Goal: Task Accomplishment & Management: Use online tool/utility

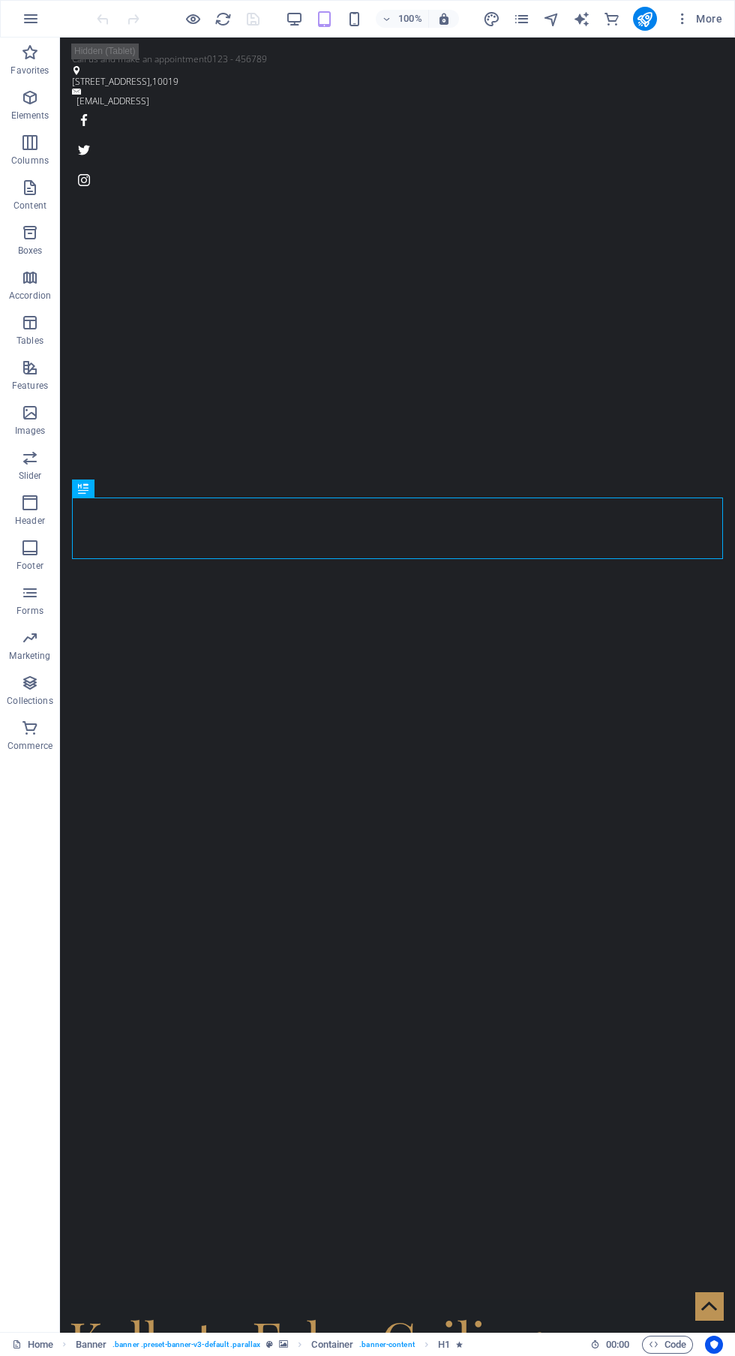
scroll to position [14, 0]
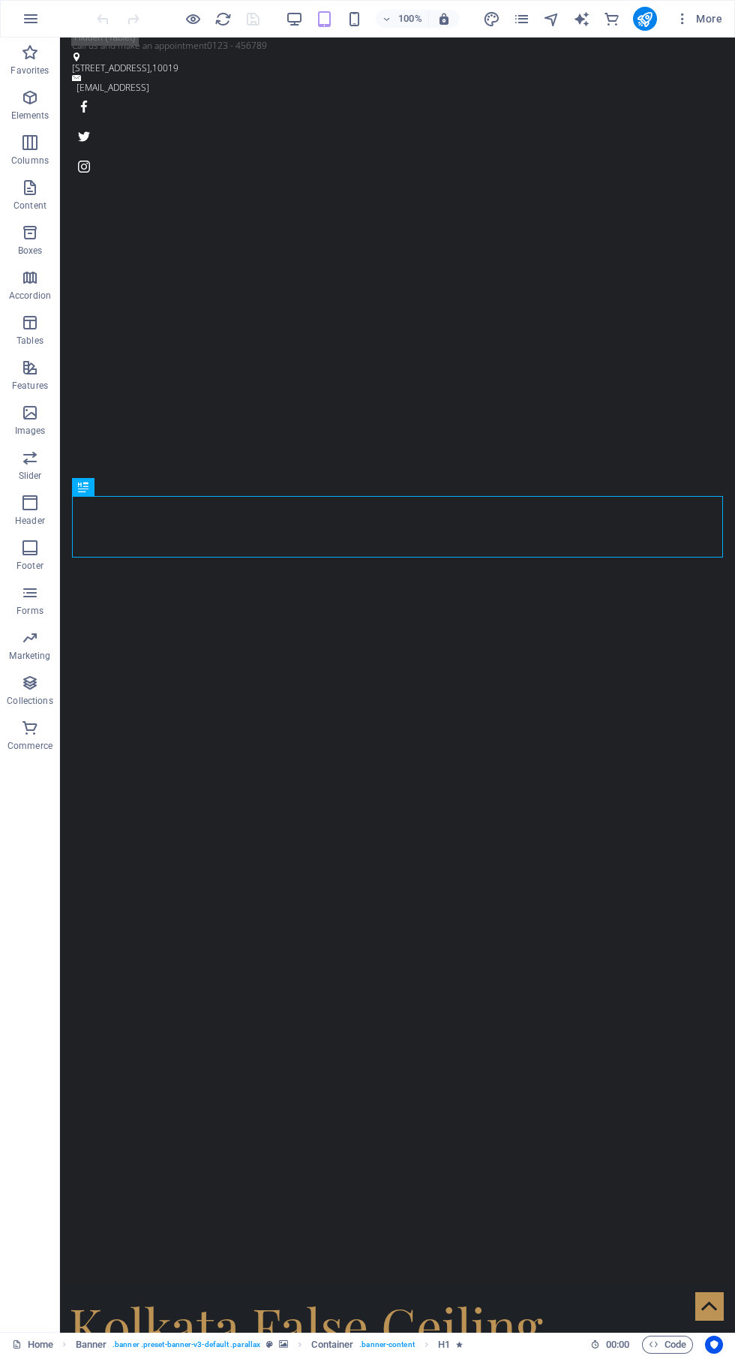
click at [500, 1294] on div "Kolkata False Ceiling" at bounding box center [397, 1325] width 657 height 62
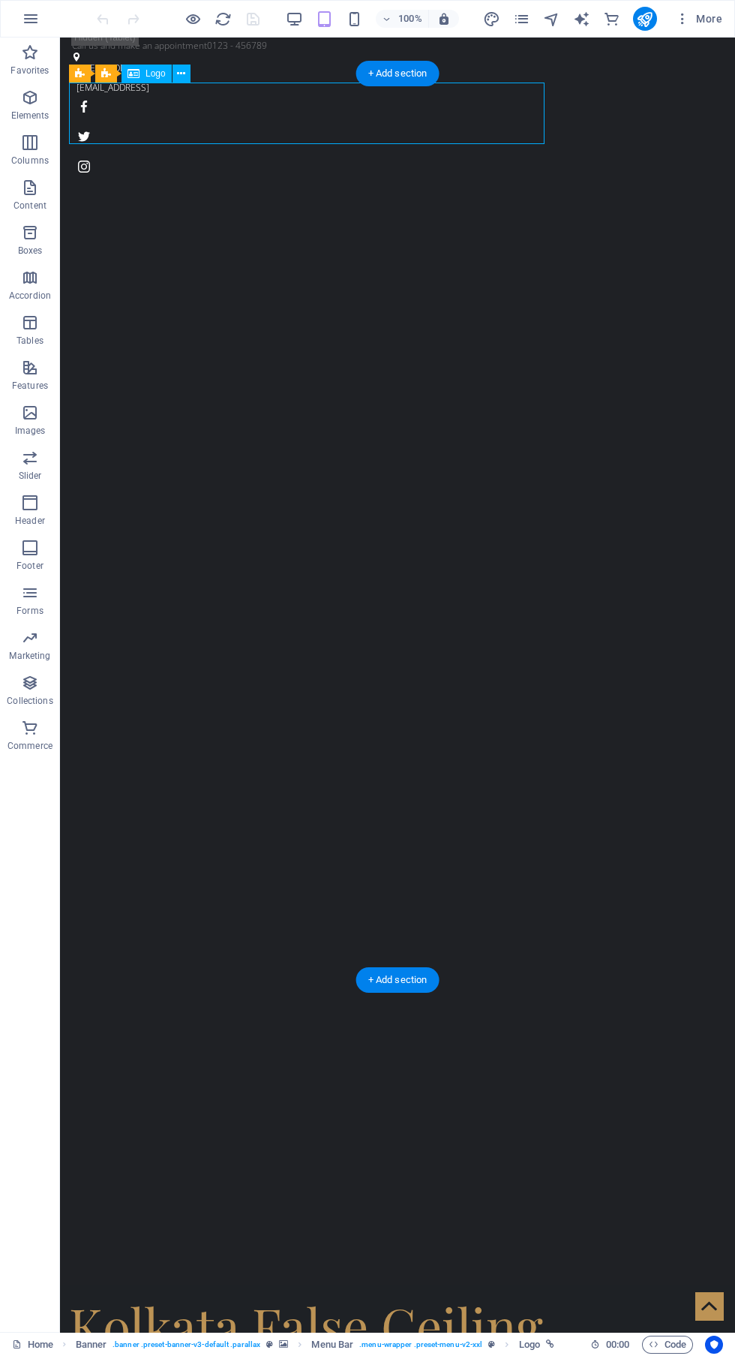
click at [354, 18] on icon "button" at bounding box center [354, 19] width 17 height 17
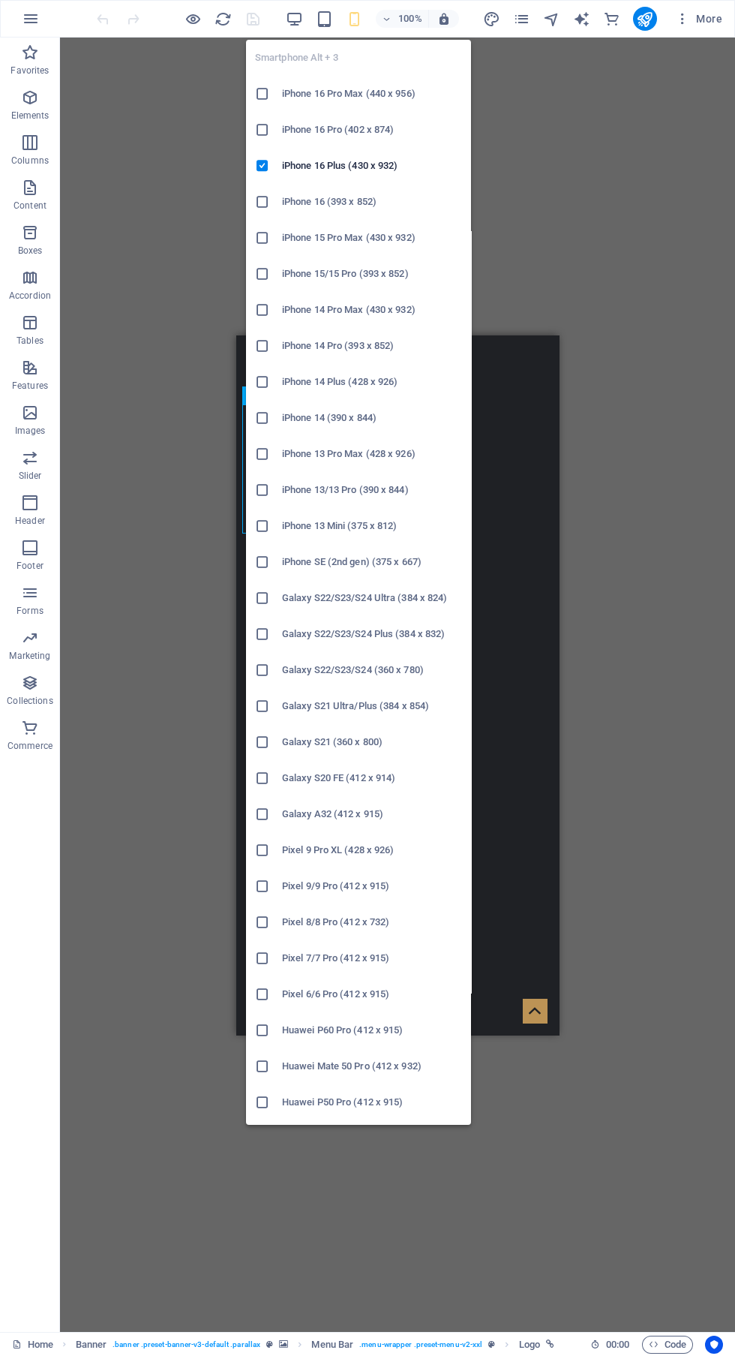
click at [580, 138] on div "Drag here to replace the existing content. Press “Ctrl” if you want to create a…" at bounding box center [397, 685] width 675 height 1294
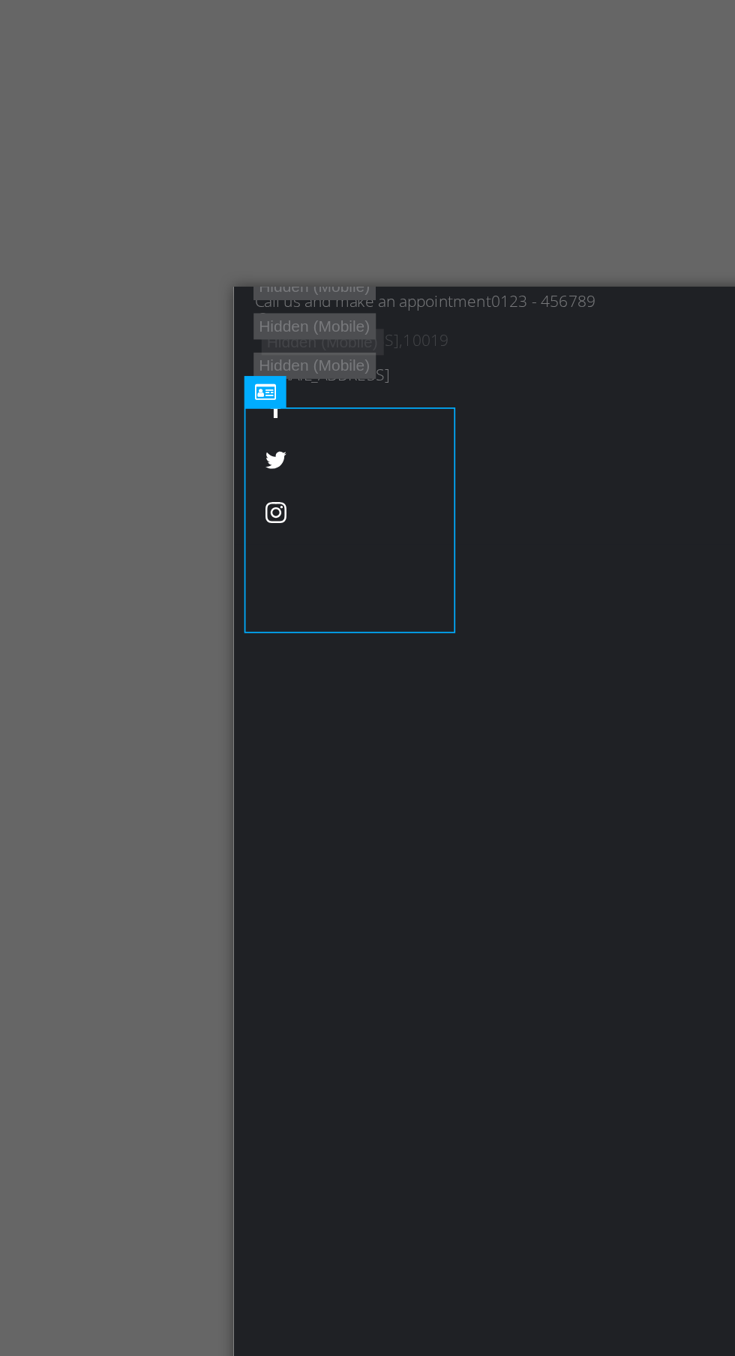
click at [320, 1033] on div "Kolkata False Ceiling" at bounding box center [394, 1076] width 311 height 86
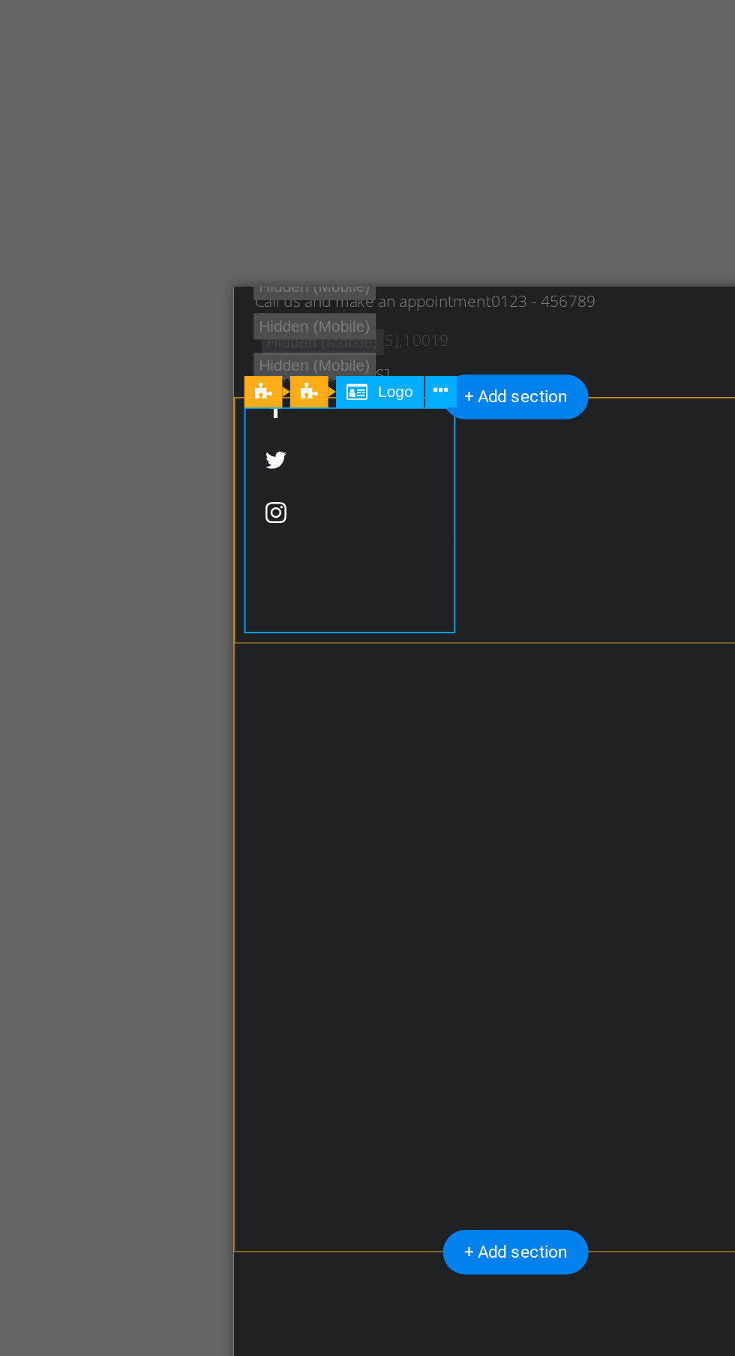
click at [357, 392] on icon at bounding box center [354, 395] width 8 height 16
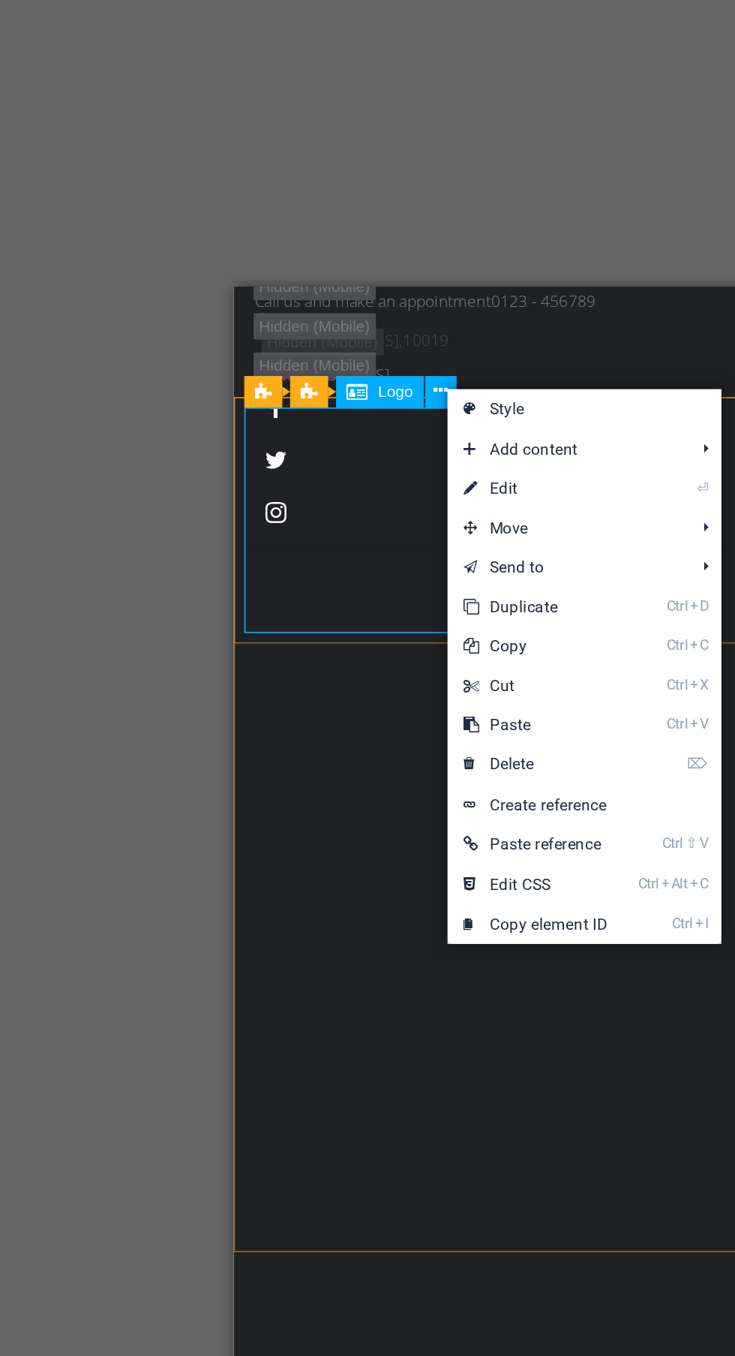
click at [409, 455] on link "⏎ Edit" at bounding box center [409, 451] width 101 height 23
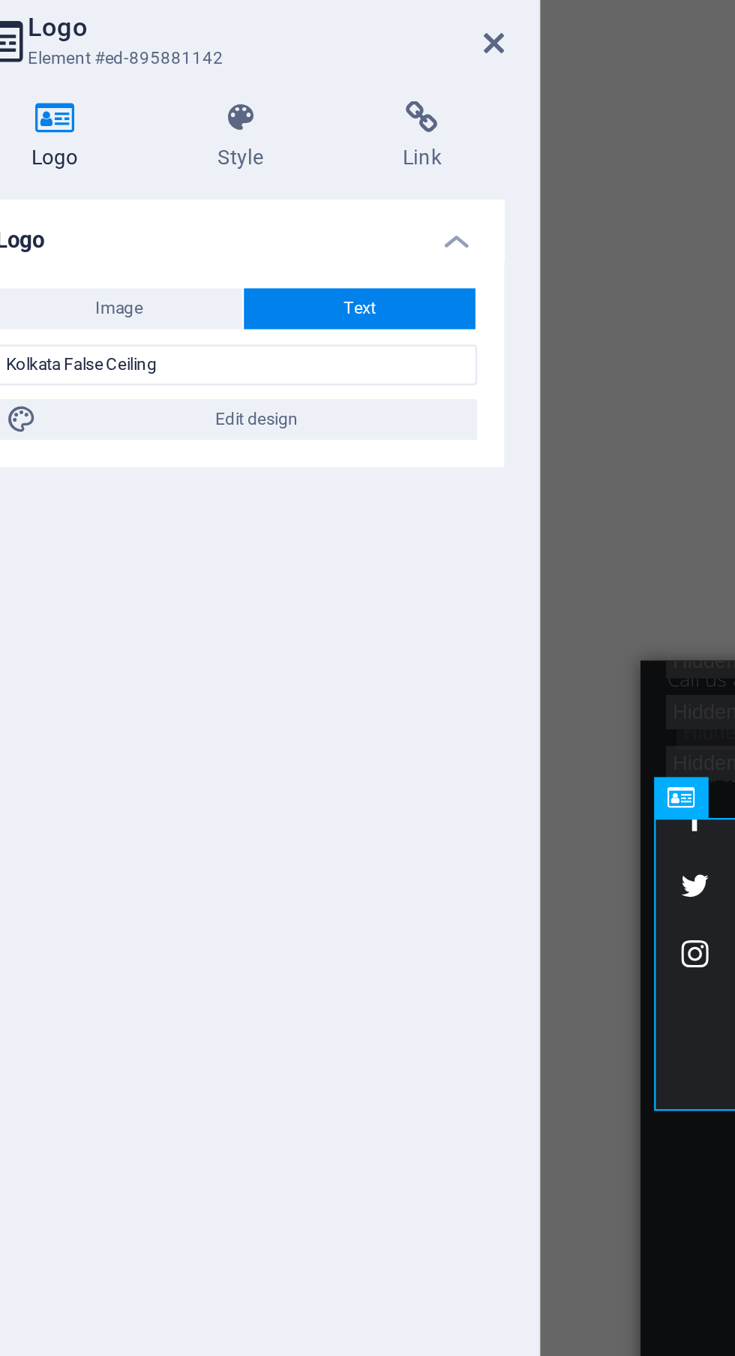
click at [247, 227] on span "Edit design" at bounding box center [199, 229] width 185 height 18
select select "ease-in-out"
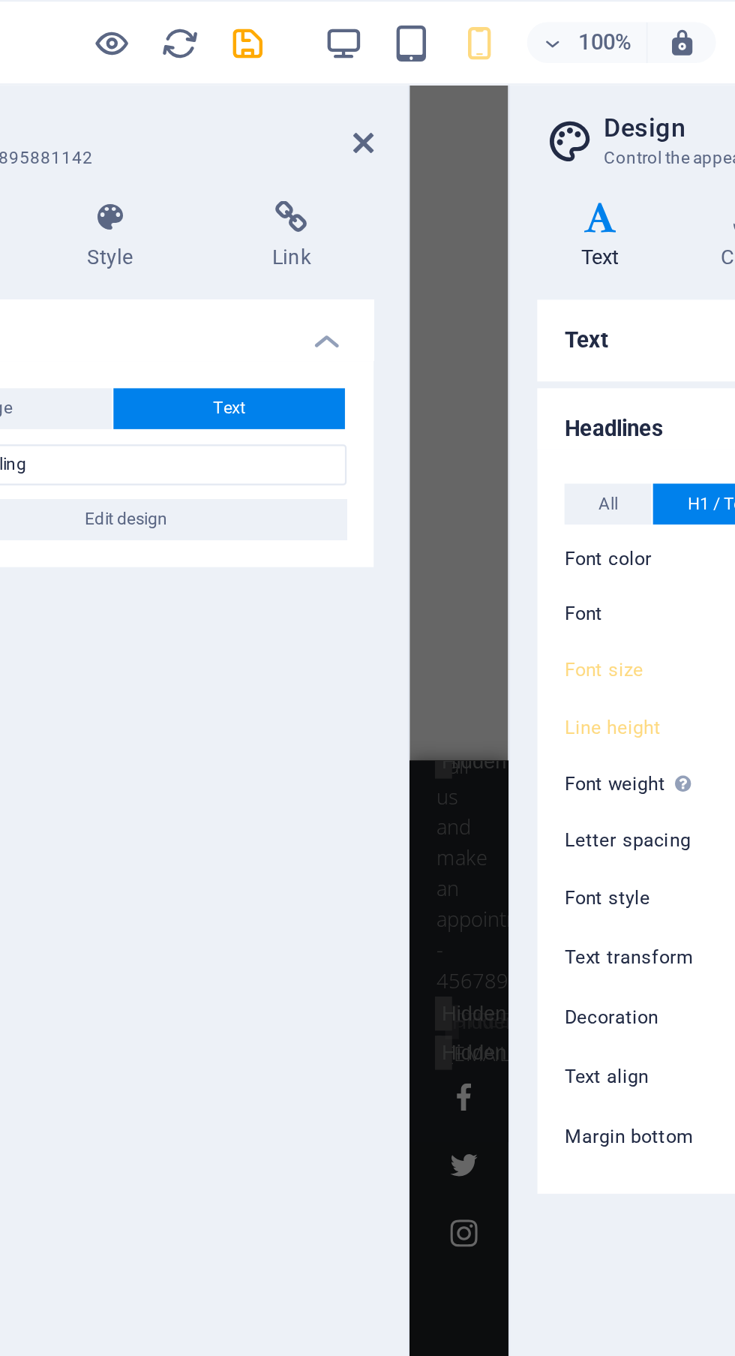
scroll to position [11, 0]
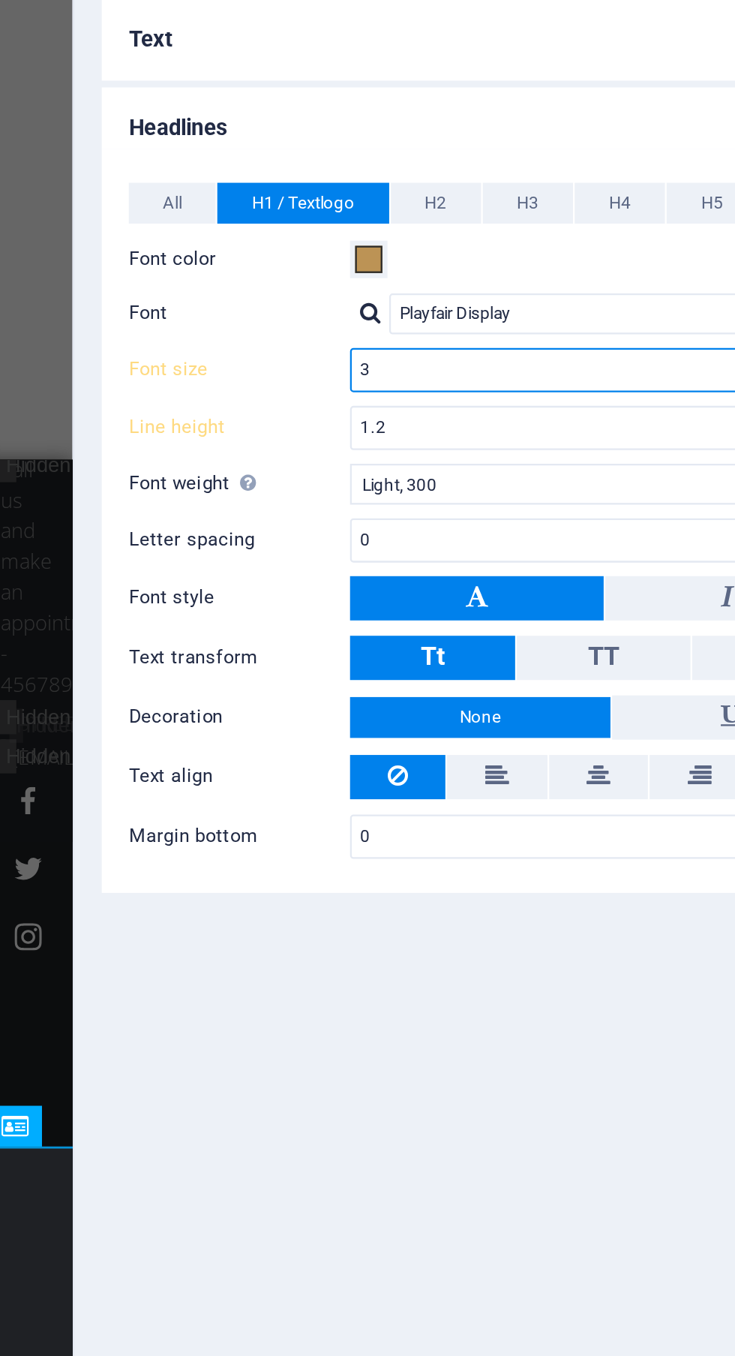
click at [582, 293] on input "3" at bounding box center [601, 296] width 220 height 18
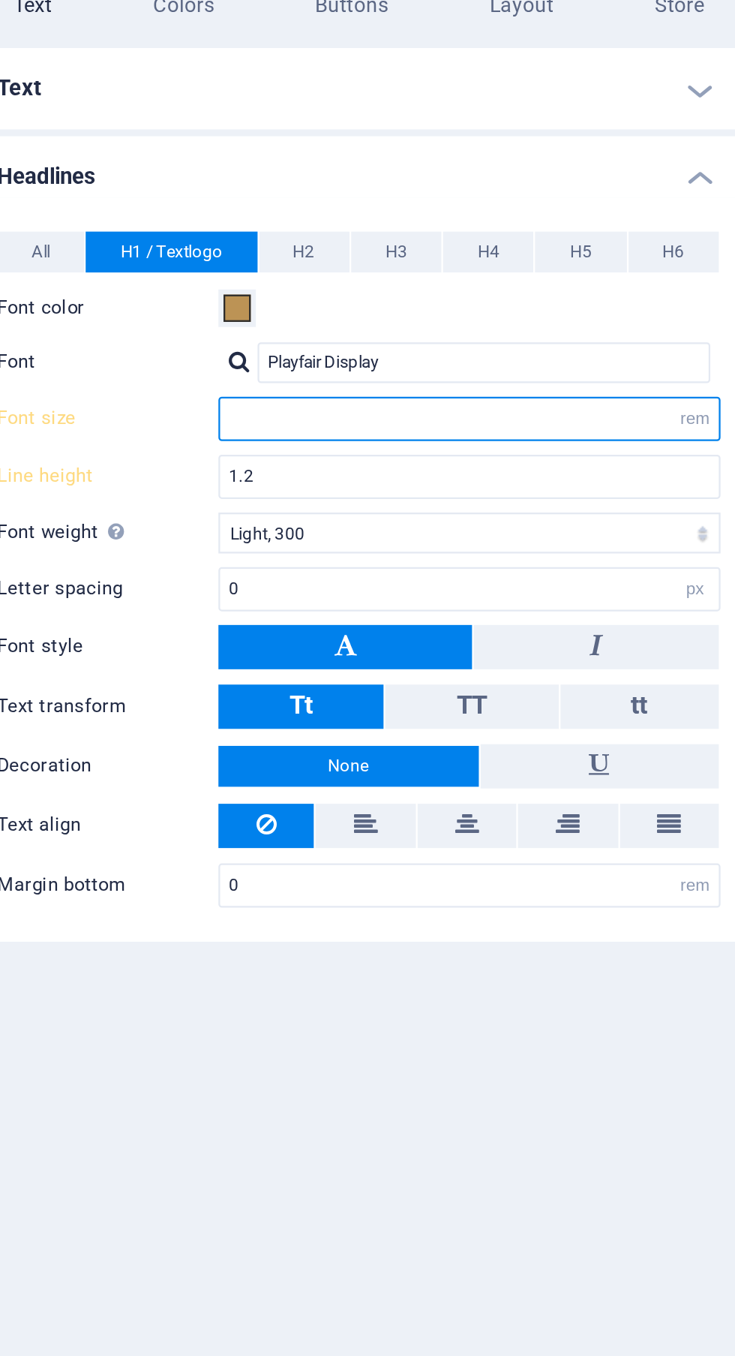
type input "3"
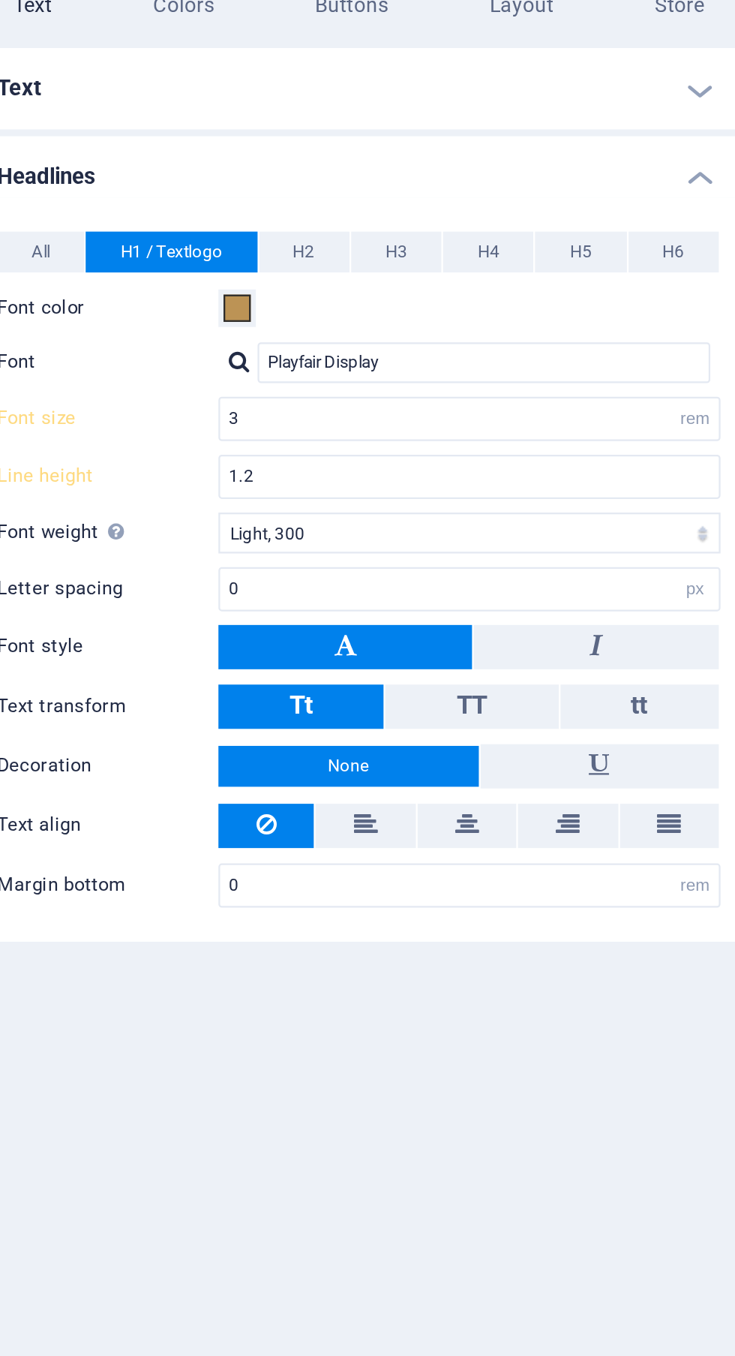
click at [525, 224] on span "H2" at bounding box center [528, 222] width 10 height 18
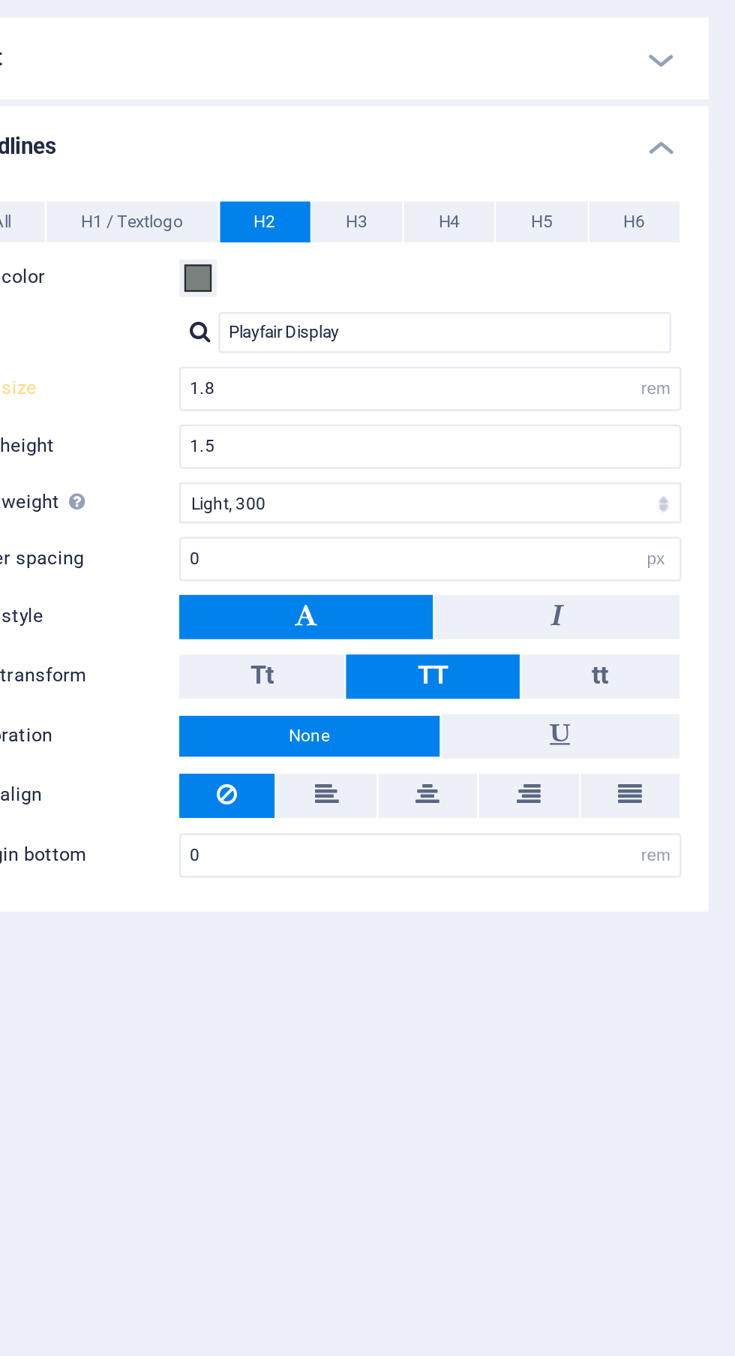
click at [710, 142] on h4 "Text" at bounding box center [551, 150] width 343 height 36
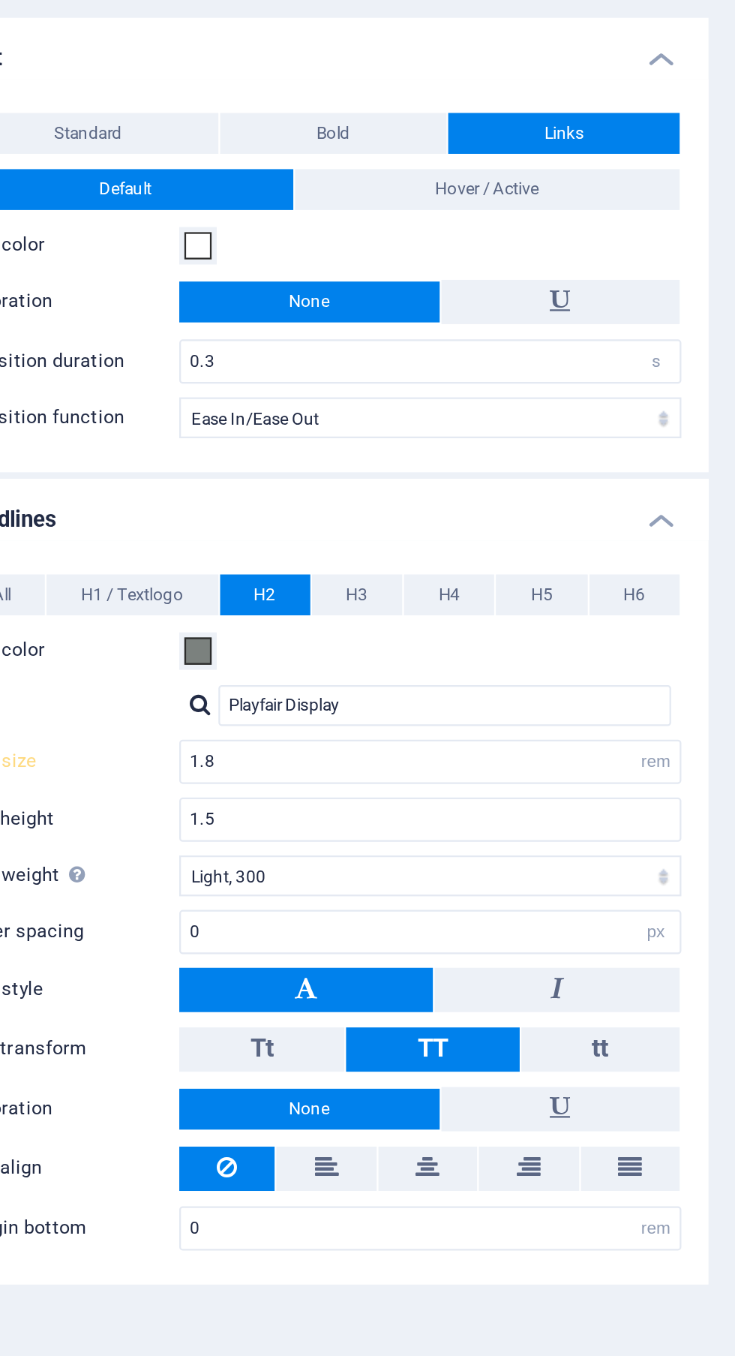
click at [711, 158] on h4 "Text" at bounding box center [551, 145] width 343 height 27
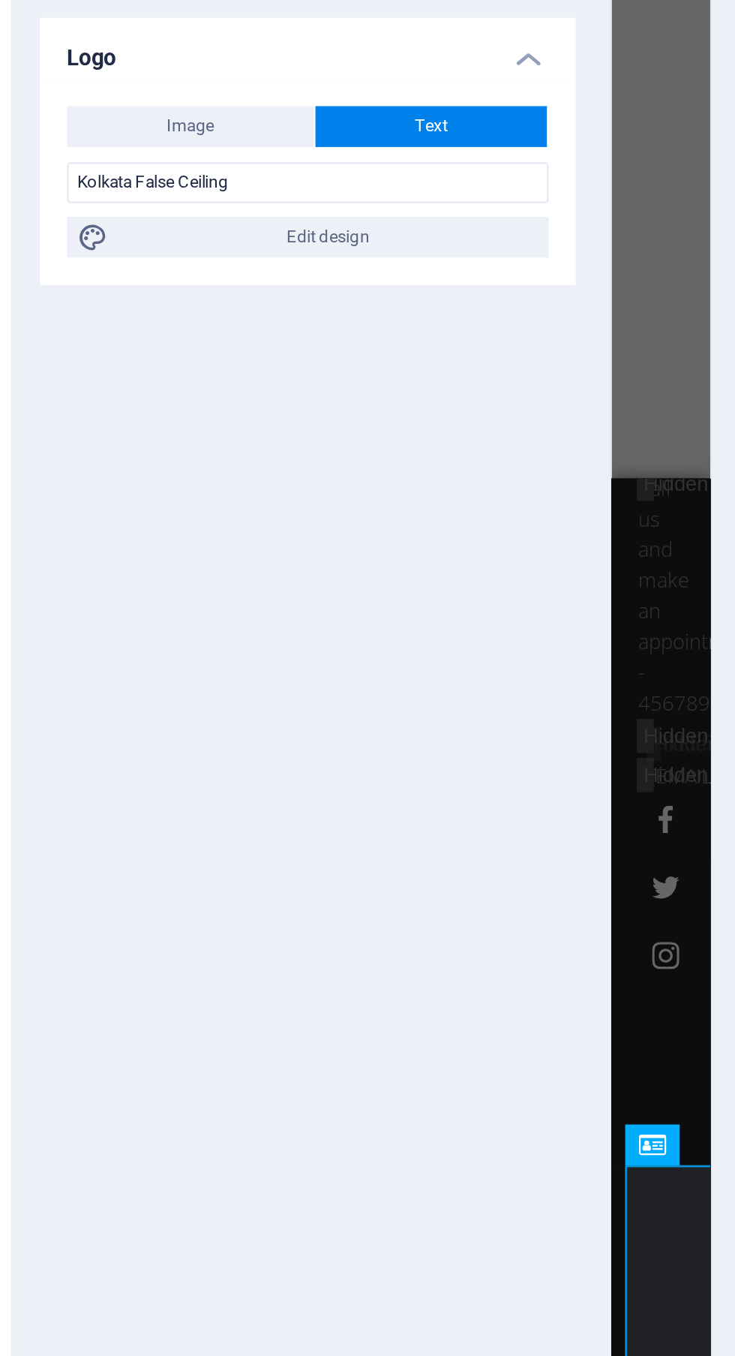
click at [334, 217] on div "H1 Banner Container Logo Menu Bar" at bounding box center [346, 685] width 44 height 1294
click at [292, 151] on h4 "Logo" at bounding box center [190, 145] width 236 height 27
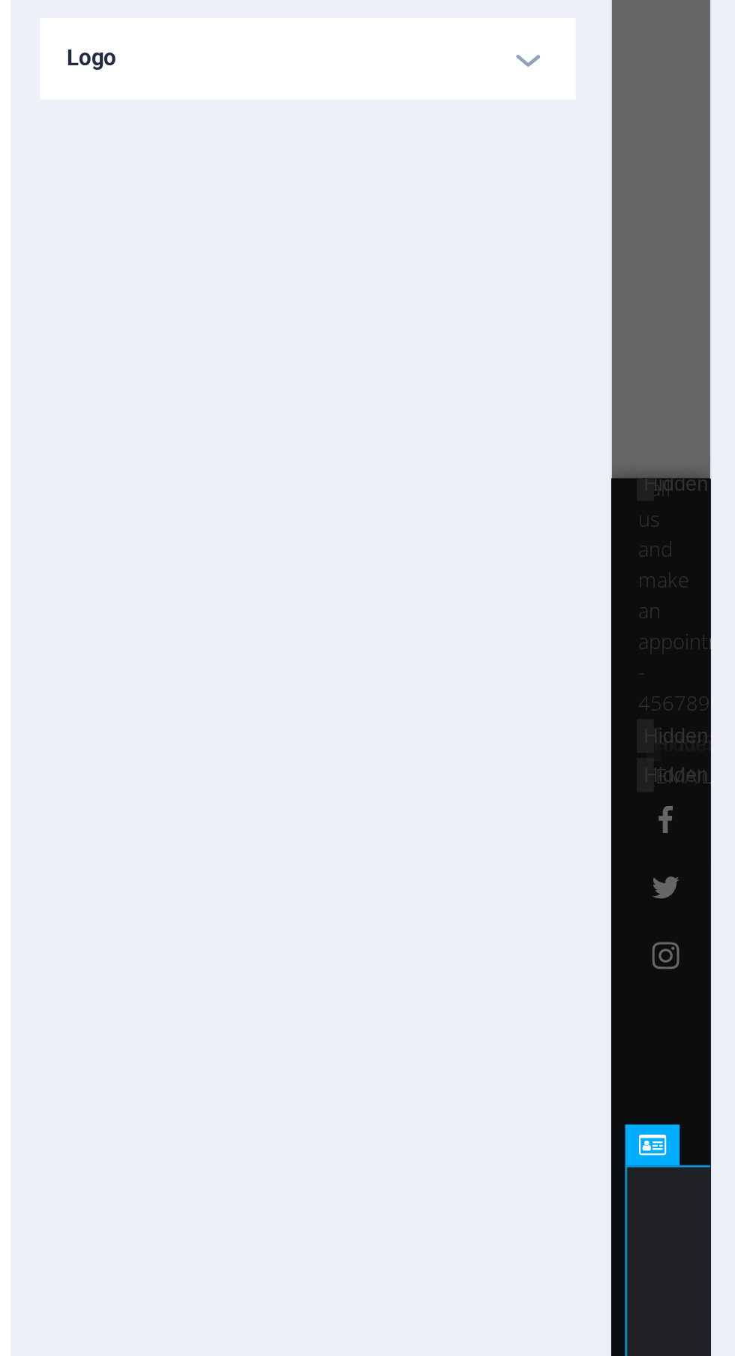
click at [295, 149] on h4 "Logo" at bounding box center [190, 150] width 236 height 36
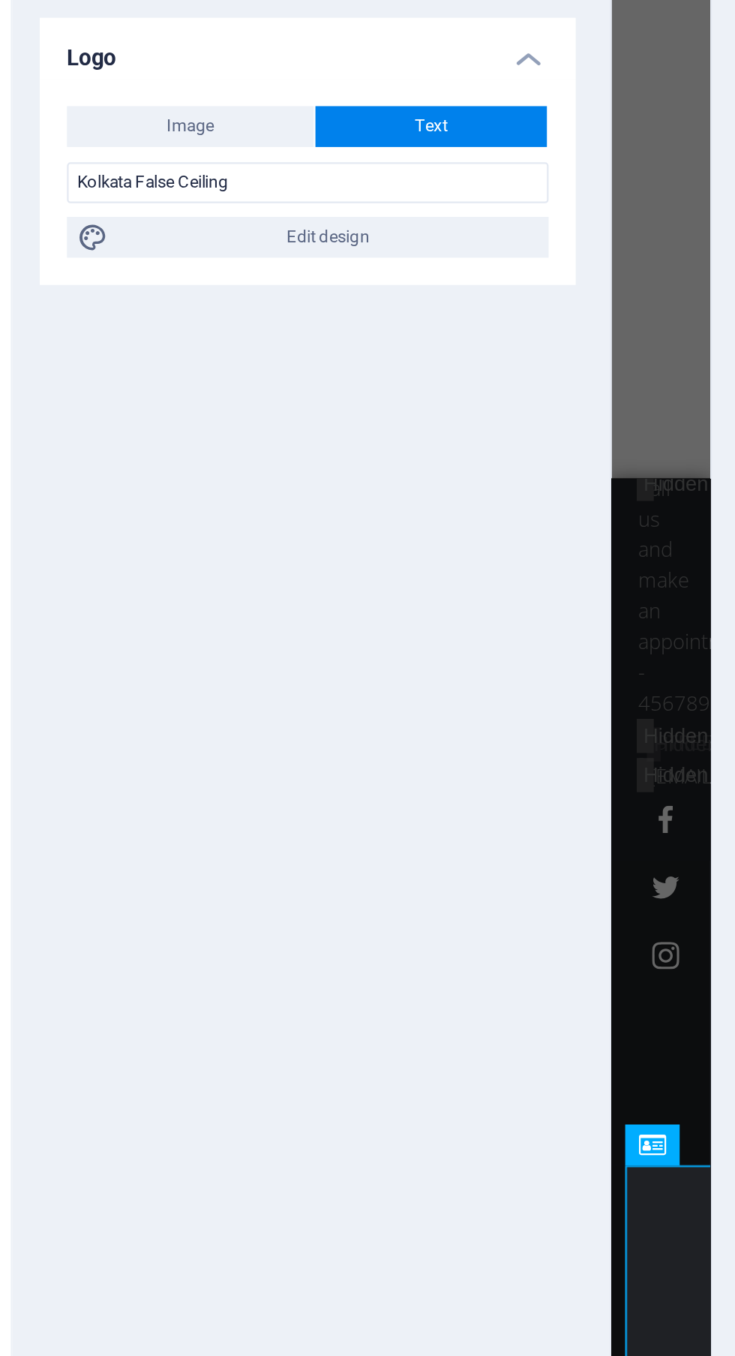
click at [298, 153] on h4 "Logo" at bounding box center [190, 145] width 236 height 27
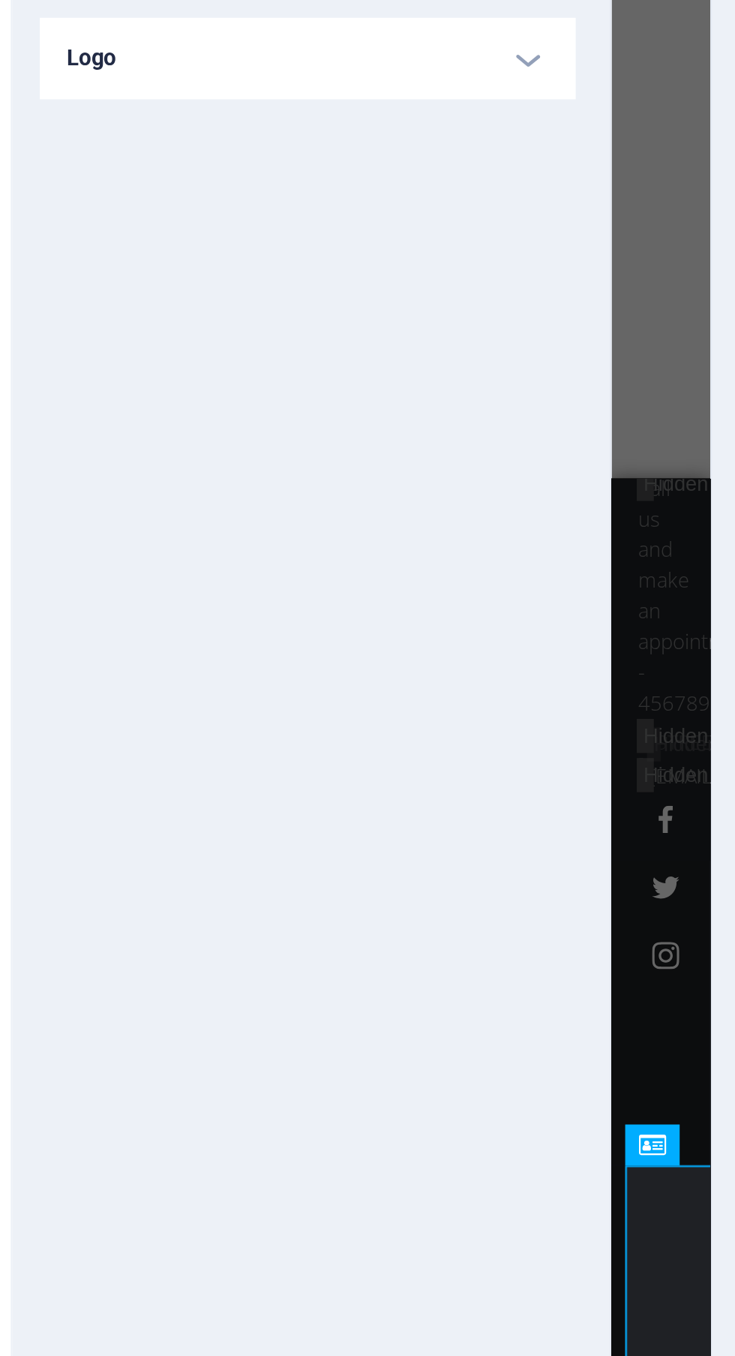
click at [344, 201] on div "H1 Banner Container Logo Menu Bar" at bounding box center [346, 685] width 44 height 1294
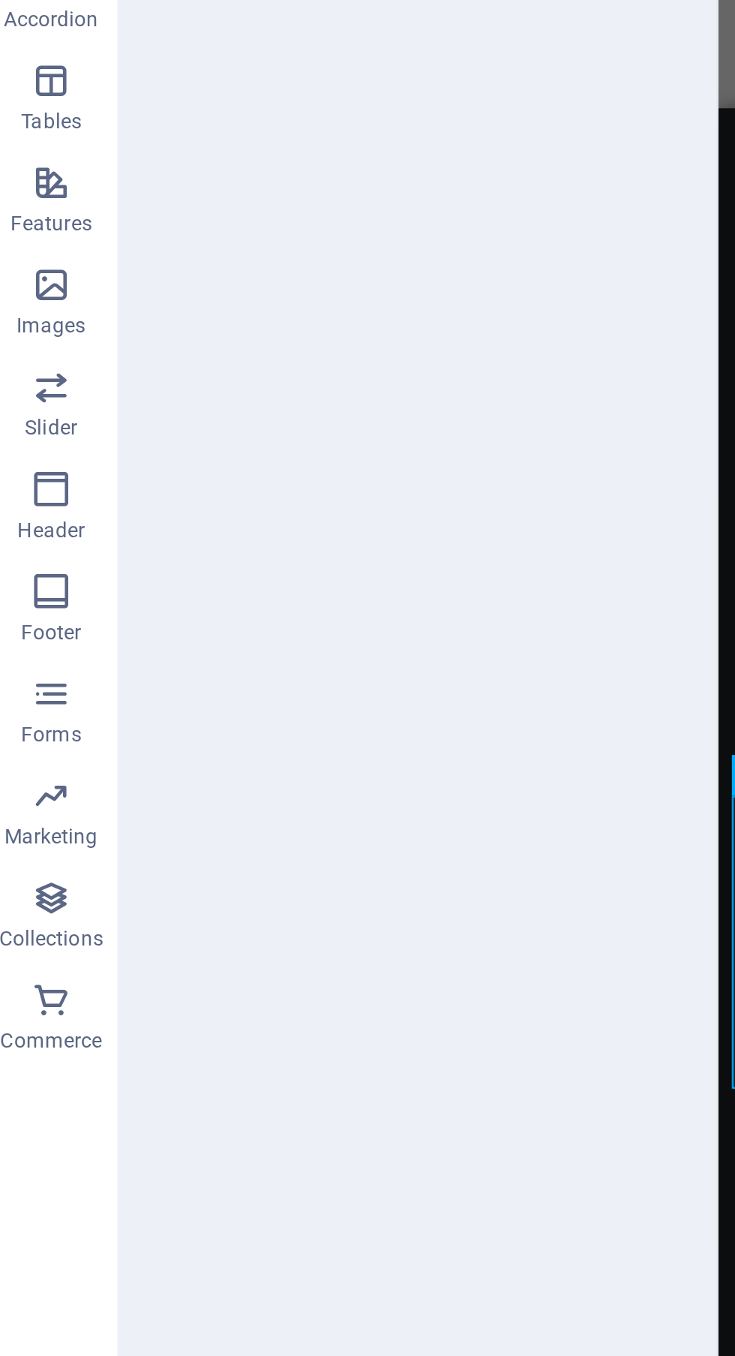
scroll to position [0, 0]
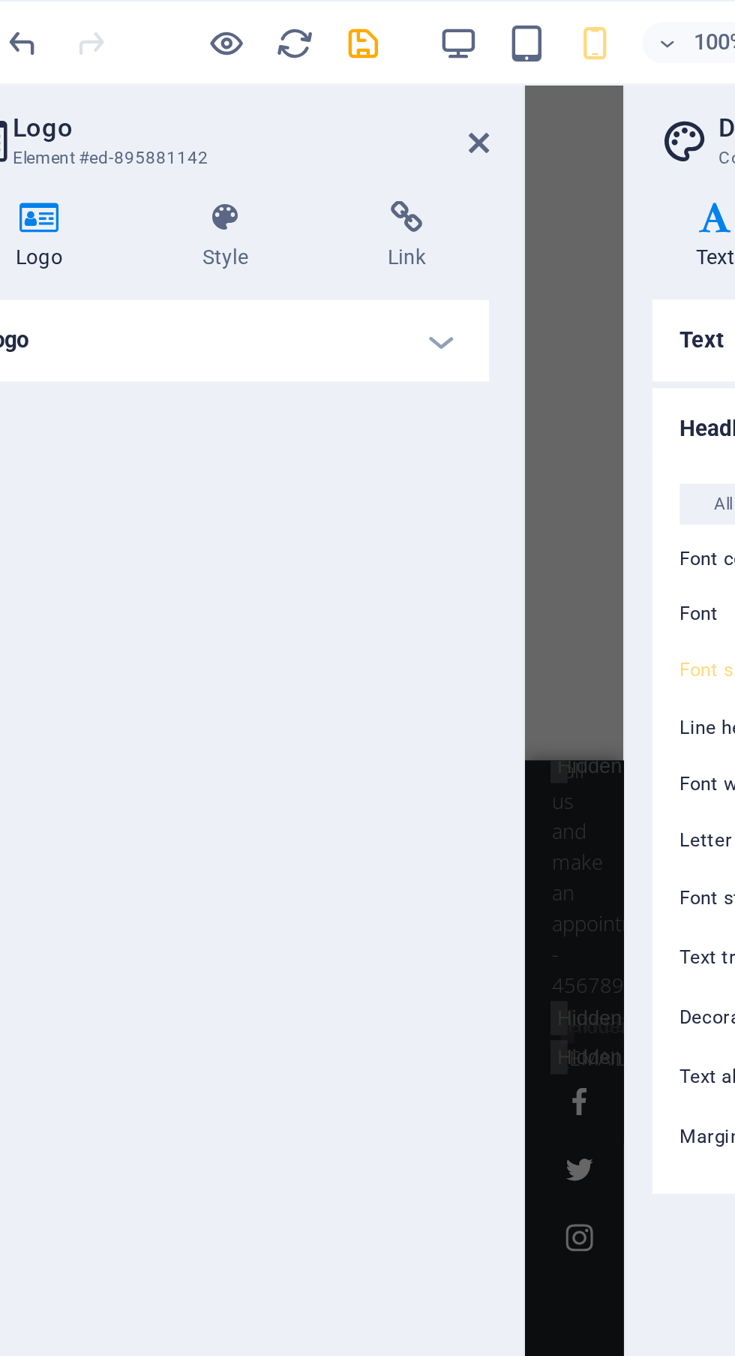
click at [303, 63] on icon at bounding box center [303, 63] width 9 height 12
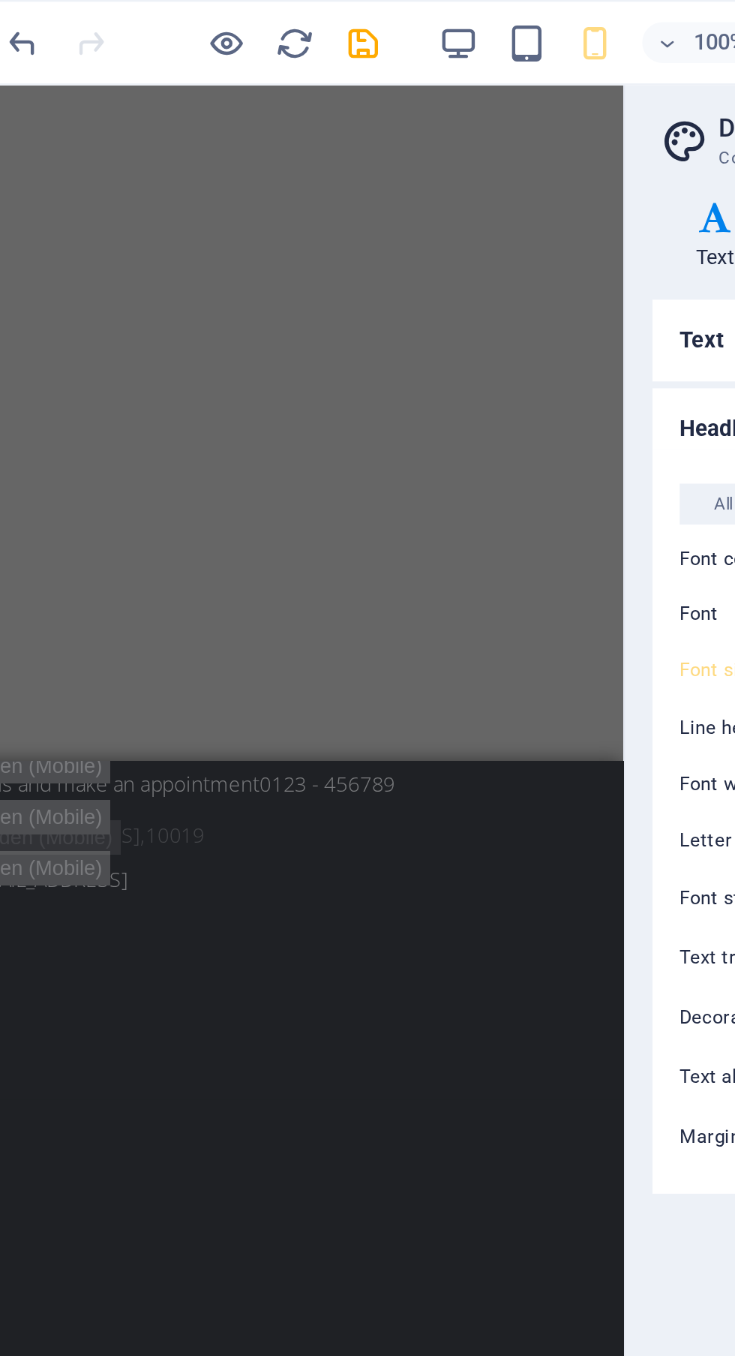
scroll to position [14, 0]
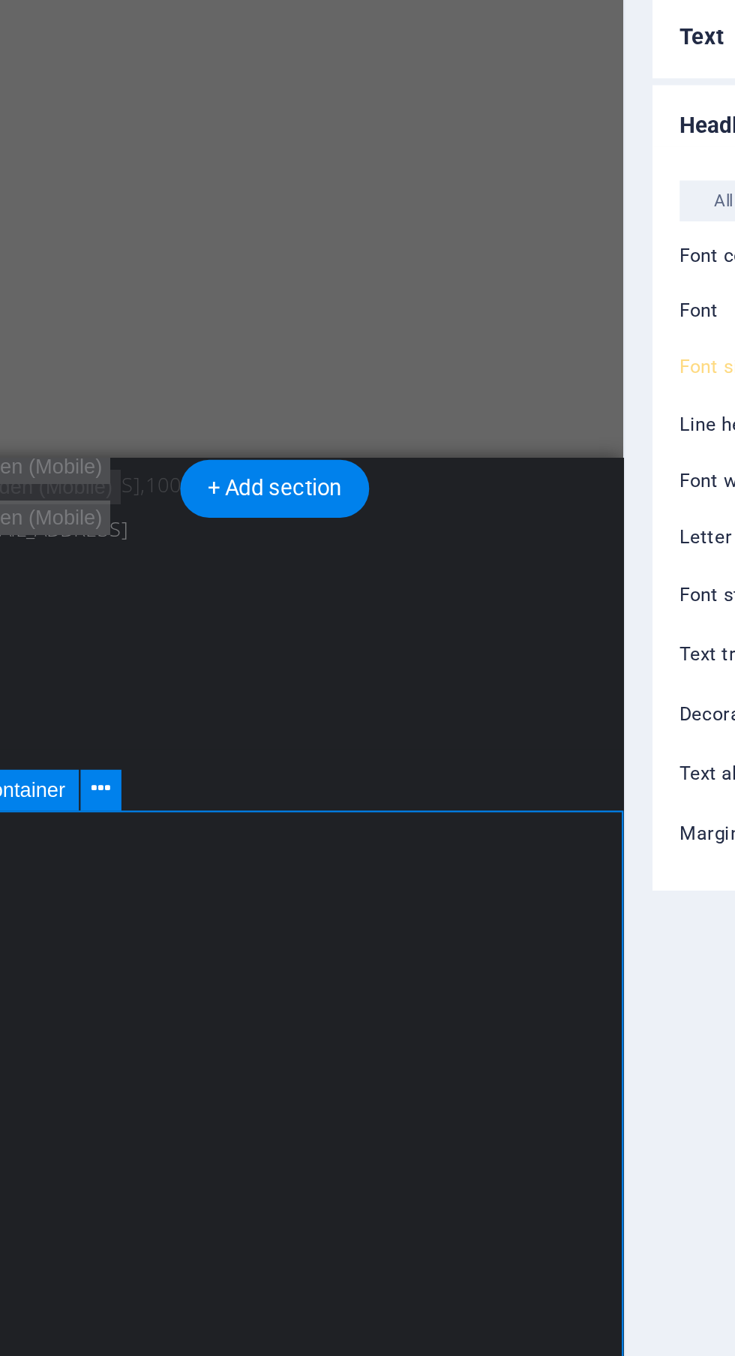
scroll to position [0, 0]
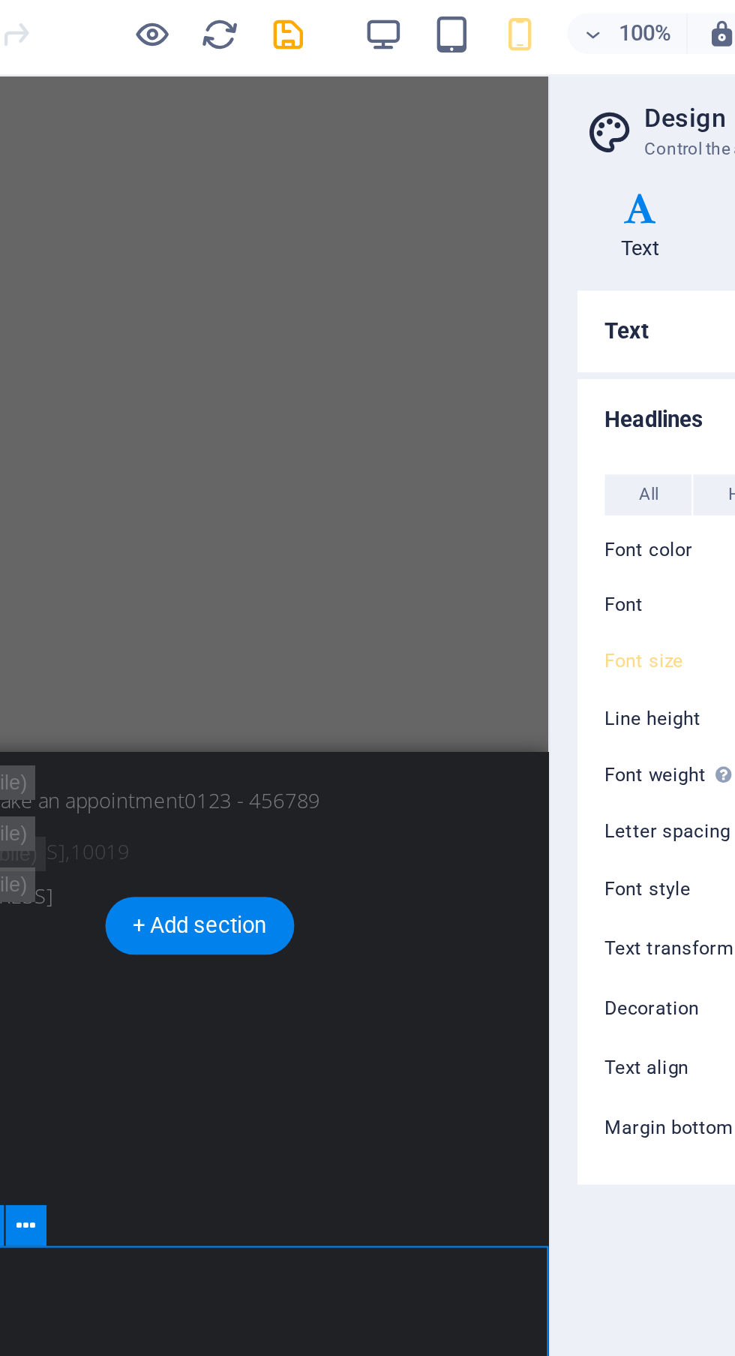
click at [294, 24] on icon "button" at bounding box center [294, 19] width 17 height 17
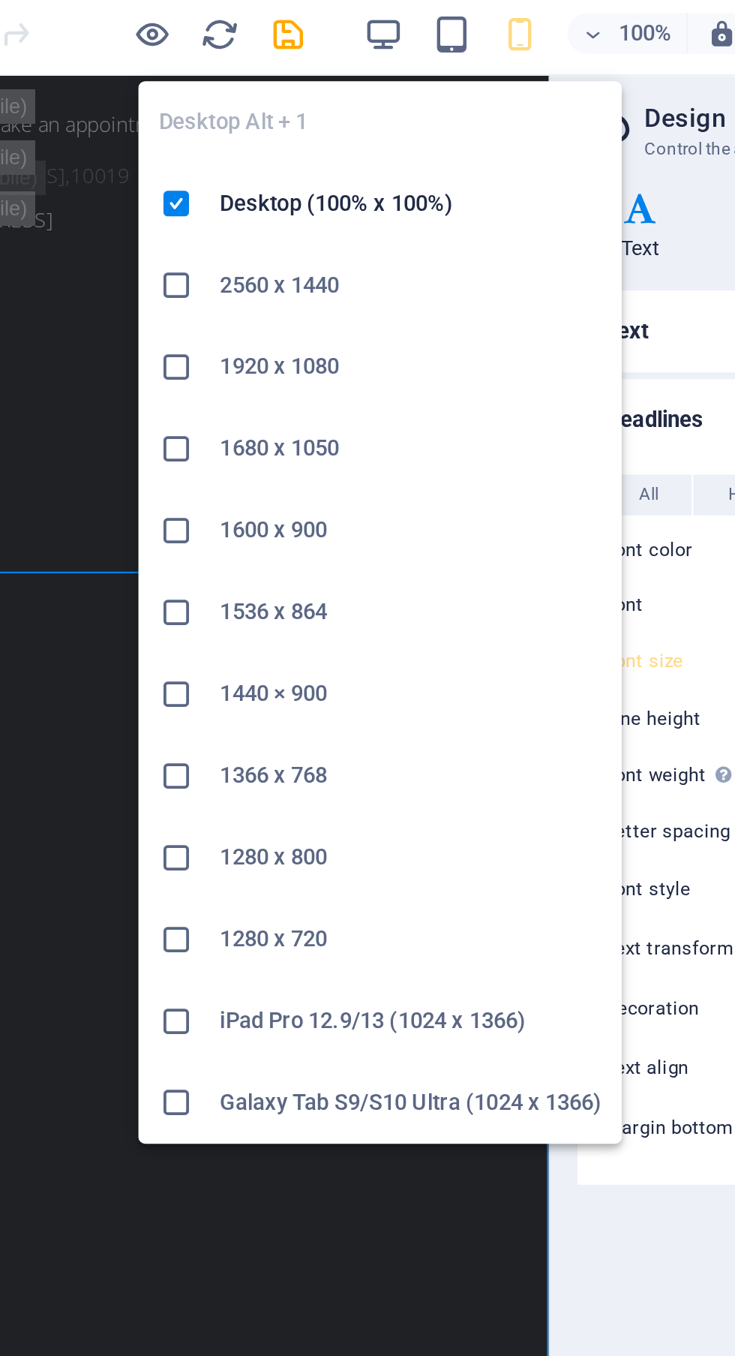
click at [316, 100] on h6 "Desktop (100% x 100%)" at bounding box center [307, 94] width 168 height 18
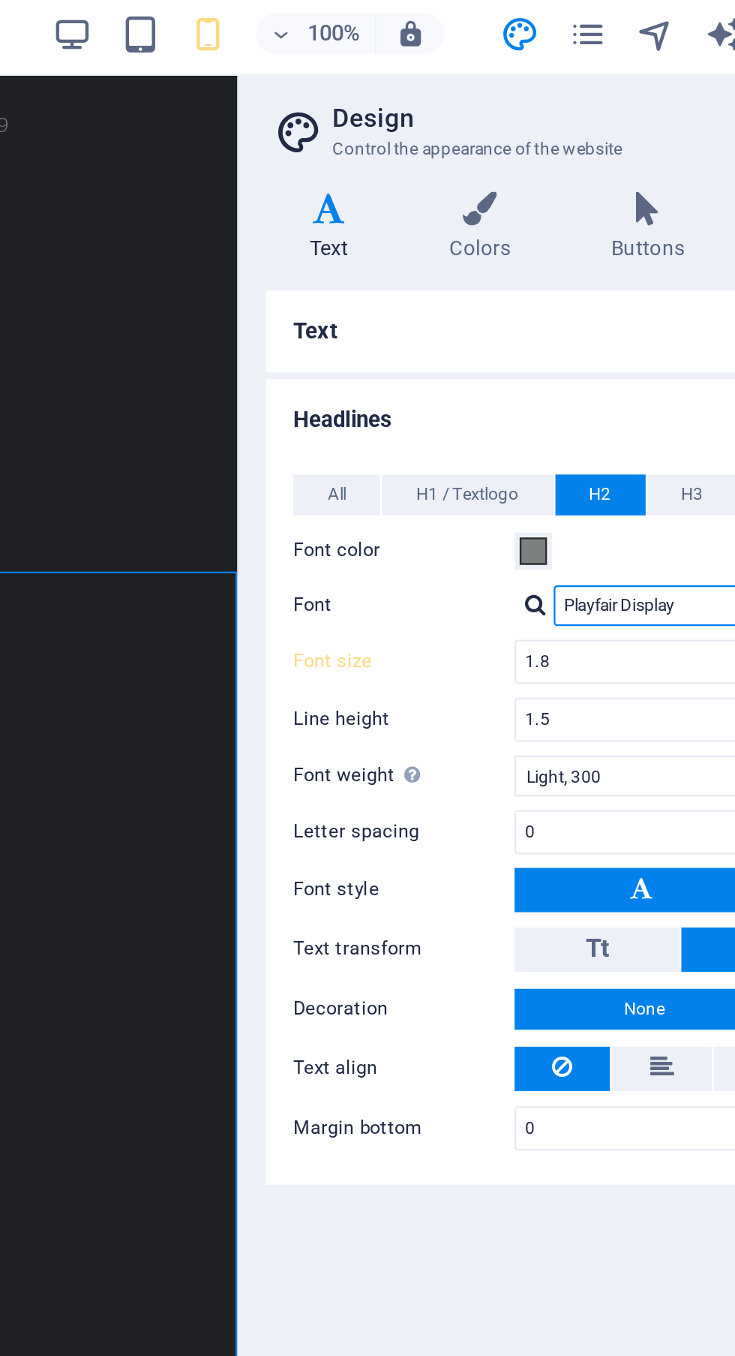
click at [557, 272] on input "Playfair Display" at bounding box center [607, 271] width 200 height 18
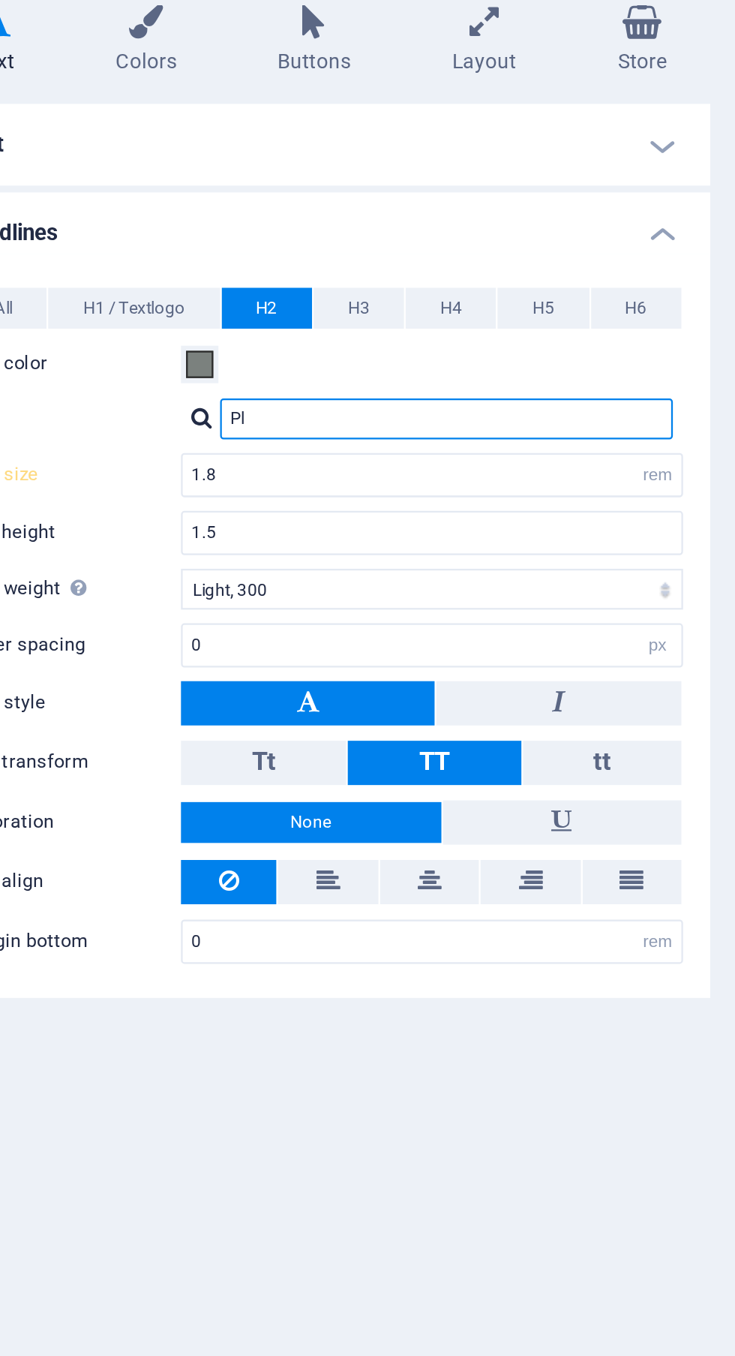
type input "P"
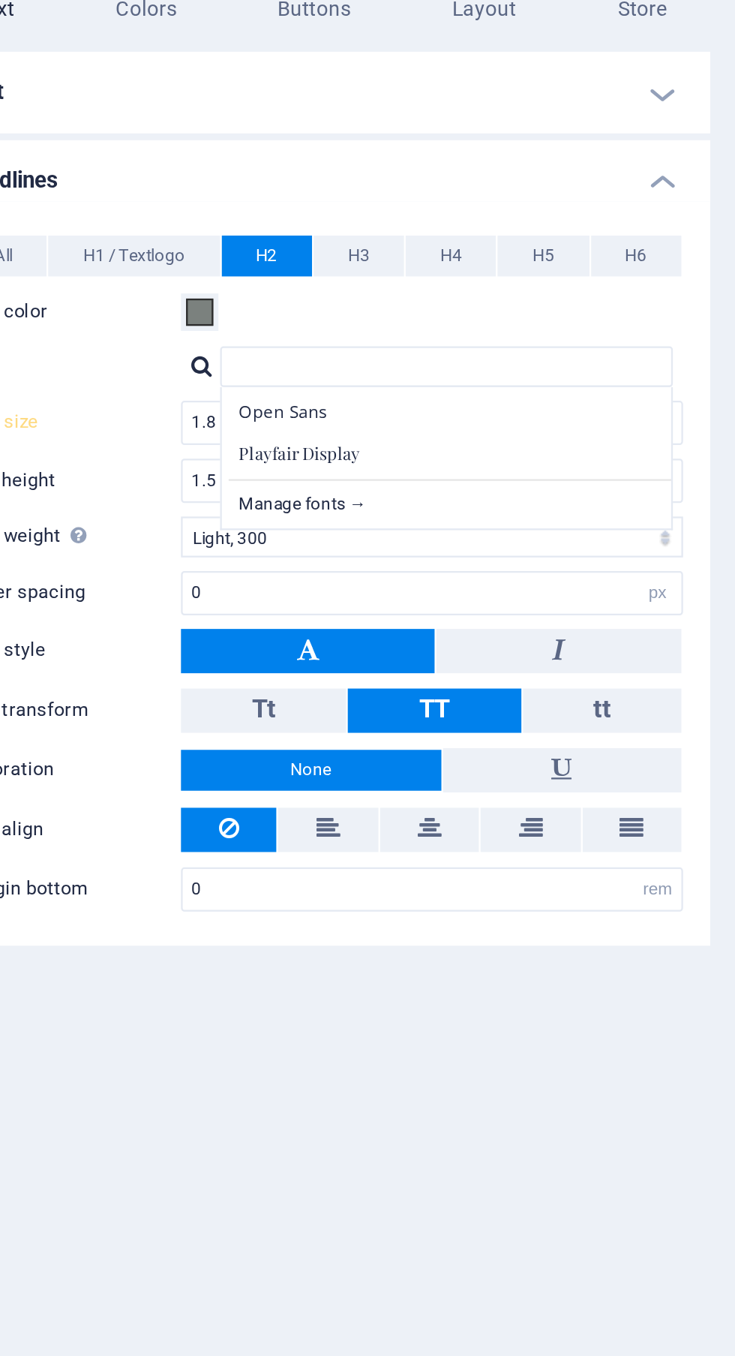
click at [557, 329] on div "Manage fonts →" at bounding box center [610, 329] width 198 height 19
select select "popularity"
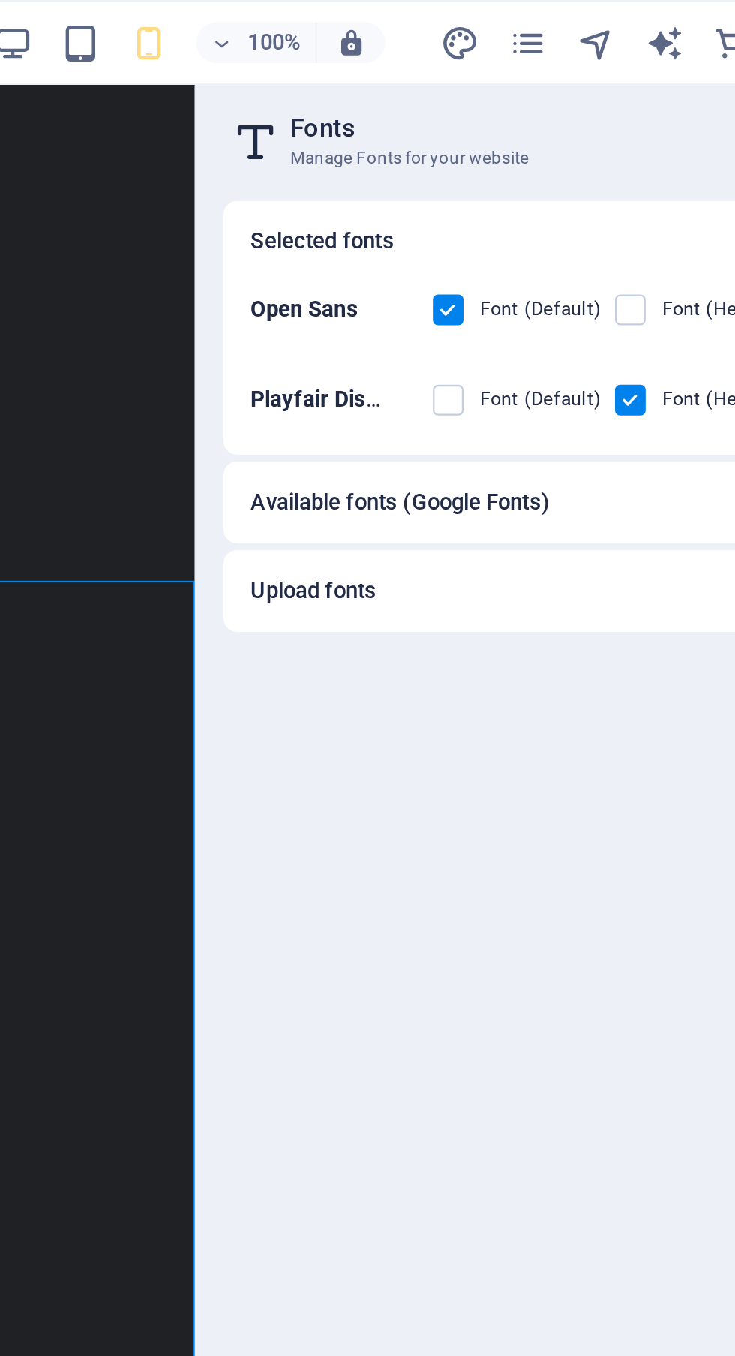
click at [520, 226] on h6 "Available fonts (Google Fonts)" at bounding box center [466, 221] width 132 height 18
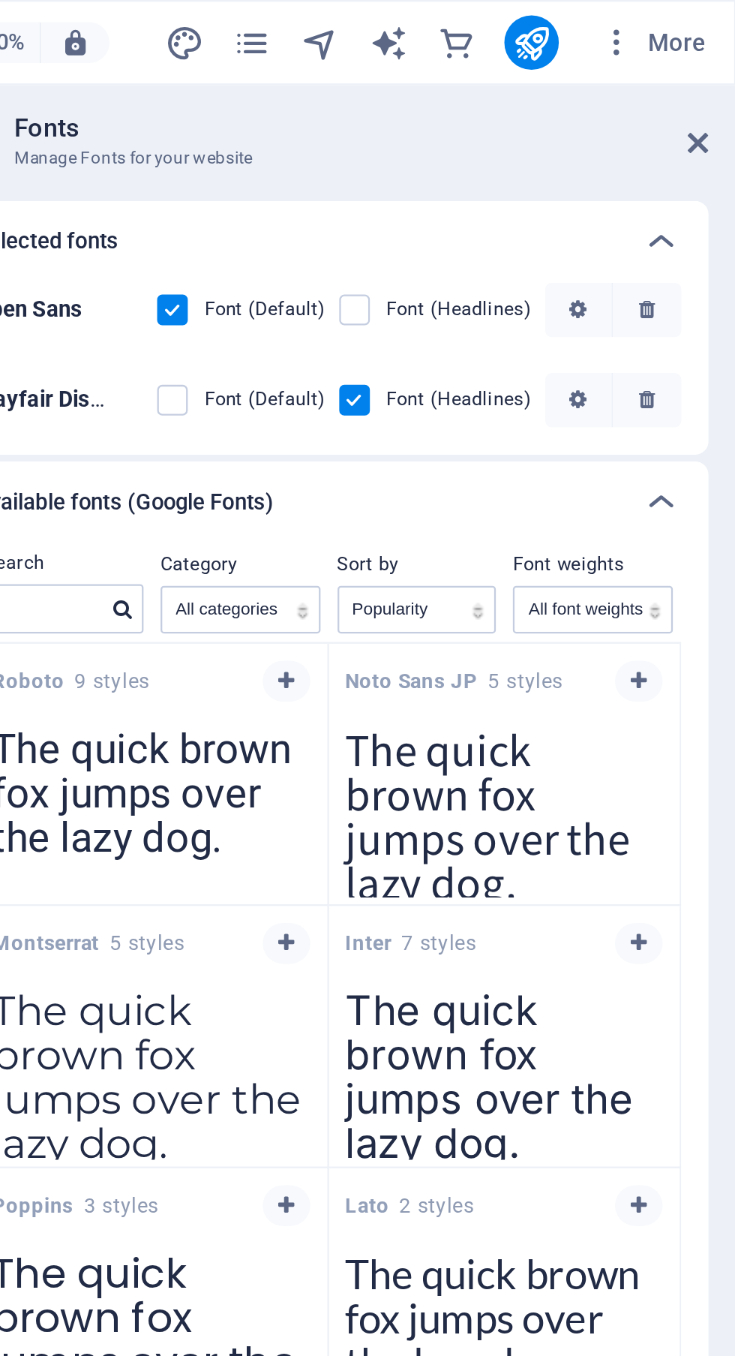
scroll to position [566, 0]
click at [722, 64] on icon at bounding box center [718, 63] width 9 height 12
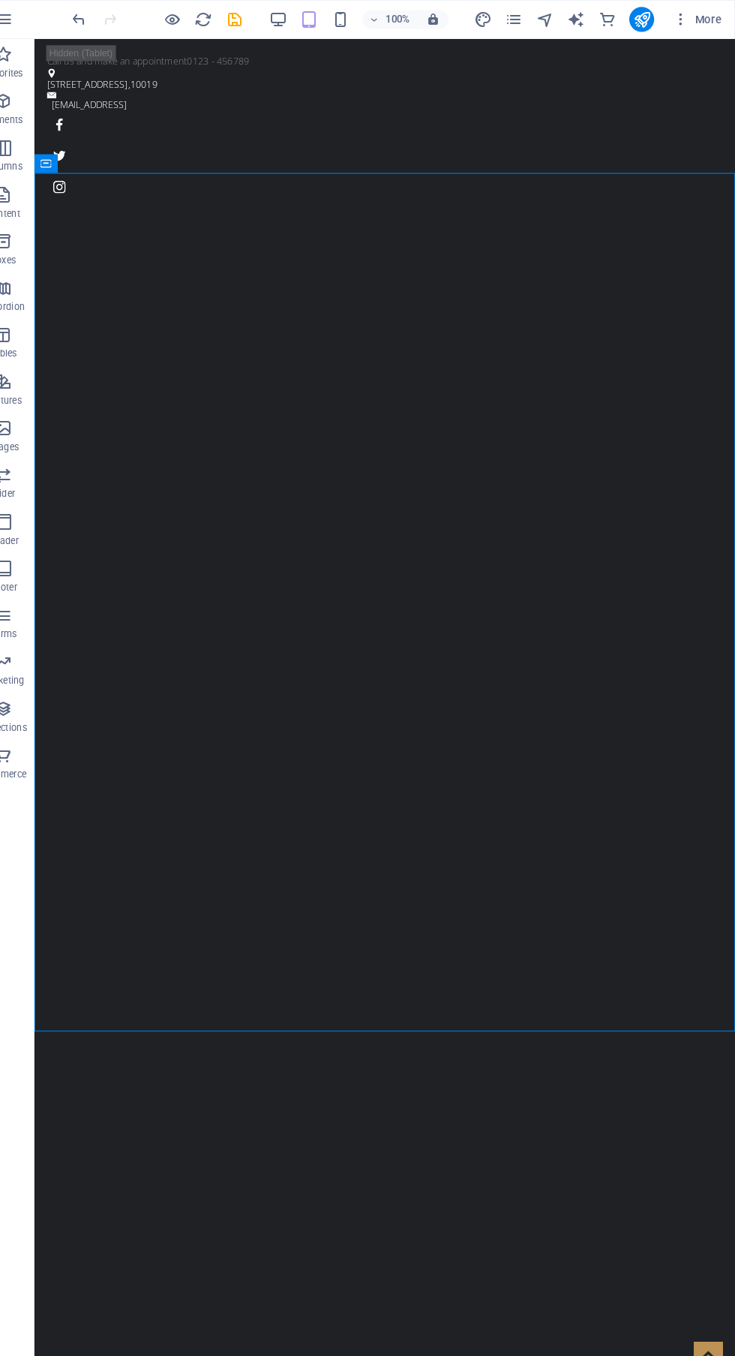
scroll to position [0, 0]
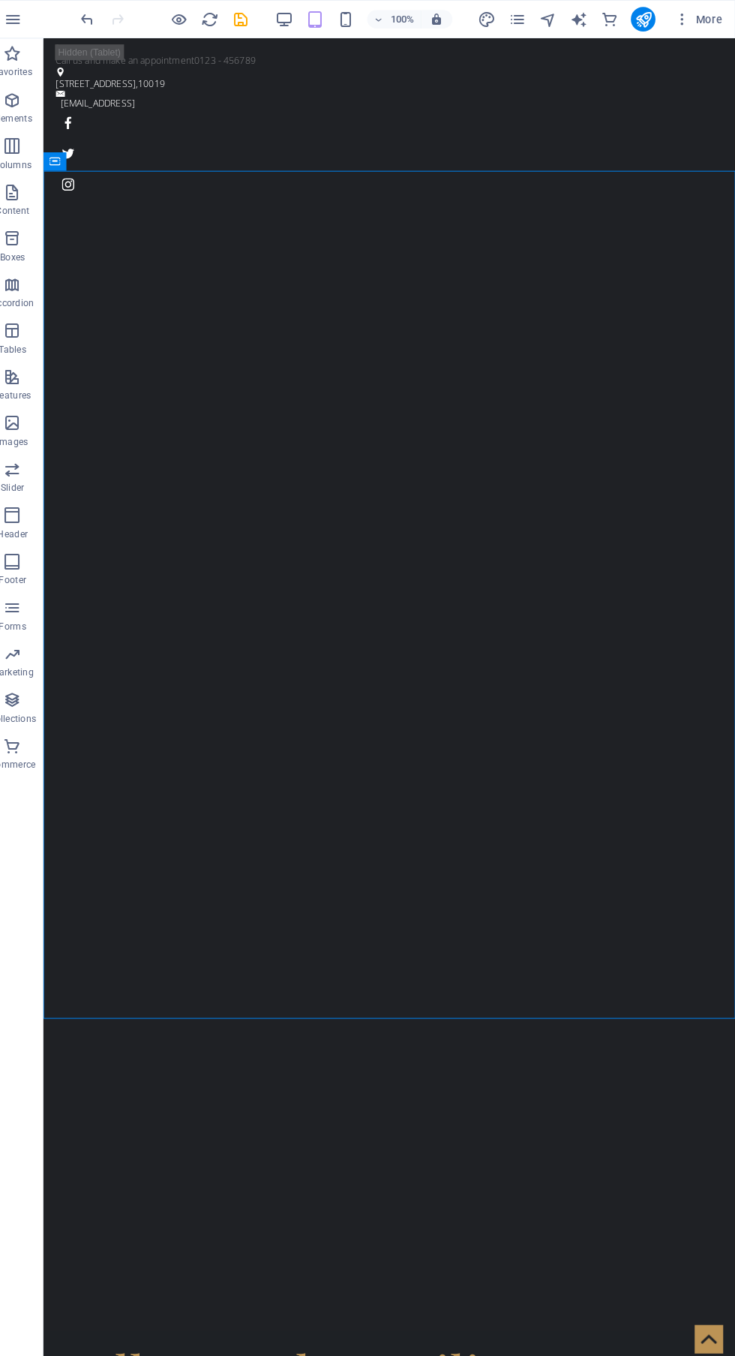
click at [368, 6] on div "100% More" at bounding box center [368, 19] width 734 height 36
click at [356, 20] on icon "button" at bounding box center [354, 19] width 17 height 17
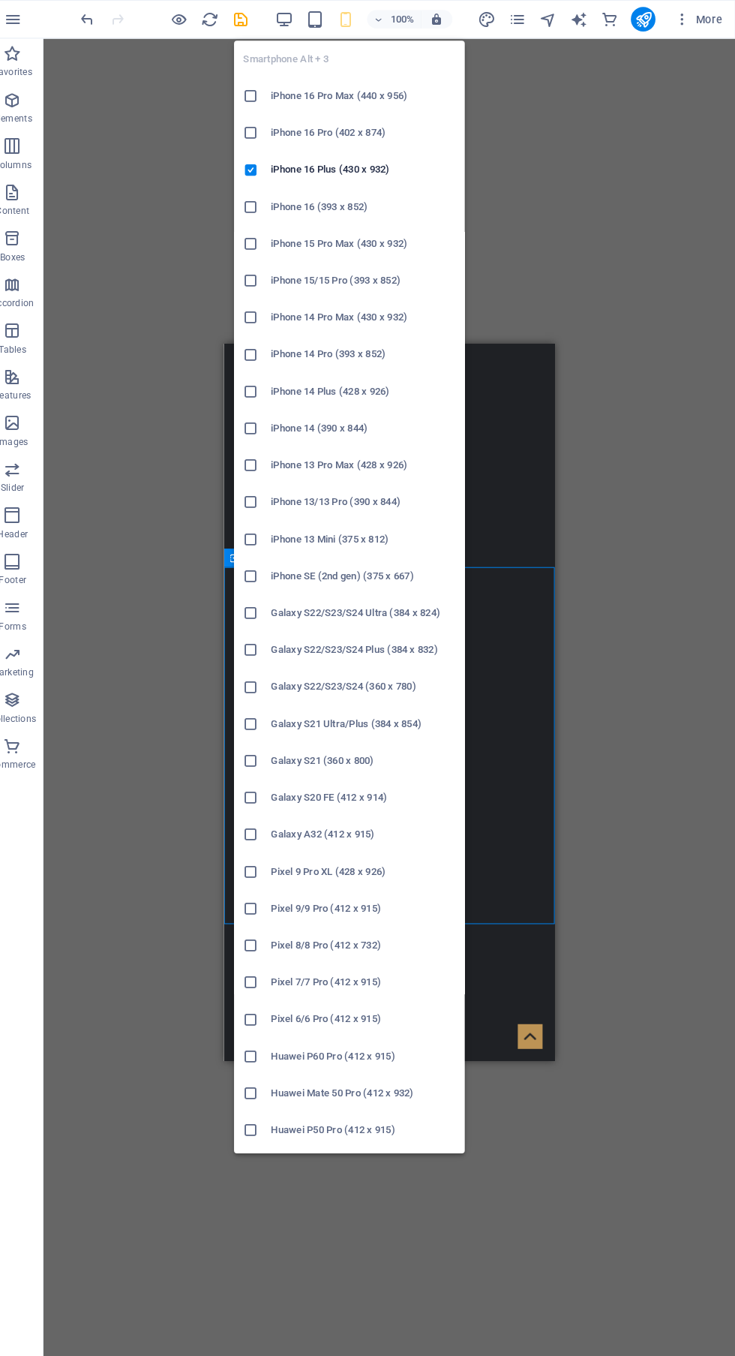
click at [579, 130] on div "H1 Banner Container Menu Bar Banner Logo Menu Bar" at bounding box center [397, 685] width 675 height 1294
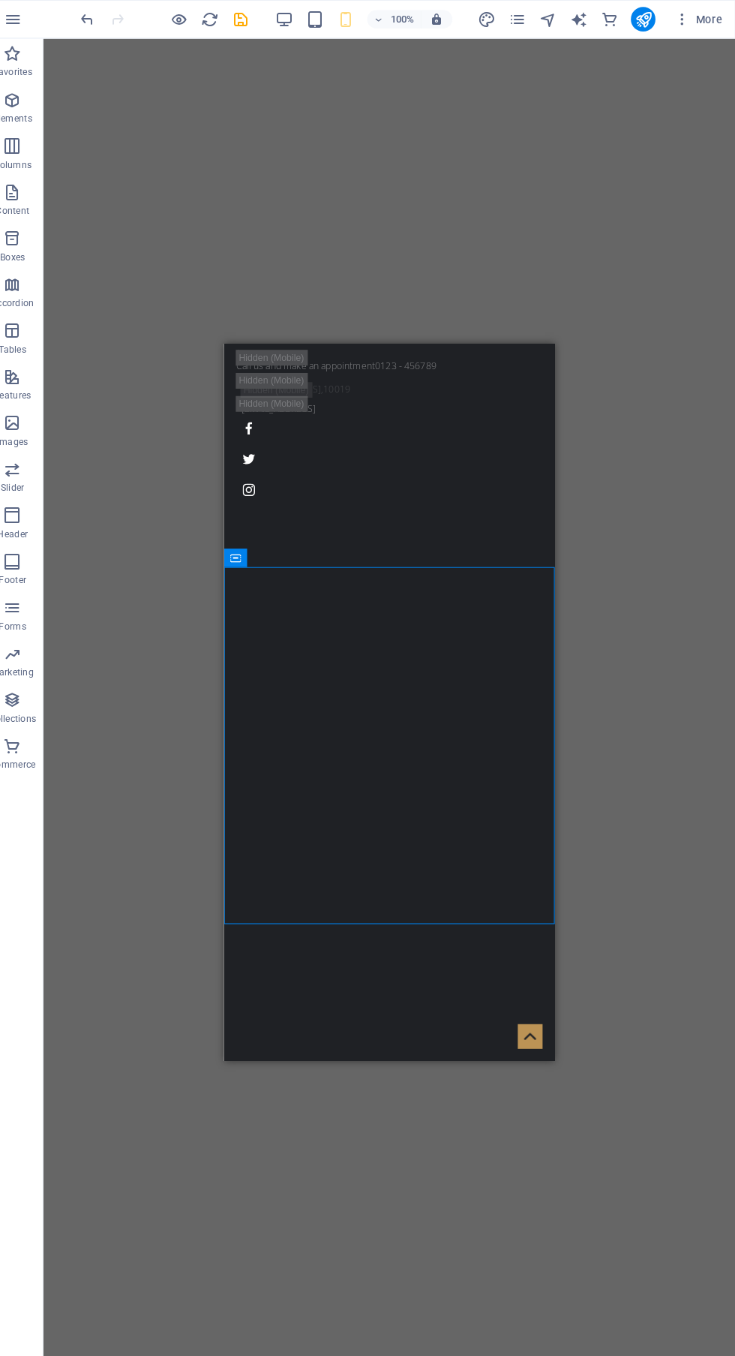
click at [295, 19] on icon "button" at bounding box center [294, 19] width 17 height 17
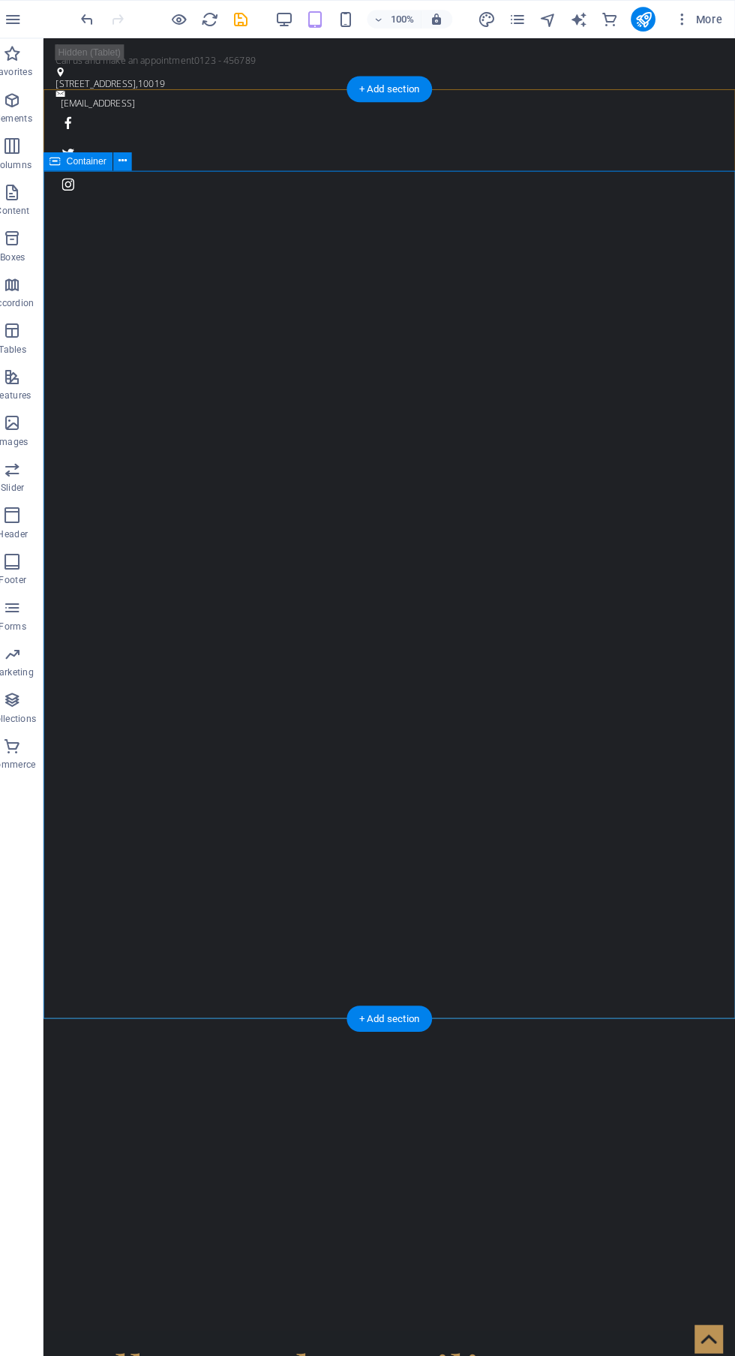
click at [494, 1308] on div "Kolkata False Ceiling" at bounding box center [380, 1339] width 657 height 62
click at [182, 87] on icon at bounding box center [181, 88] width 8 height 16
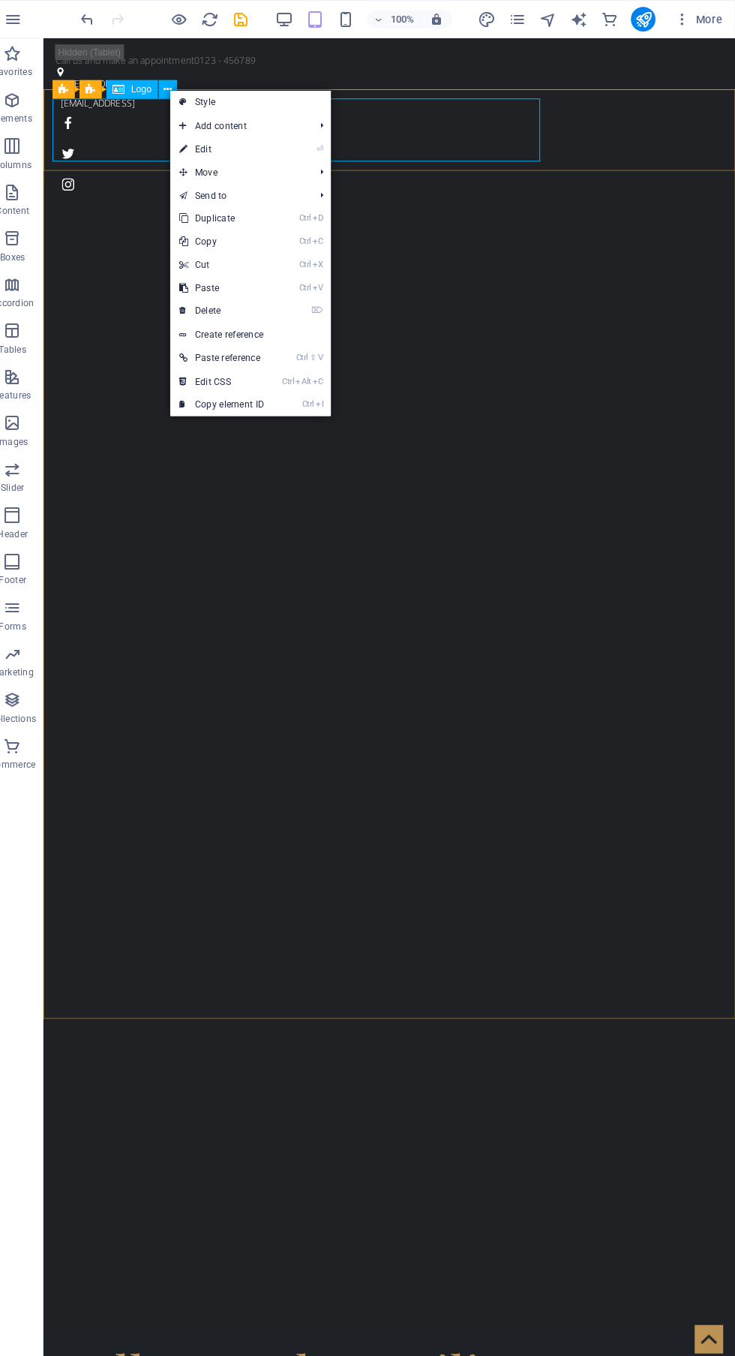
click at [346, 26] on span "button" at bounding box center [355, 19] width 18 height 17
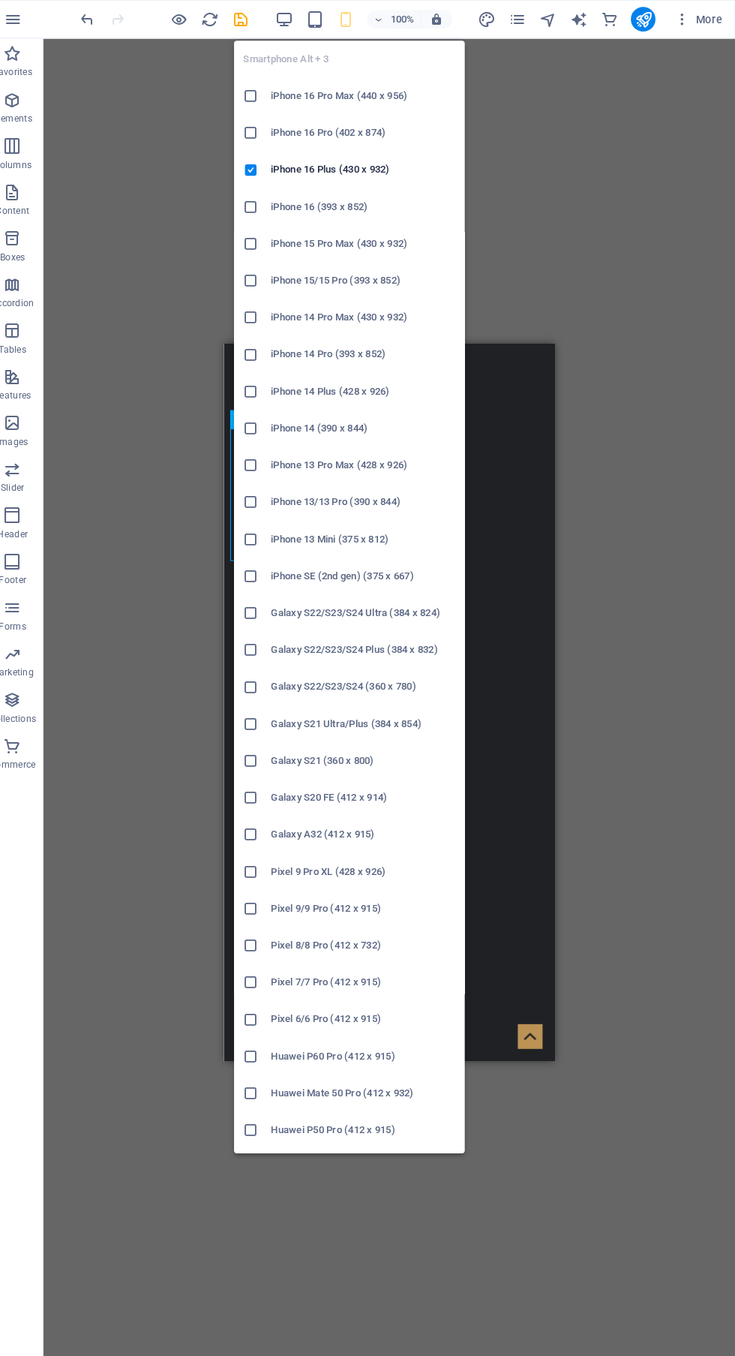
click at [381, 94] on h6 "iPhone 16 Pro Max (440 x 956)" at bounding box center [372, 94] width 180 height 18
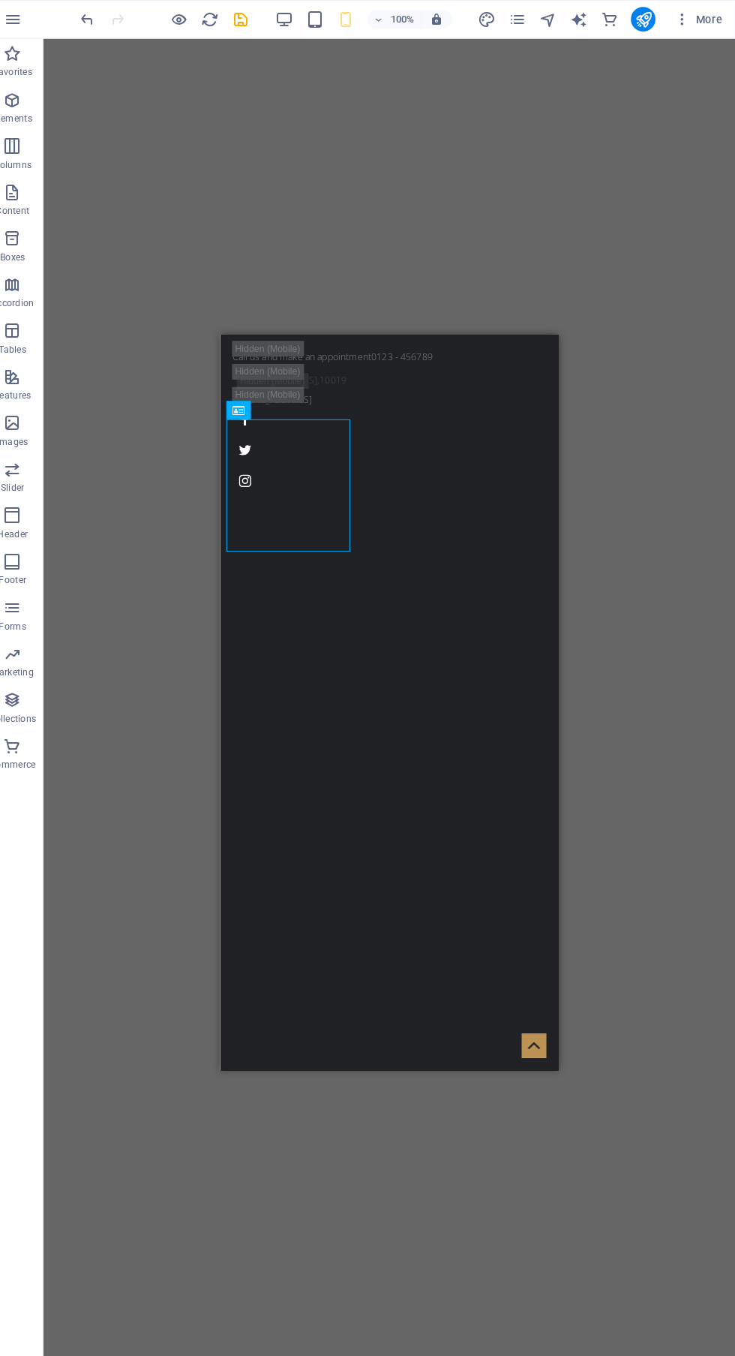
click at [387, 19] on icon "button" at bounding box center [387, 19] width 11 height 10
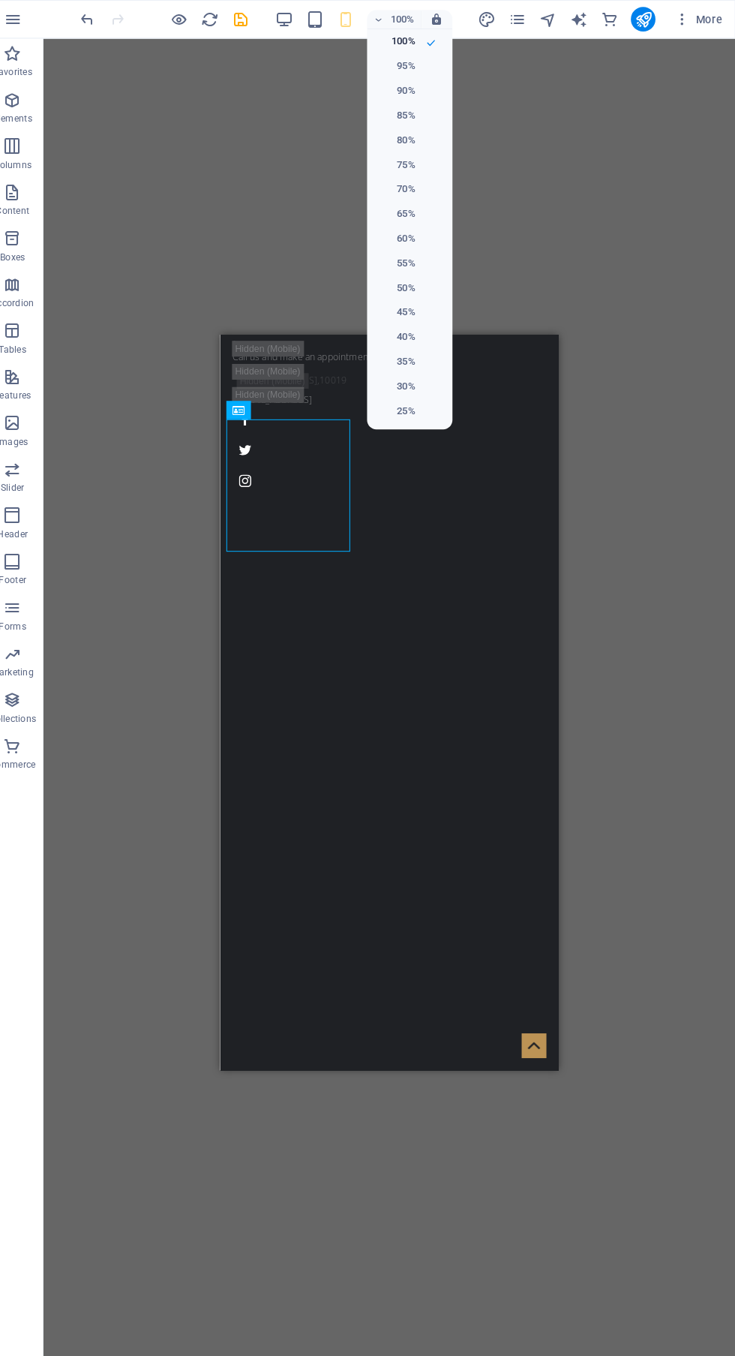
click at [394, 22] on div at bounding box center [367, 678] width 735 height 1356
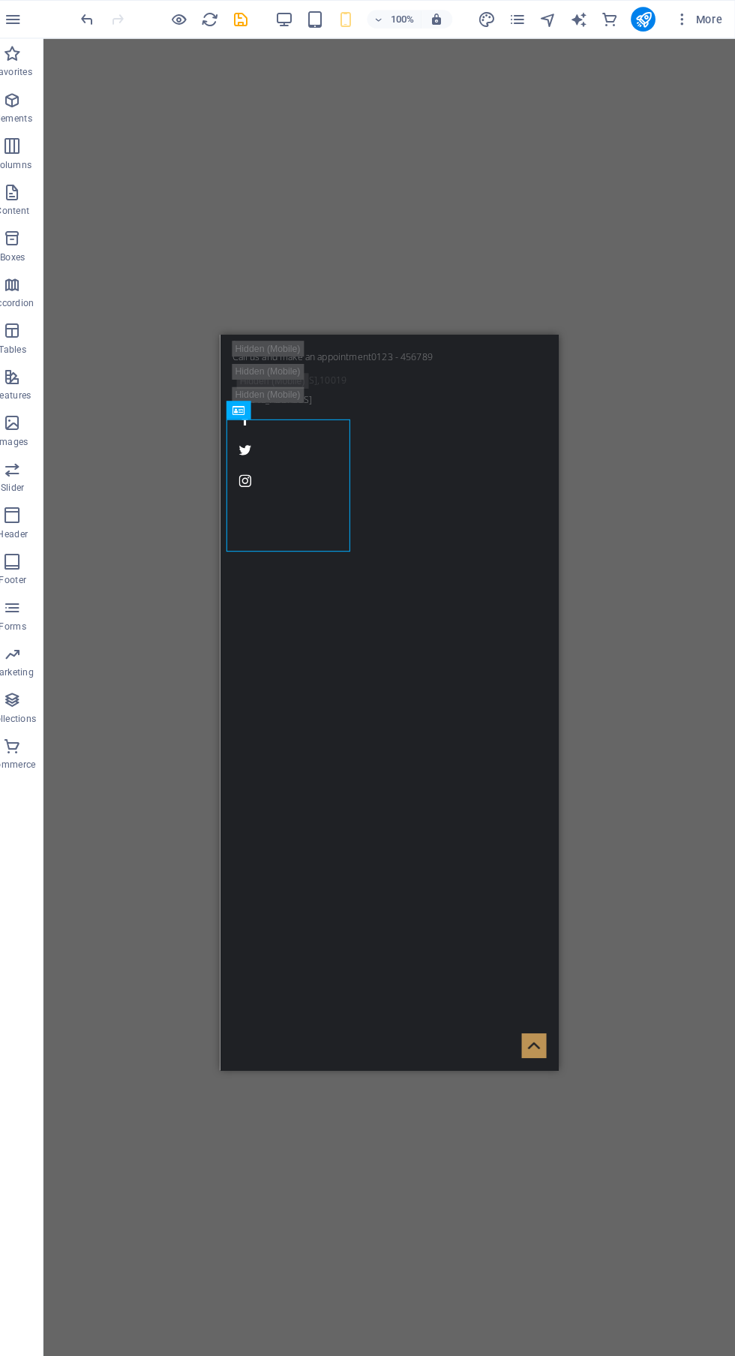
click at [303, 1110] on div "Kolkata False Ceiling" at bounding box center [385, 1153] width 318 height 86
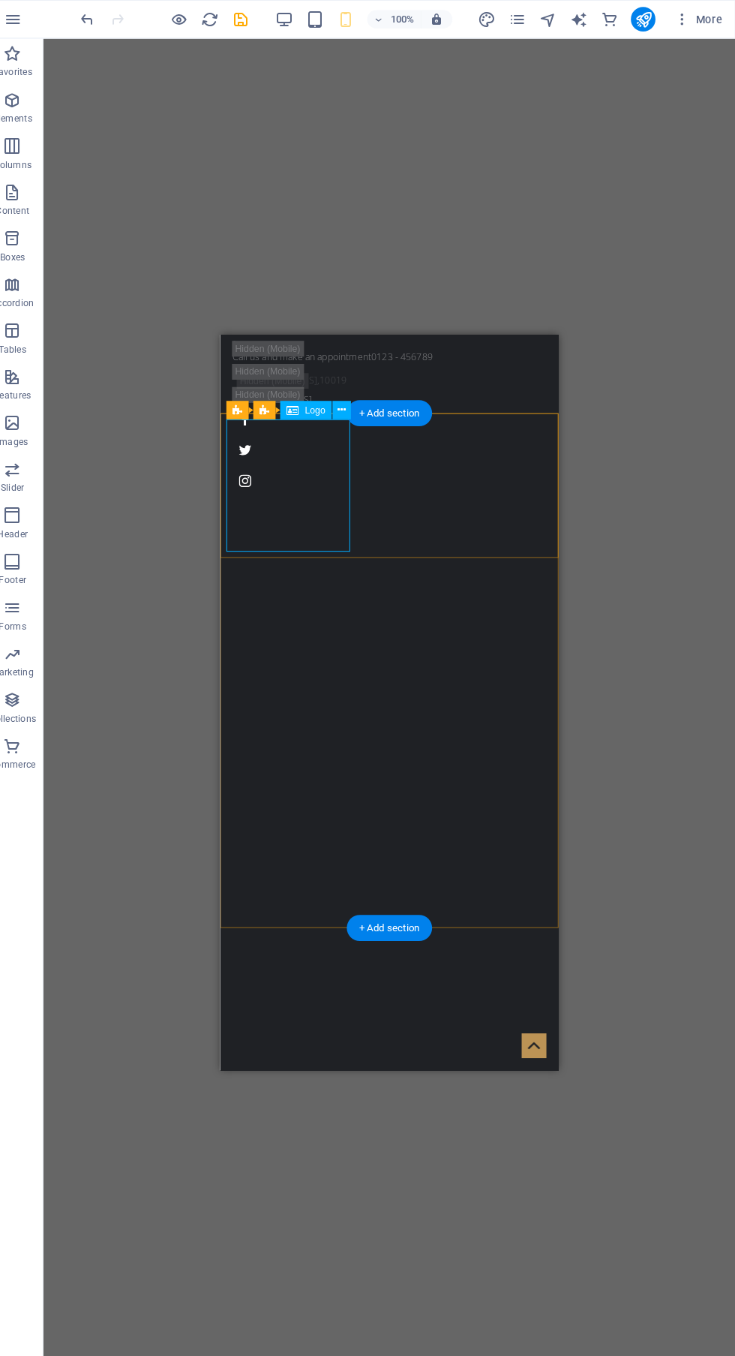
click at [344, 399] on button at bounding box center [351, 400] width 18 height 18
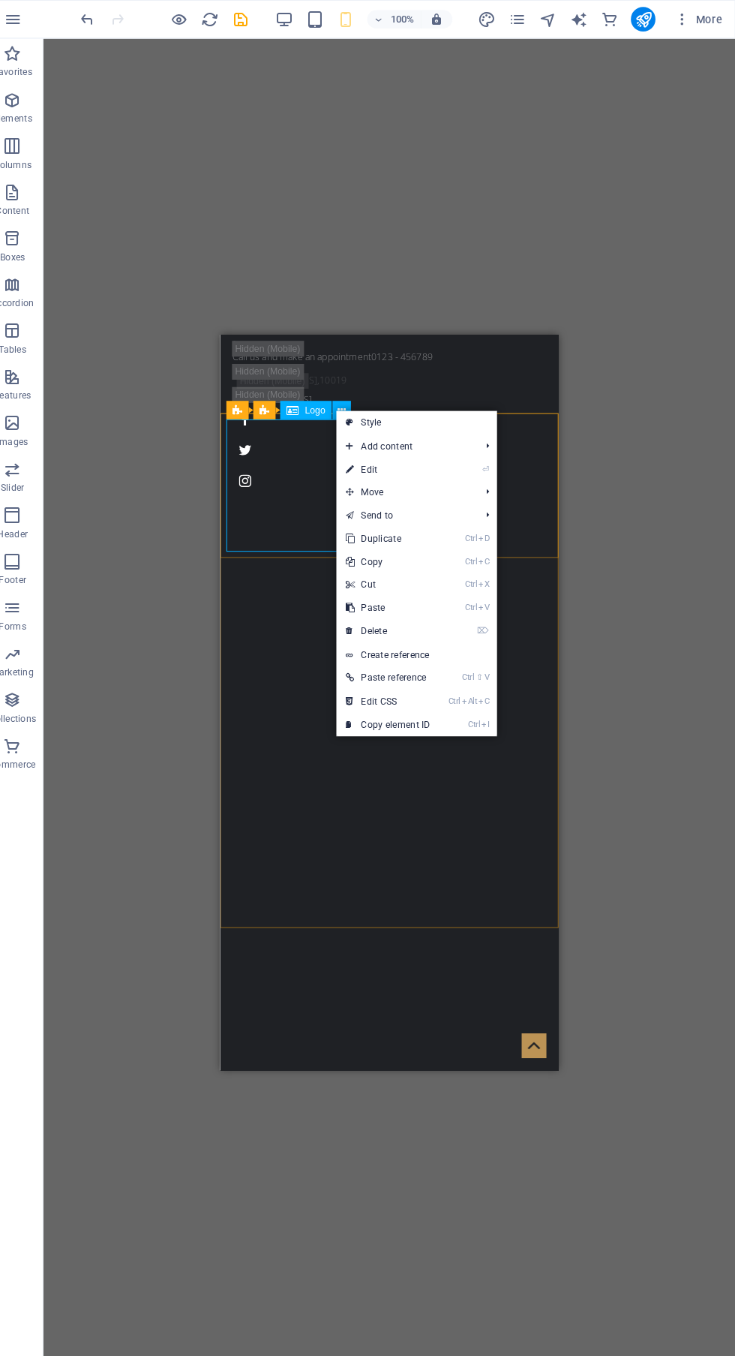
click at [420, 461] on link "⏎ Edit" at bounding box center [396, 457] width 101 height 23
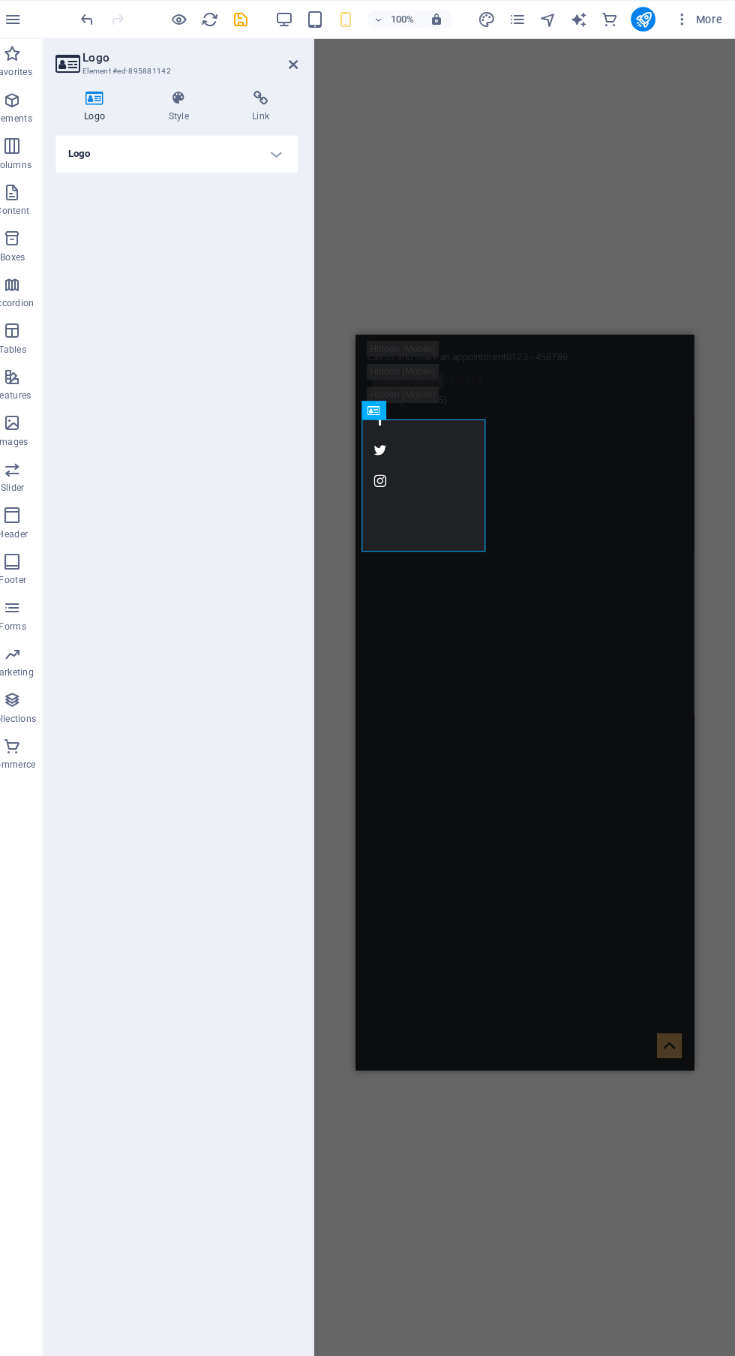
click at [287, 150] on h4 "Logo" at bounding box center [190, 150] width 236 height 36
click at [254, 228] on span "Edit design" at bounding box center [199, 229] width 185 height 18
select select "rem"
select select "300"
select select "px"
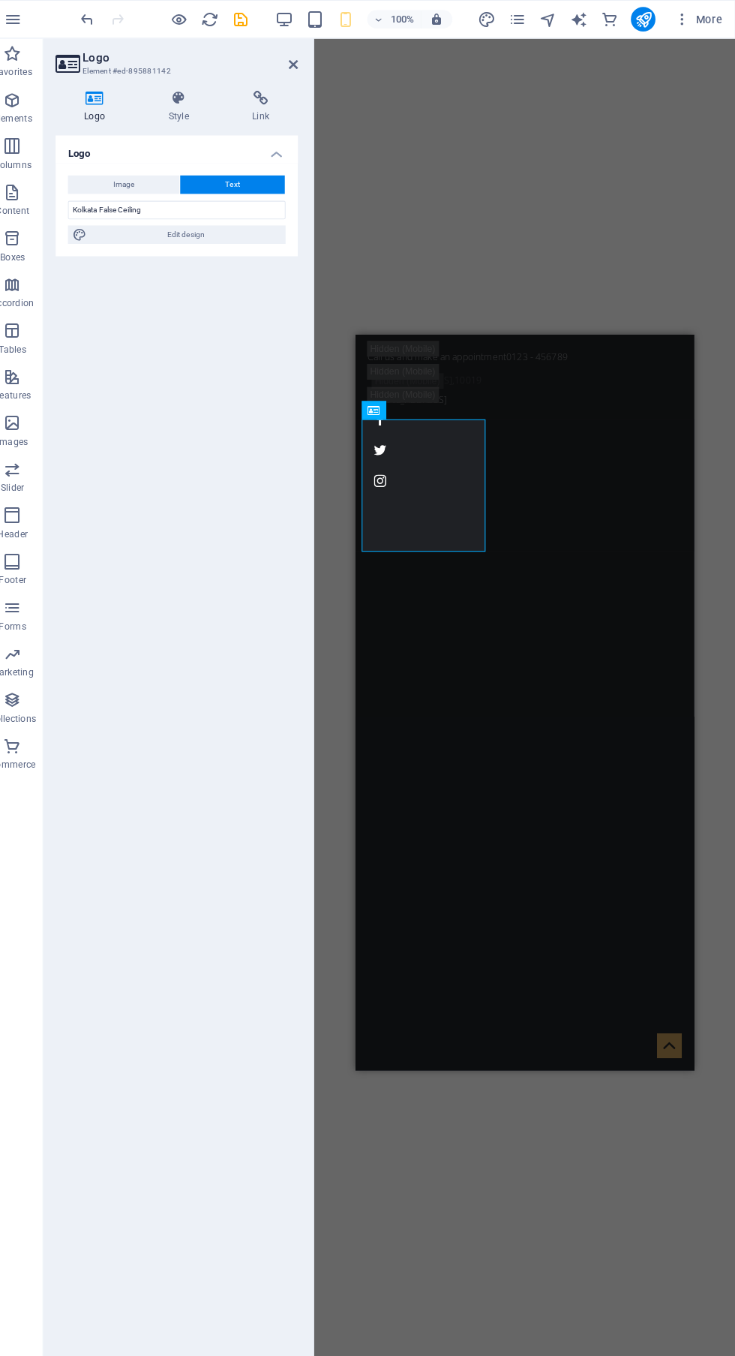
select select "rem"
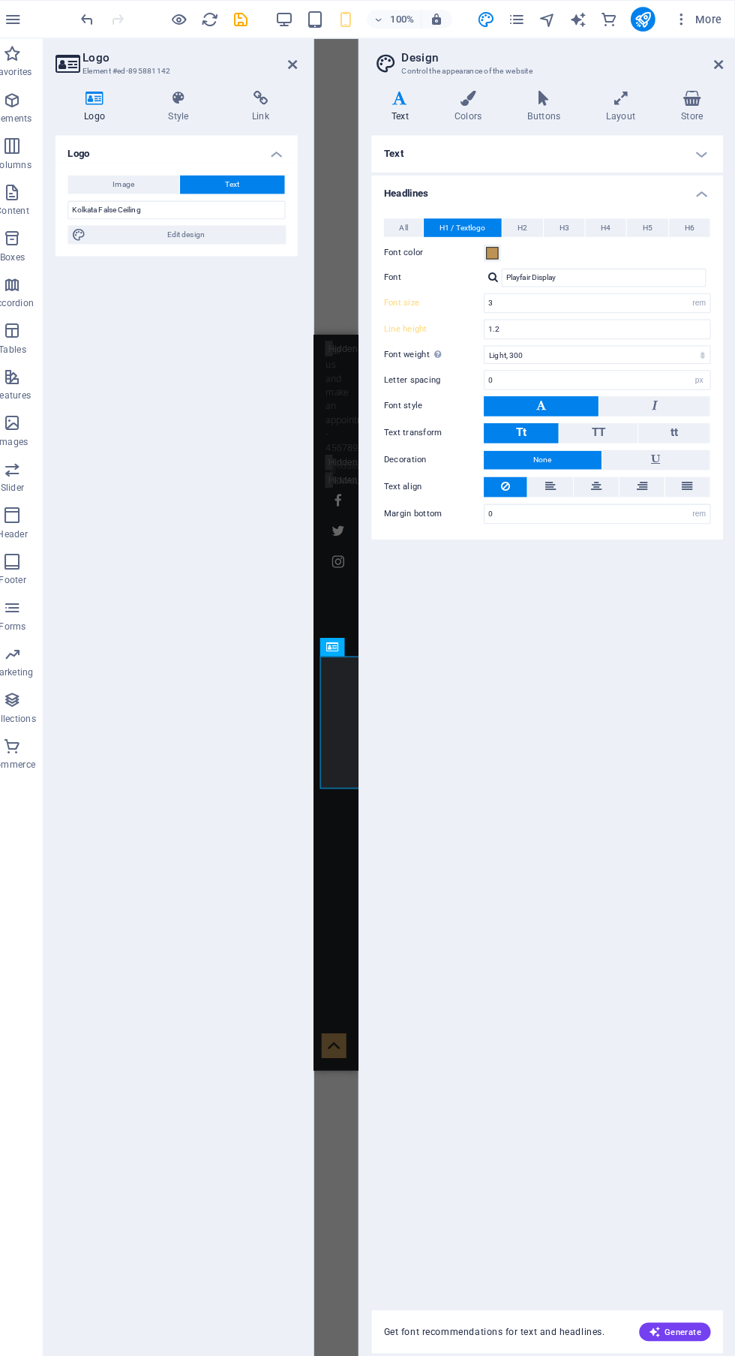
click at [690, 221] on span "H6" at bounding box center [691, 222] width 10 height 18
click at [650, 221] on span "H5" at bounding box center [650, 222] width 10 height 18
click at [609, 222] on span "H4" at bounding box center [609, 222] width 10 height 18
click at [481, 213] on span "H1 / Textlogo" at bounding box center [468, 222] width 45 height 18
click at [572, 224] on span "H3" at bounding box center [568, 222] width 10 height 18
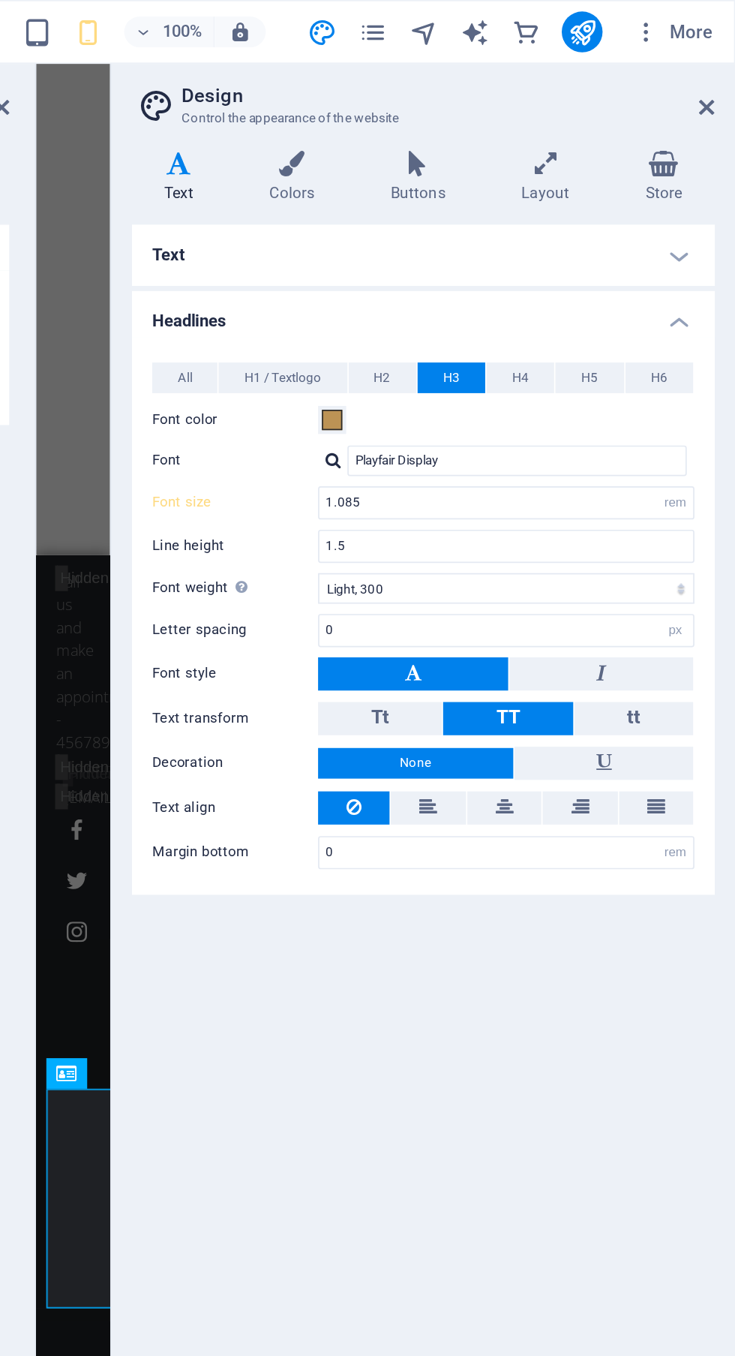
click at [571, 221] on span "H3" at bounding box center [568, 222] width 10 height 18
click at [715, 65] on icon at bounding box center [718, 63] width 9 height 12
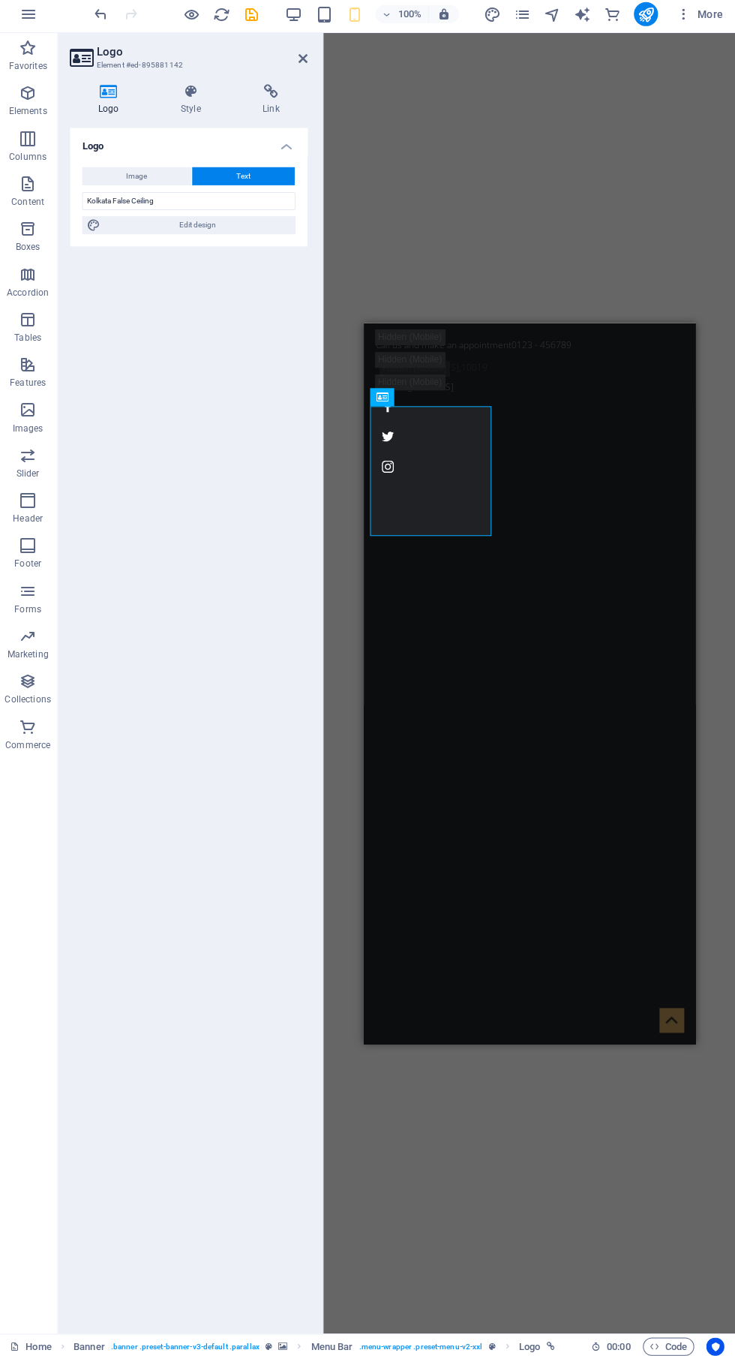
click at [437, 1099] on div "Kolkata False Ceiling" at bounding box center [529, 1142] width 318 height 86
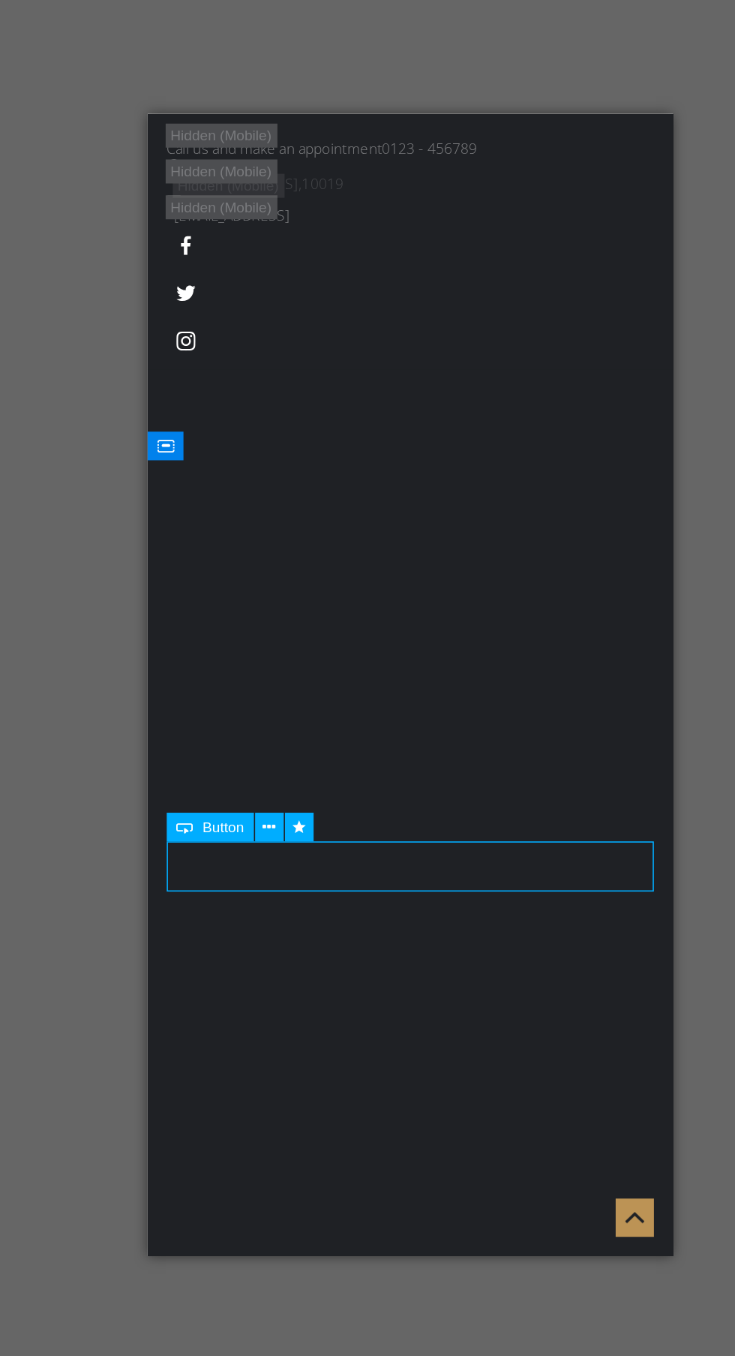
click at [233, 889] on div "Kolkata False Ceiling" at bounding box center [312, 932] width 318 height 86
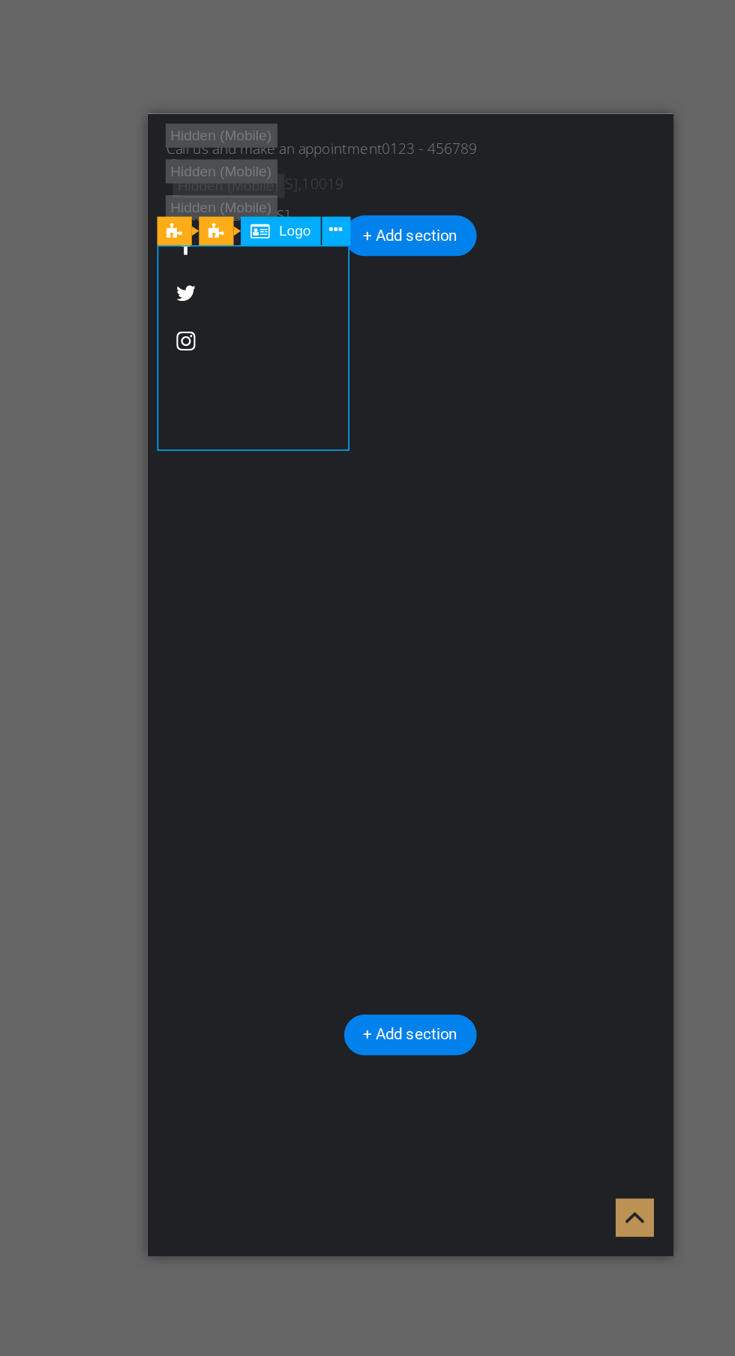
click at [353, 400] on icon at bounding box center [351, 400] width 8 height 16
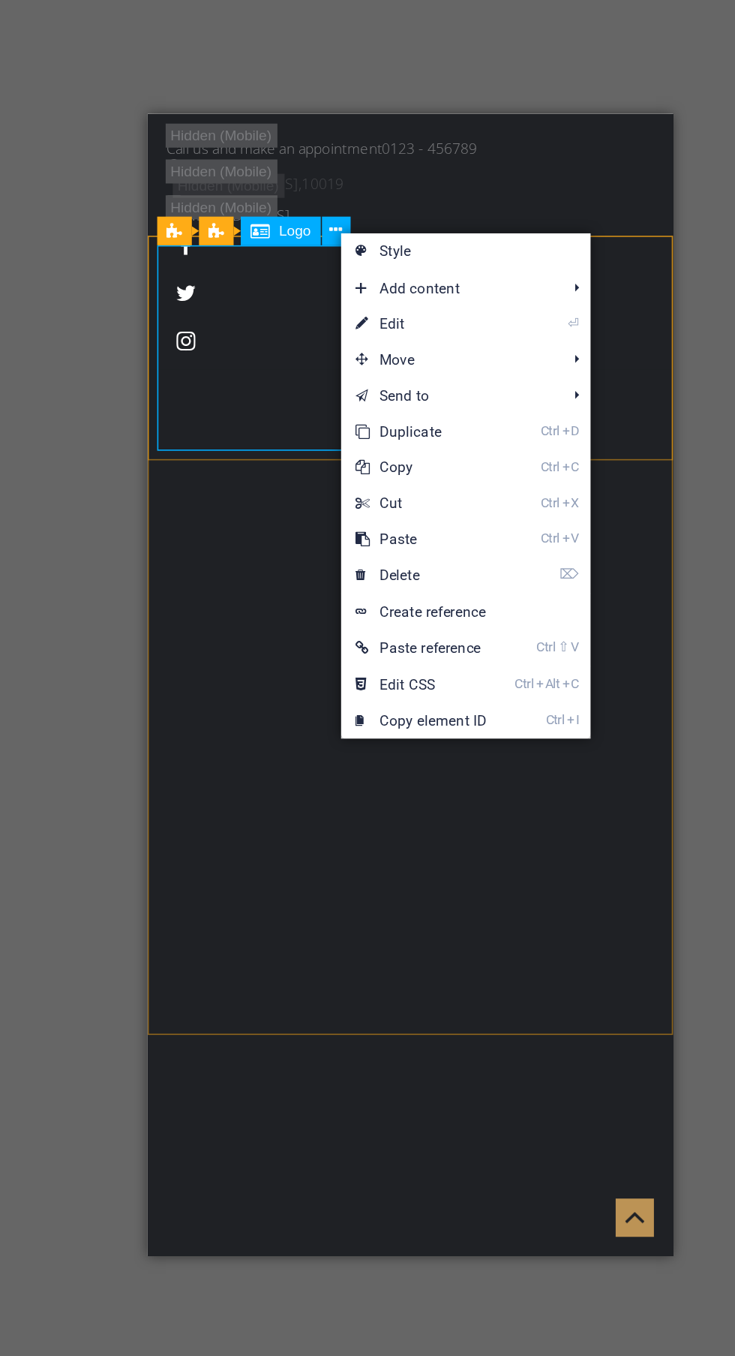
click at [429, 617] on link "⌦ Delete" at bounding box center [404, 616] width 101 height 23
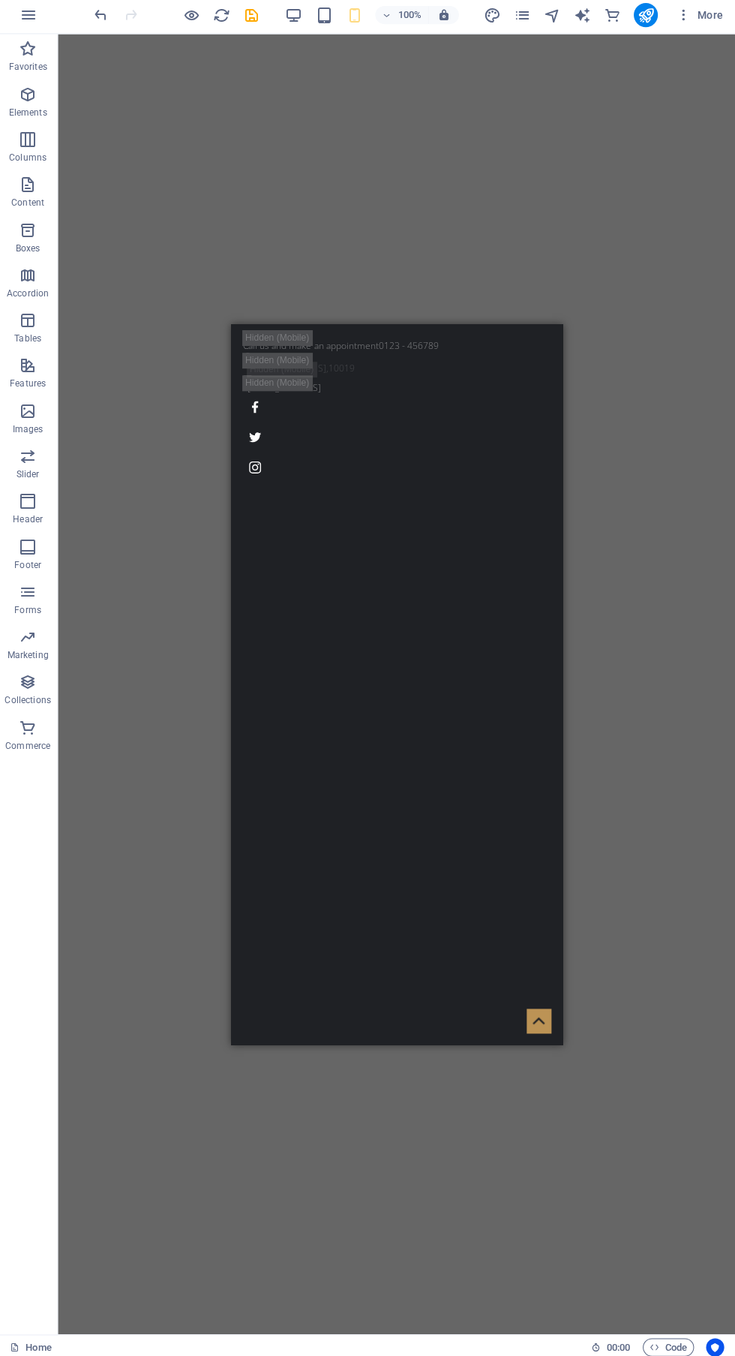
click at [434, 1206] on div "Transform Your Space" at bounding box center [396, 1249] width 306 height 86
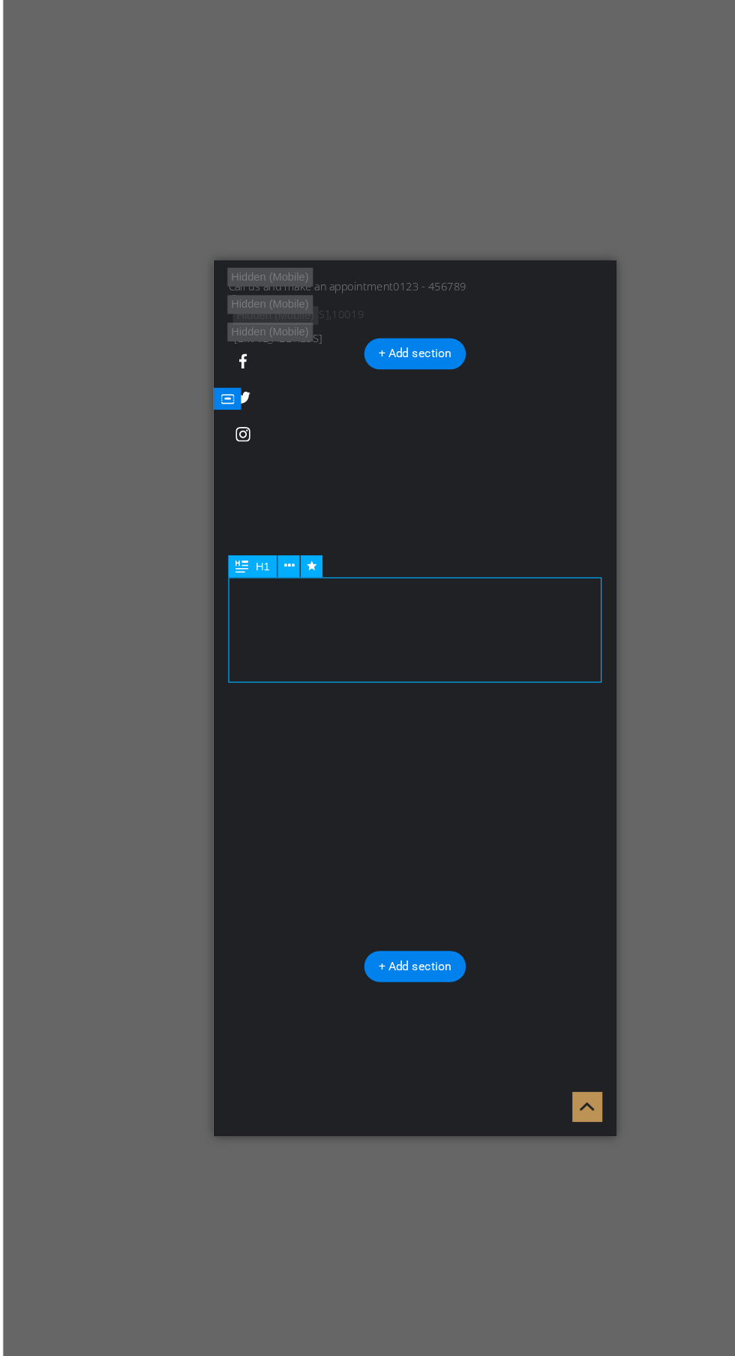
scroll to position [2, 0]
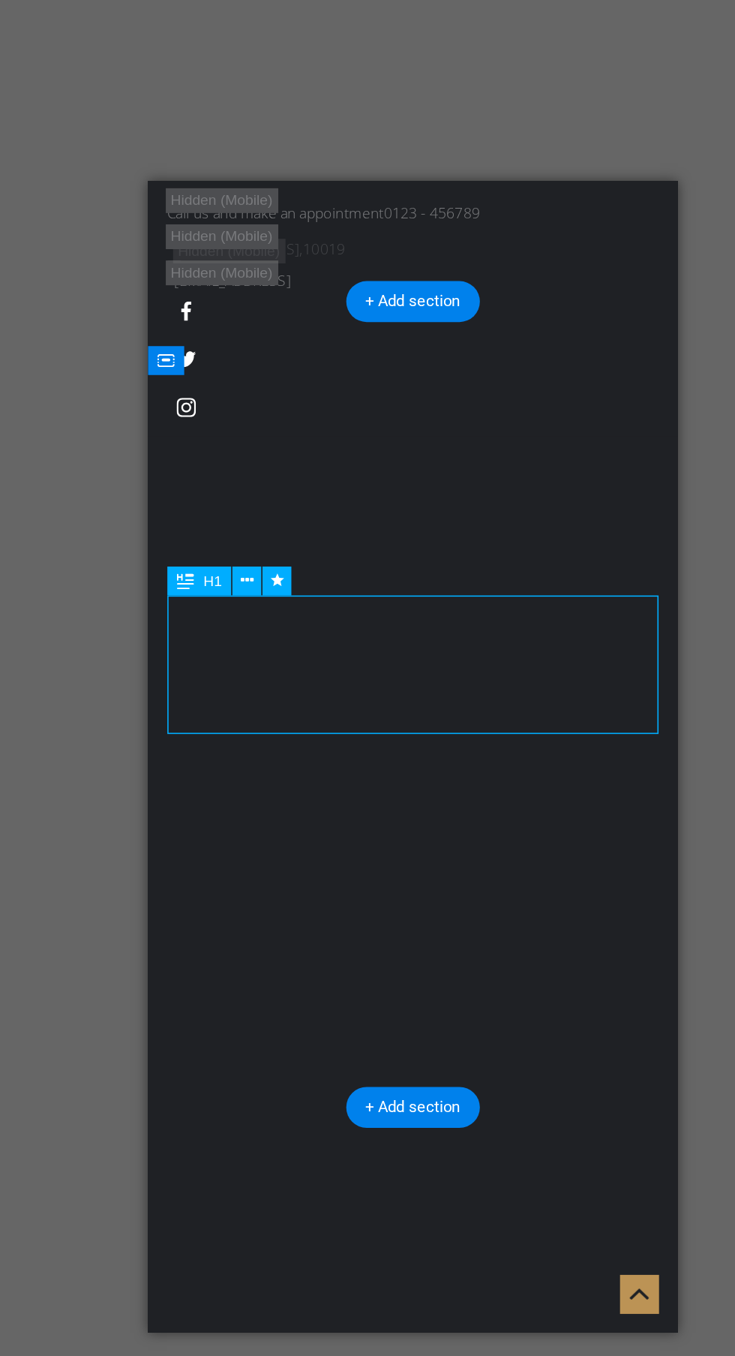
click at [235, 955] on div at bounding box center [313, 981] width 318 height 53
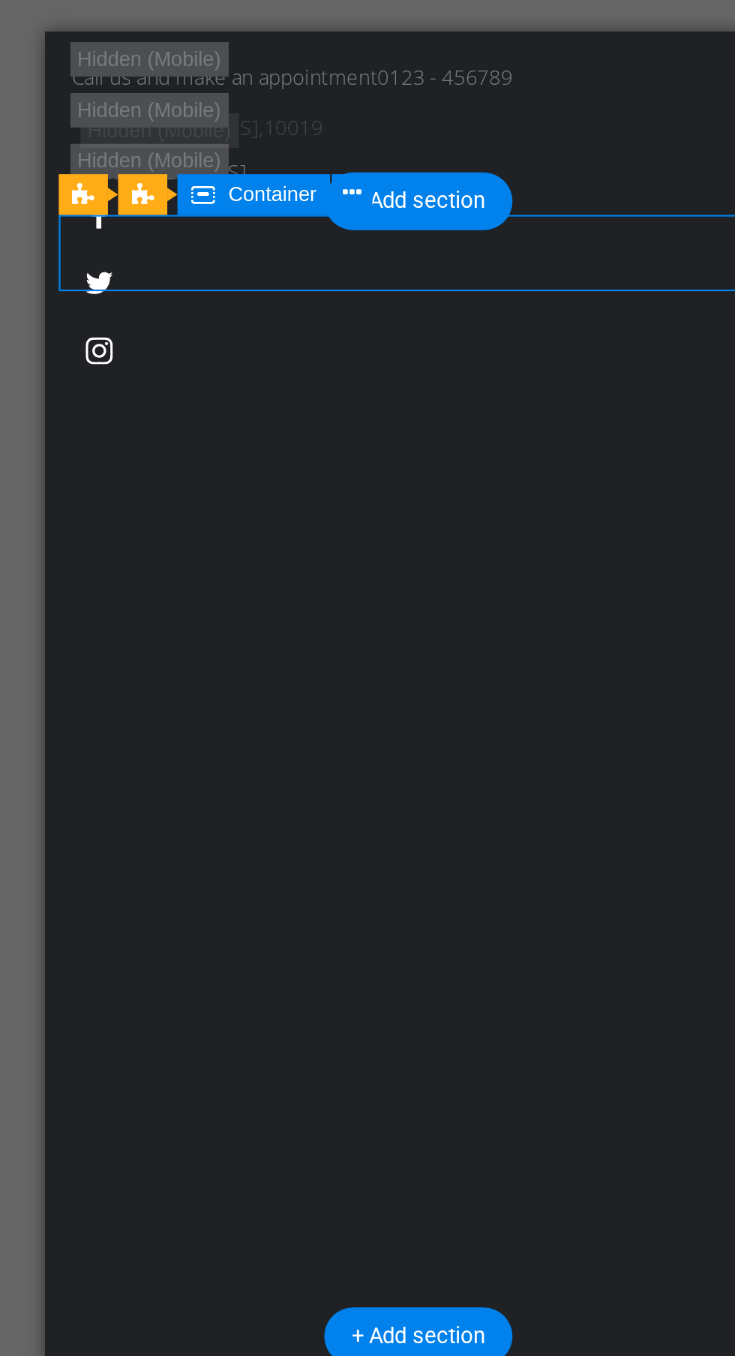
click at [301, 806] on figure at bounding box center [204, 815] width 306 height 19
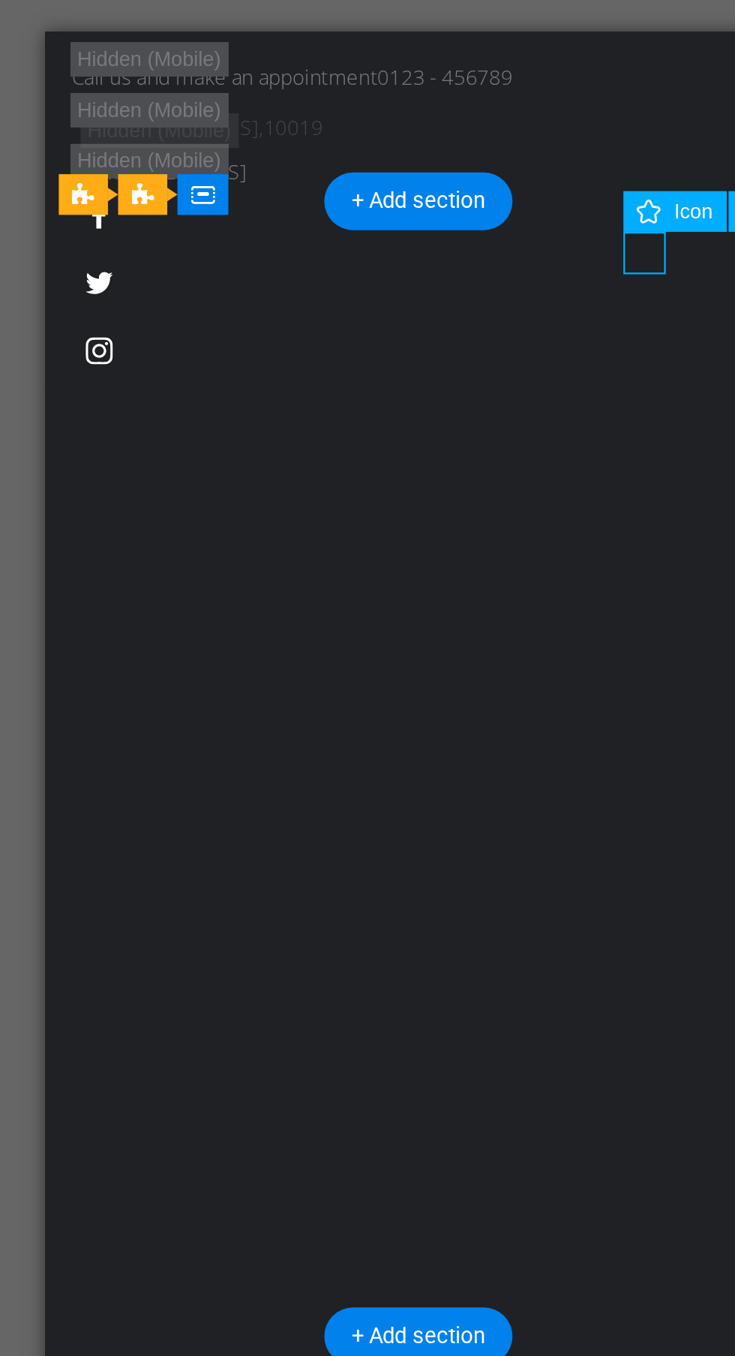
click at [131, 806] on div at bounding box center [210, 832] width 318 height 53
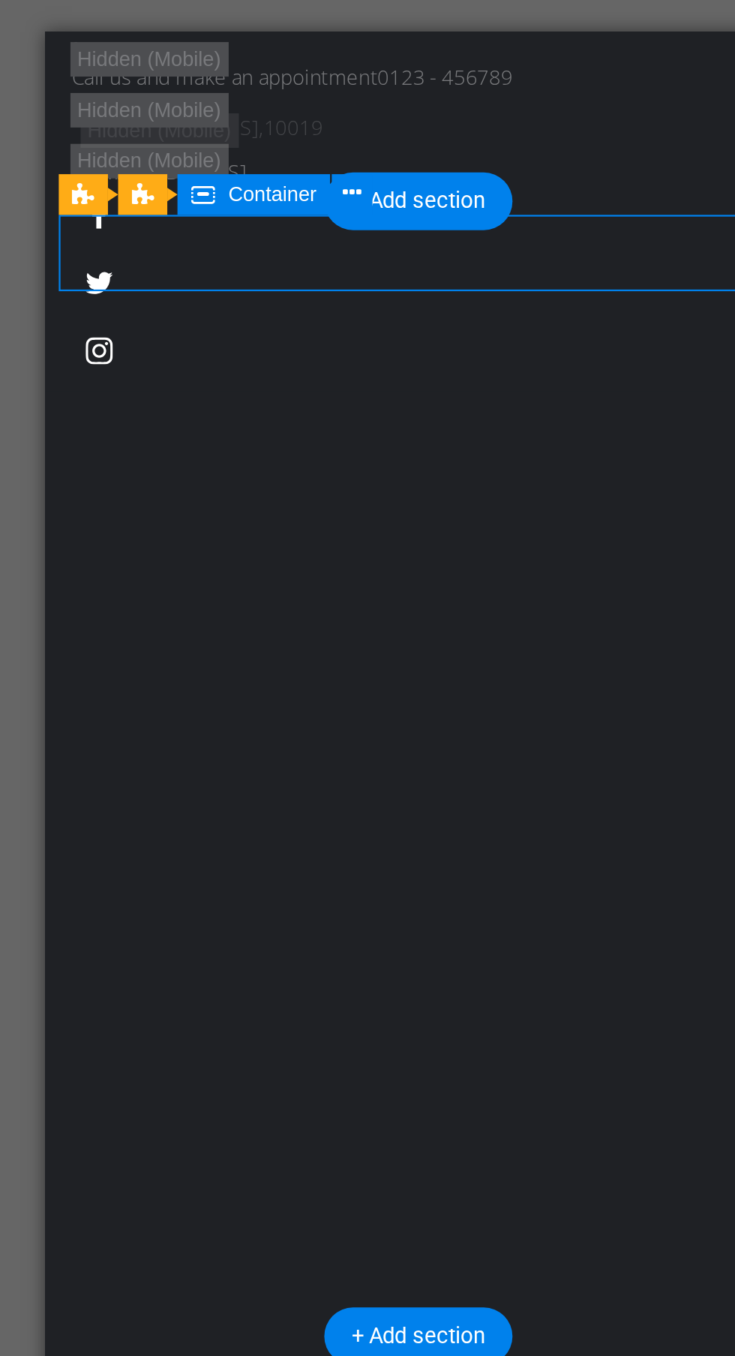
click at [137, 806] on div at bounding box center [210, 832] width 318 height 53
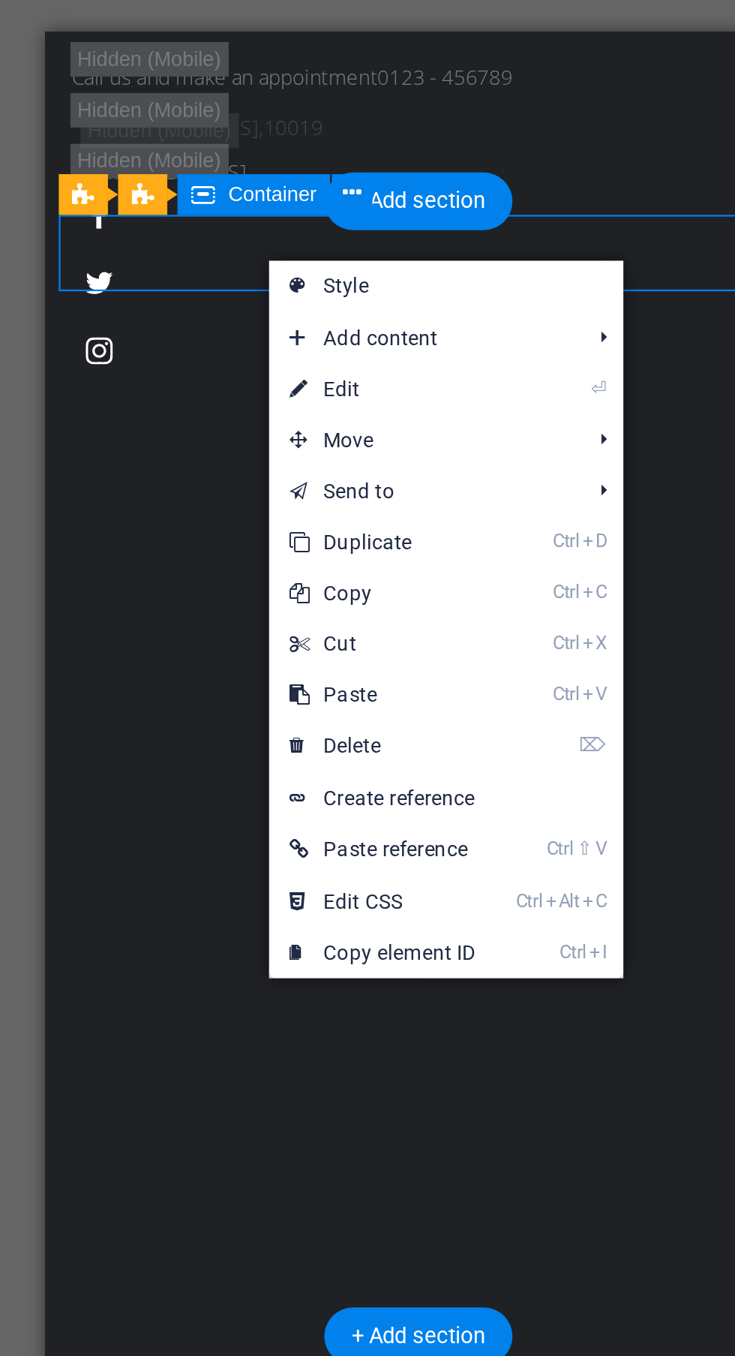
click at [93, 806] on div at bounding box center [210, 832] width 318 height 53
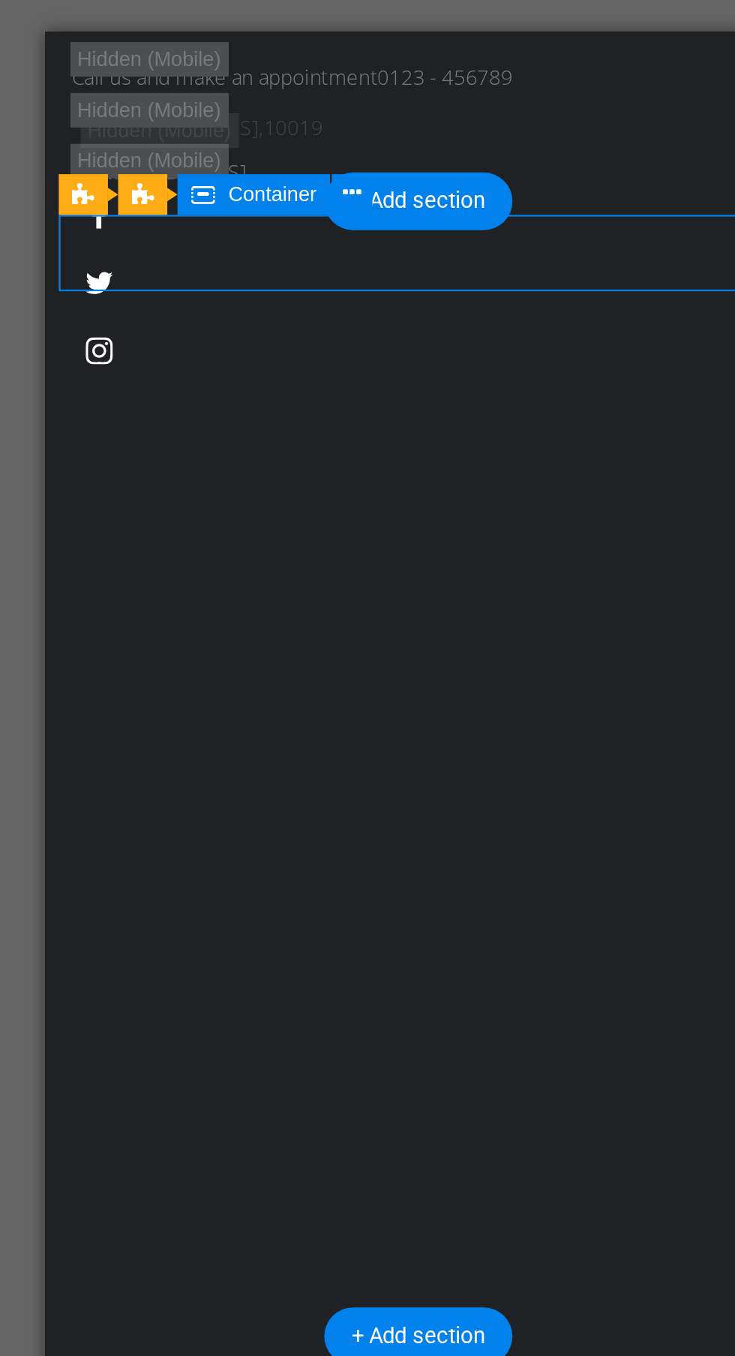
click at [104, 806] on div at bounding box center [210, 832] width 318 height 53
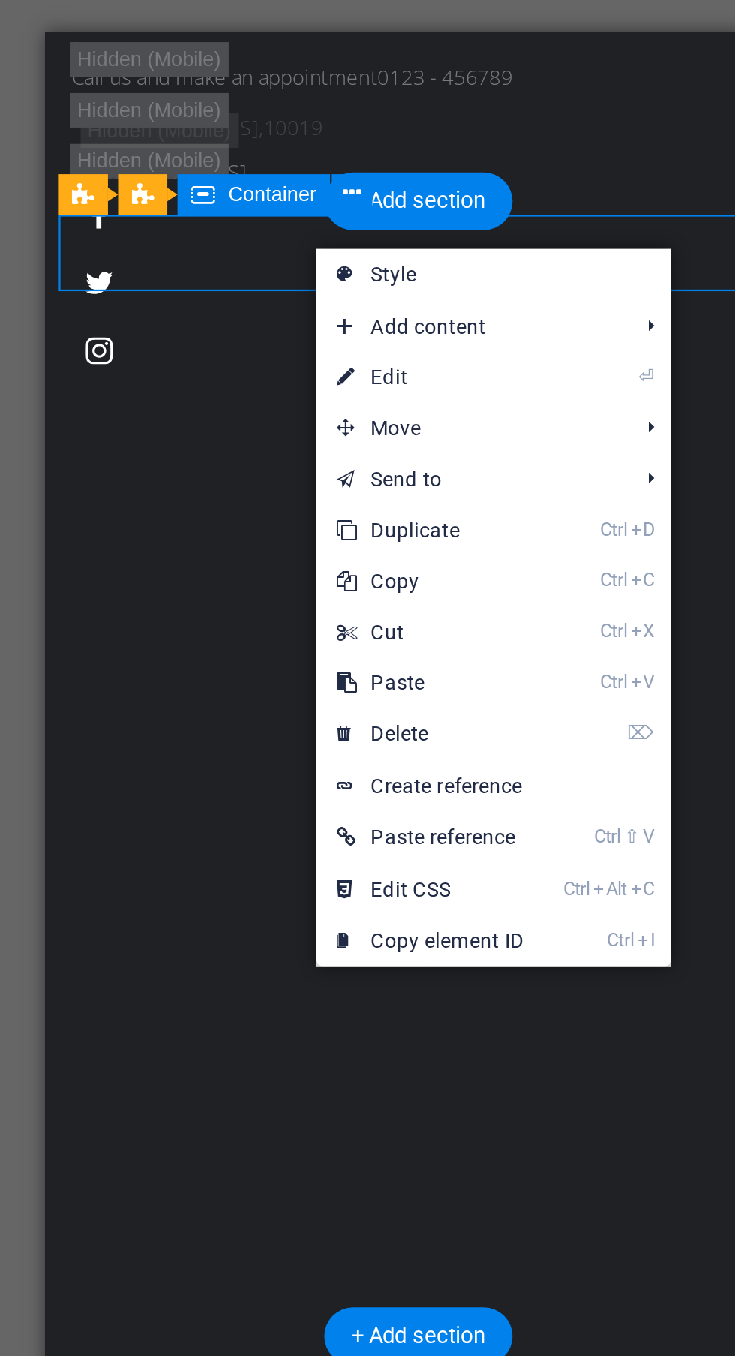
click at [416, 480] on link "⏎ Edit" at bounding box center [403, 479] width 101 height 23
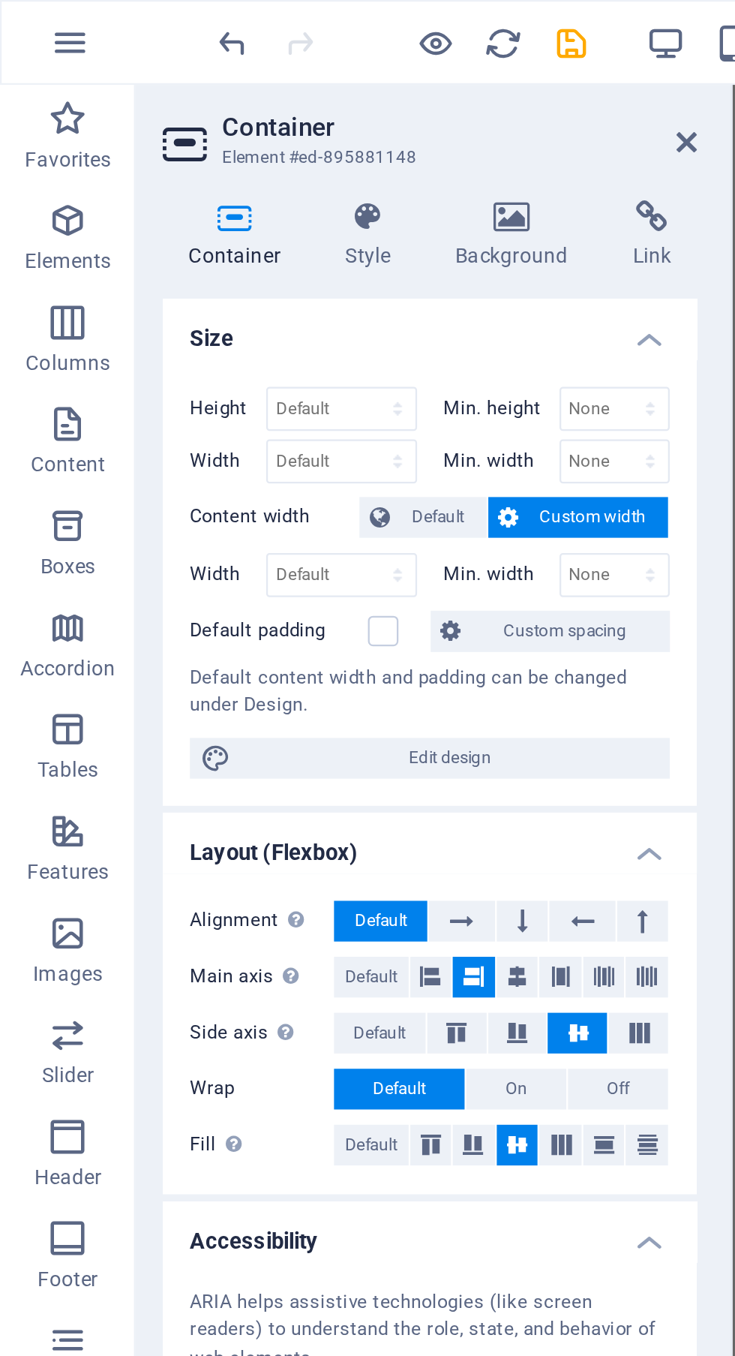
click at [164, 98] on icon at bounding box center [163, 96] width 43 height 15
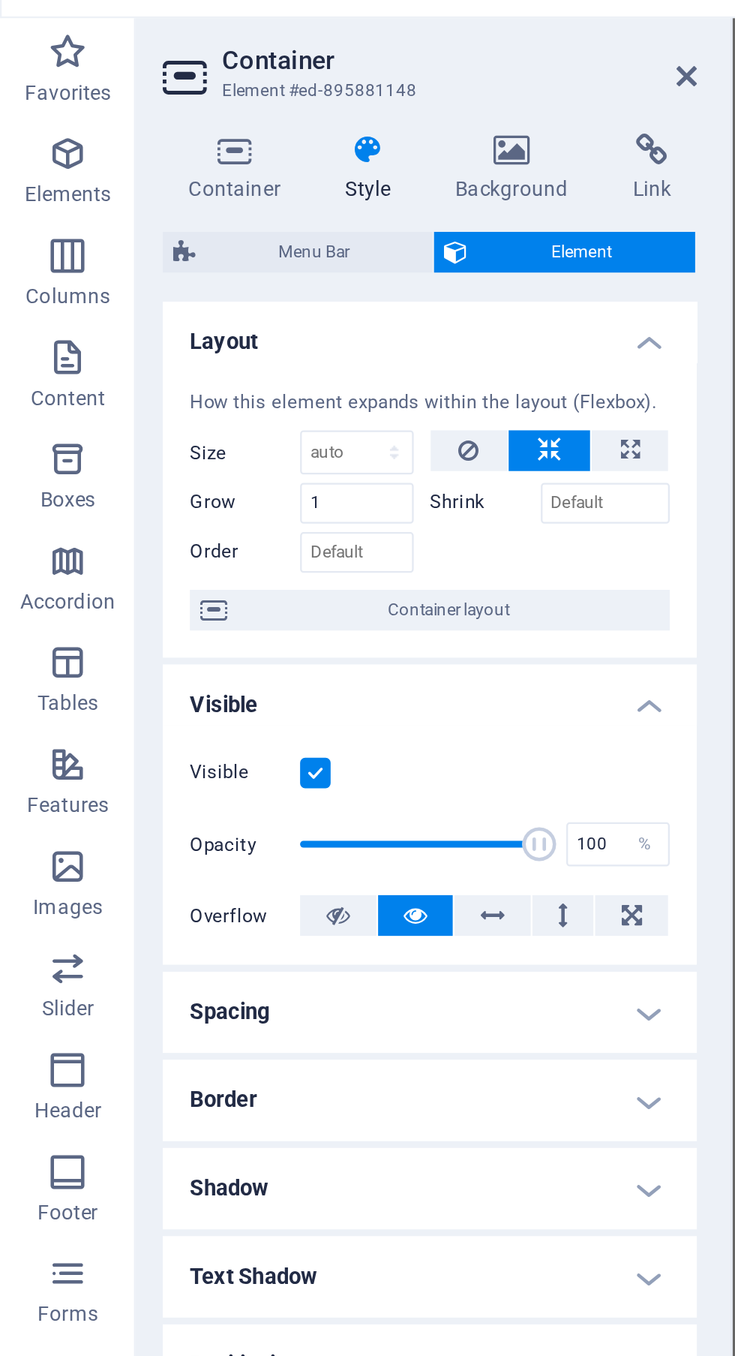
click at [291, 591] on h4 "Text Shadow" at bounding box center [190, 594] width 236 height 36
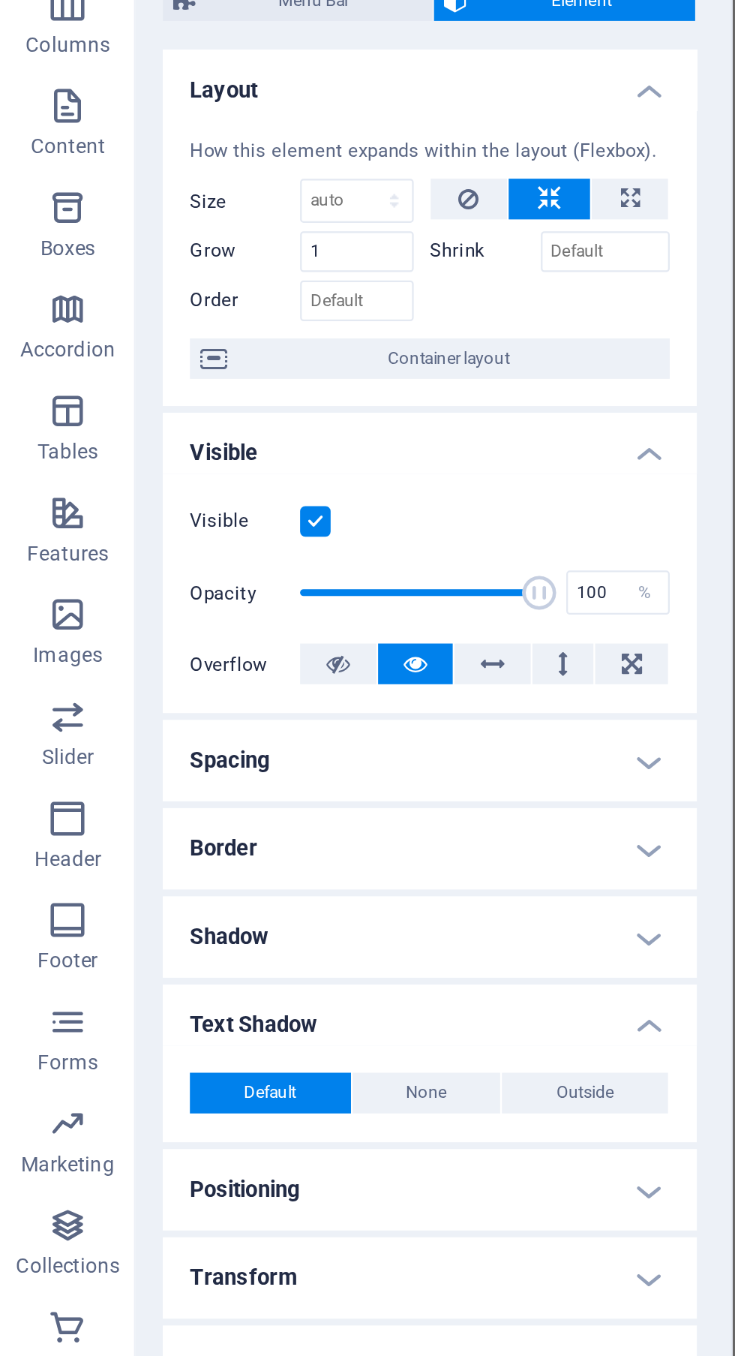
click at [291, 599] on h4 "Text Shadow" at bounding box center [190, 589] width 236 height 27
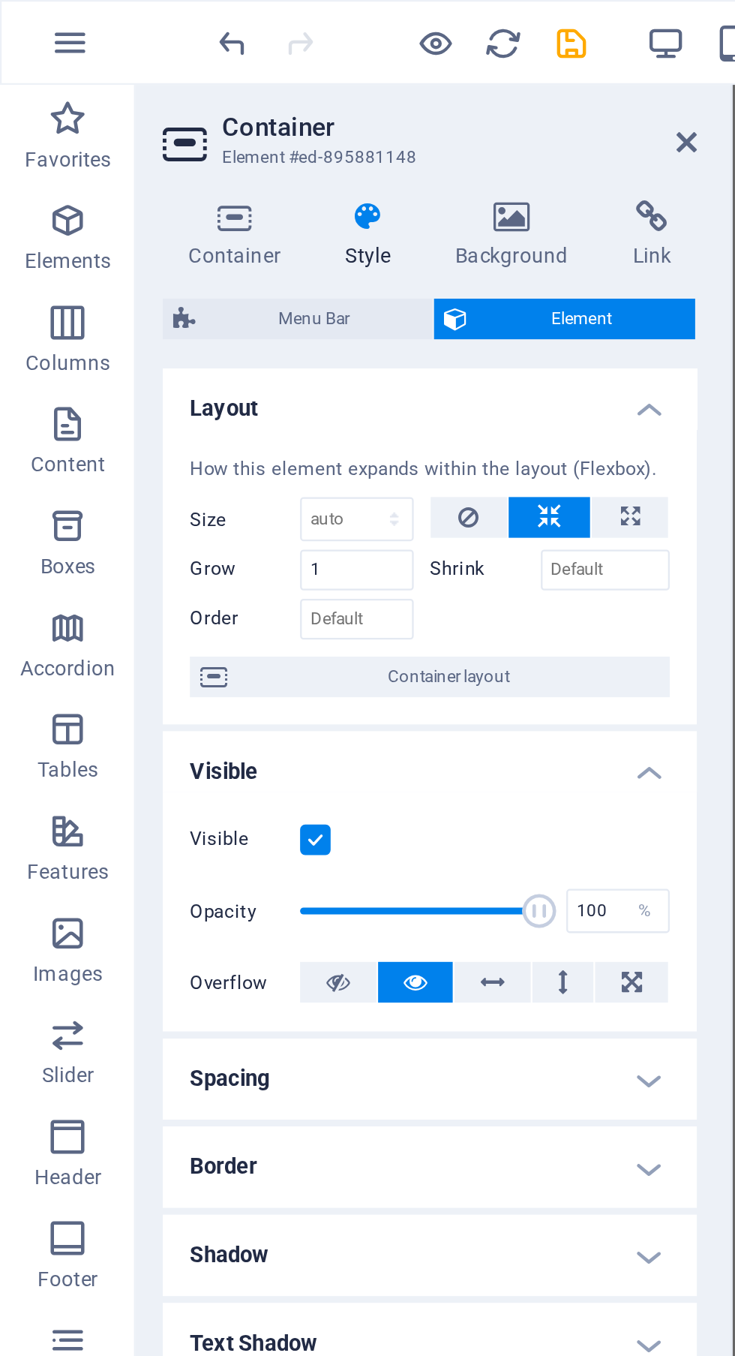
click at [308, 62] on icon at bounding box center [303, 63] width 9 height 12
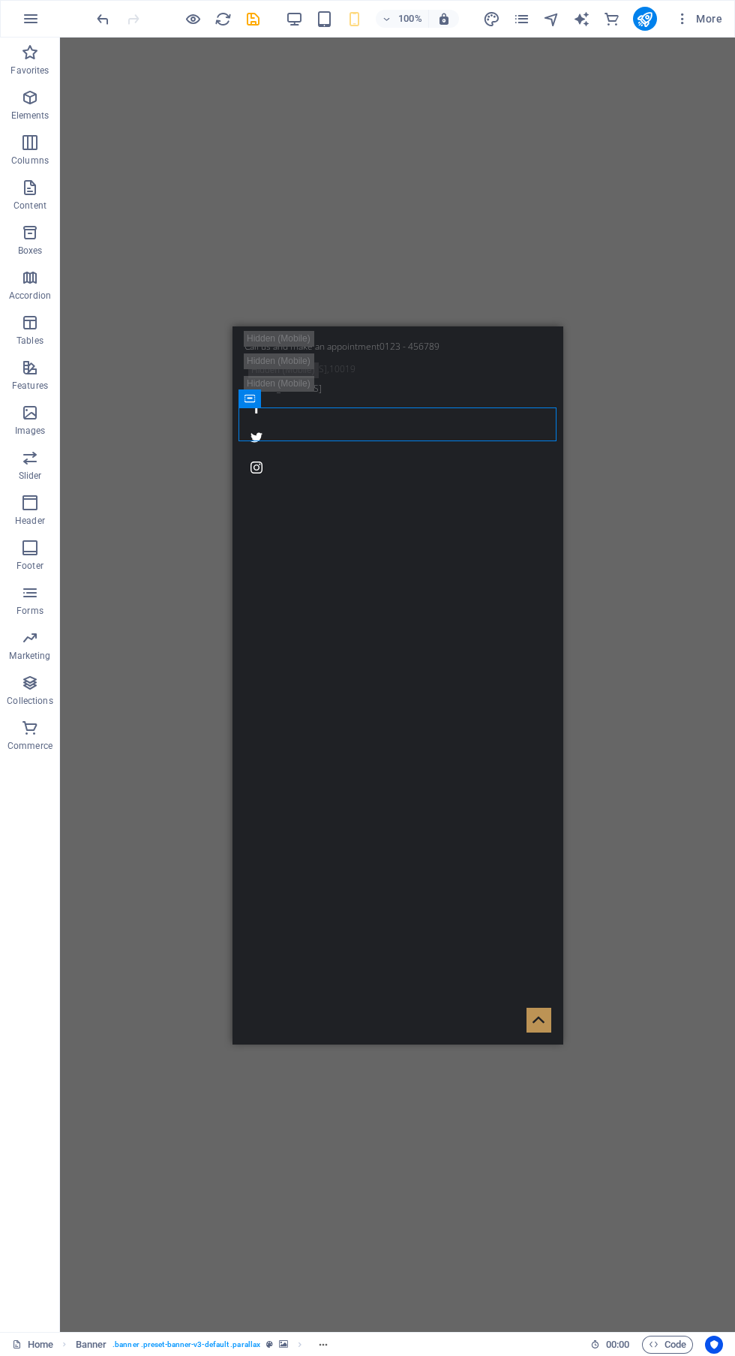
scroll to position [0, 0]
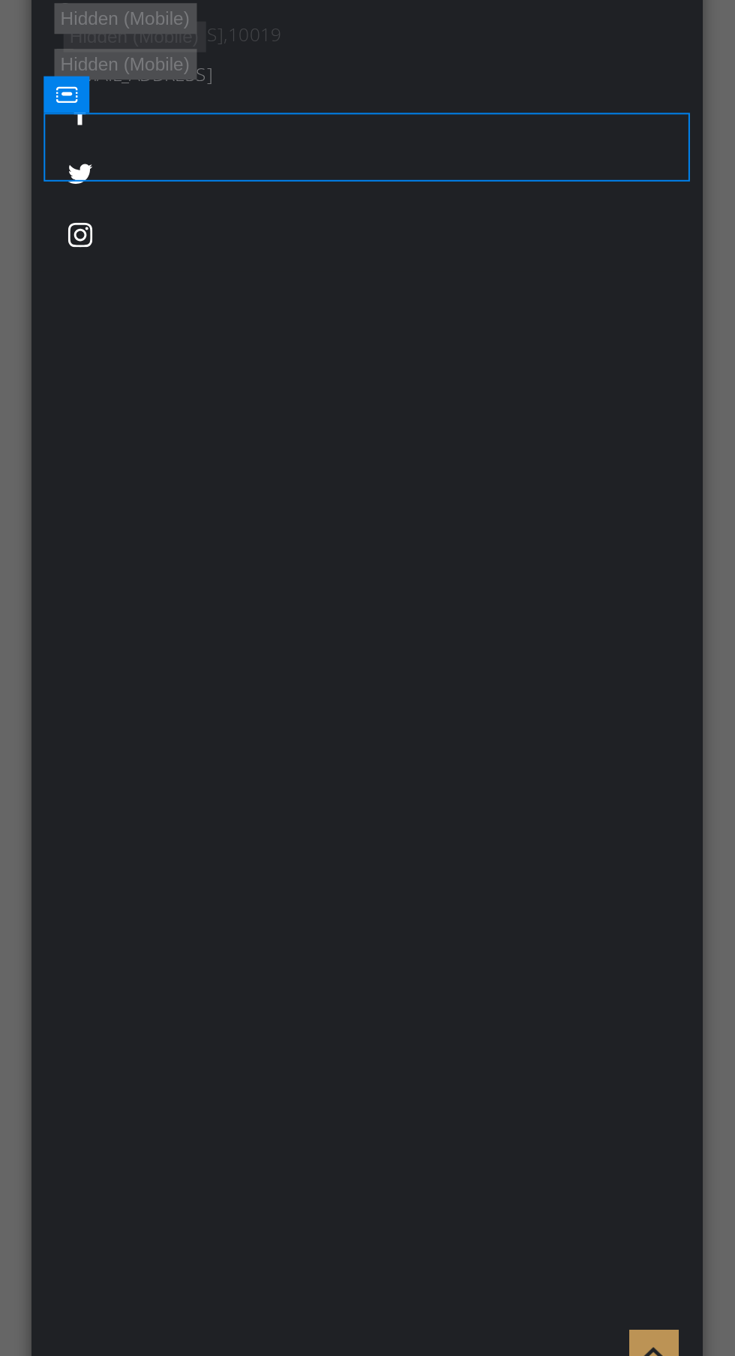
click at [169, 721] on div at bounding box center [197, 747] width 318 height 53
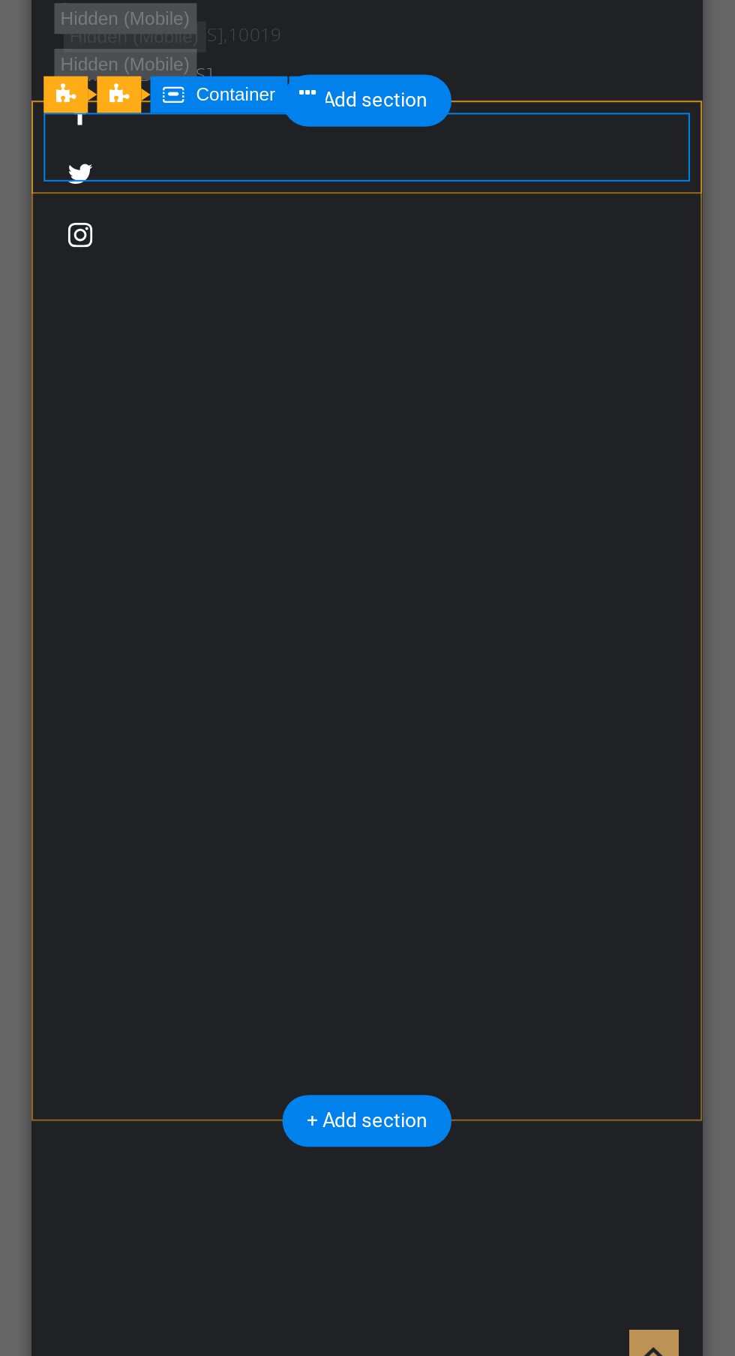
click at [296, 721] on figure at bounding box center [191, 730] width 306 height 19
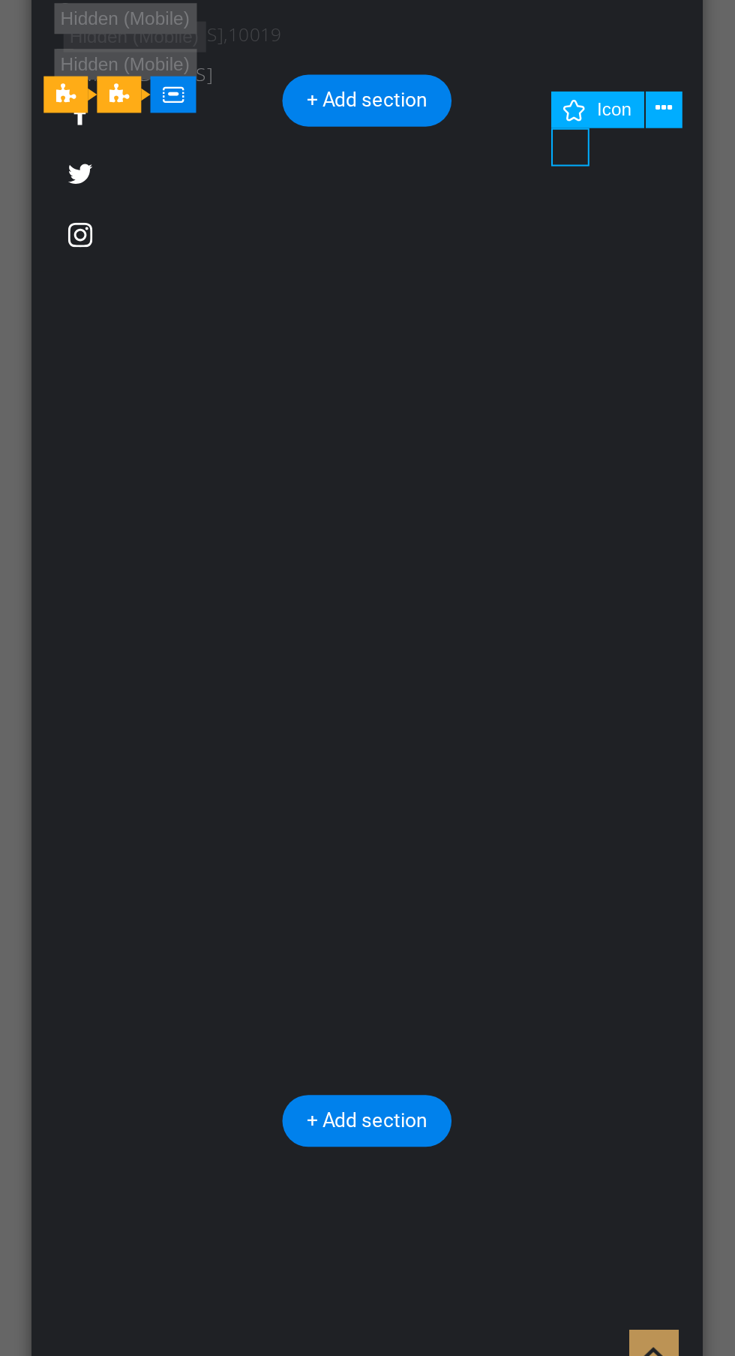
click at [541, 401] on icon at bounding box center [543, 407] width 8 height 16
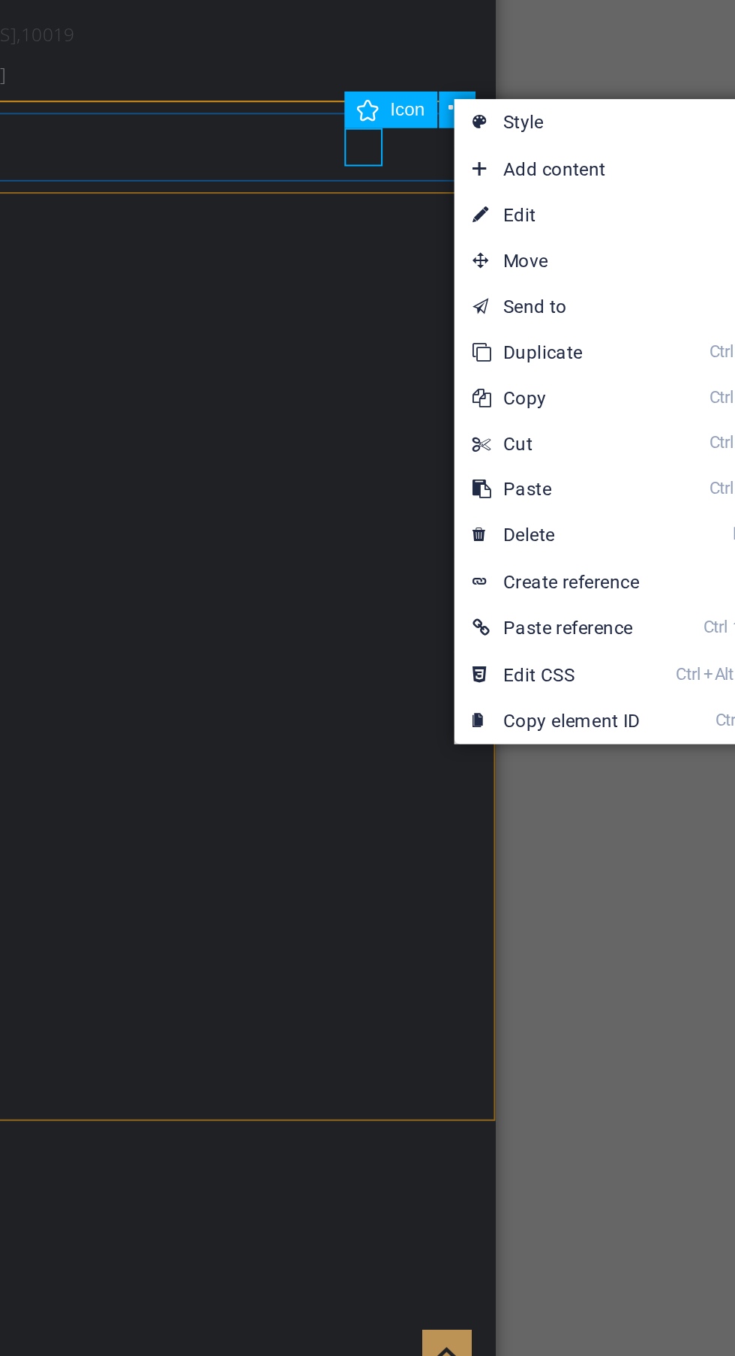
click at [605, 527] on link "Ctrl D Duplicate" at bounding box center [592, 526] width 101 height 23
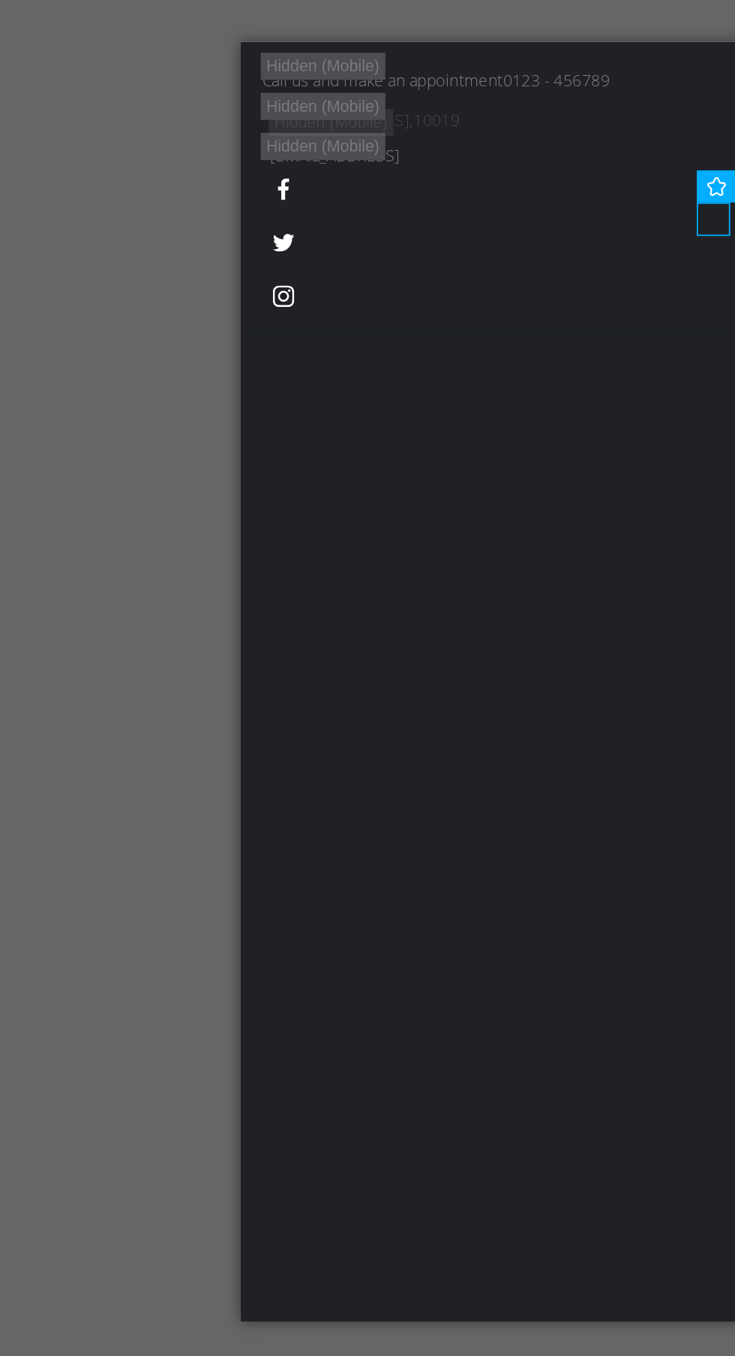
click at [362, 817] on div at bounding box center [405, 852] width 318 height 71
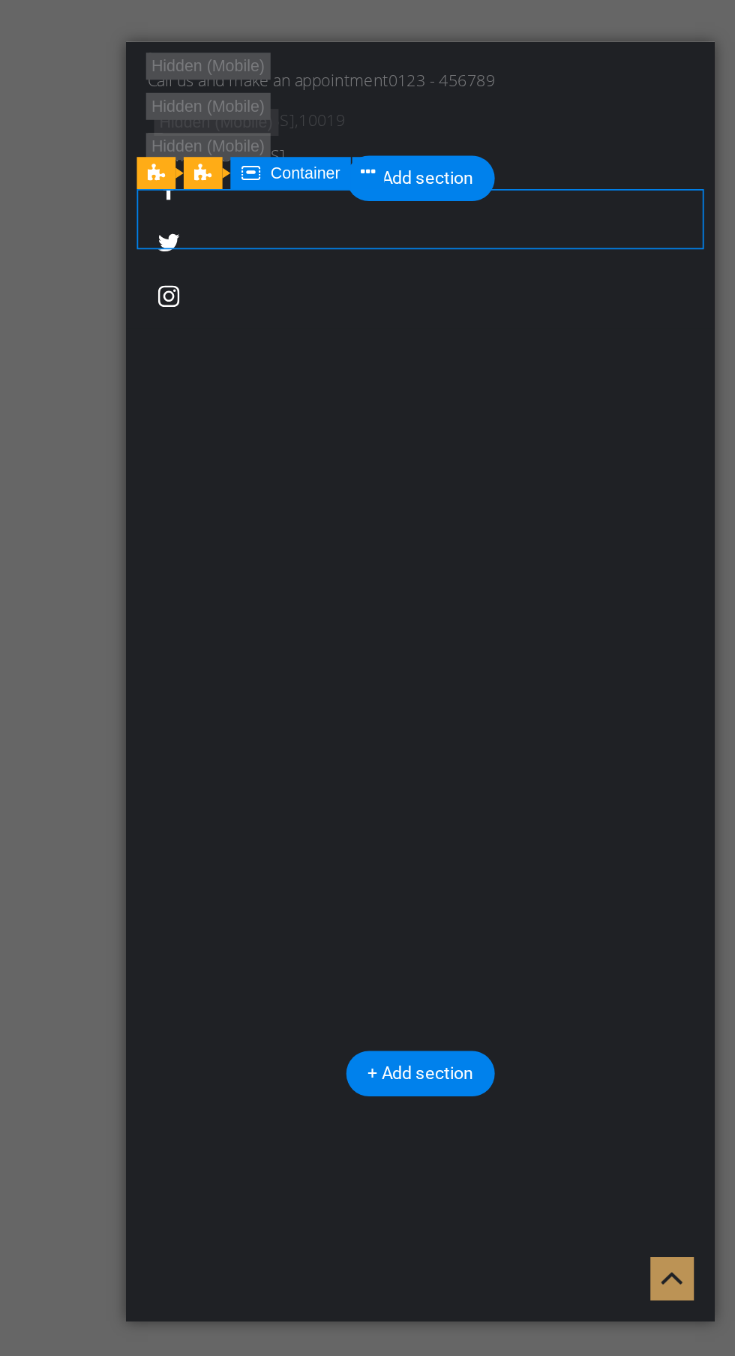
click at [251, 817] on figure at bounding box center [285, 826] width 306 height 19
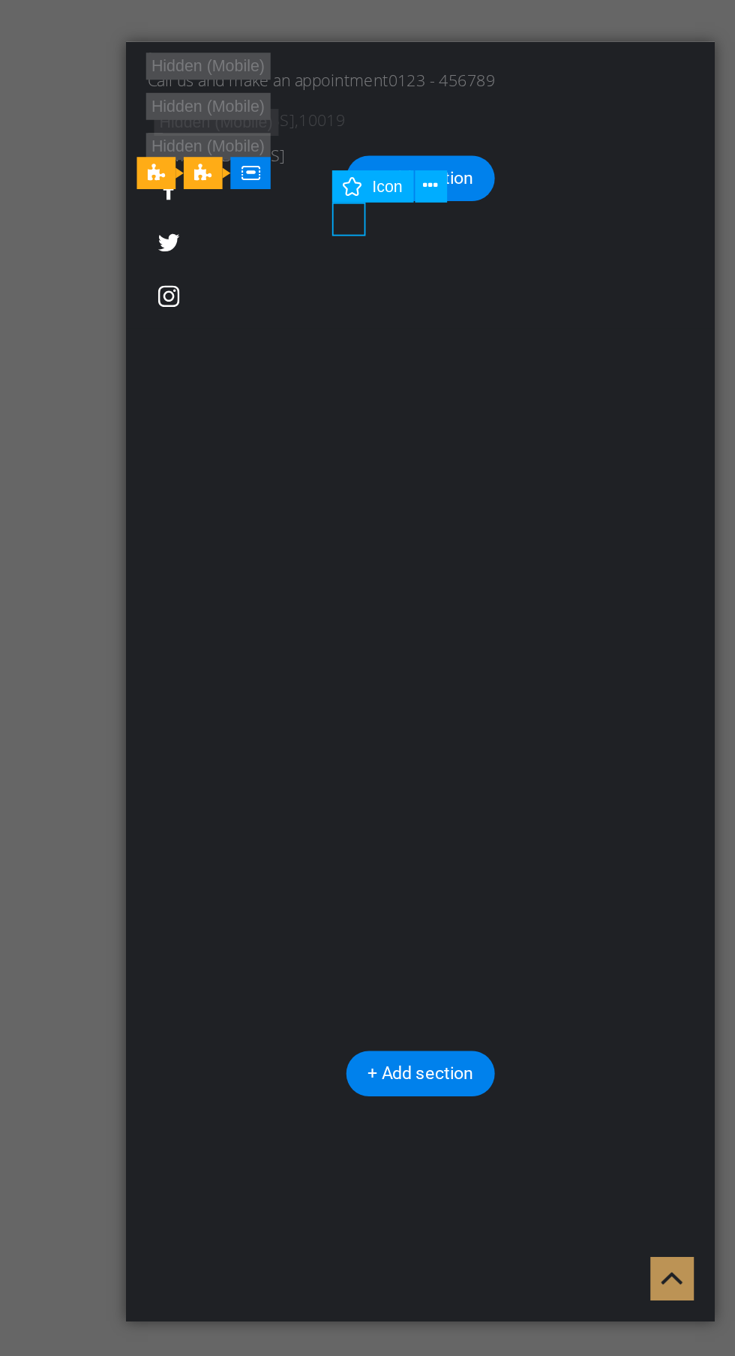
click at [401, 408] on icon at bounding box center [403, 407] width 8 height 16
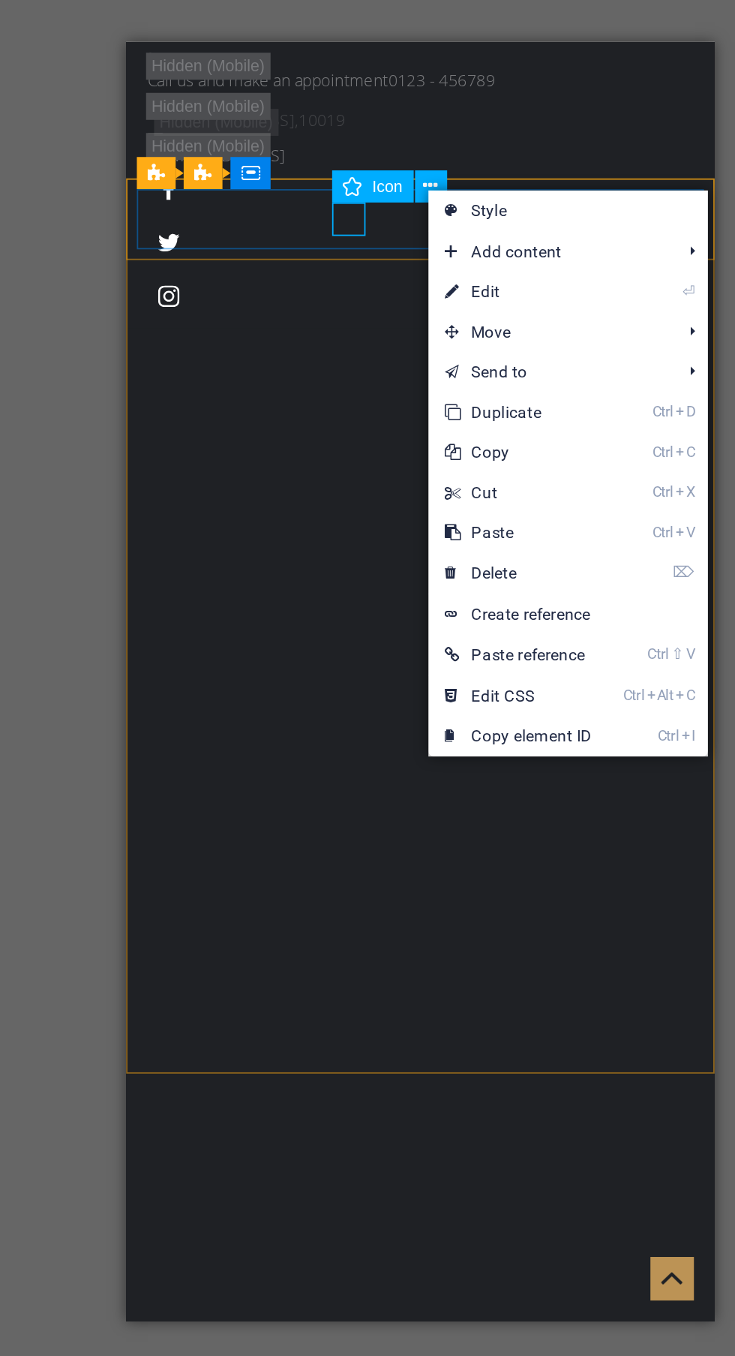
click at [467, 466] on link "⏎ Edit" at bounding box center [452, 466] width 101 height 23
select select "xMidYMid"
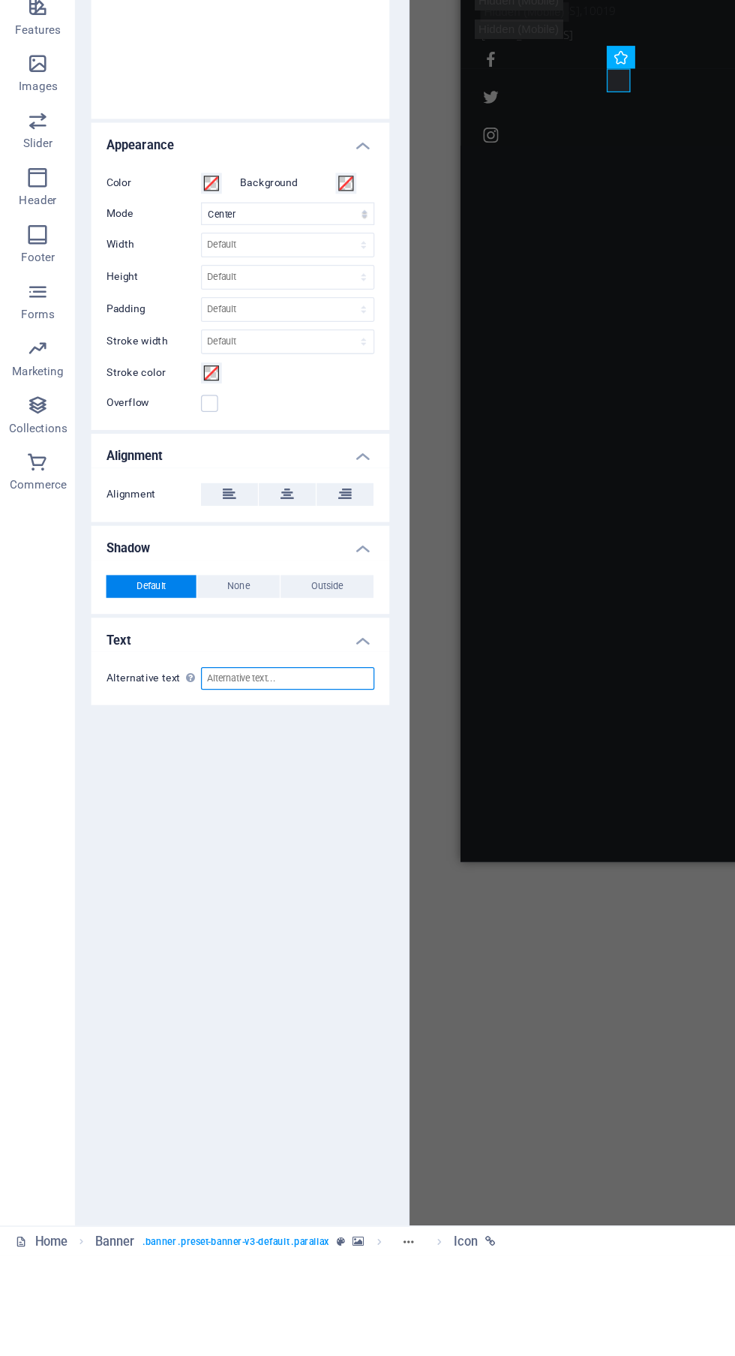
click at [253, 897] on input "Alternative text The alternative text is used by devices that cannot display im…" at bounding box center [227, 899] width 137 height 18
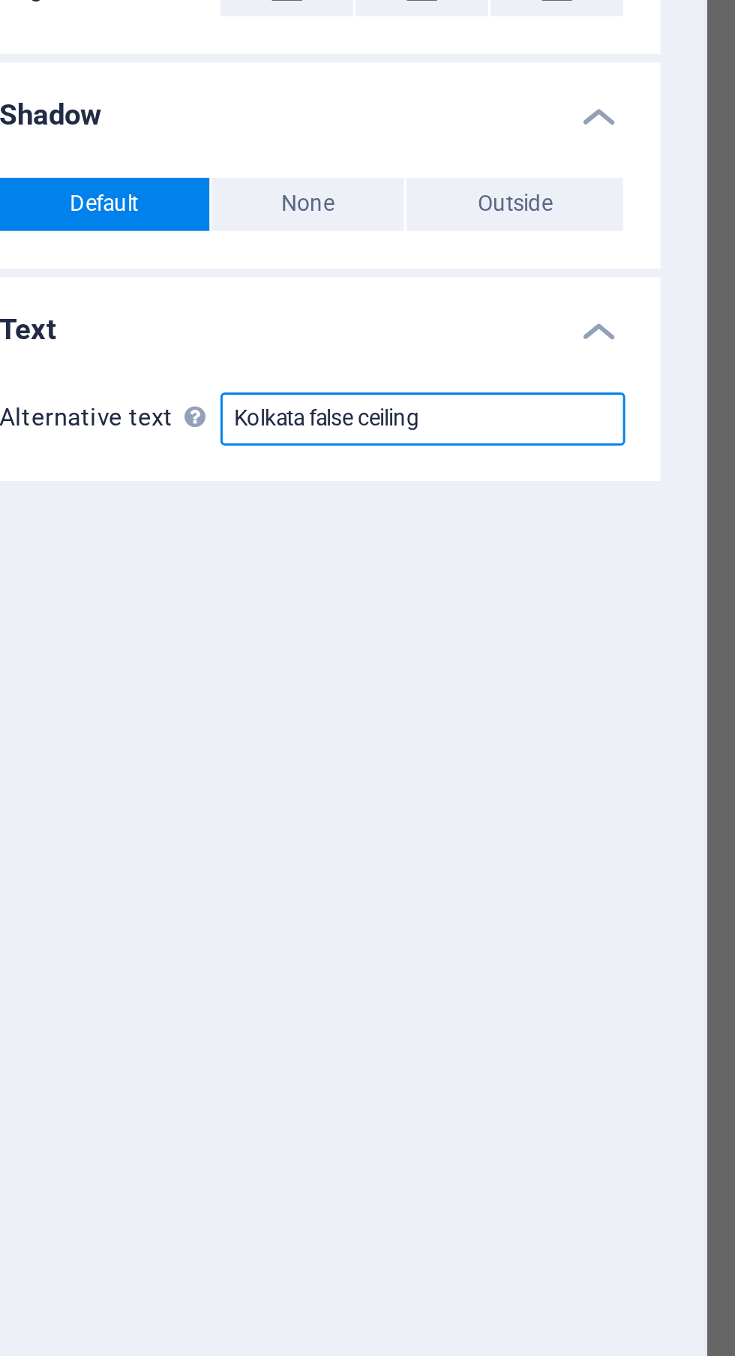
type input "Kolkata false ceiling"
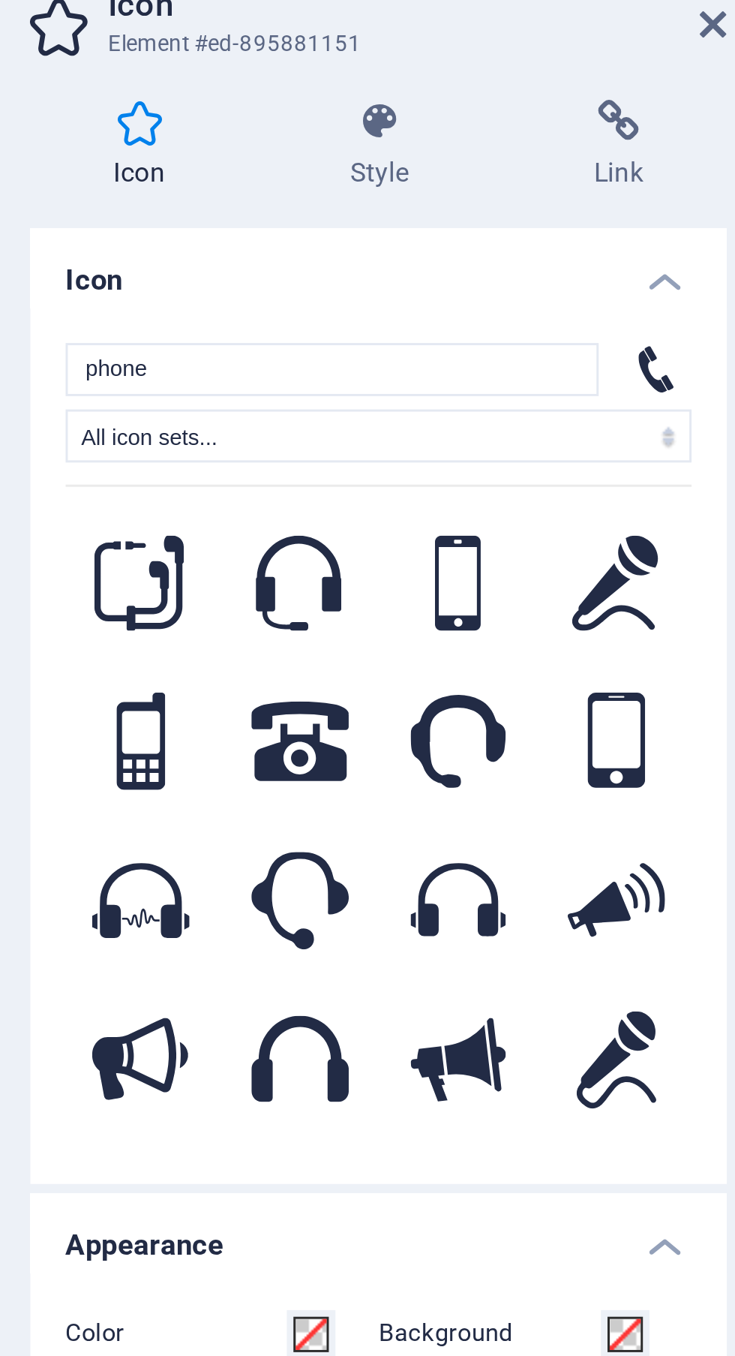
click at [301, 60] on icon at bounding box center [303, 63] width 9 height 12
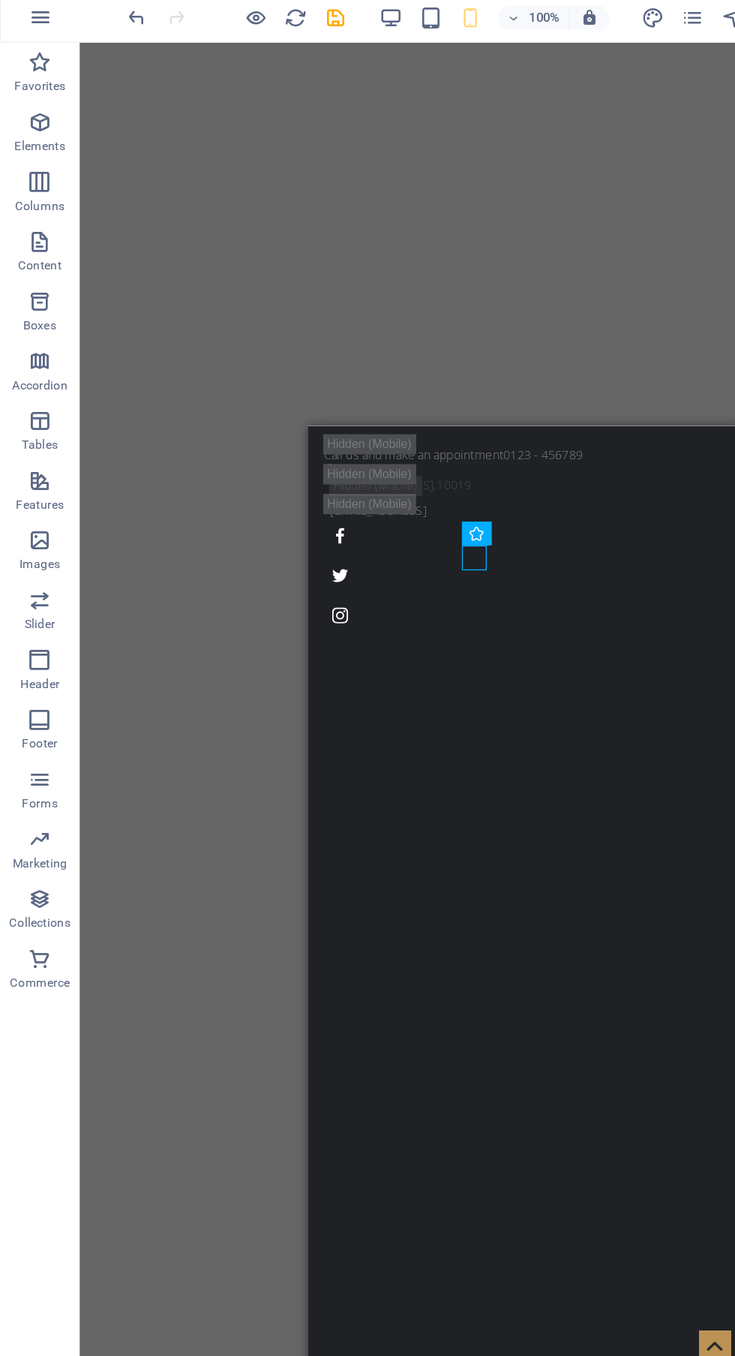
click at [432, 1201] on figure "Kolkata false ceiling" at bounding box center [467, 1210] width 306 height 19
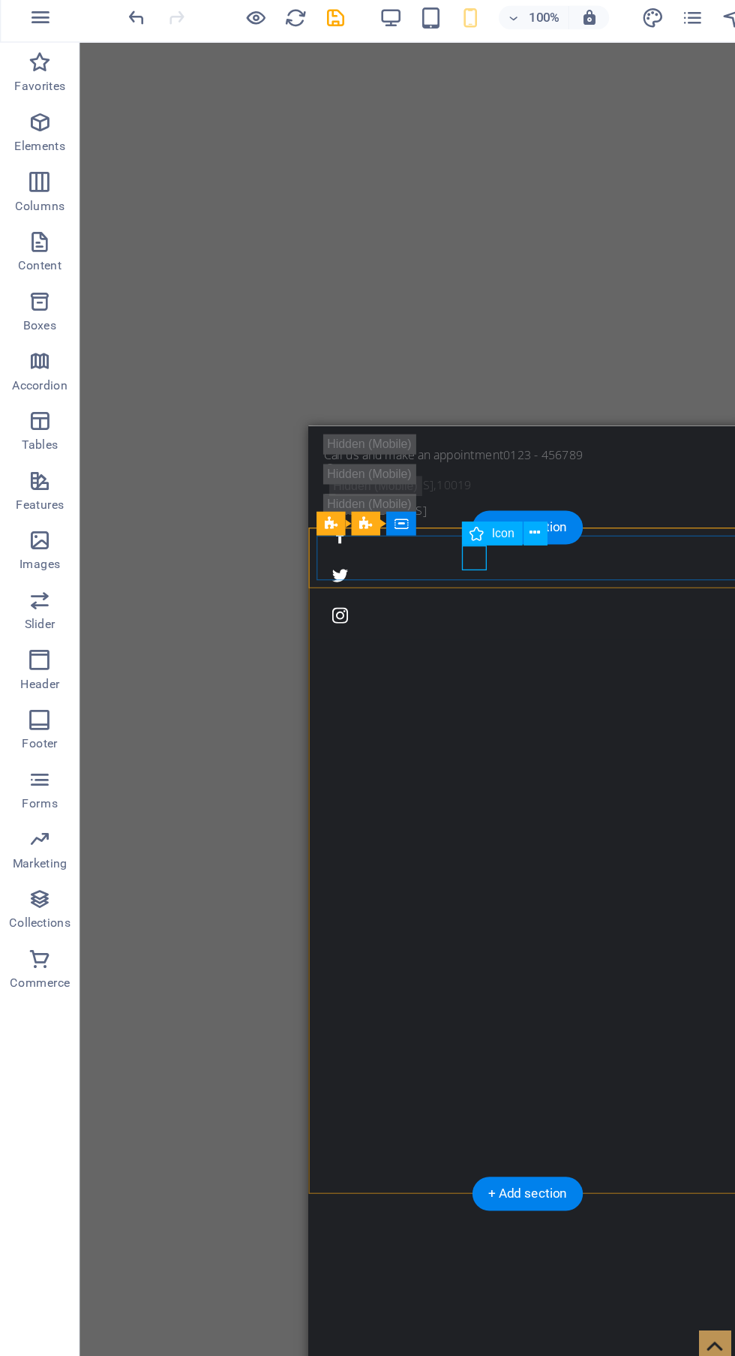
click at [401, 413] on icon at bounding box center [403, 407] width 8 height 16
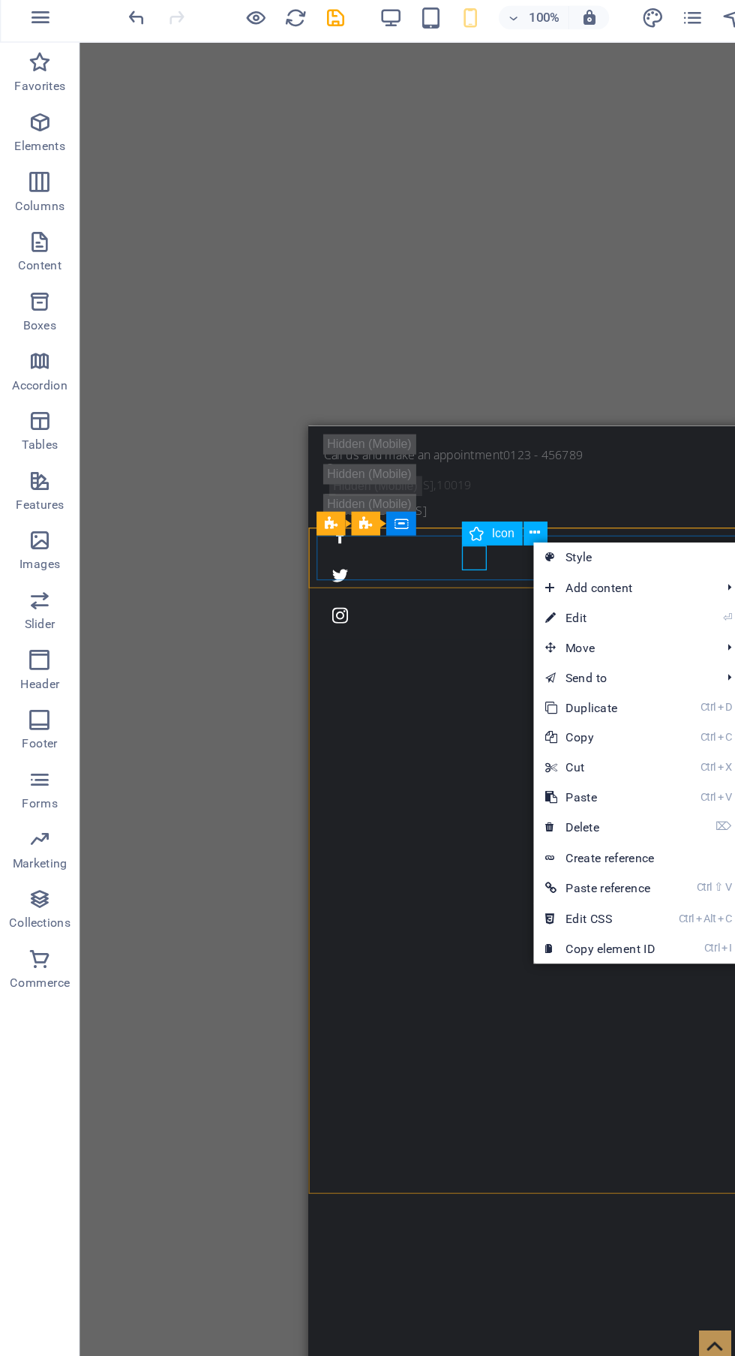
click at [461, 470] on link "⏎ Edit" at bounding box center [452, 471] width 101 height 23
select select "xMidYMid"
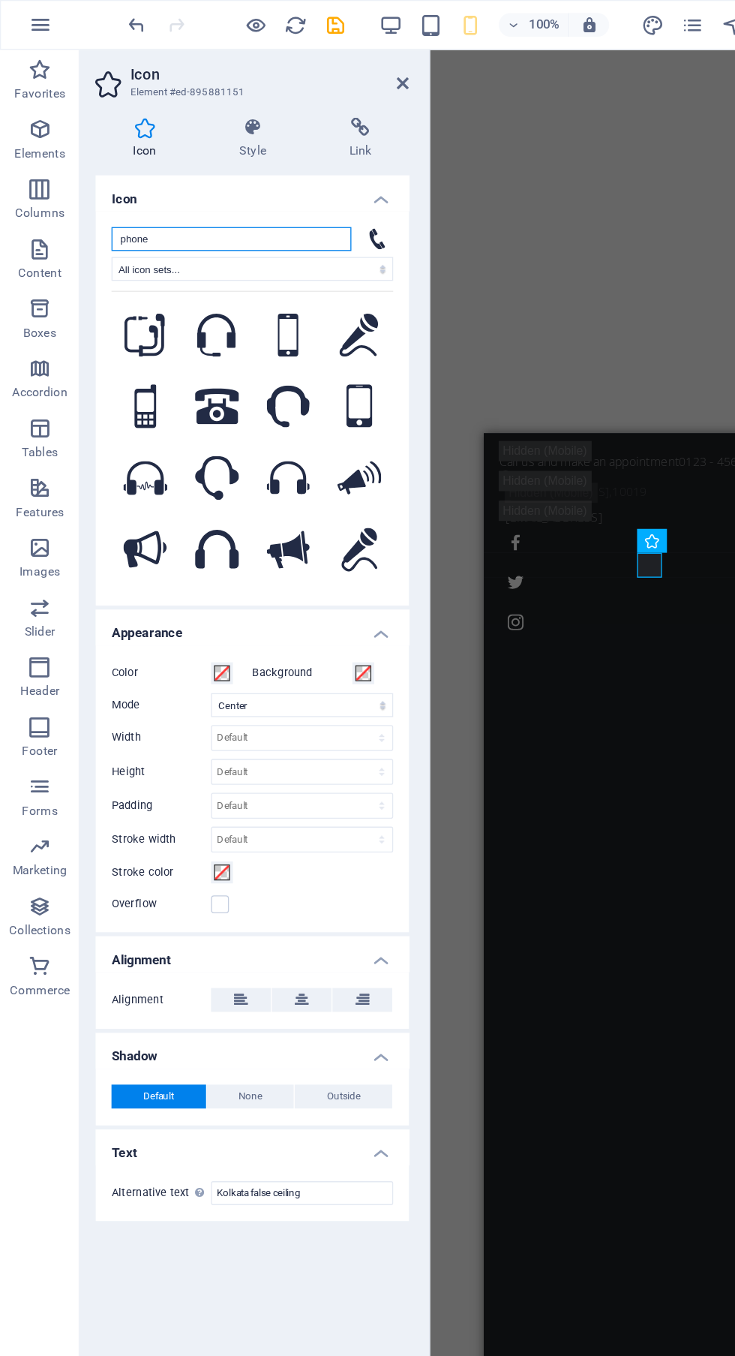
click at [202, 173] on input "phone" at bounding box center [174, 180] width 181 height 18
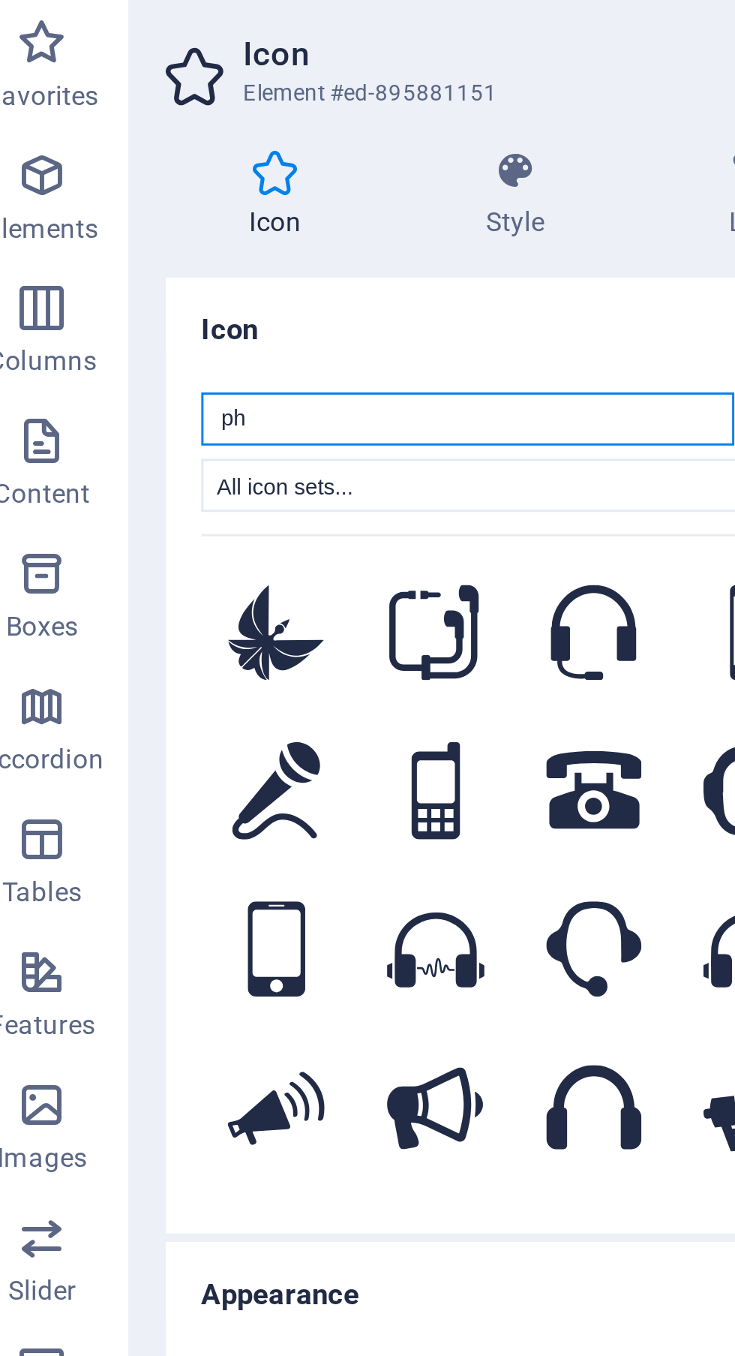
type input "p"
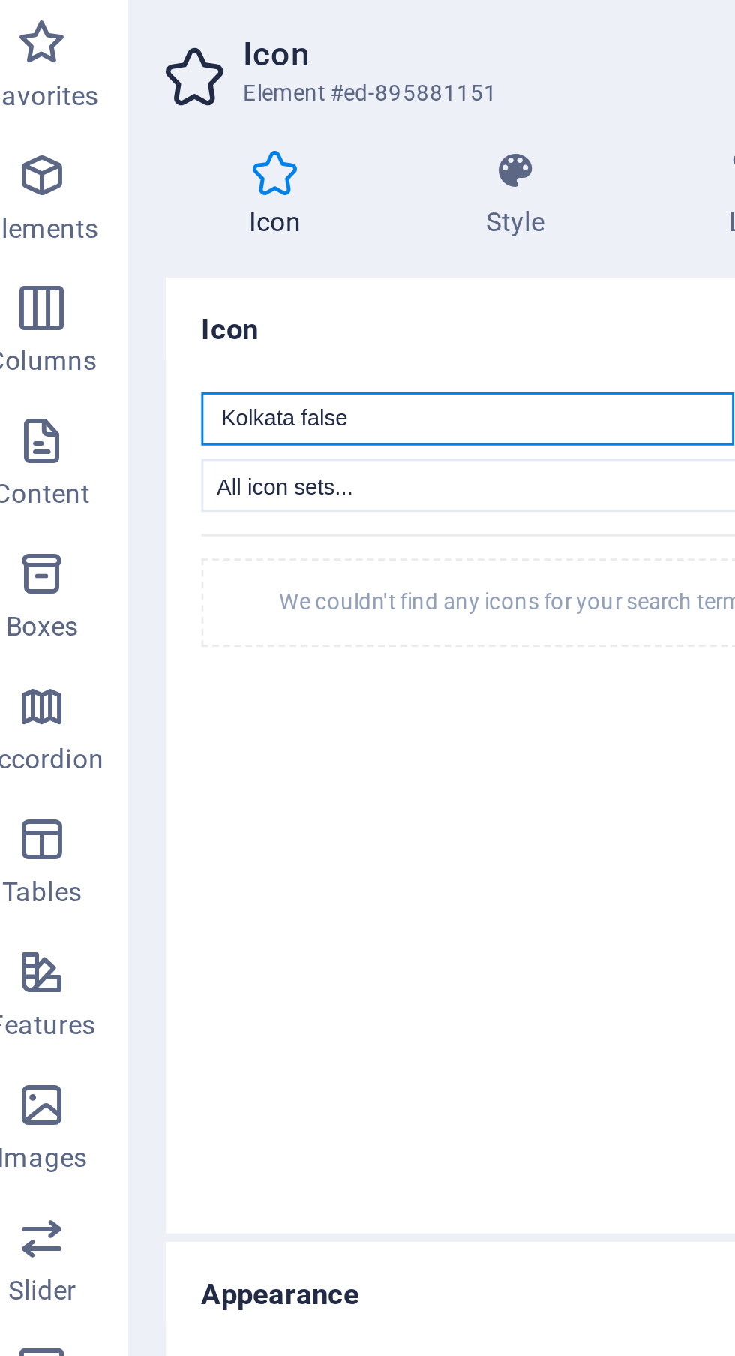
type input "Kolkata false ceiling"
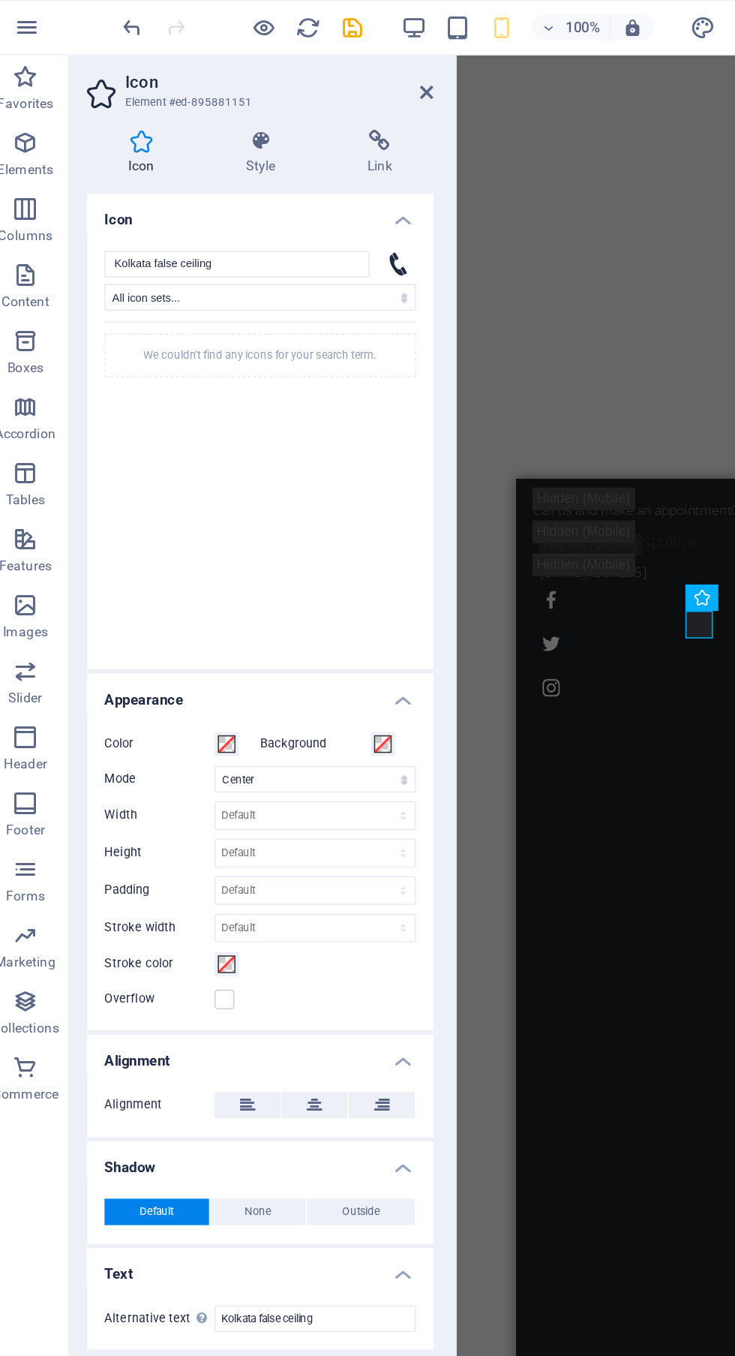
click at [191, 105] on h4 "Style" at bounding box center [193, 105] width 83 height 32
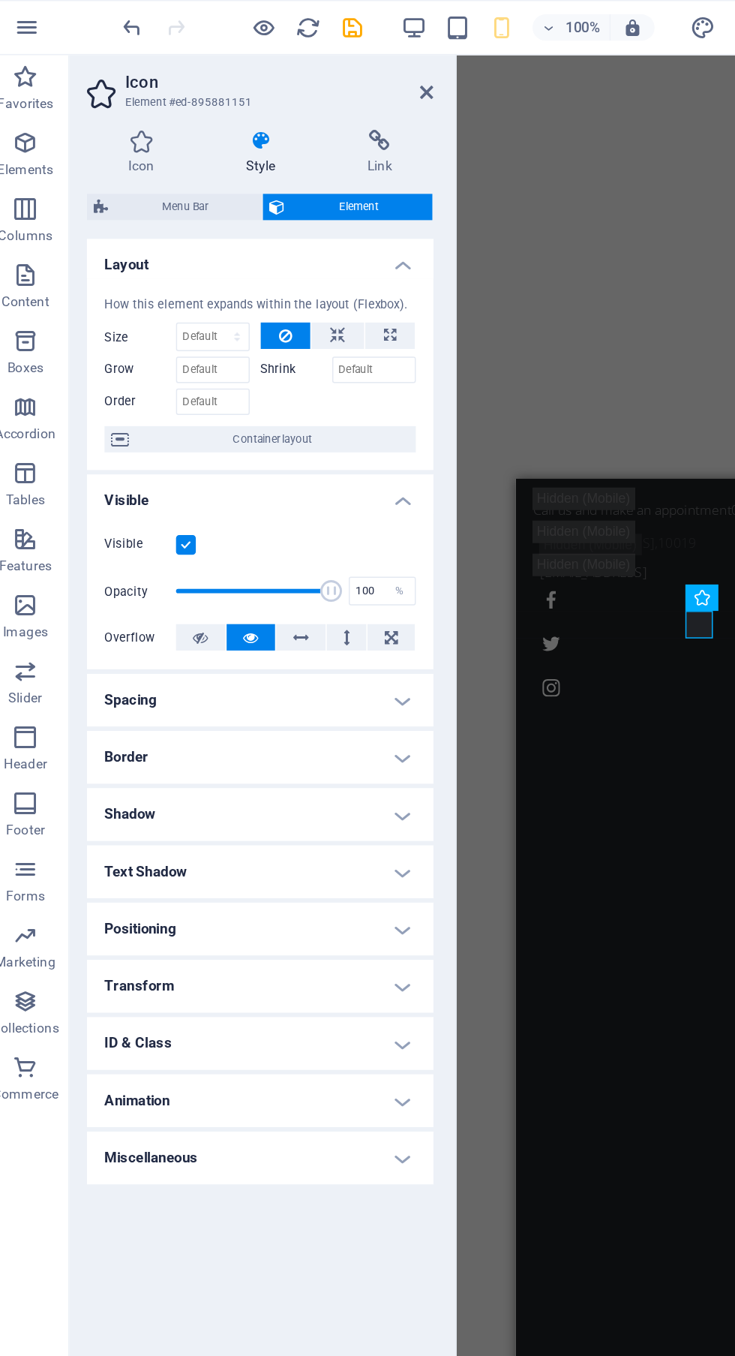
click at [300, 68] on icon at bounding box center [303, 63] width 9 height 12
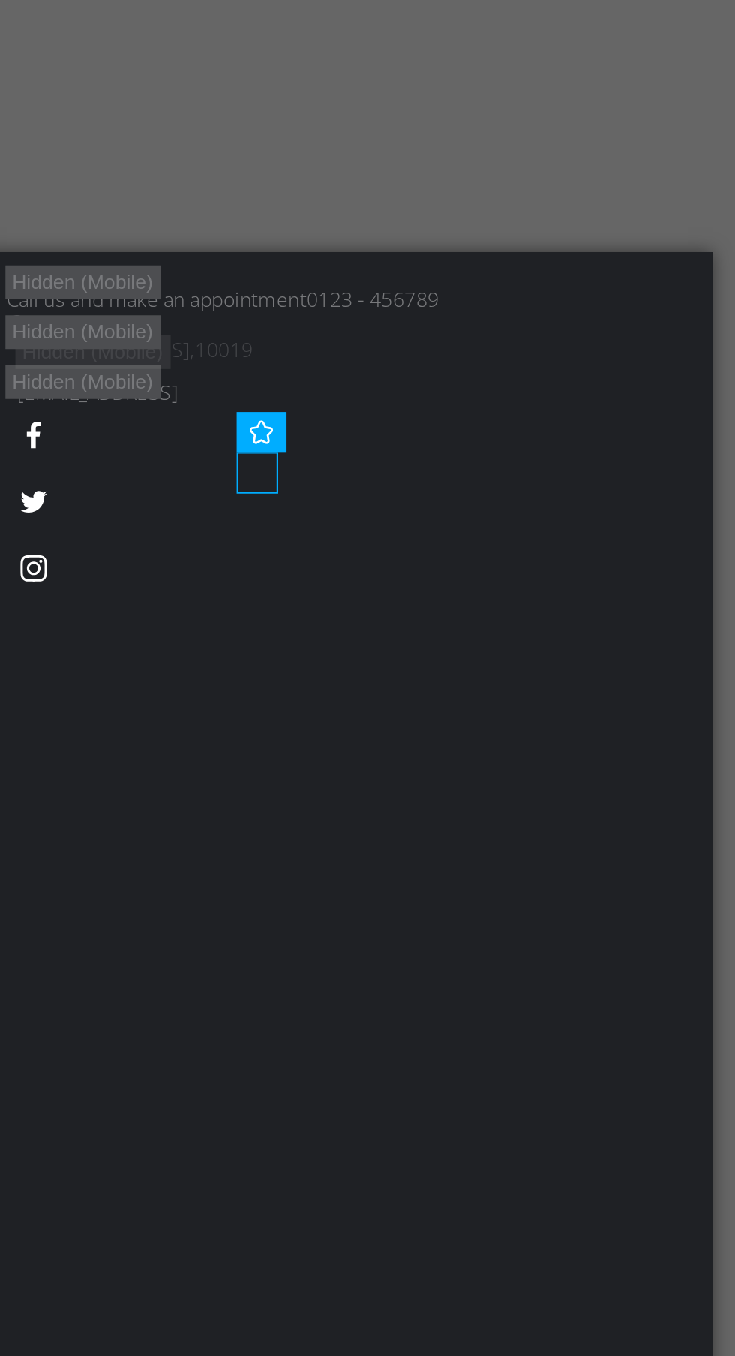
click at [116, 1028] on div "Kolkata false ceiling" at bounding box center [146, 1063] width 318 height 71
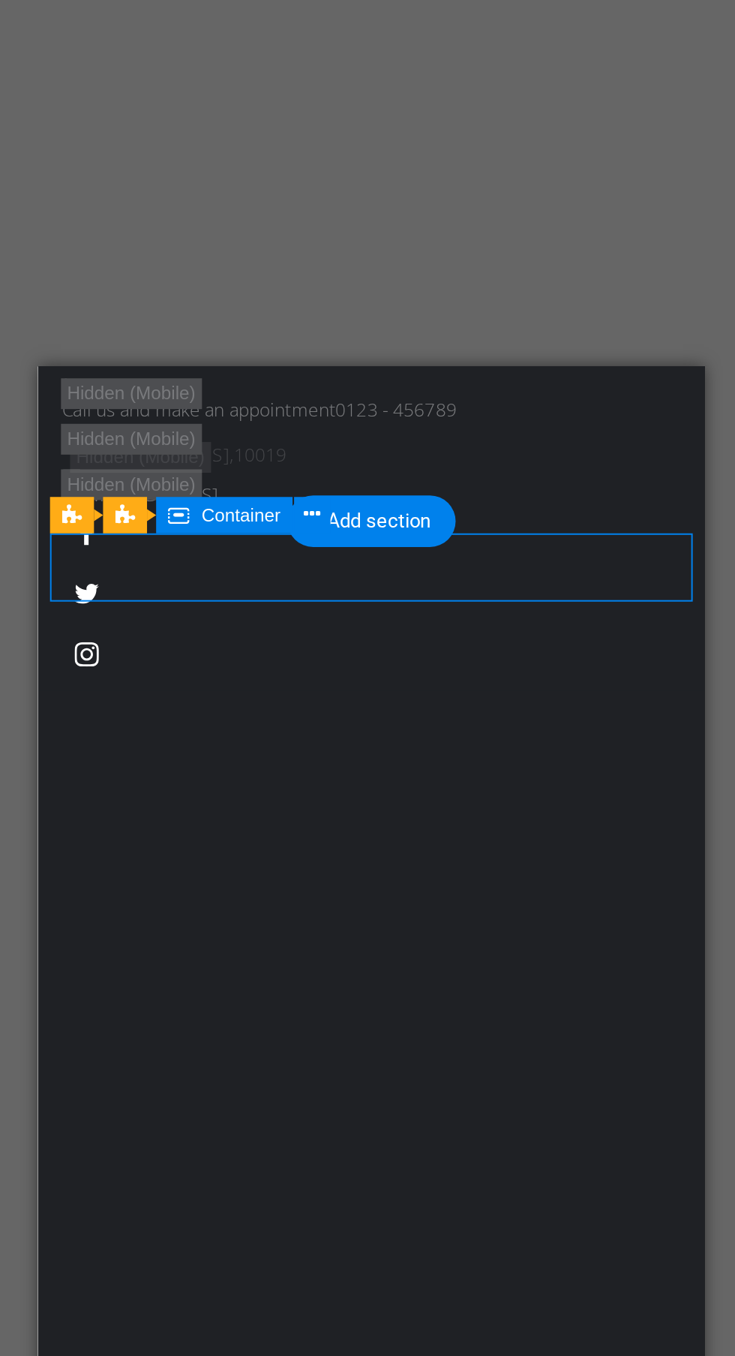
click at [159, 1142] on figure "Kolkata false ceiling" at bounding box center [197, 1151] width 306 height 19
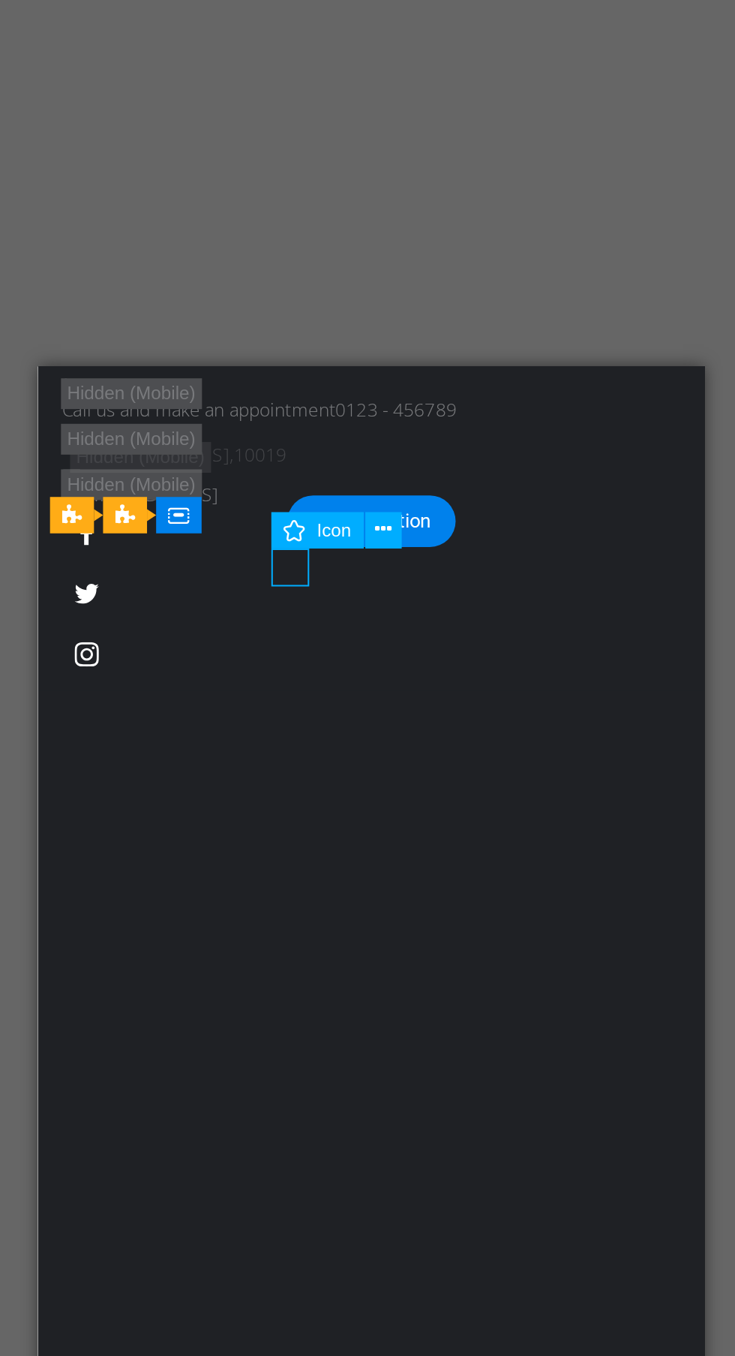
click at [405, 406] on icon at bounding box center [403, 407] width 8 height 16
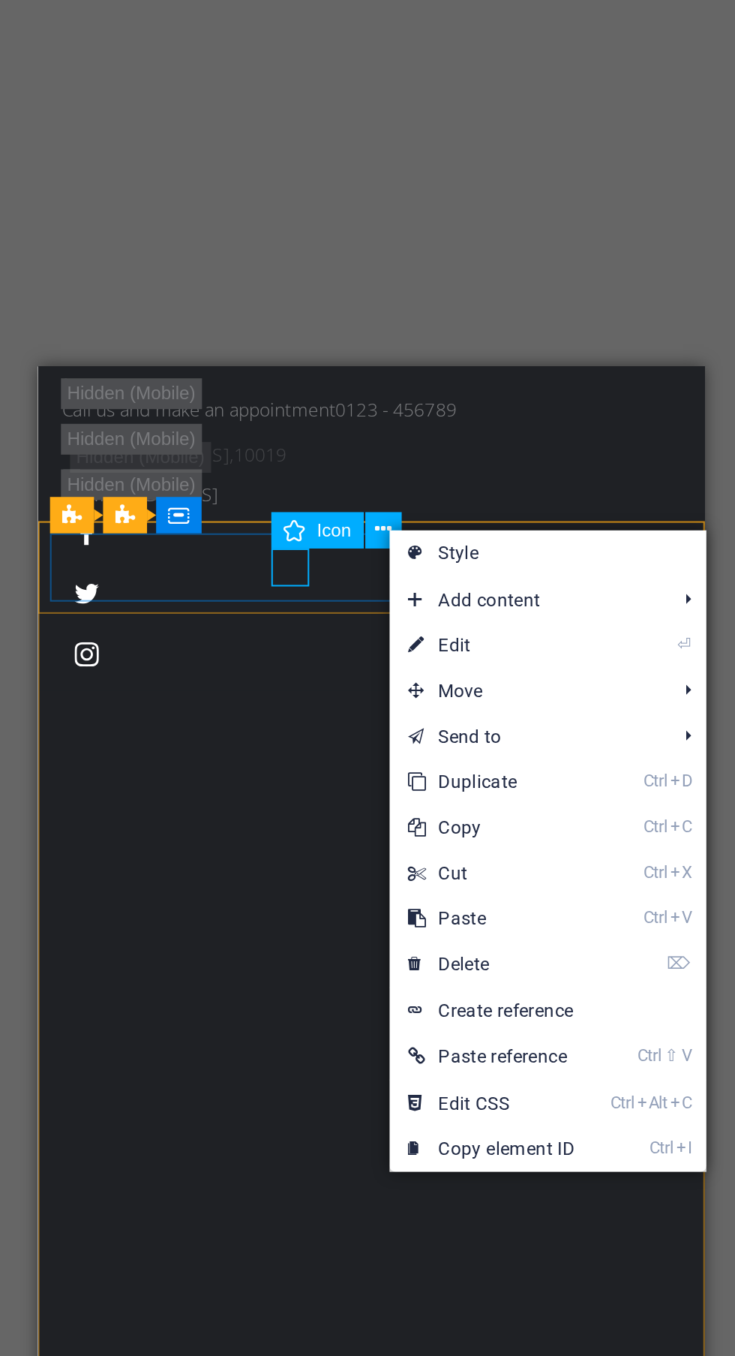
click at [463, 465] on link "⏎ Edit" at bounding box center [457, 464] width 101 height 23
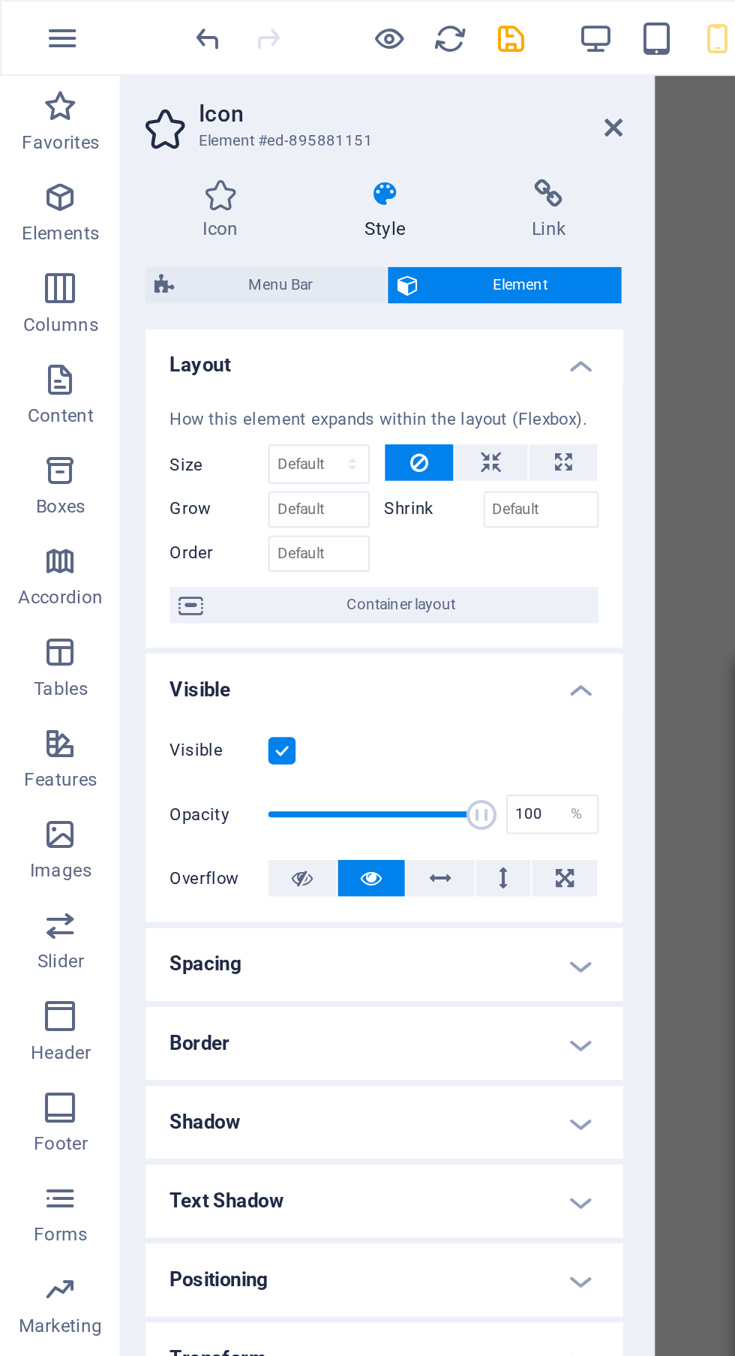
click at [35, 467] on span "Slider" at bounding box center [30, 467] width 60 height 36
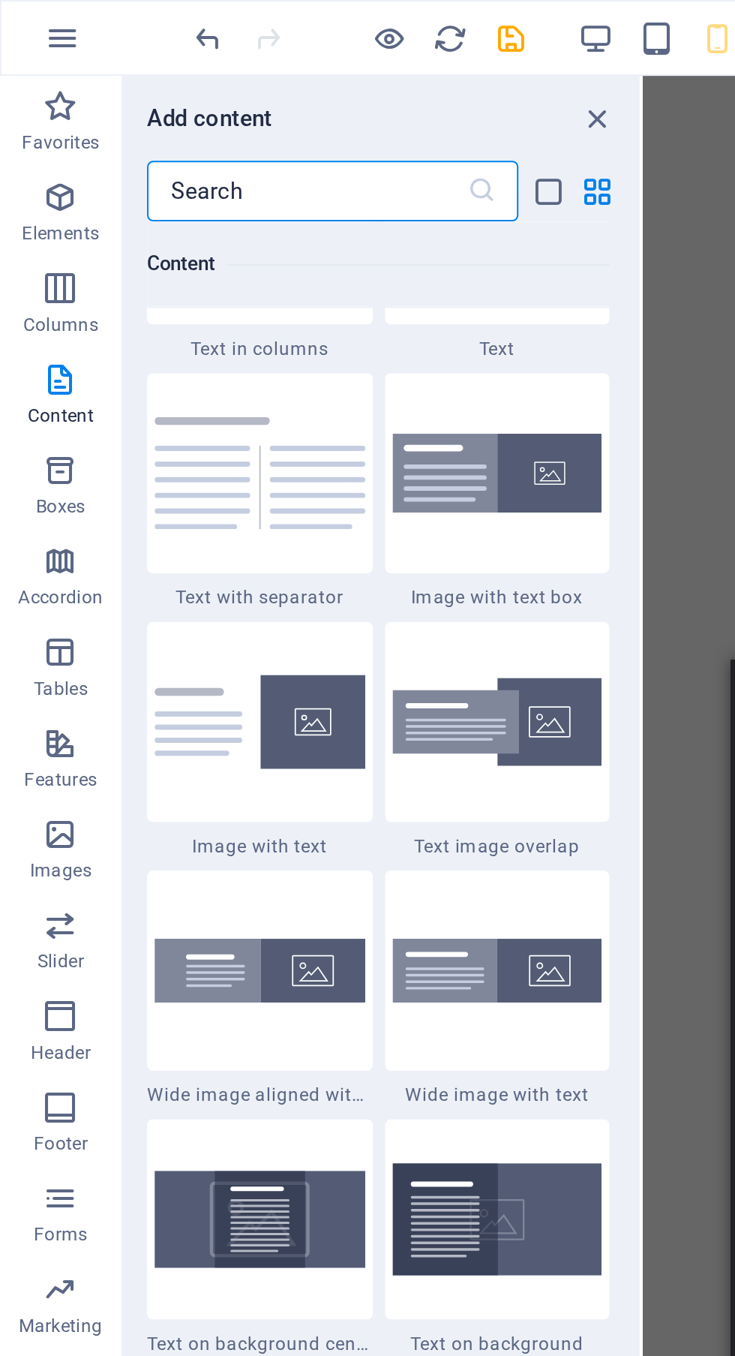
scroll to position [2717, 0]
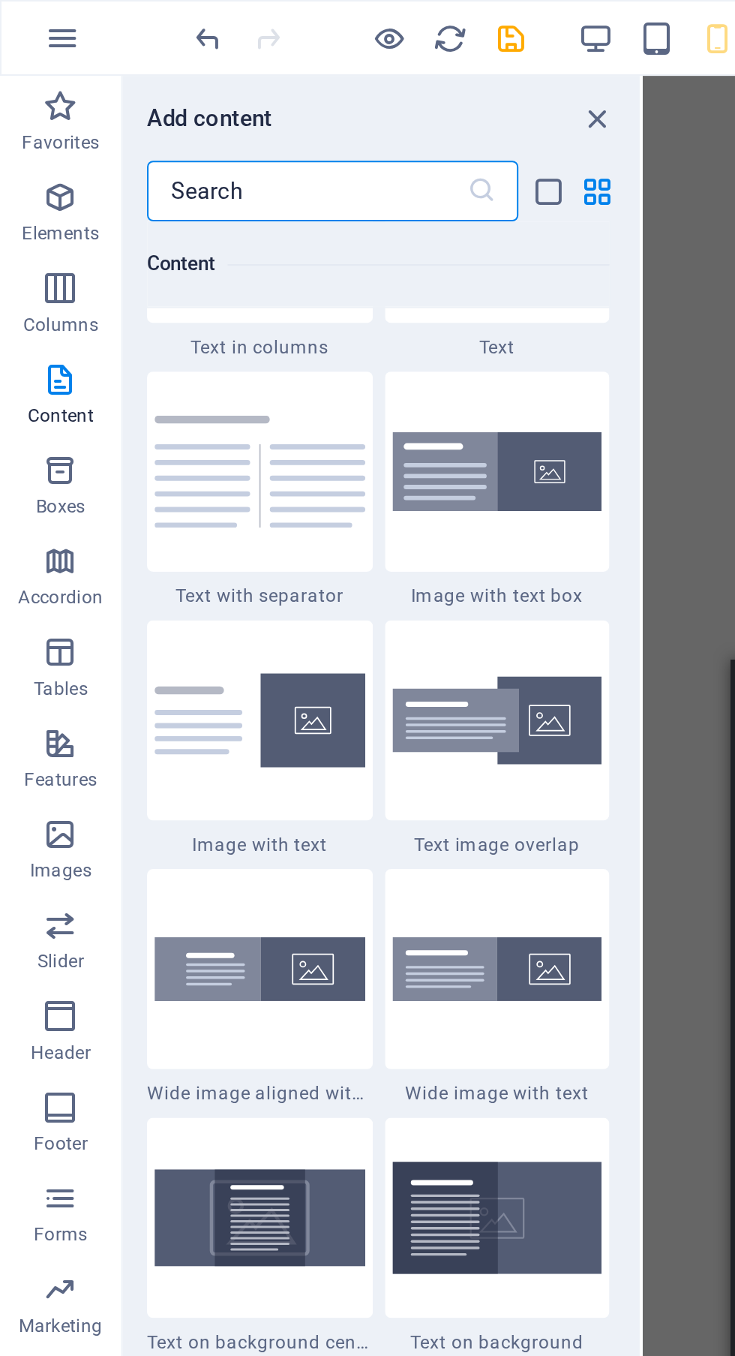
click at [272, 242] on img at bounding box center [246, 234] width 104 height 40
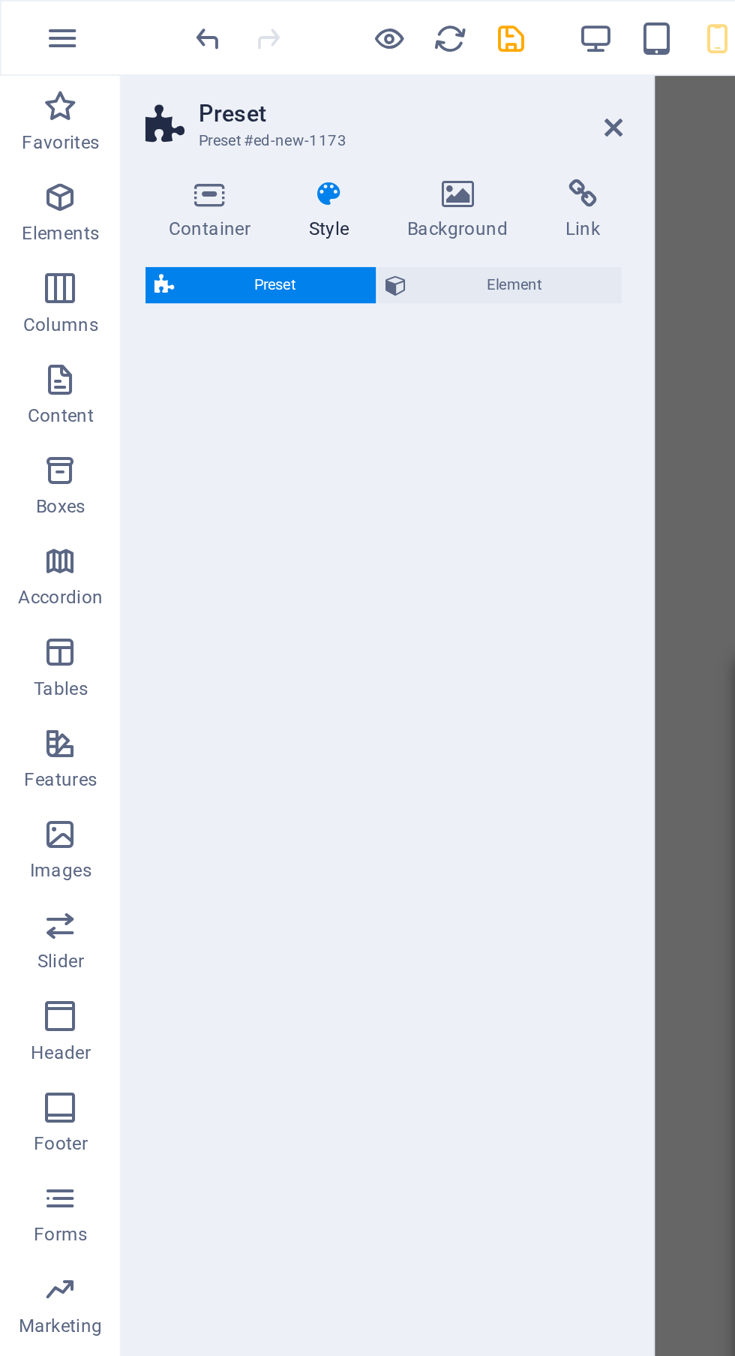
select select "rem"
select select "px"
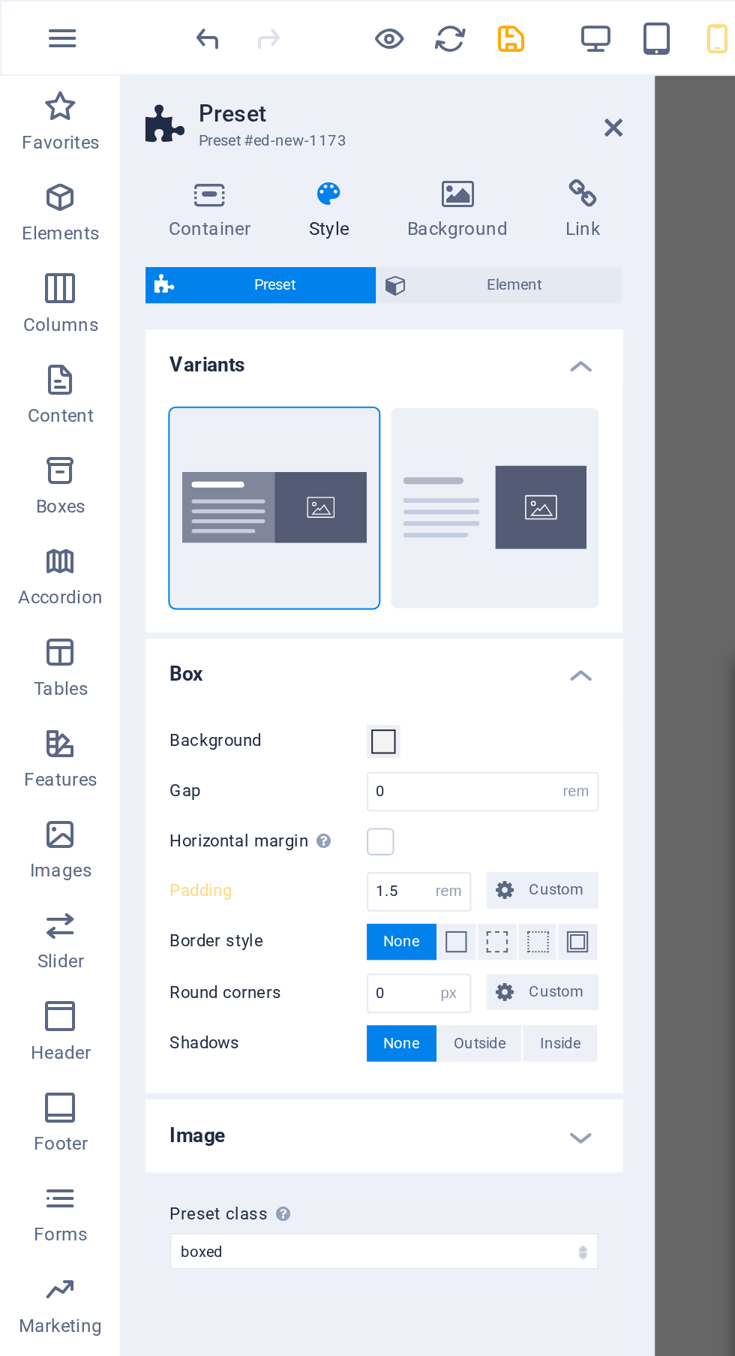
click at [342, 266] on div "Drag here to replace the existing content. Press “Ctrl” if you want to create a…" at bounding box center [529, 685] width 411 height 1294
click at [308, 62] on icon at bounding box center [303, 63] width 9 height 12
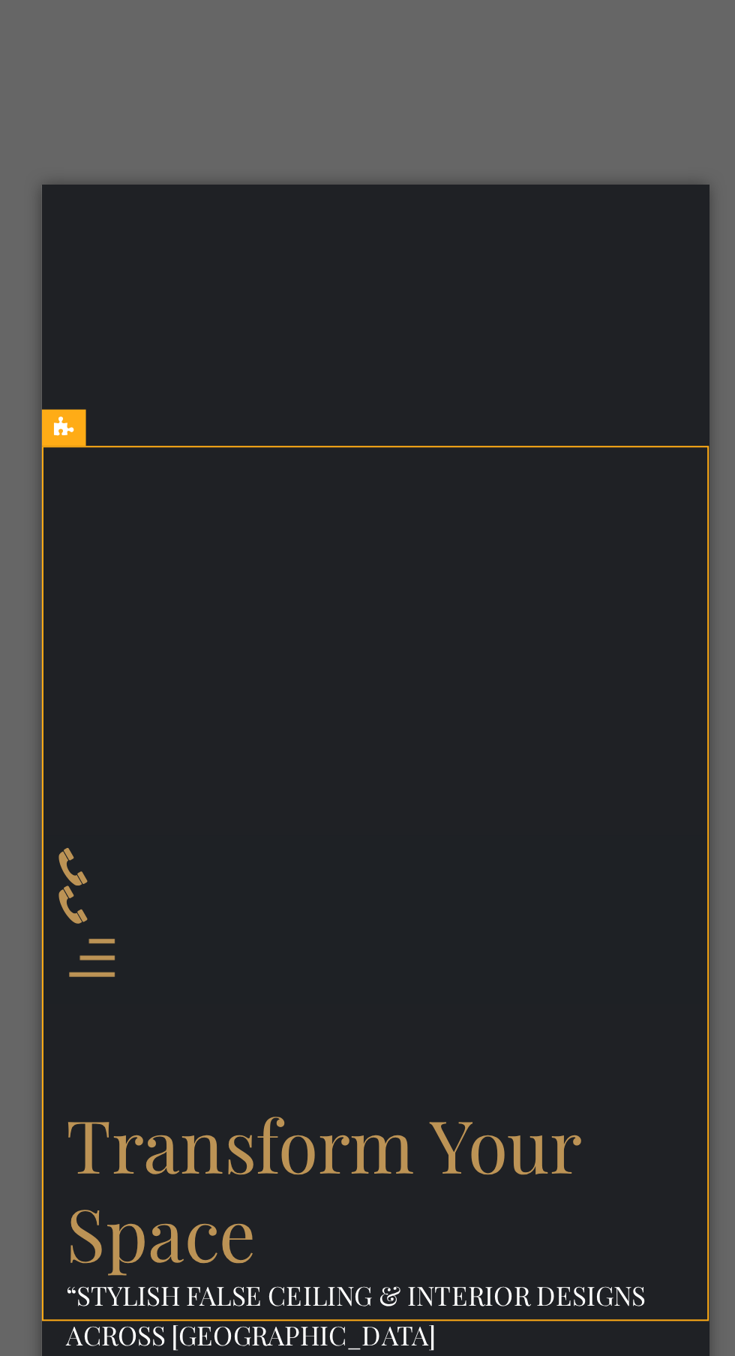
scroll to position [449, 0]
click at [274, 964] on div "Lorem ipsum dolor sit amet, consectetuer adipiscing elit. Aenean commodo ligula…" at bounding box center [206, 1045] width 270 height 162
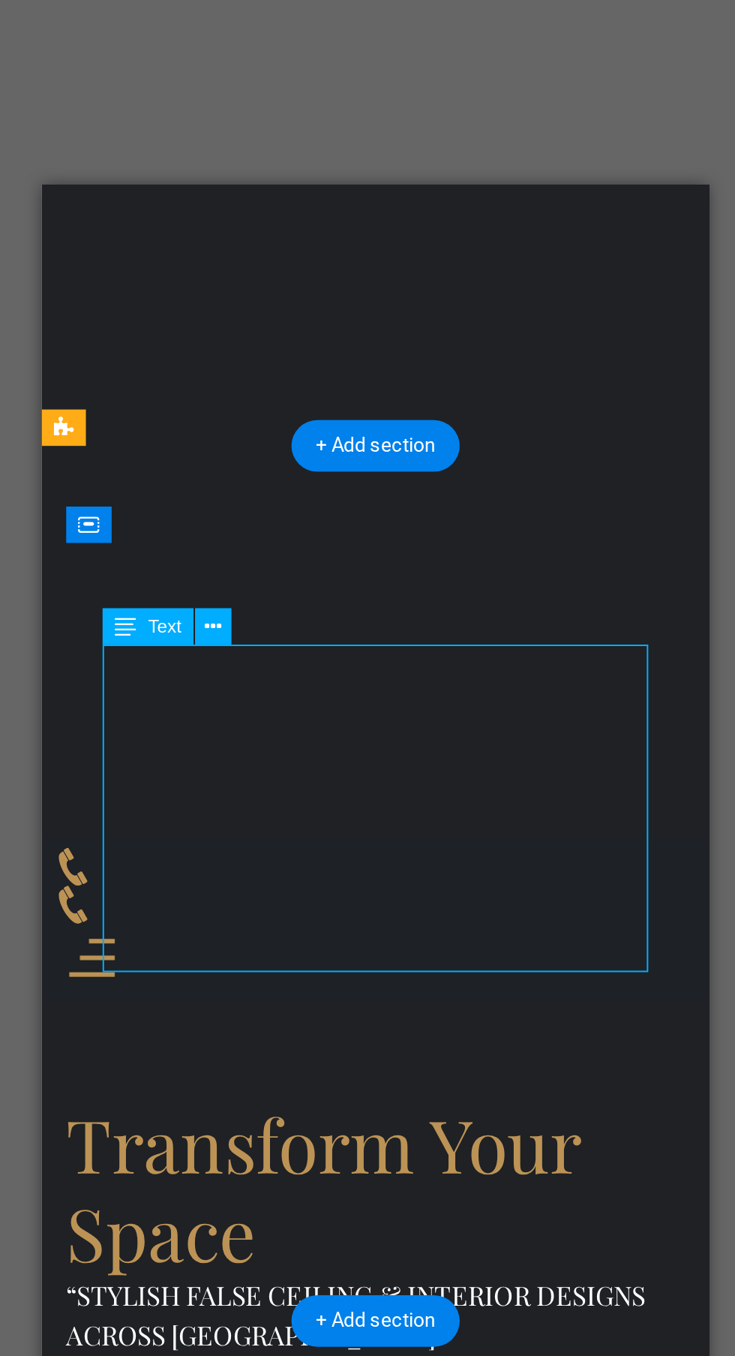
click at [321, 540] on icon at bounding box center [318, 545] width 8 height 16
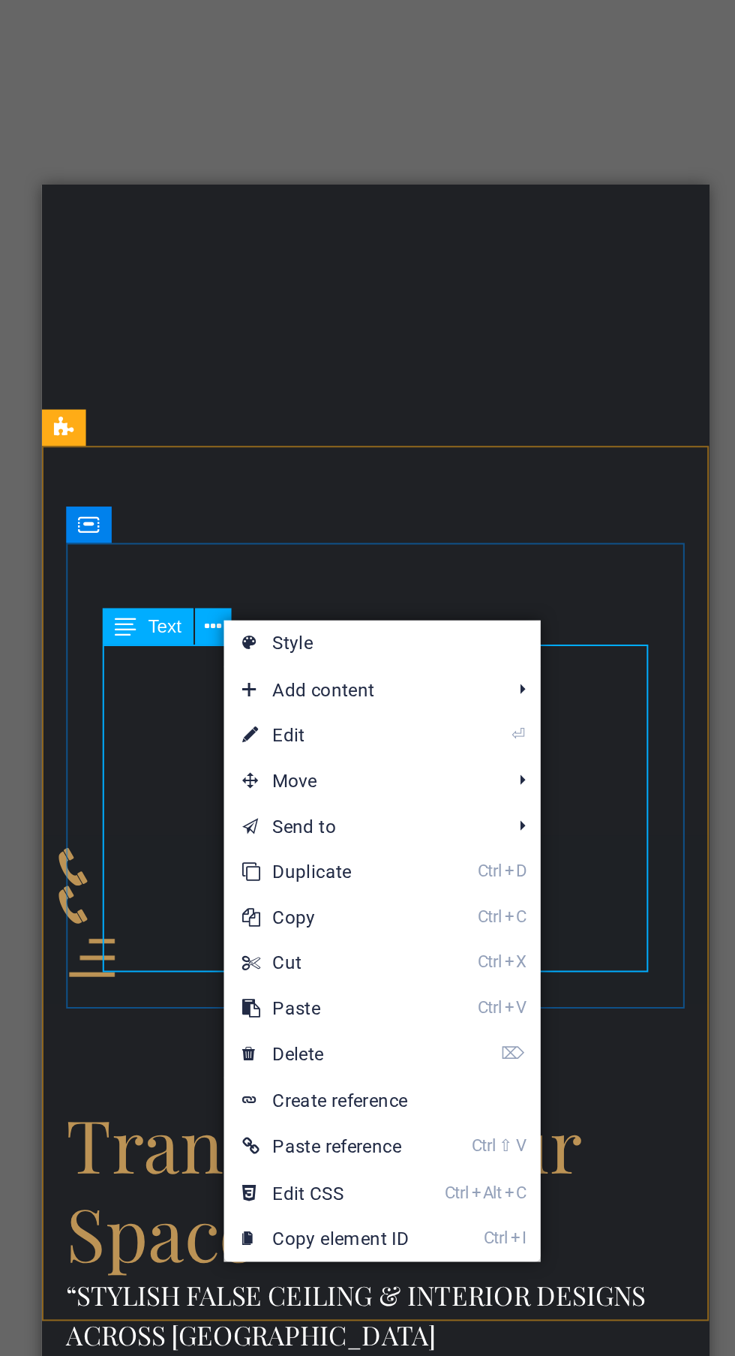
click at [406, 759] on link "⌦ Delete" at bounding box center [373, 756] width 101 height 23
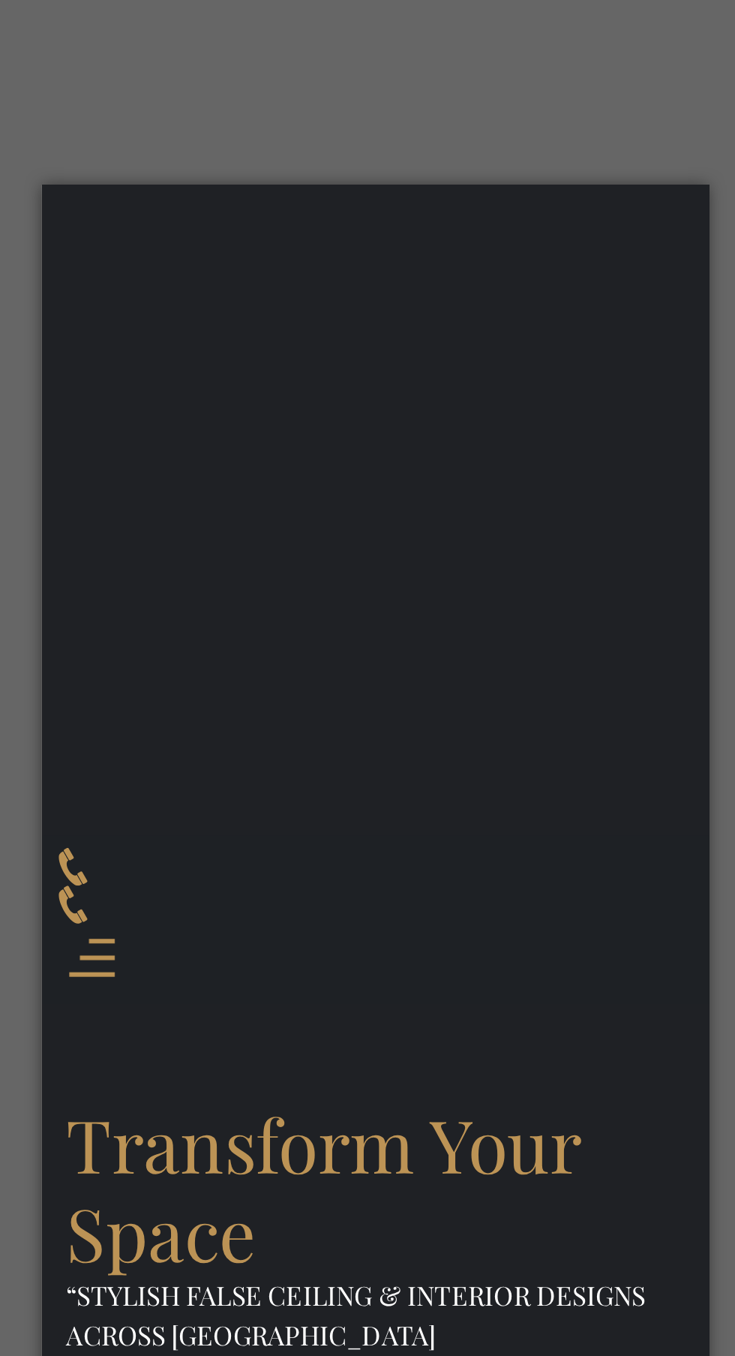
click at [263, 932] on div "New headline" at bounding box center [206, 948] width 270 height 32
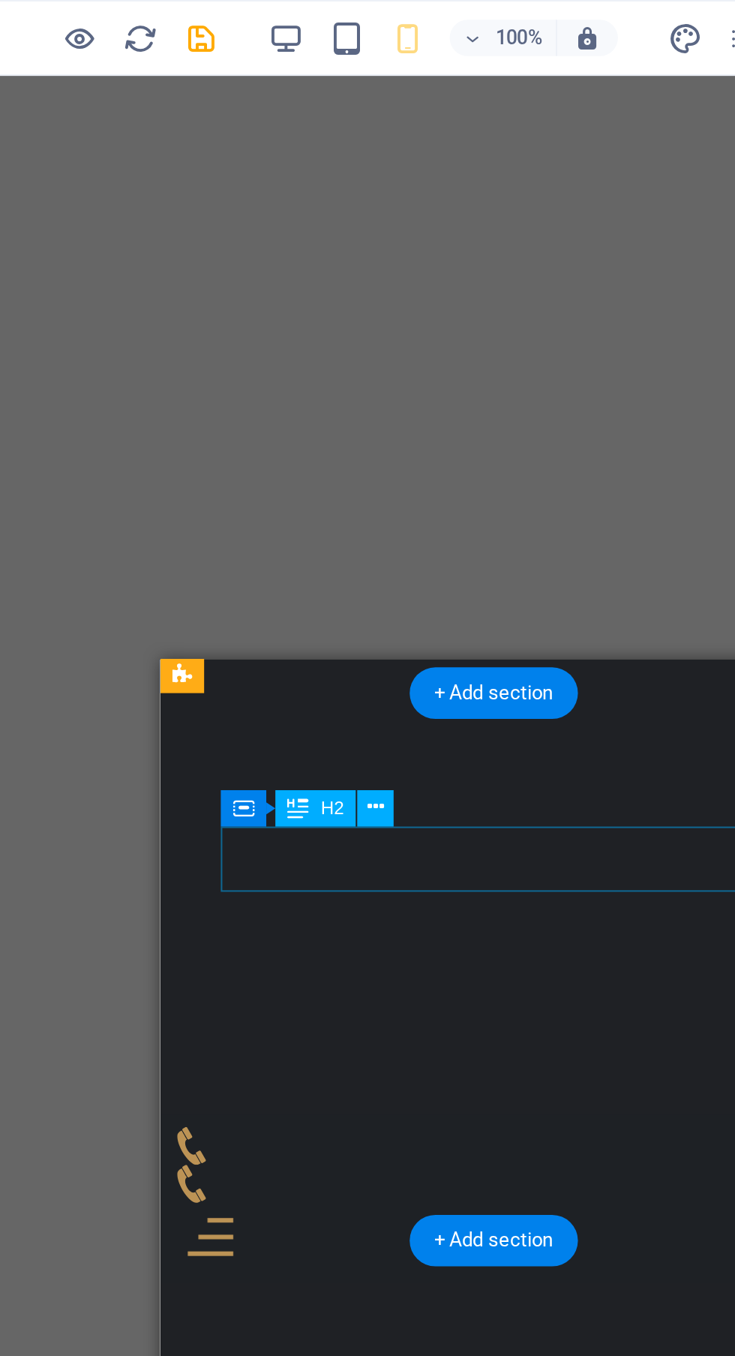
scroll to position [563, 0]
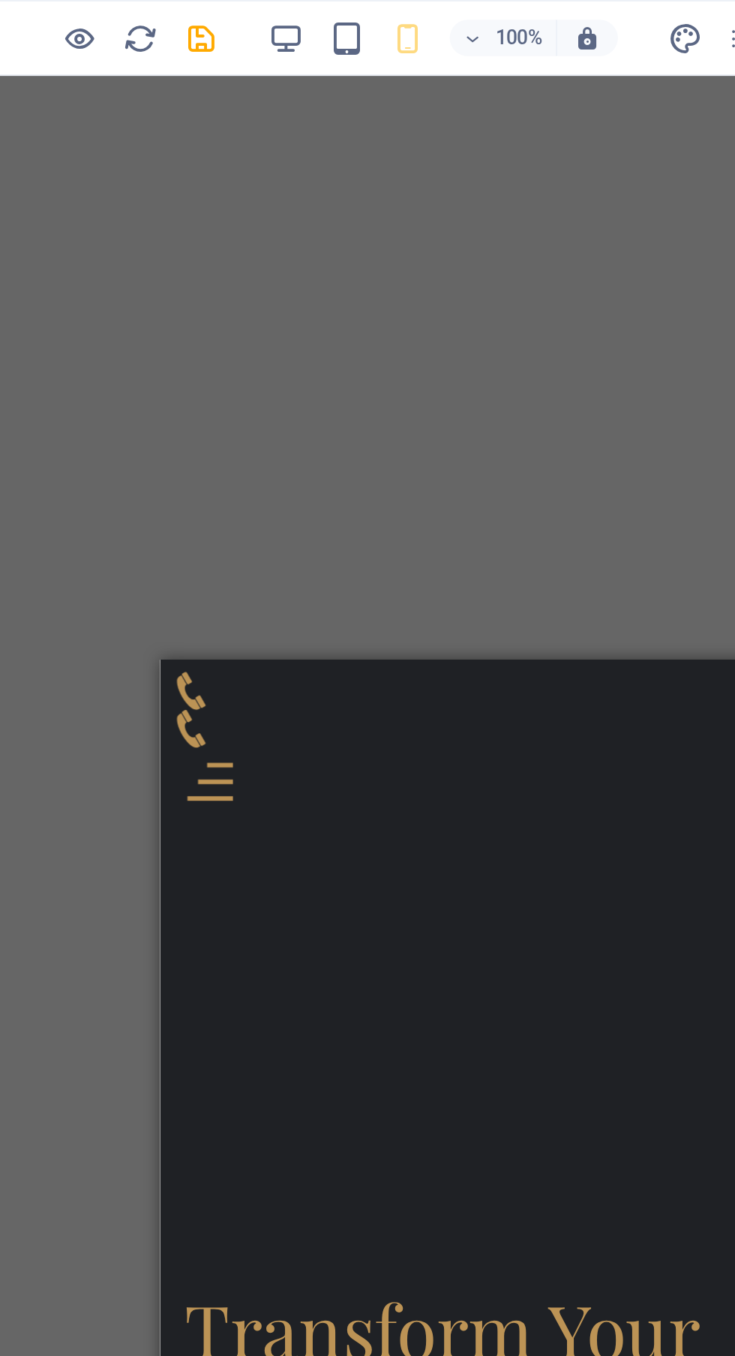
scroll to position [0, 0]
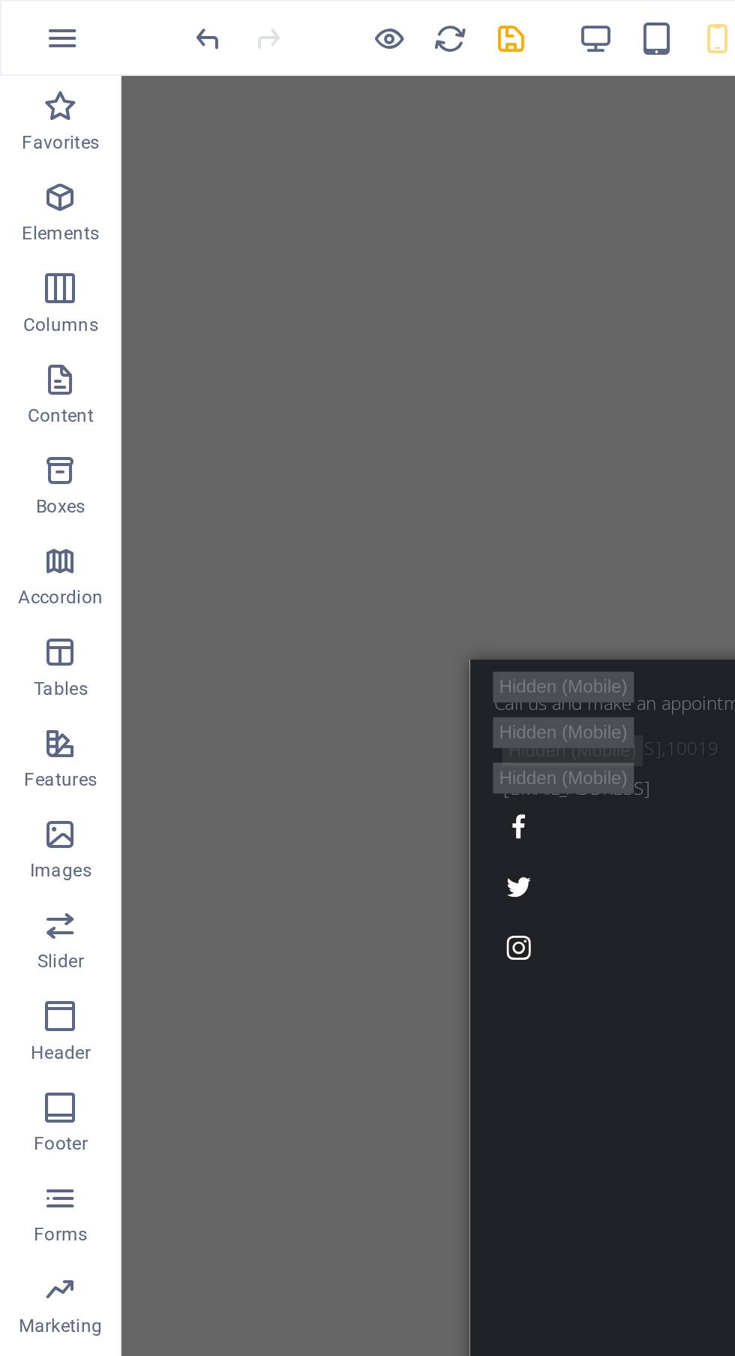
click at [103, 14] on icon "undo" at bounding box center [103, 19] width 17 height 17
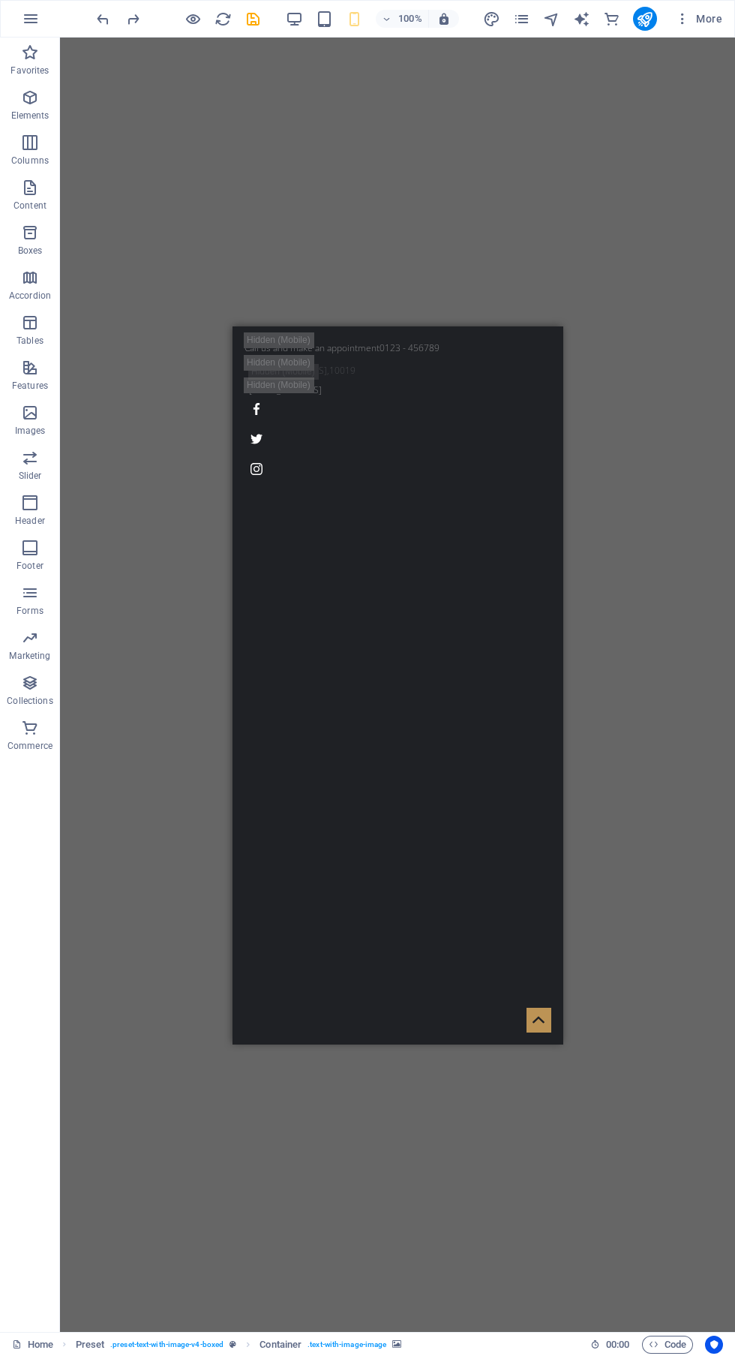
click at [126, 15] on icon "redo" at bounding box center [133, 19] width 17 height 17
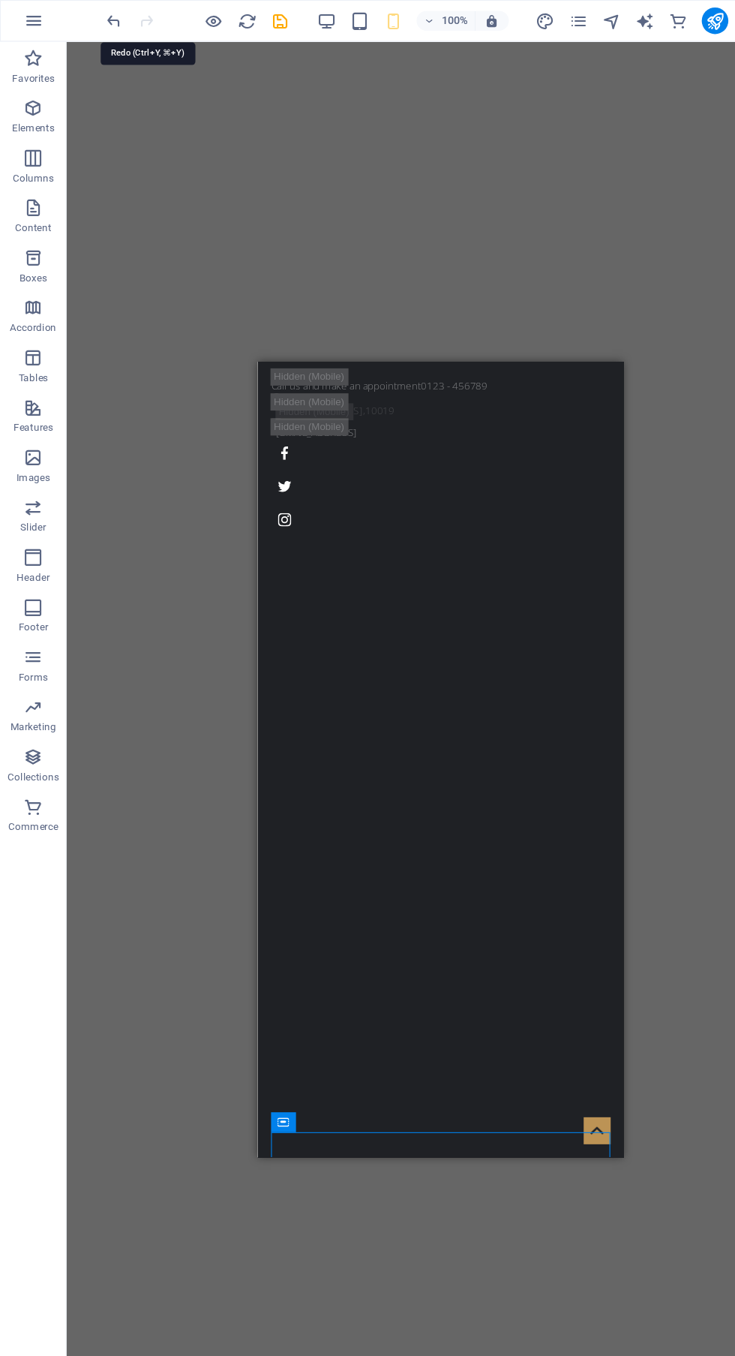
click at [81, 12] on div "100% More" at bounding box center [368, 19] width 734 height 36
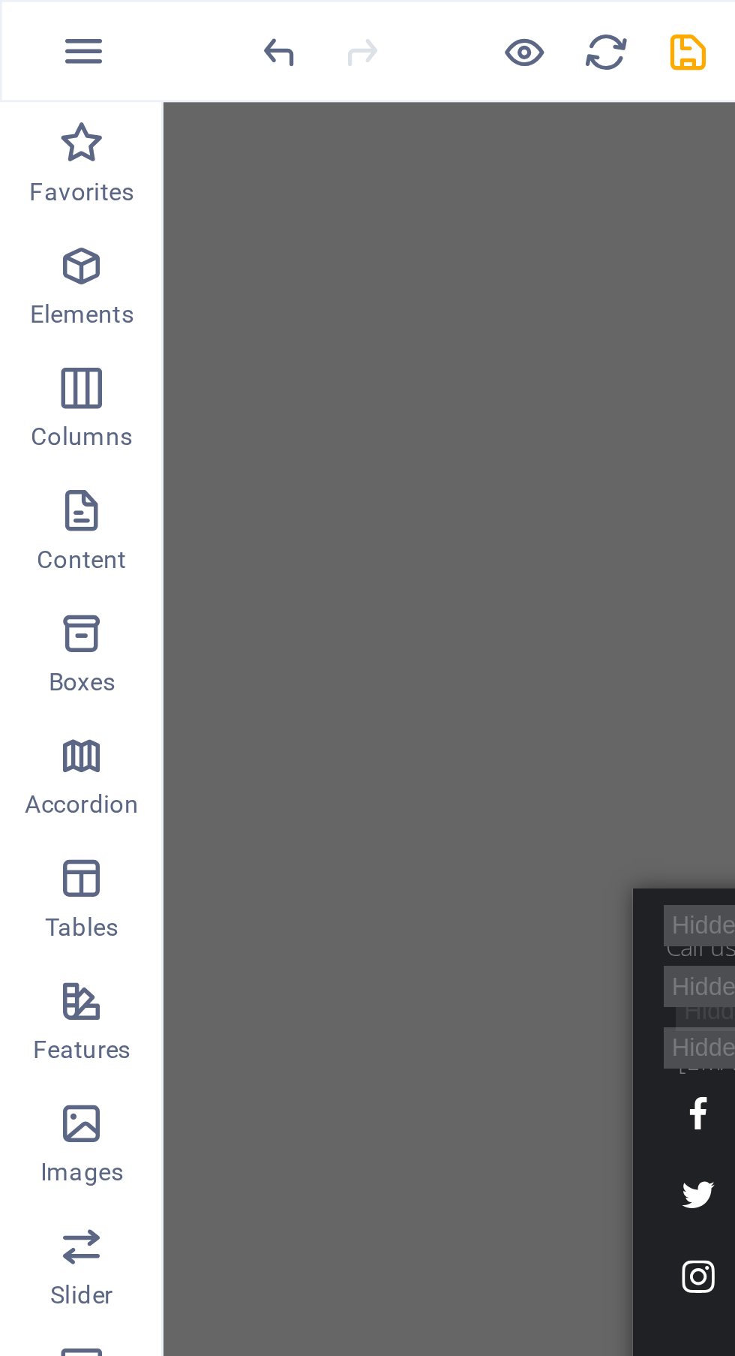
click at [106, 18] on icon "undo" at bounding box center [103, 19] width 17 height 17
click at [106, 20] on icon "undo" at bounding box center [103, 19] width 17 height 17
click at [108, 22] on icon "undo" at bounding box center [103, 19] width 17 height 17
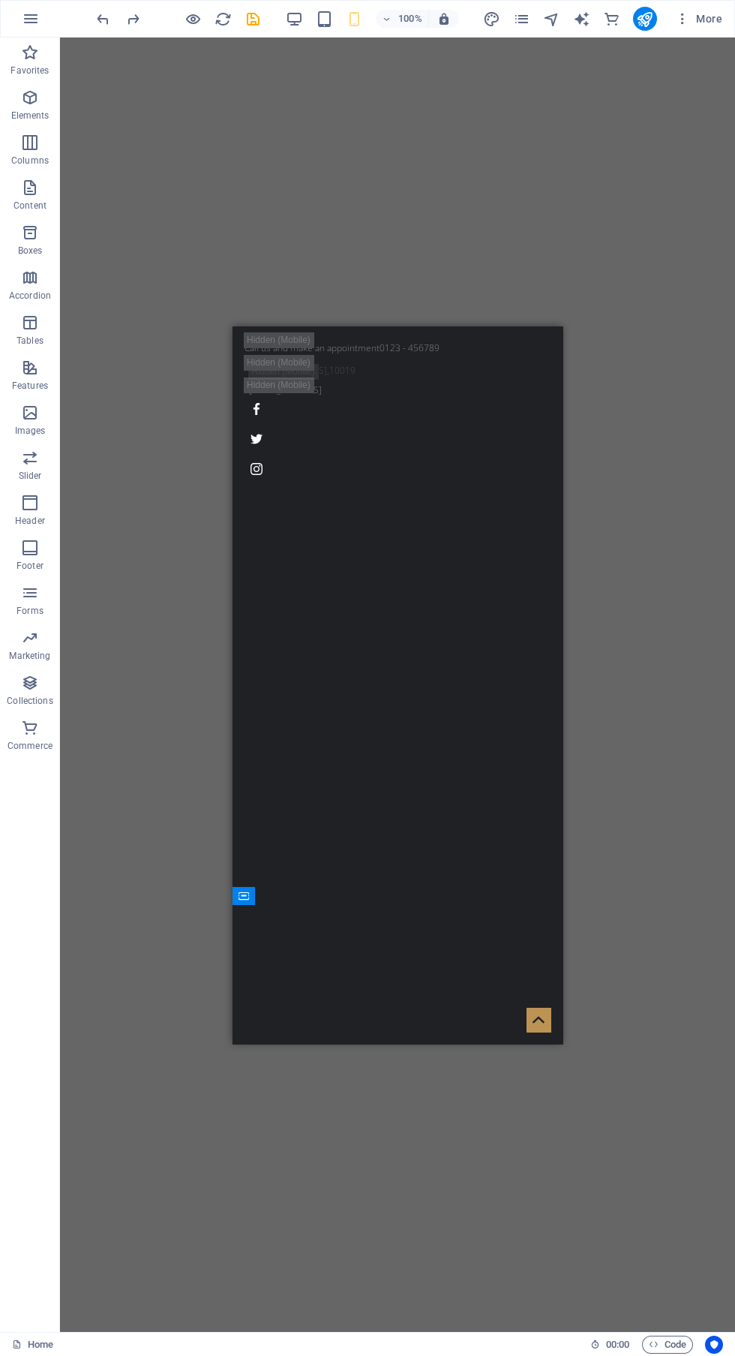
click at [131, 20] on icon "redo" at bounding box center [133, 19] width 17 height 17
click at [95, 23] on icon "undo" at bounding box center [103, 19] width 17 height 17
click at [107, 11] on icon "undo" at bounding box center [103, 19] width 17 height 17
click at [103, 19] on icon "undo" at bounding box center [103, 19] width 17 height 17
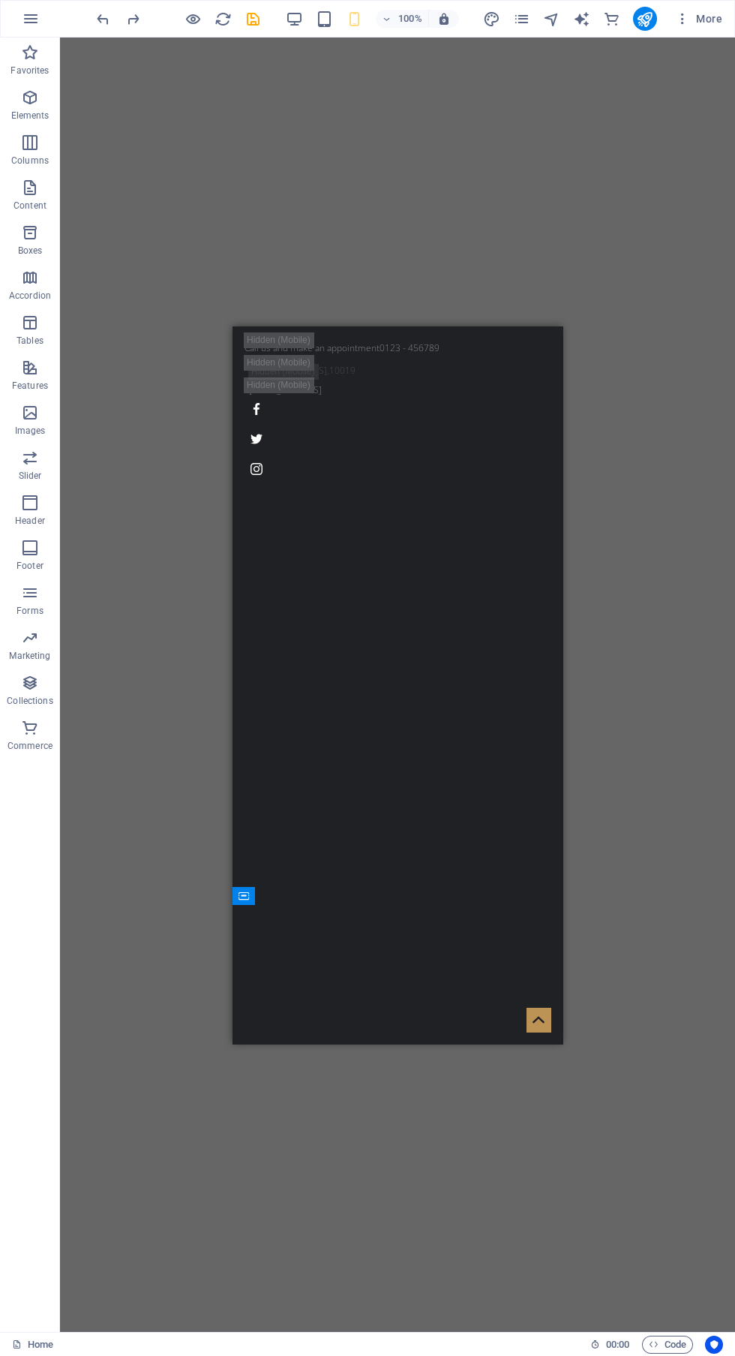
click at [105, 15] on icon "undo" at bounding box center [103, 19] width 17 height 17
click at [102, 20] on icon "undo" at bounding box center [103, 19] width 17 height 17
click at [110, 21] on icon "undo" at bounding box center [103, 19] width 17 height 17
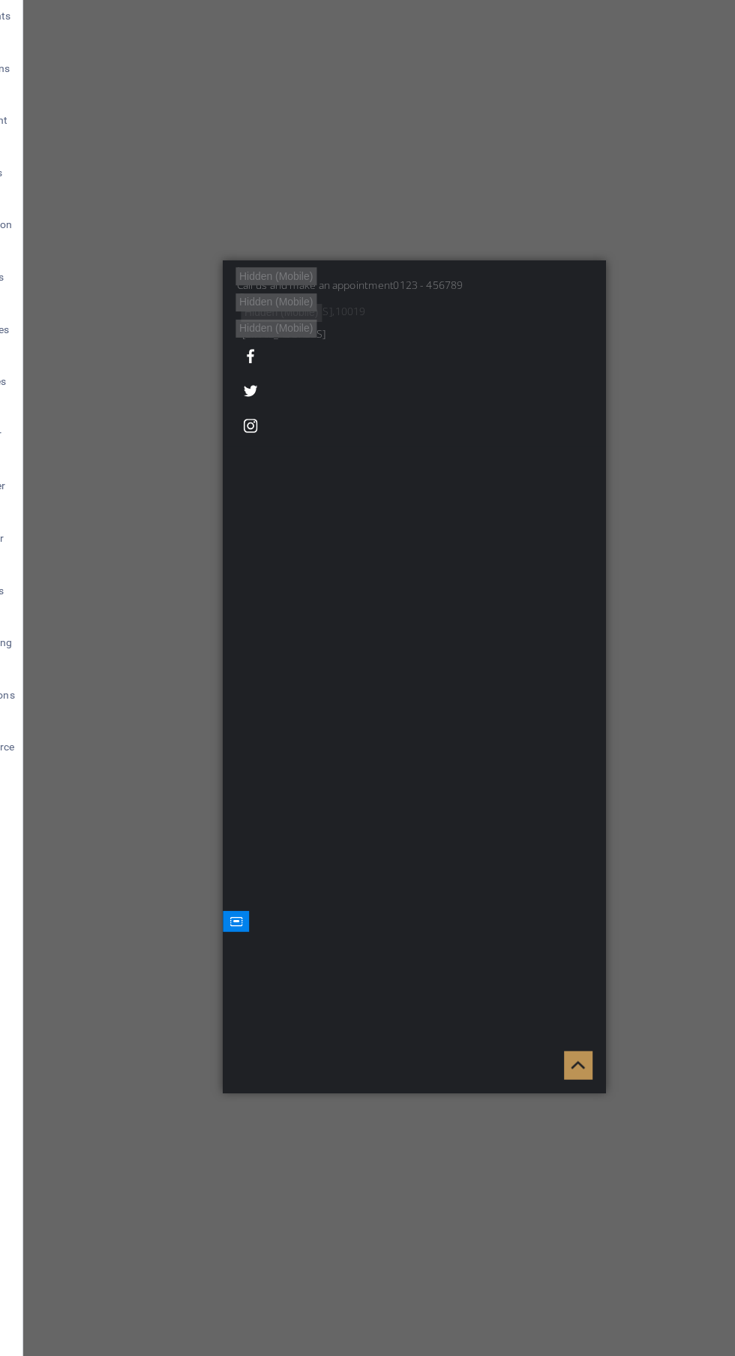
click at [281, 1036] on div "Kolkata False Ceiling" at bounding box center [388, 1079] width 318 height 86
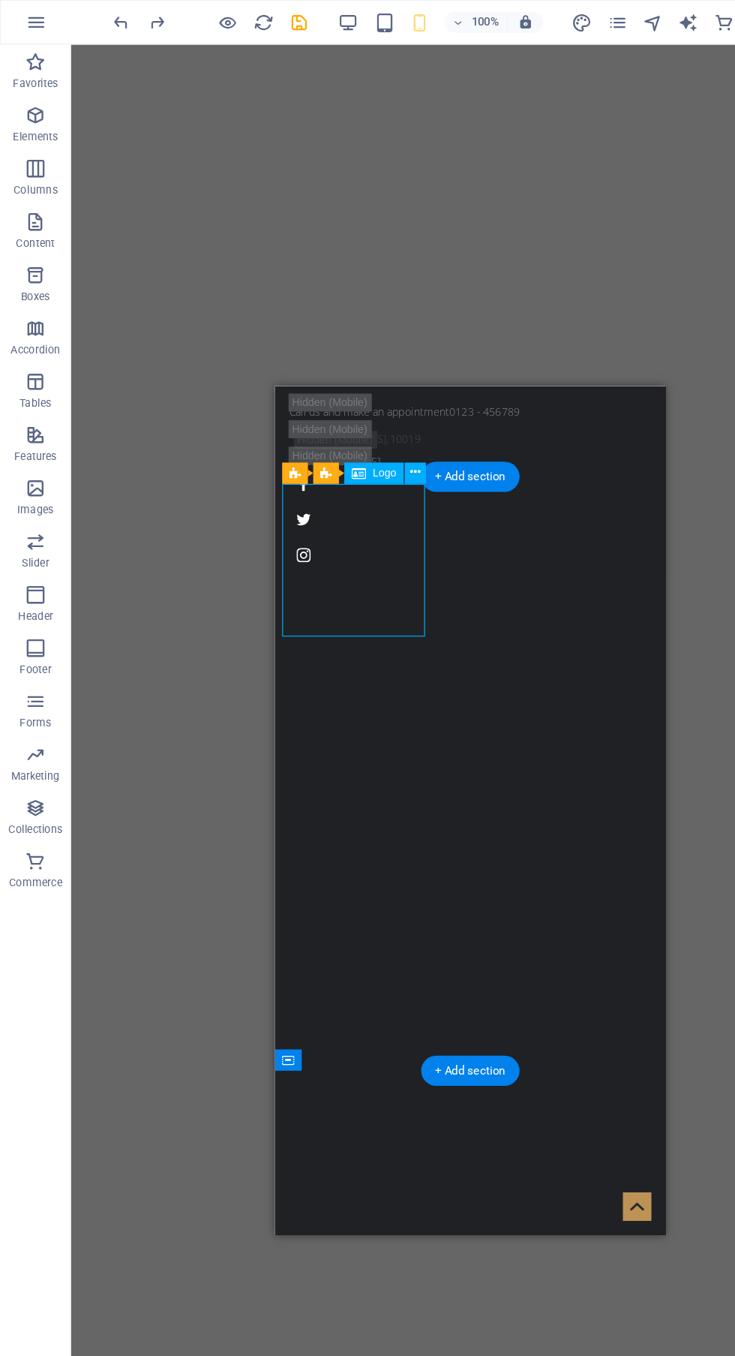
click at [350, 401] on icon at bounding box center [351, 400] width 8 height 16
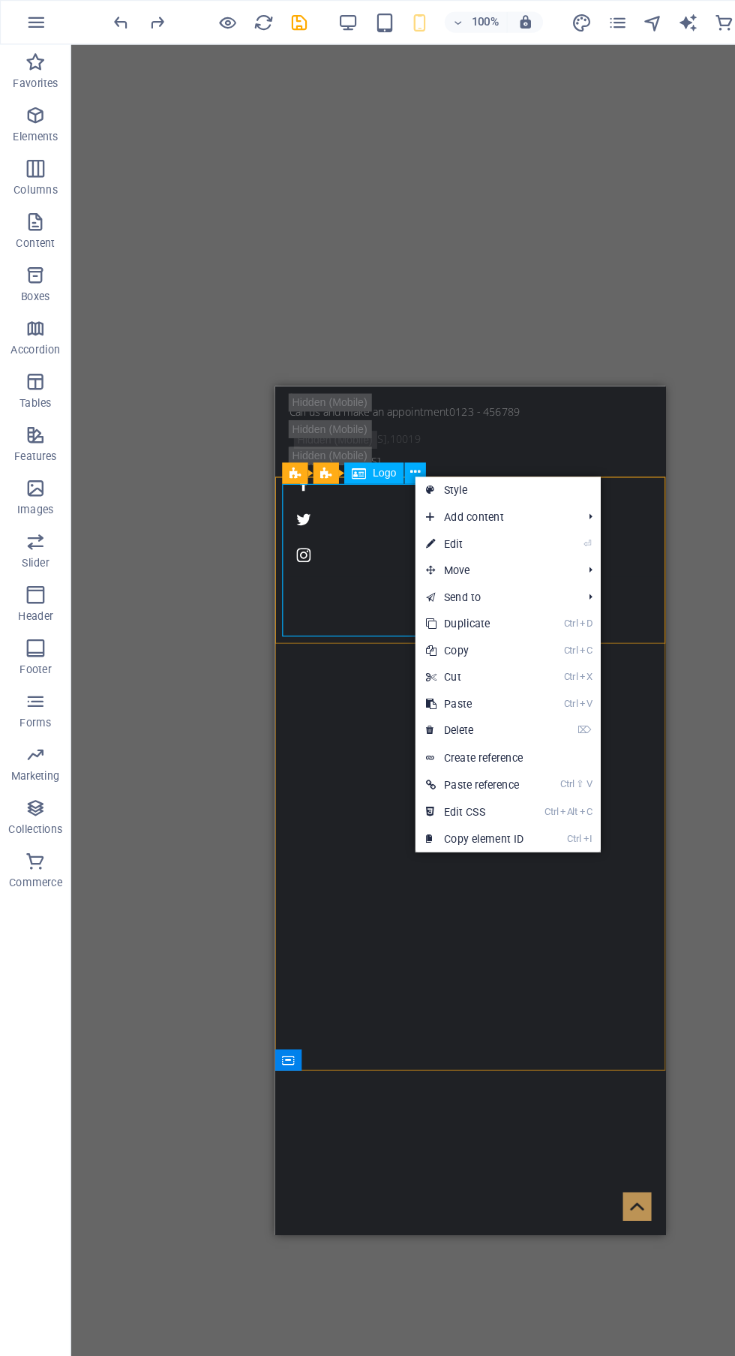
click at [423, 455] on link "⏎ Edit" at bounding box center [401, 460] width 101 height 23
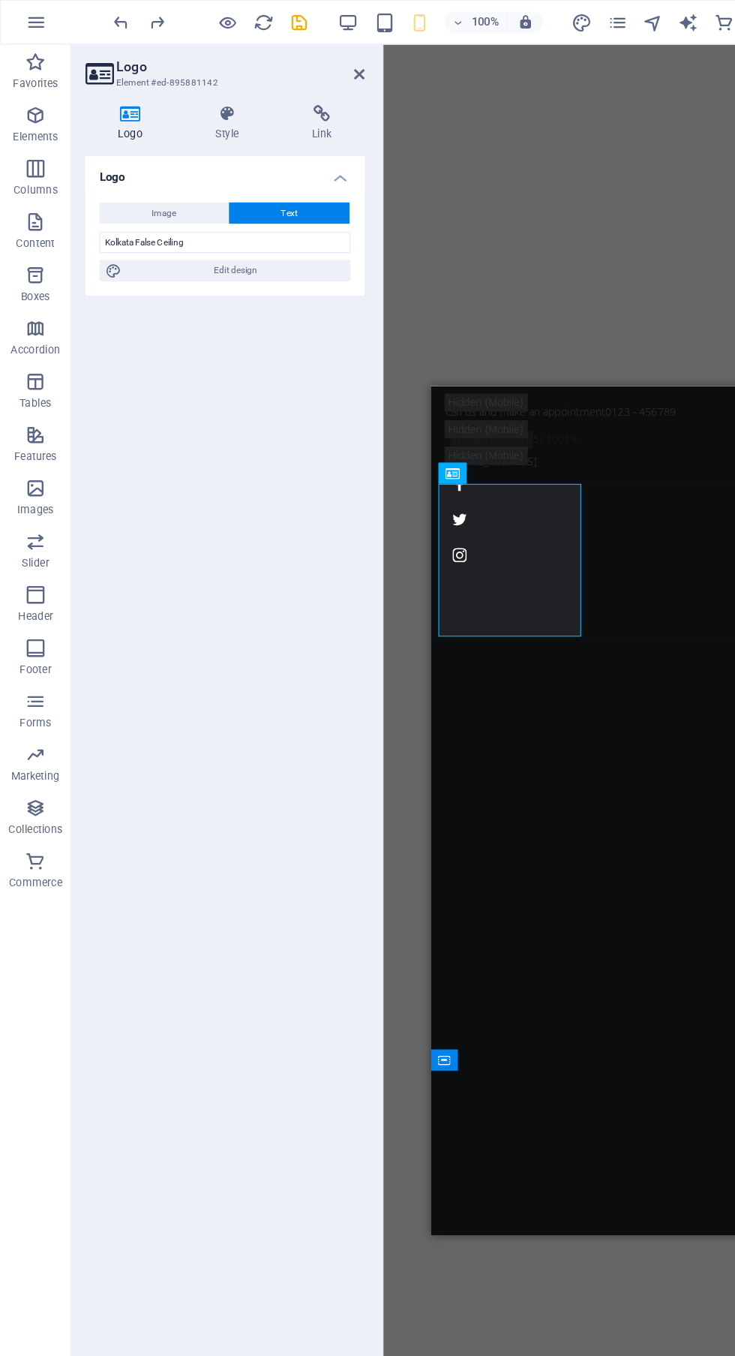
click at [177, 181] on button "Image" at bounding box center [138, 180] width 109 height 18
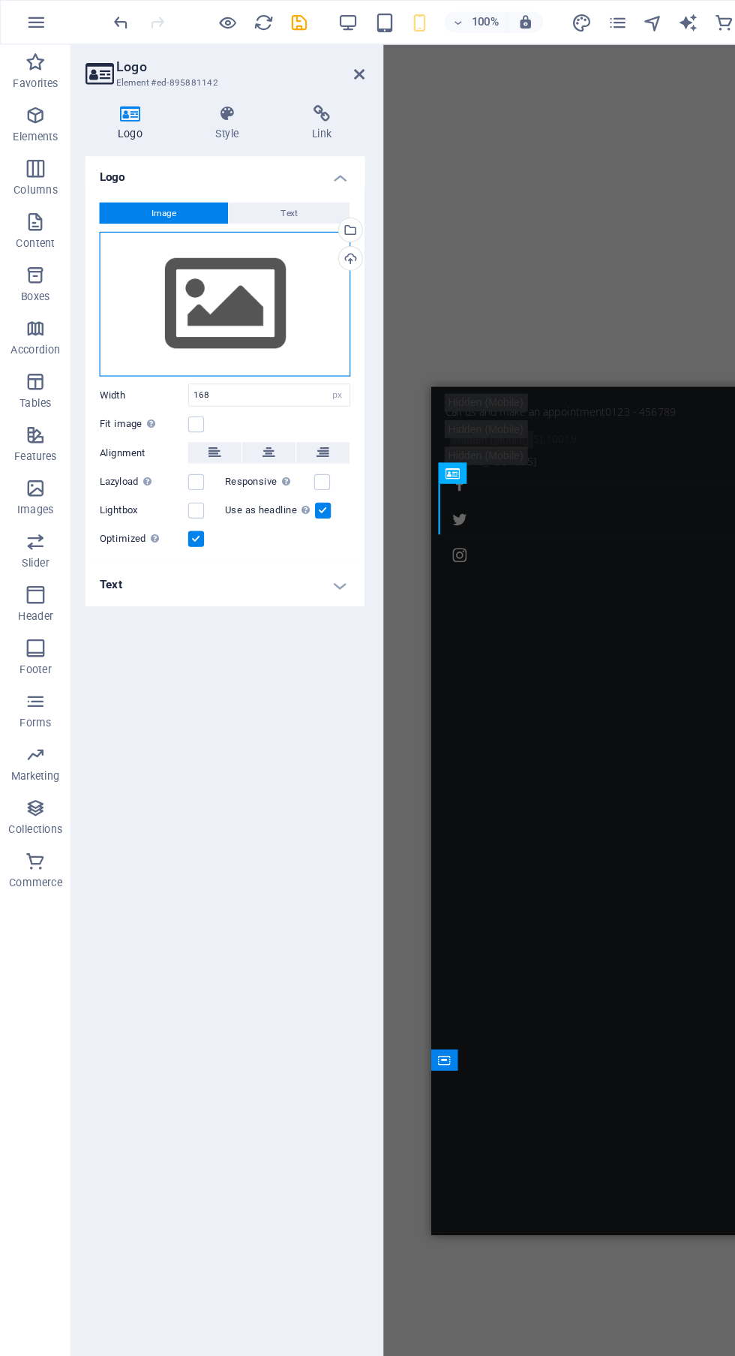
click at [181, 206] on div "Drag files here, click to choose files or select files from Files or our free s…" at bounding box center [190, 257] width 212 height 123
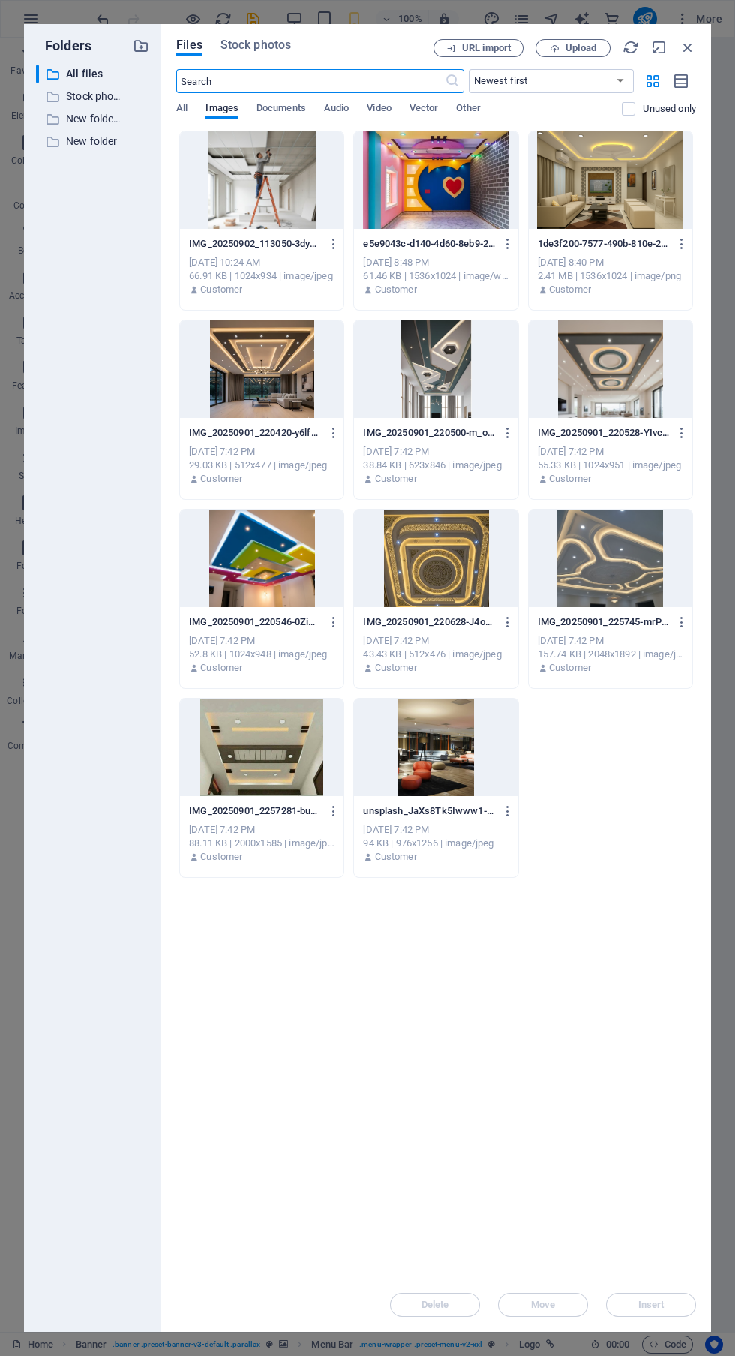
click at [686, 50] on icon "button" at bounding box center [688, 47] width 17 height 17
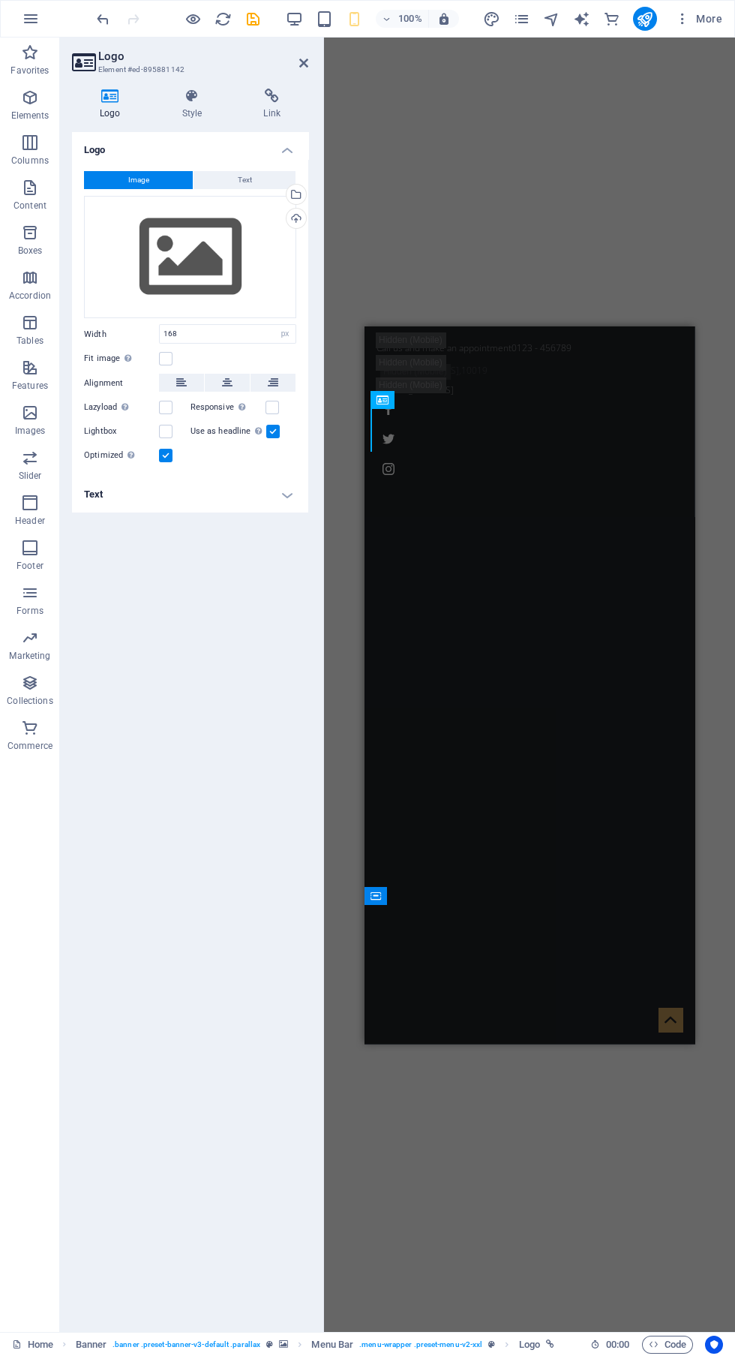
click at [530, 1173] on div at bounding box center [530, 1199] width 318 height 53
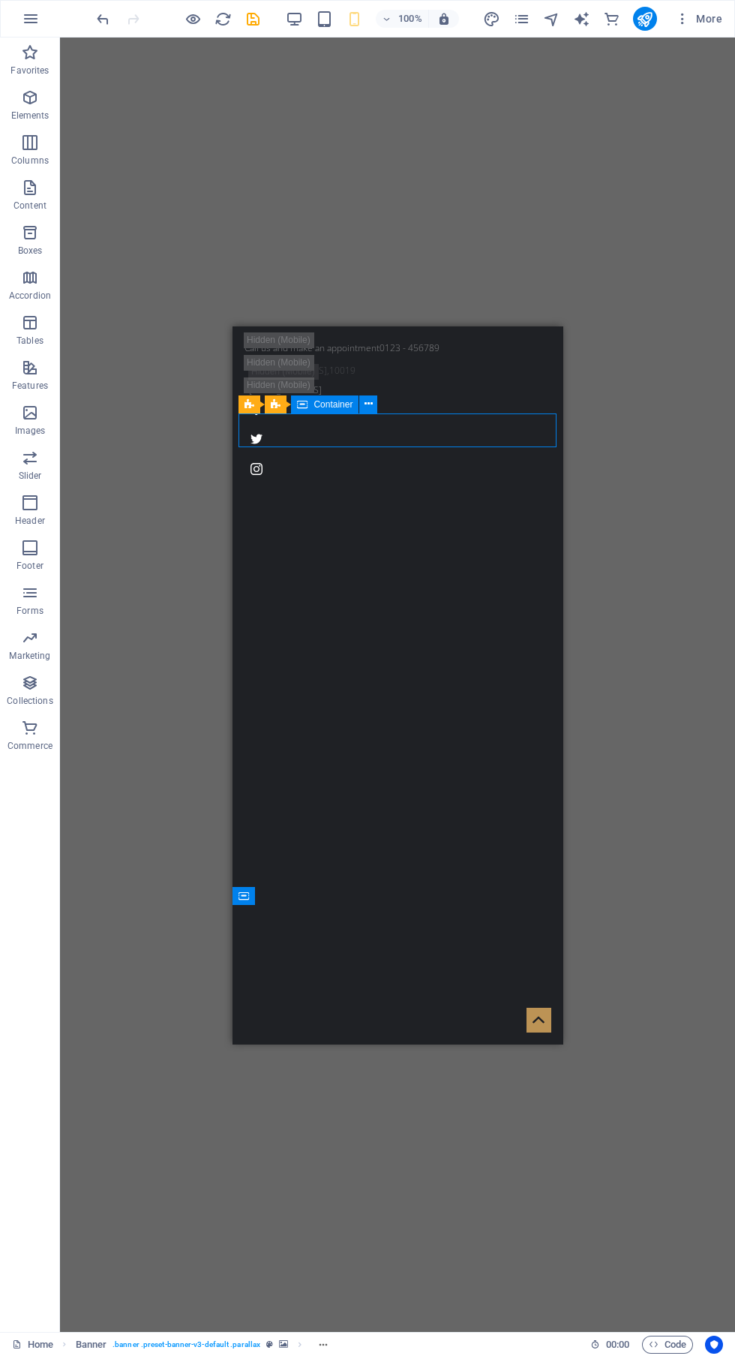
click at [341, 1173] on div at bounding box center [398, 1199] width 318 height 53
click at [99, 2] on div "100% More" at bounding box center [368, 19] width 734 height 36
click at [100, 26] on icon "undo" at bounding box center [103, 19] width 17 height 17
click at [289, 1102] on div "Kolkata False Ceiling" at bounding box center [398, 1145] width 318 height 86
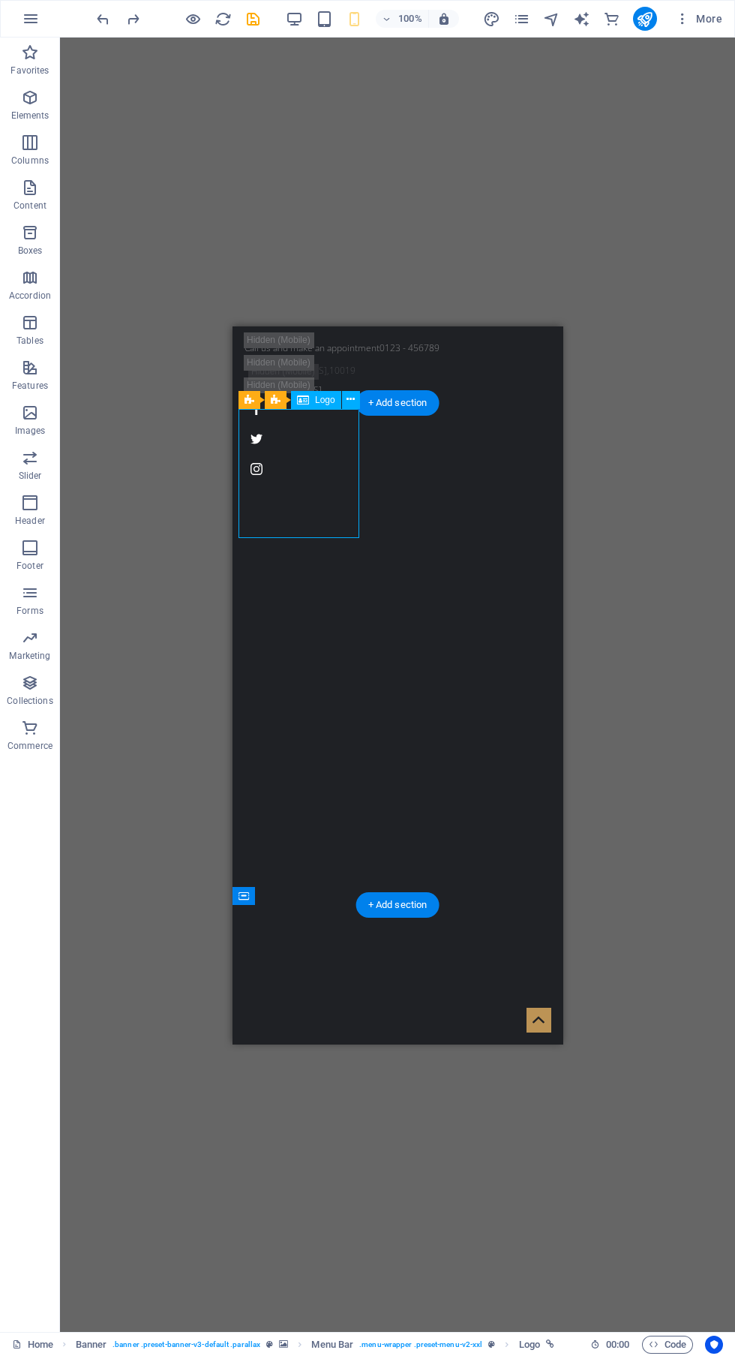
click at [347, 397] on button at bounding box center [351, 400] width 18 height 18
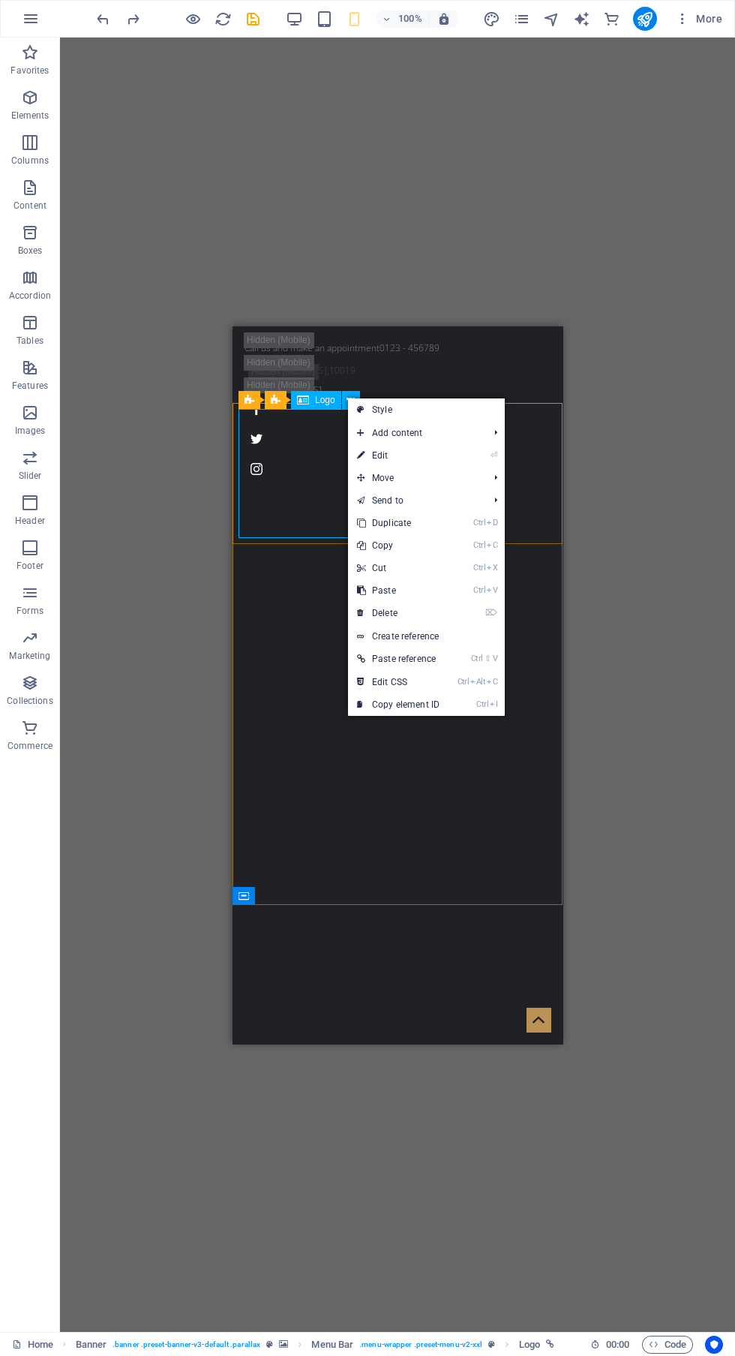
click at [425, 458] on link "⏎ Edit" at bounding box center [398, 455] width 101 height 23
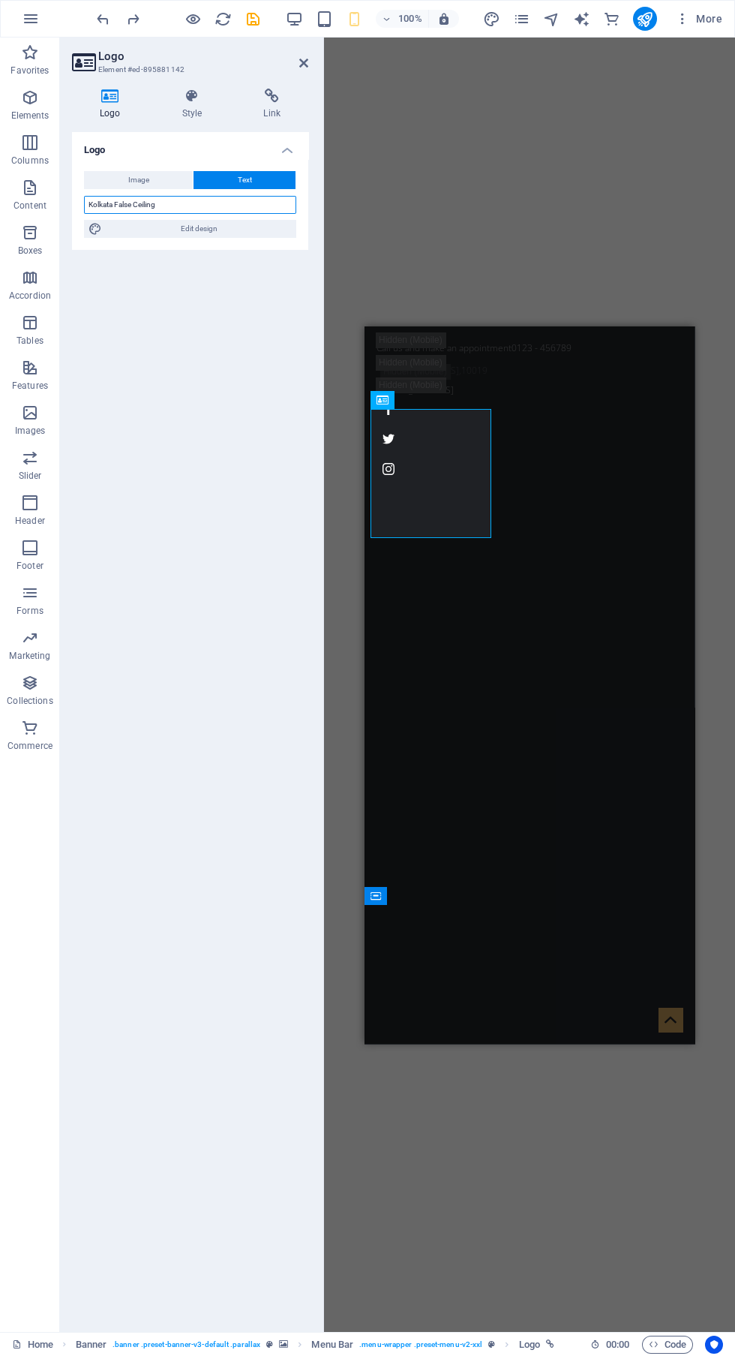
click at [156, 206] on input "Kolkata False Ceiling" at bounding box center [190, 205] width 212 height 18
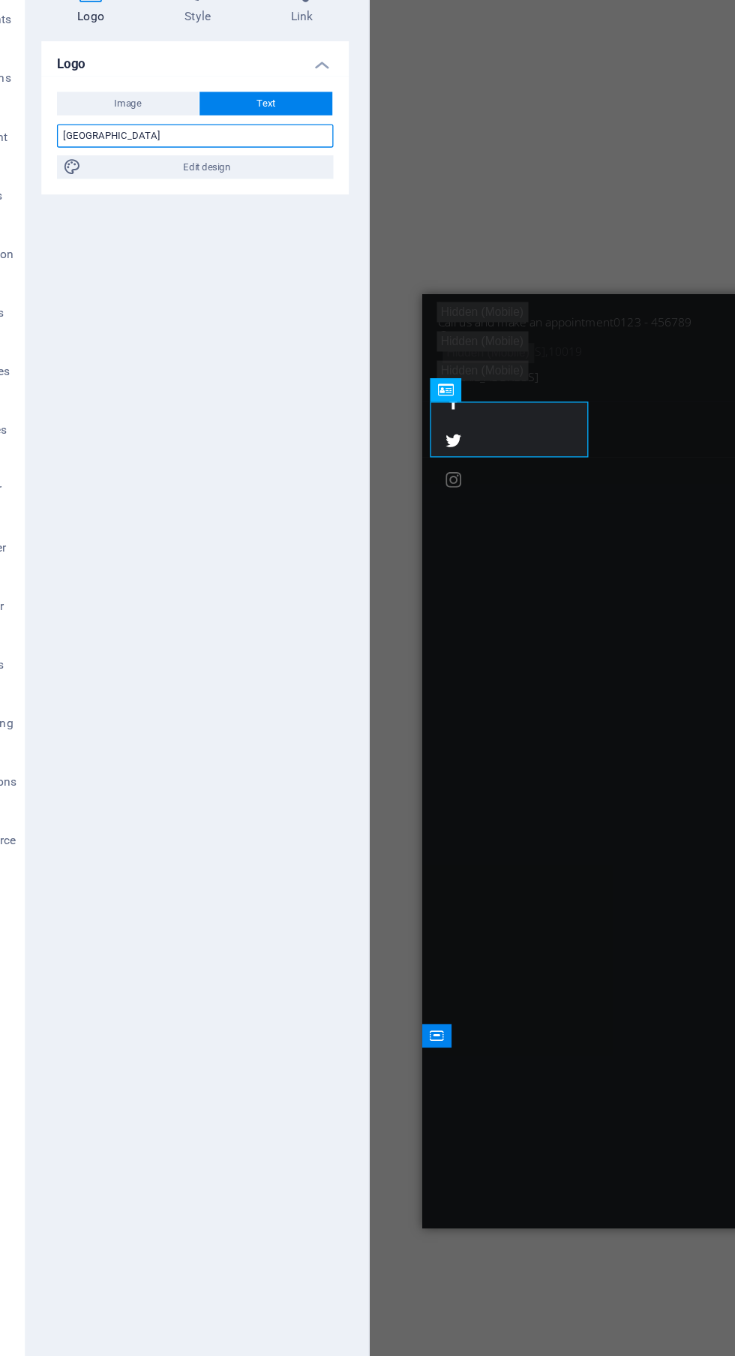
click at [175, 204] on input "[GEOGRAPHIC_DATA]" at bounding box center [190, 205] width 212 height 18
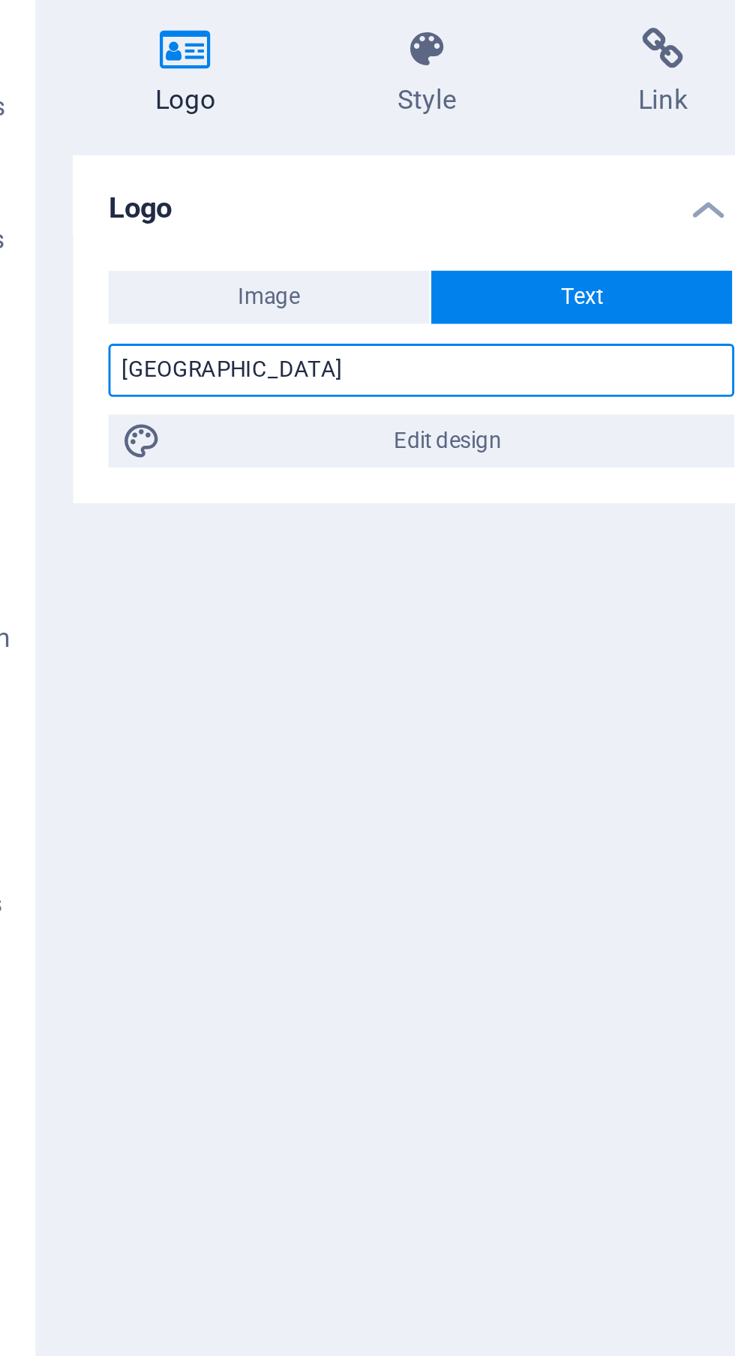
type input "[GEOGRAPHIC_DATA]"
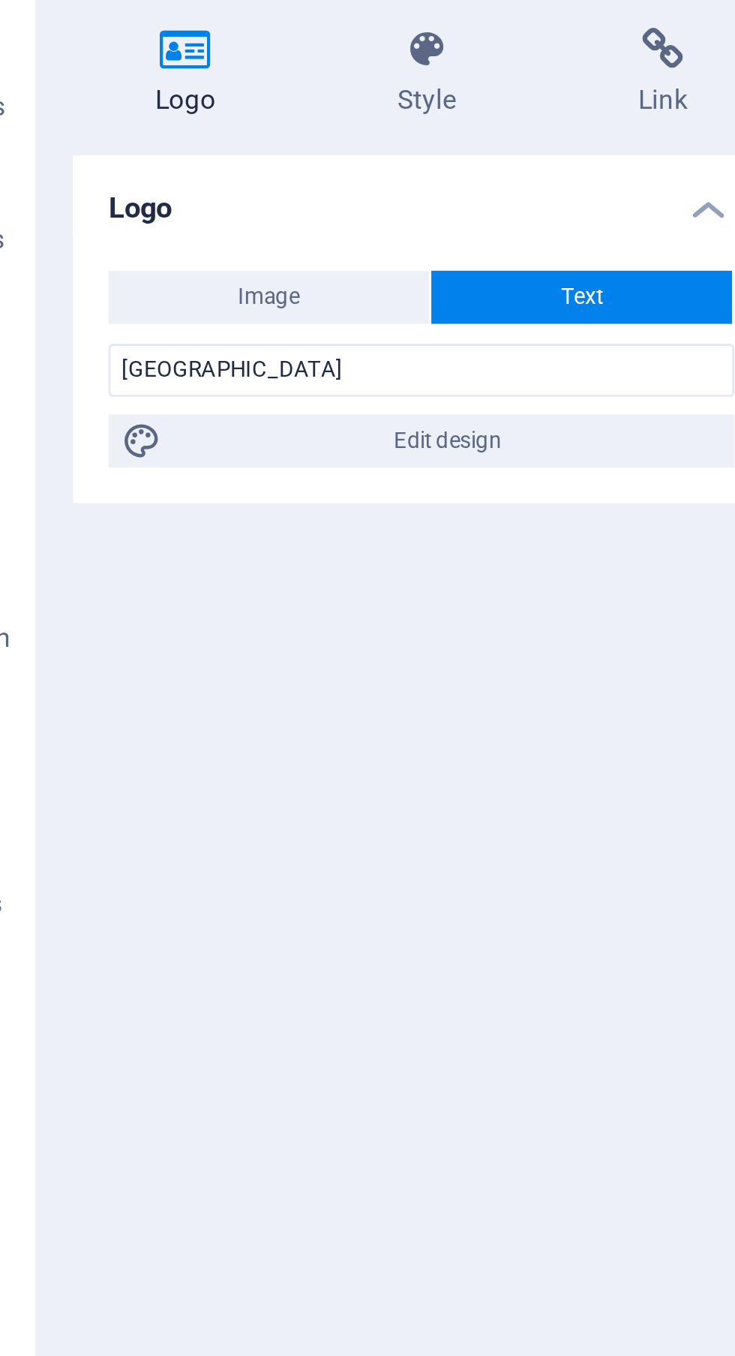
click at [217, 229] on span "Edit design" at bounding box center [199, 229] width 185 height 18
select select "rem"
select select "300"
select select "px"
select select "rem"
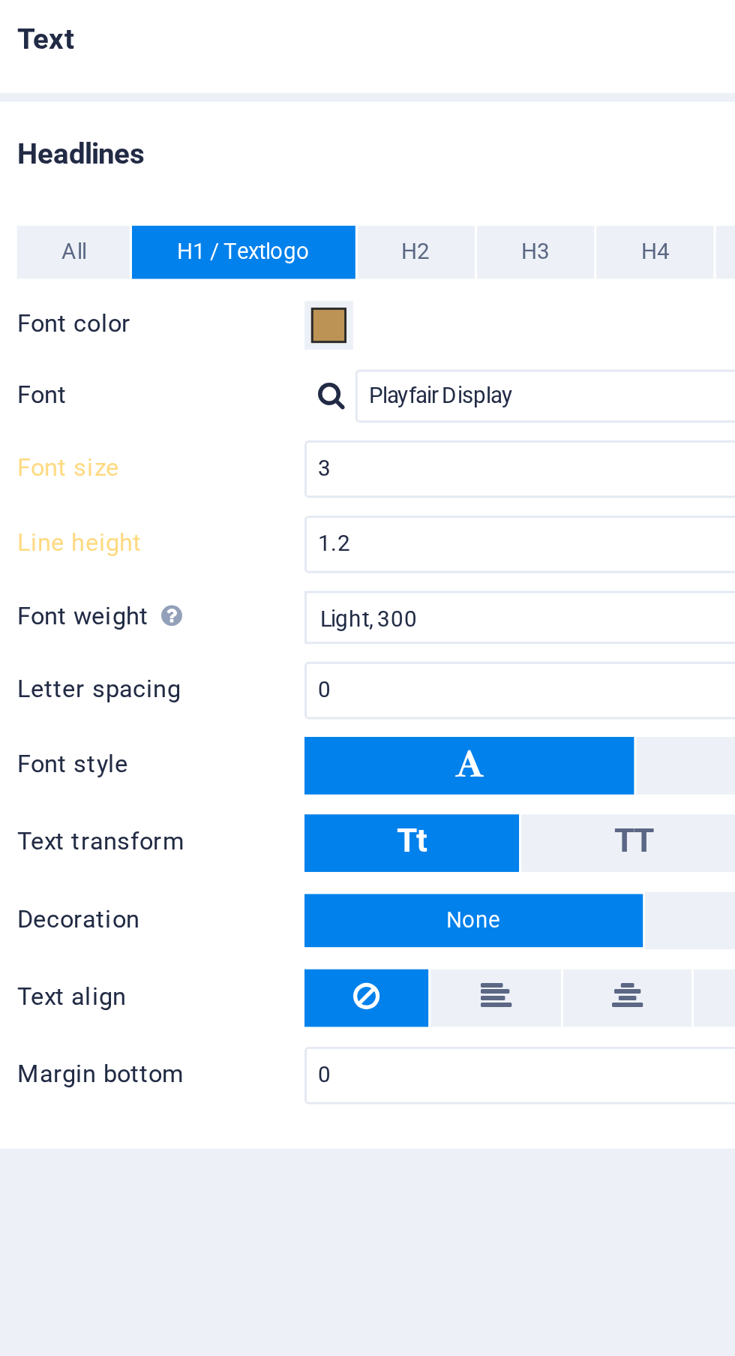
click at [513, 476] on icon at bounding box center [510, 474] width 9 height 18
click at [560, 402] on button at bounding box center [546, 396] width 112 height 20
click at [543, 425] on button "Tt" at bounding box center [526, 423] width 73 height 20
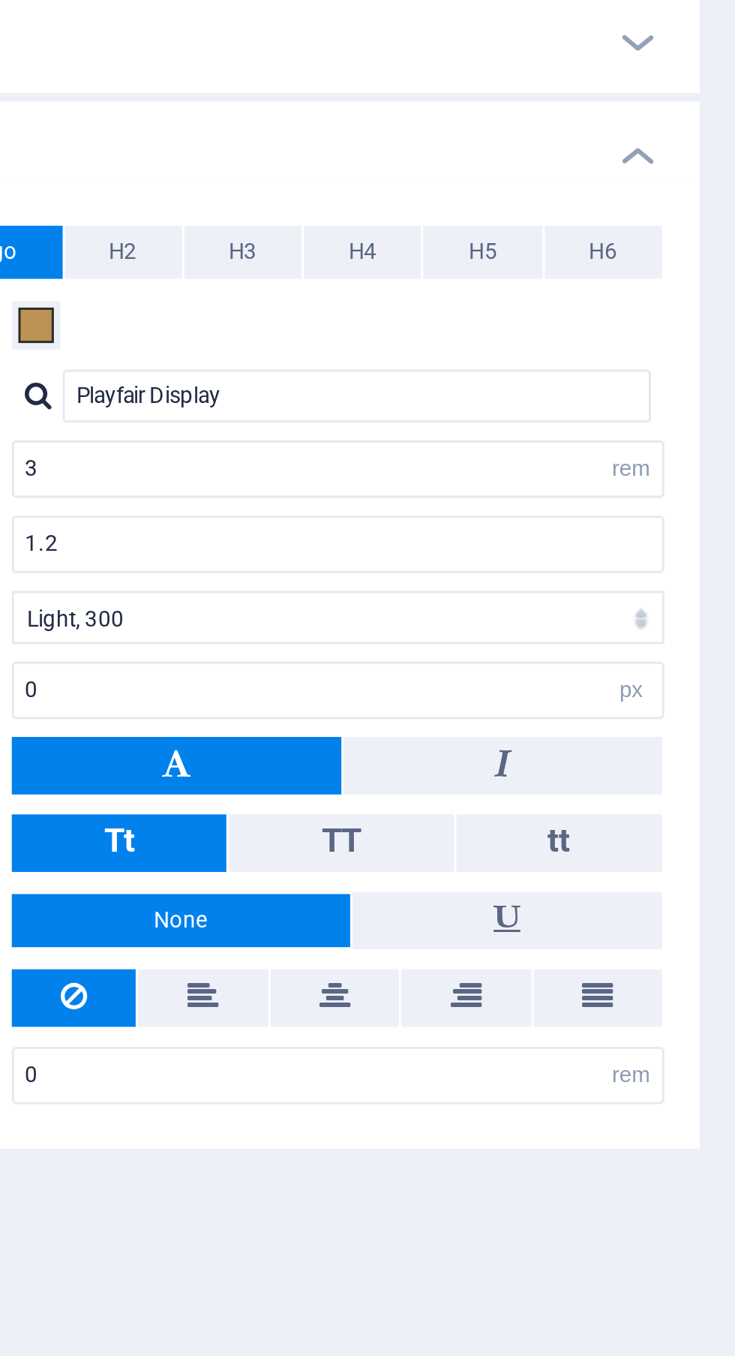
click at [667, 396] on button at bounding box center [656, 396] width 108 height 20
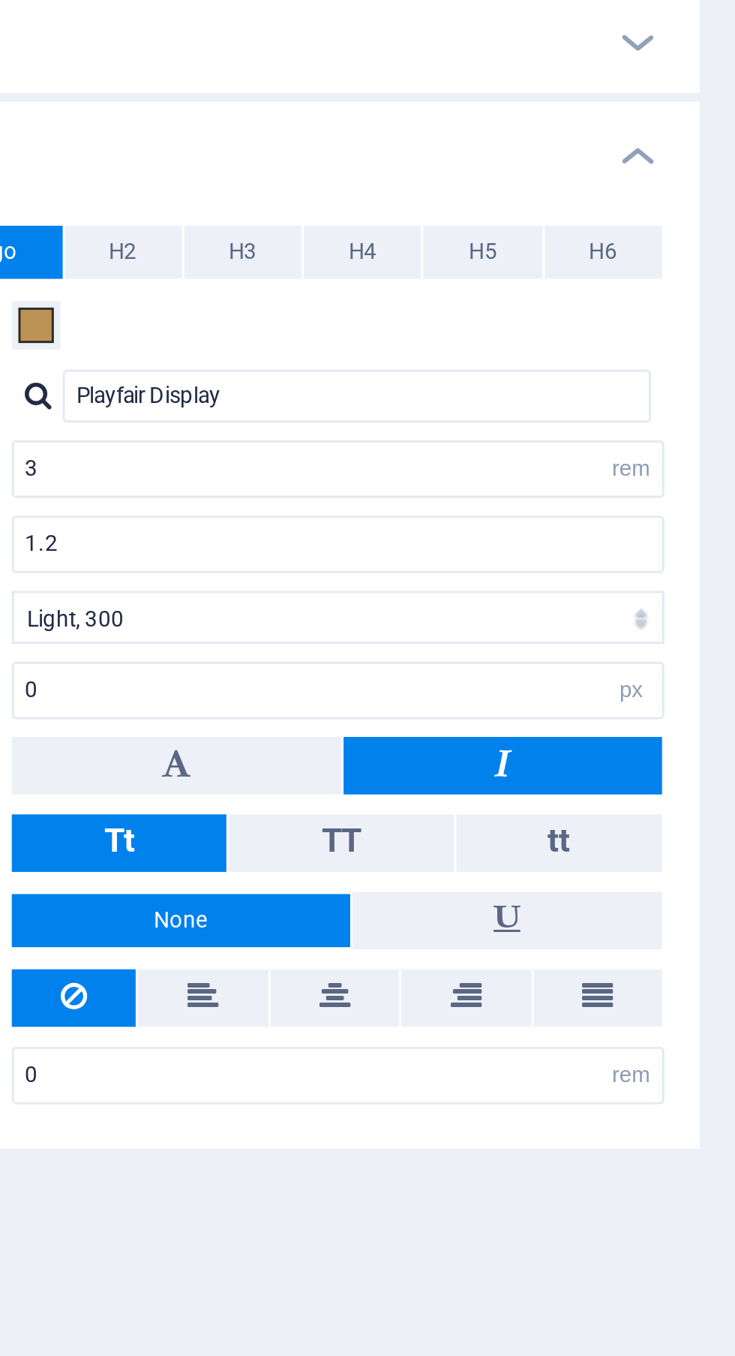
click at [578, 395] on button at bounding box center [546, 396] width 112 height 20
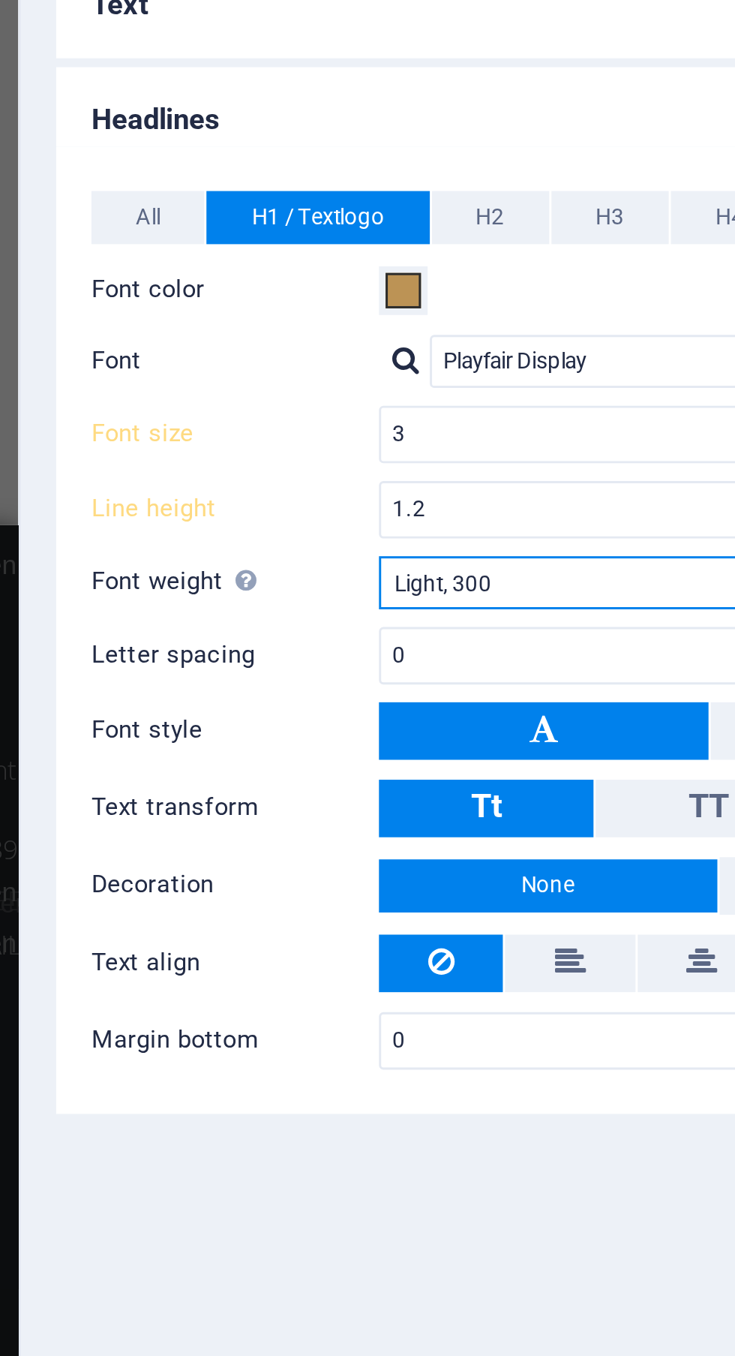
click at [554, 349] on select "Thin, 100 Extra-light, 200 Light, 300 Regular, 400 Medium, 500 Semi-bold, 600 B…" at bounding box center [600, 346] width 221 height 18
select select "100"
click at [490, 337] on select "Thin, 100 Extra-light, 200 Light, 300 Regular, 400 Medium, 500 Semi-bold, 600 B…" at bounding box center [600, 346] width 221 height 18
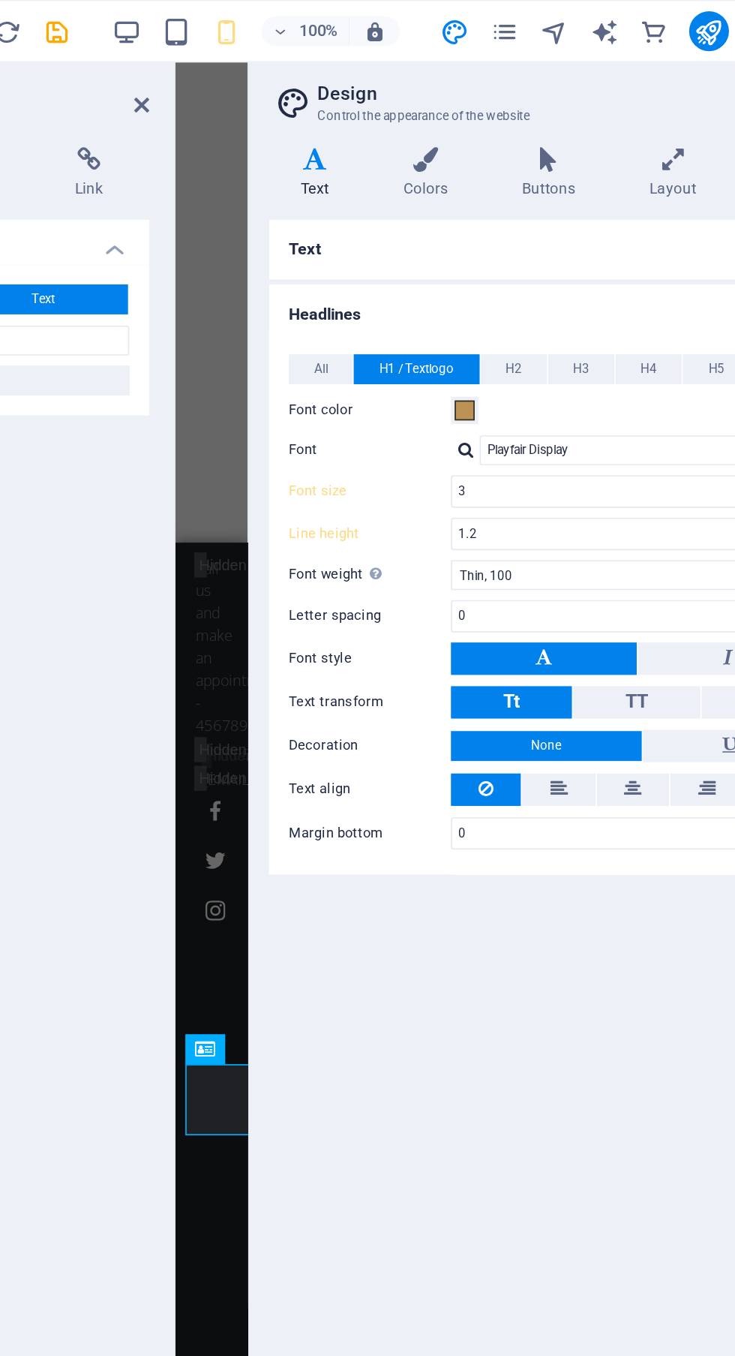
click at [297, 11] on icon "button" at bounding box center [294, 19] width 17 height 17
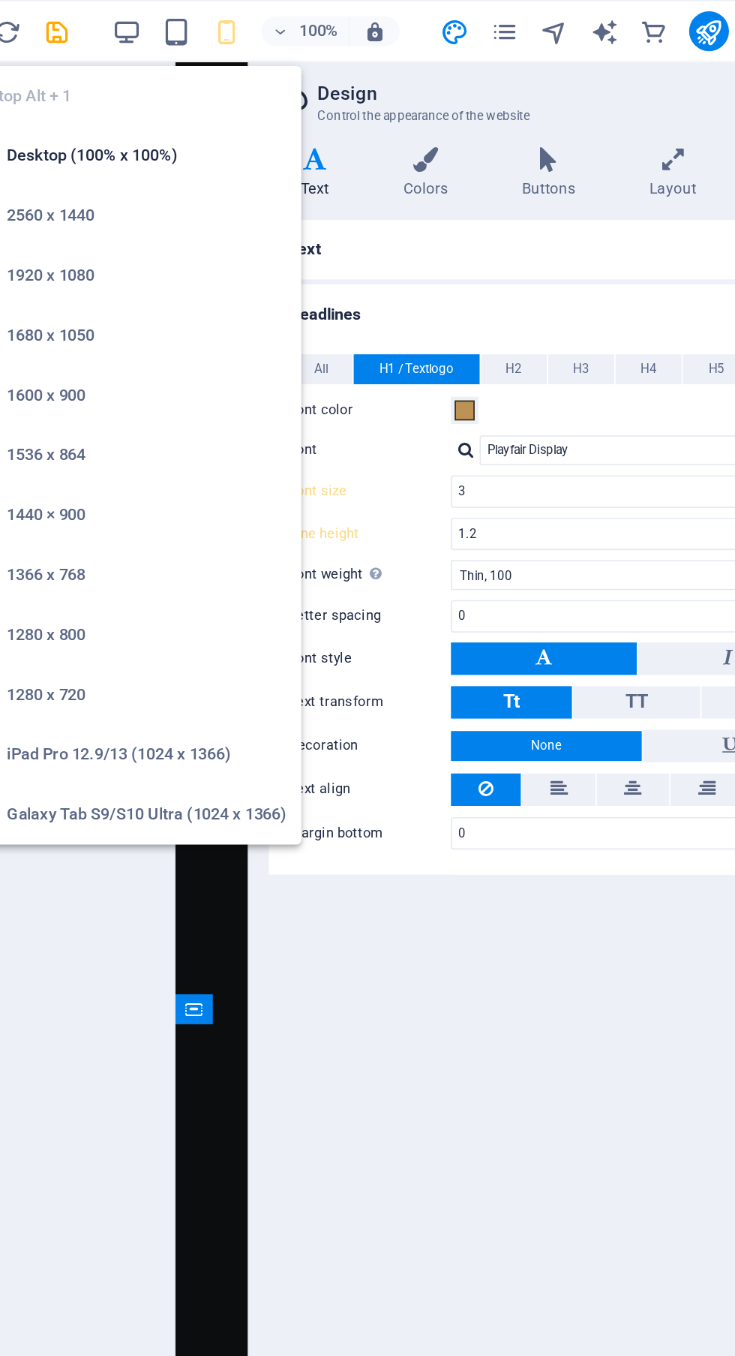
click at [295, 18] on icon "button" at bounding box center [294, 19] width 17 height 17
click at [360, 19] on icon "button" at bounding box center [354, 19] width 17 height 17
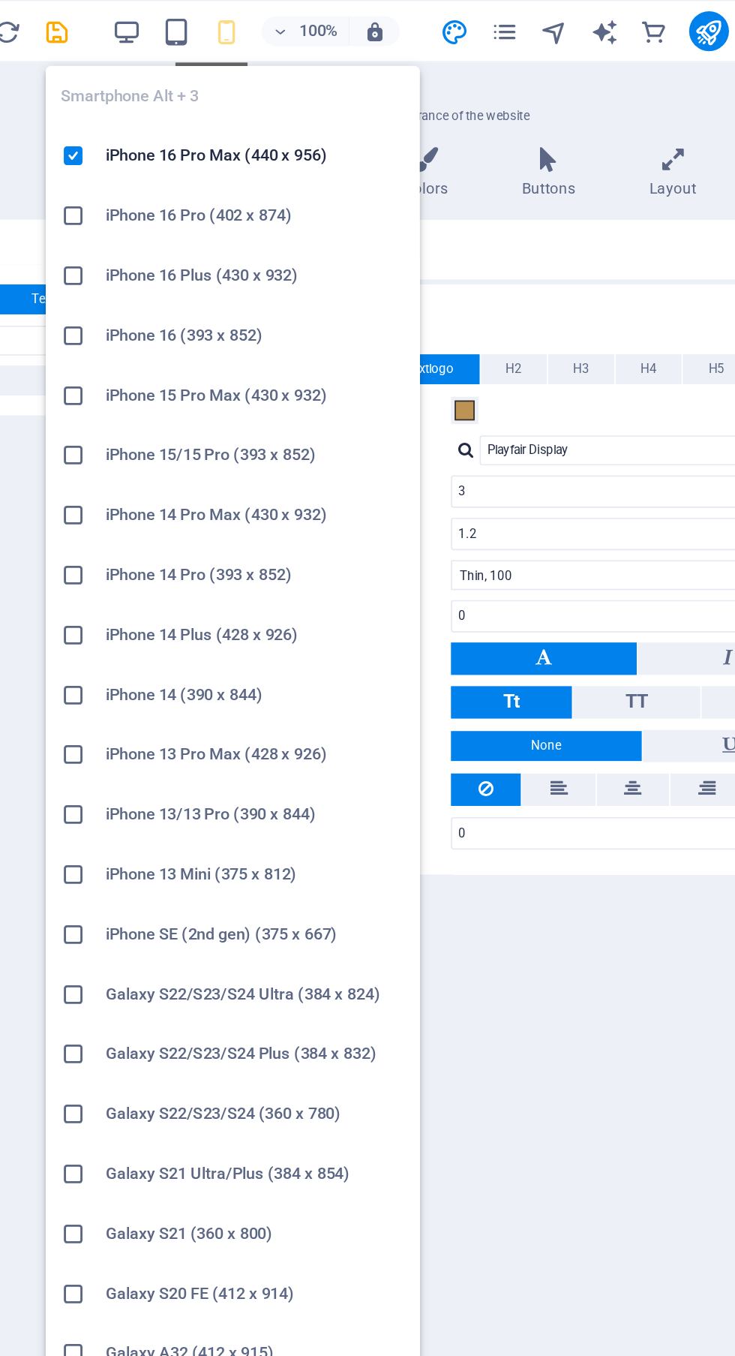
click at [570, 626] on div "Text Standard Bold Links Font color Font Open Sans Font size 16 rem px Line hei…" at bounding box center [551, 696] width 343 height 1128
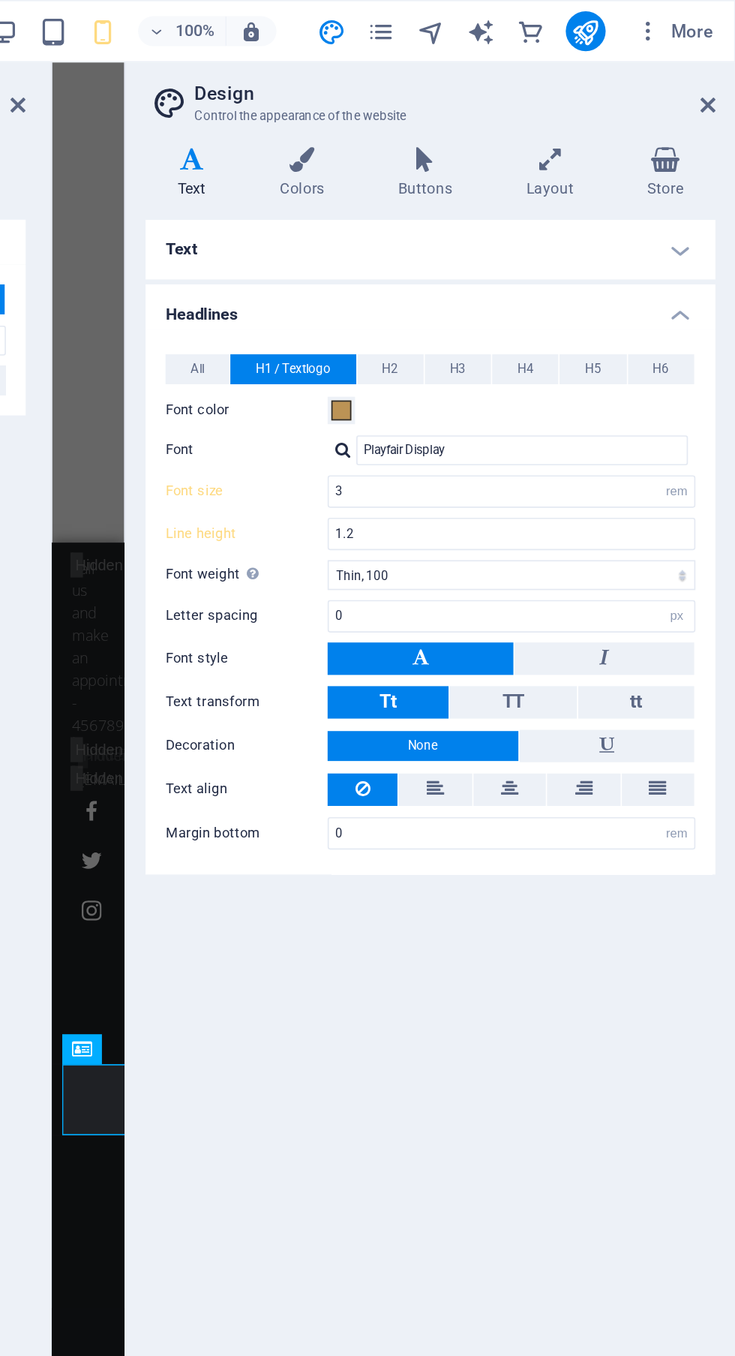
click at [715, 59] on icon at bounding box center [718, 63] width 9 height 12
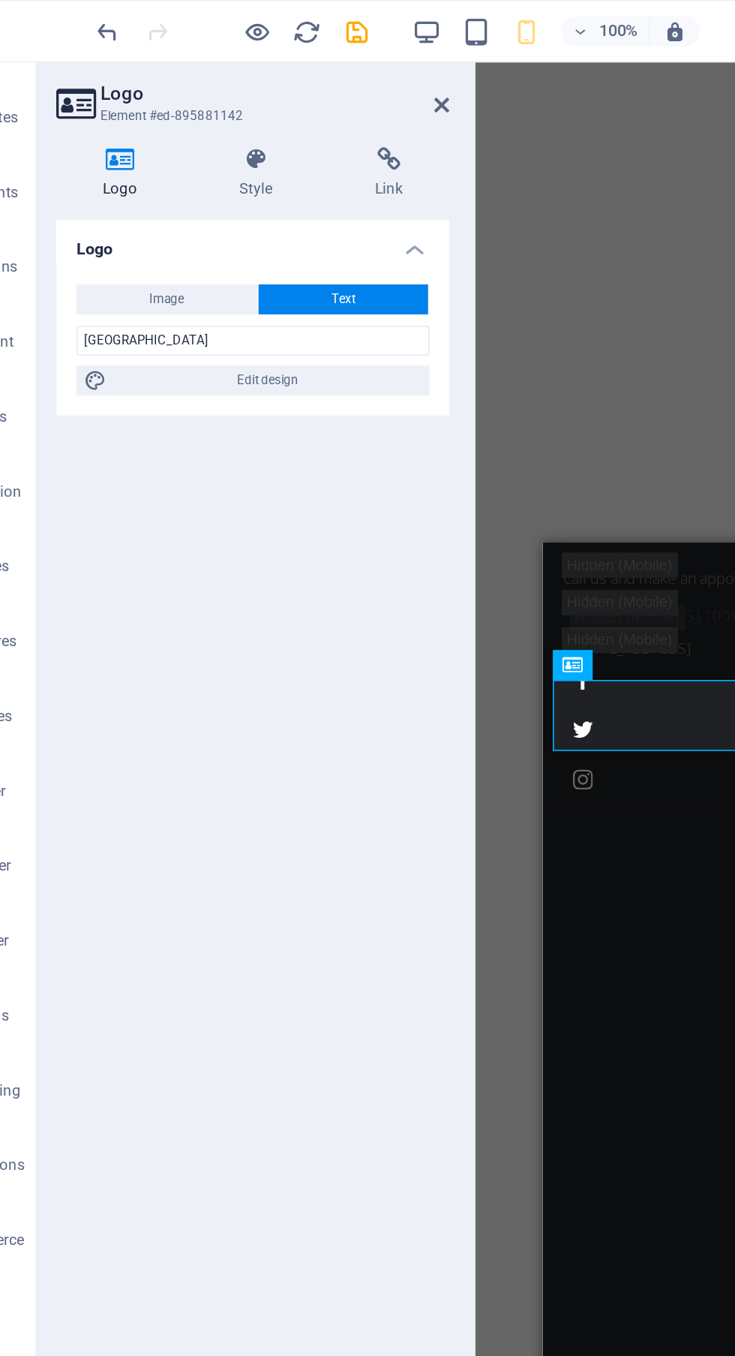
click at [250, 226] on span "Edit design" at bounding box center [199, 229] width 185 height 18
select select "rem"
select select "px"
select select "rem"
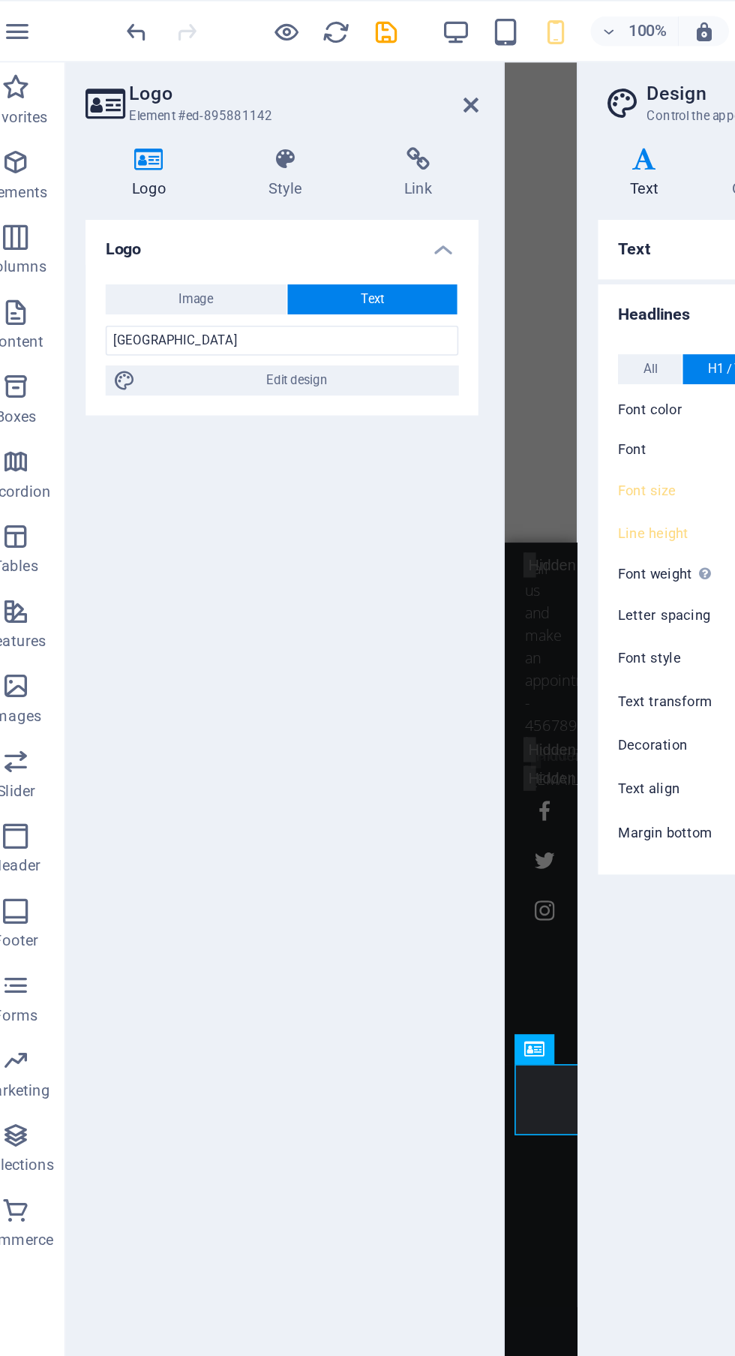
click at [302, 58] on icon at bounding box center [303, 63] width 9 height 12
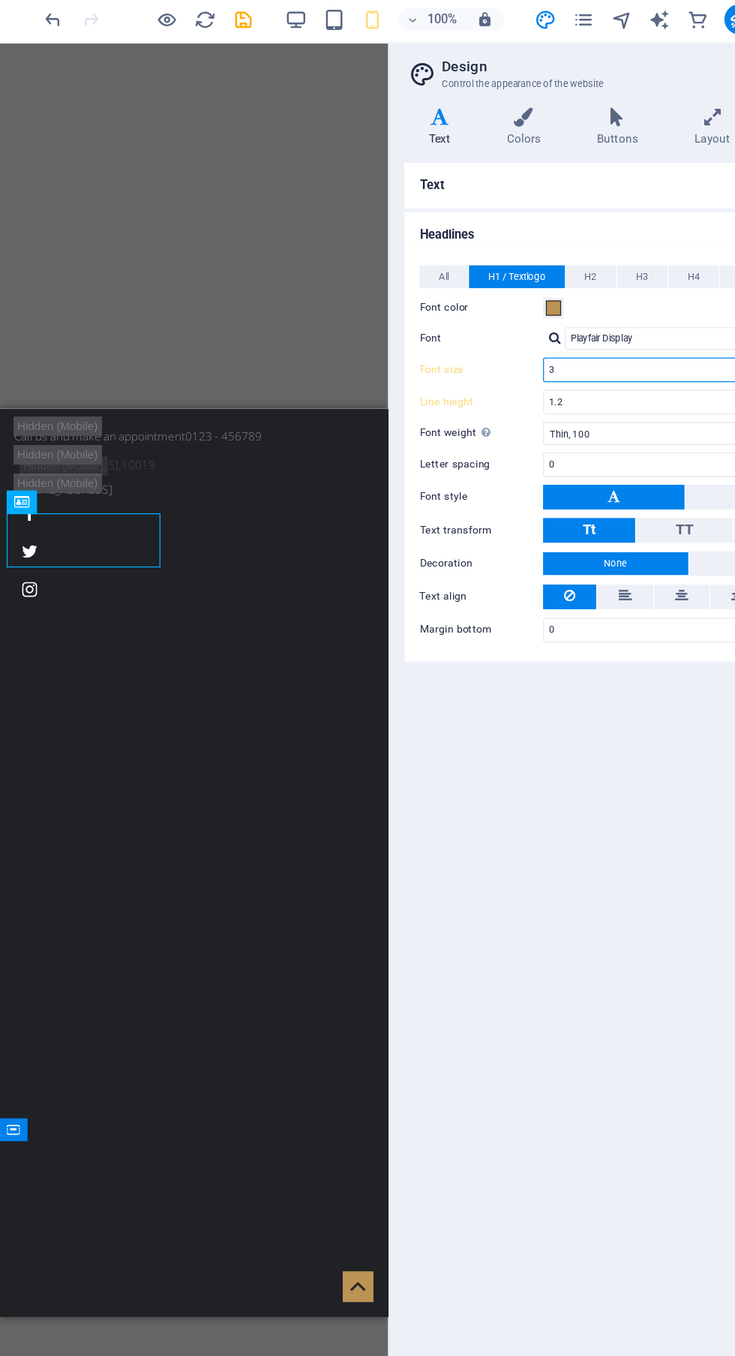
click at [578, 302] on input "3" at bounding box center [601, 296] width 220 height 18
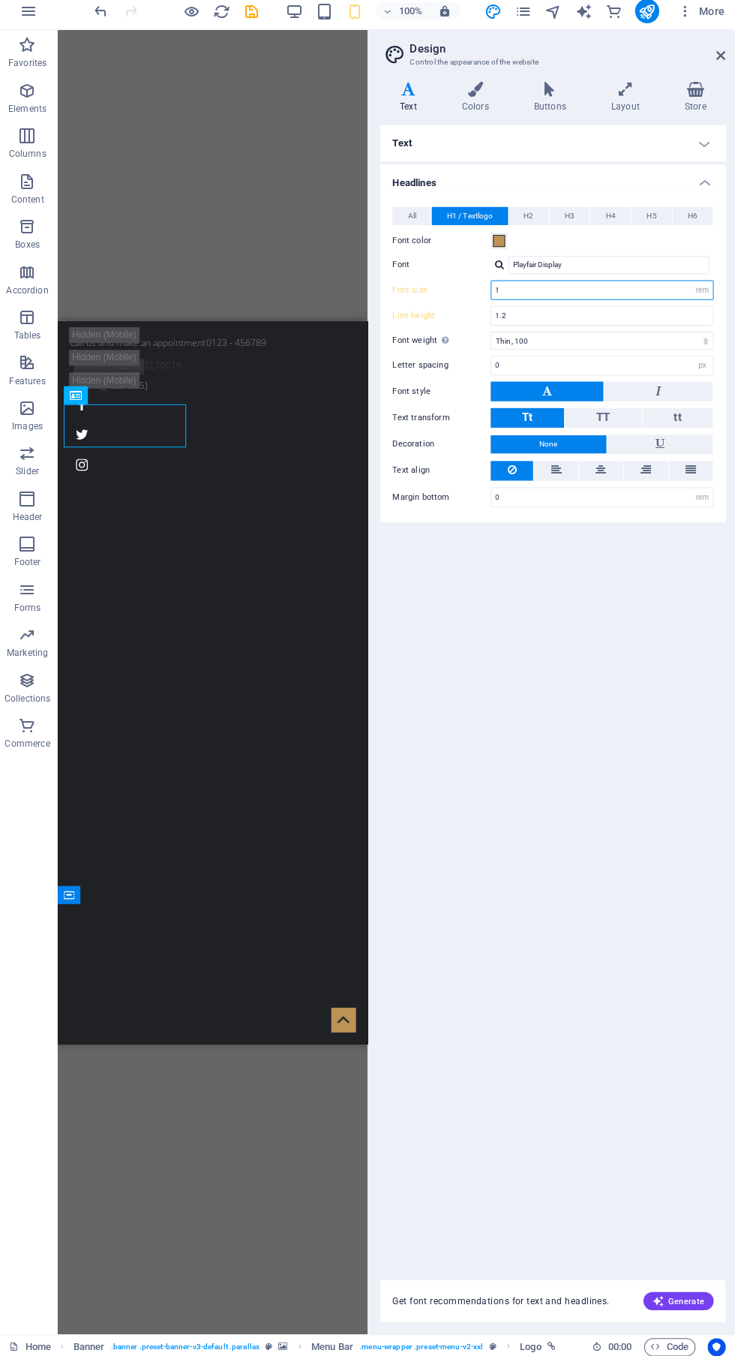
click at [614, 292] on input "1" at bounding box center [601, 296] width 220 height 18
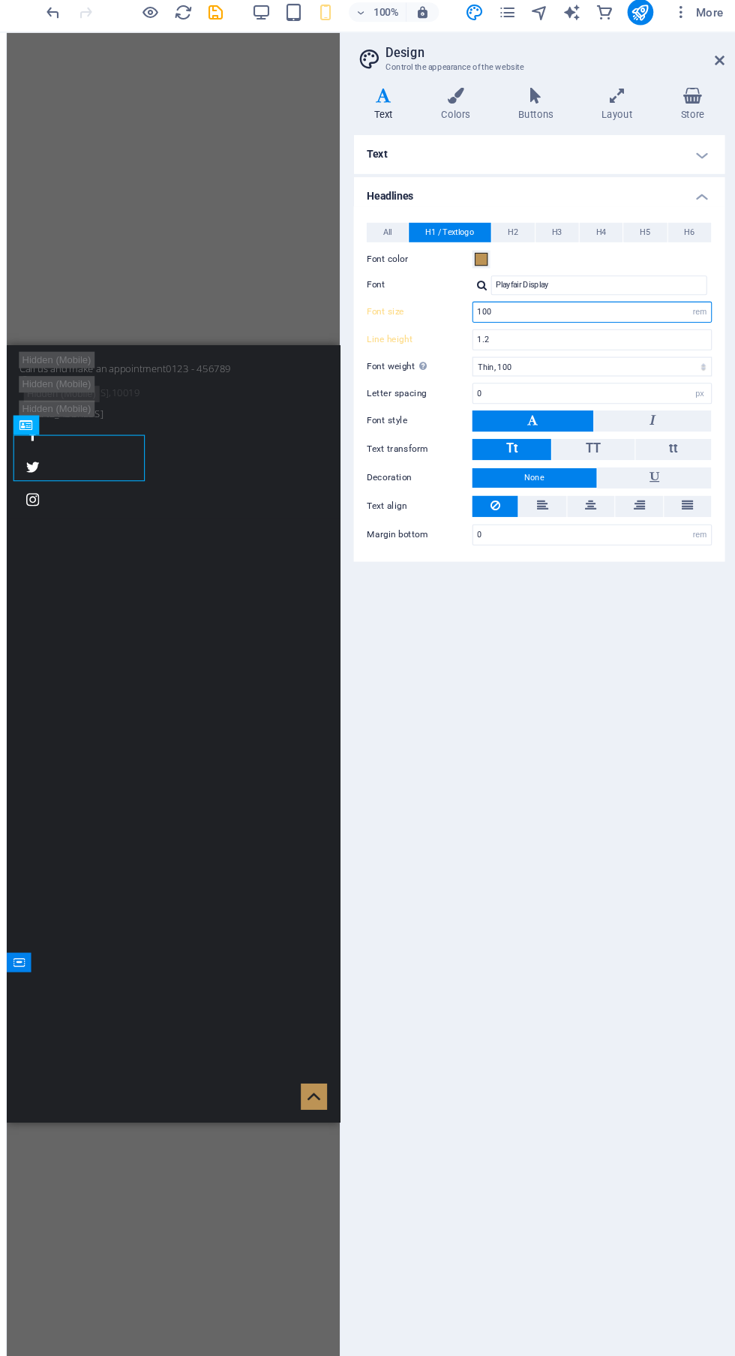
type input "100"
click at [582, 368] on input "0" at bounding box center [601, 371] width 220 height 18
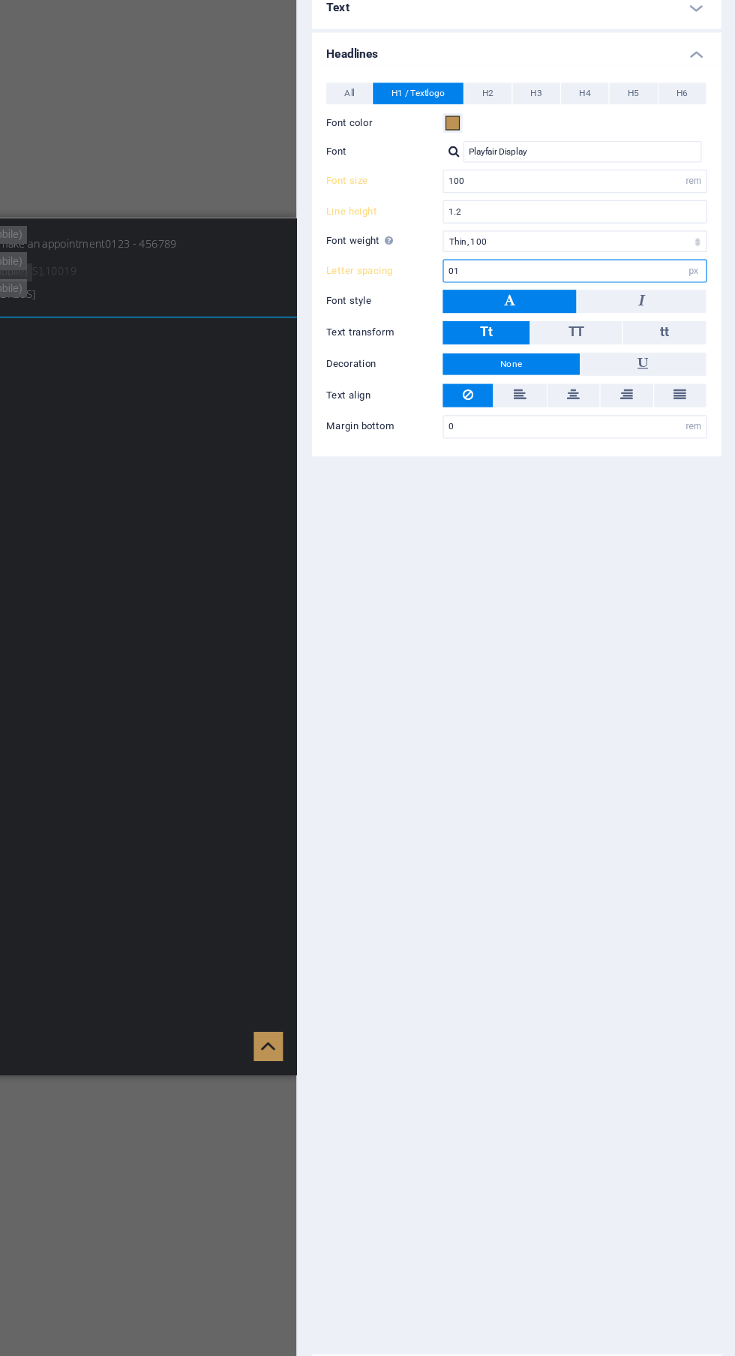
click at [609, 373] on input "01" at bounding box center [601, 371] width 220 height 18
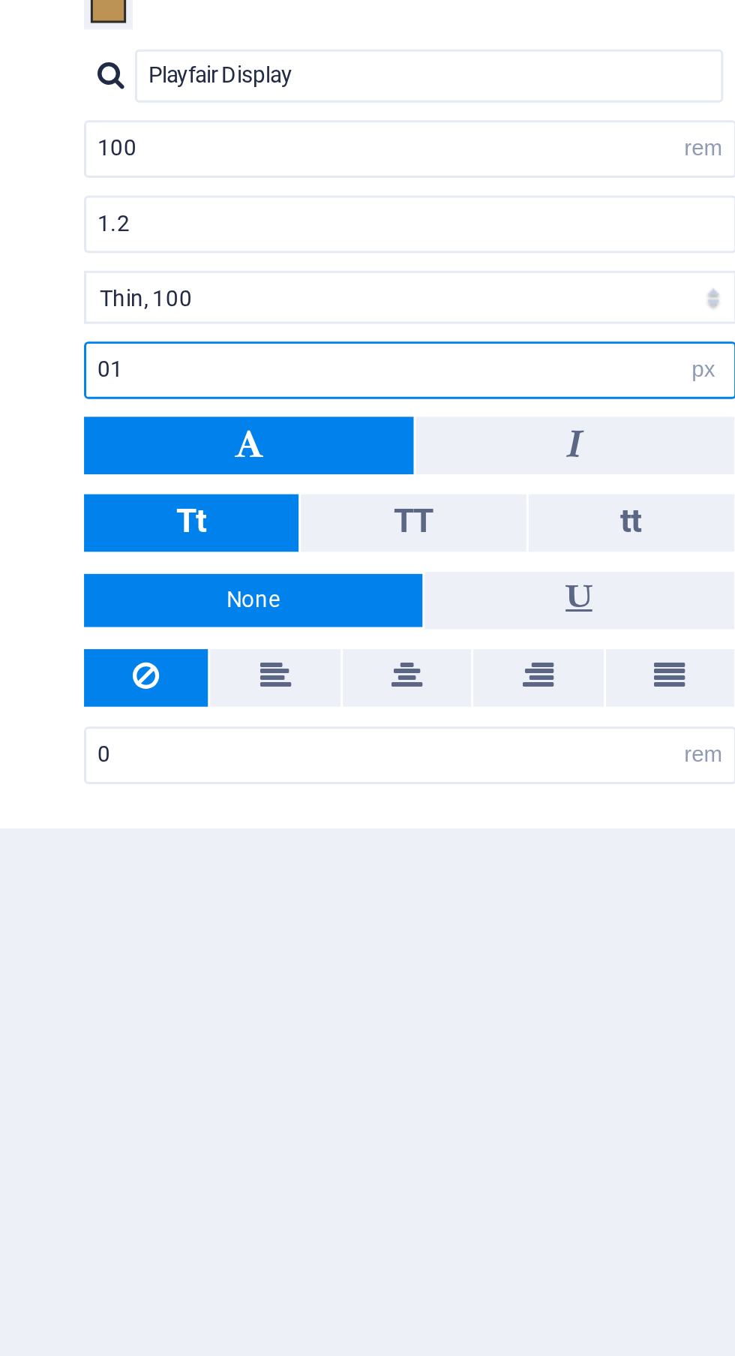
type input "0"
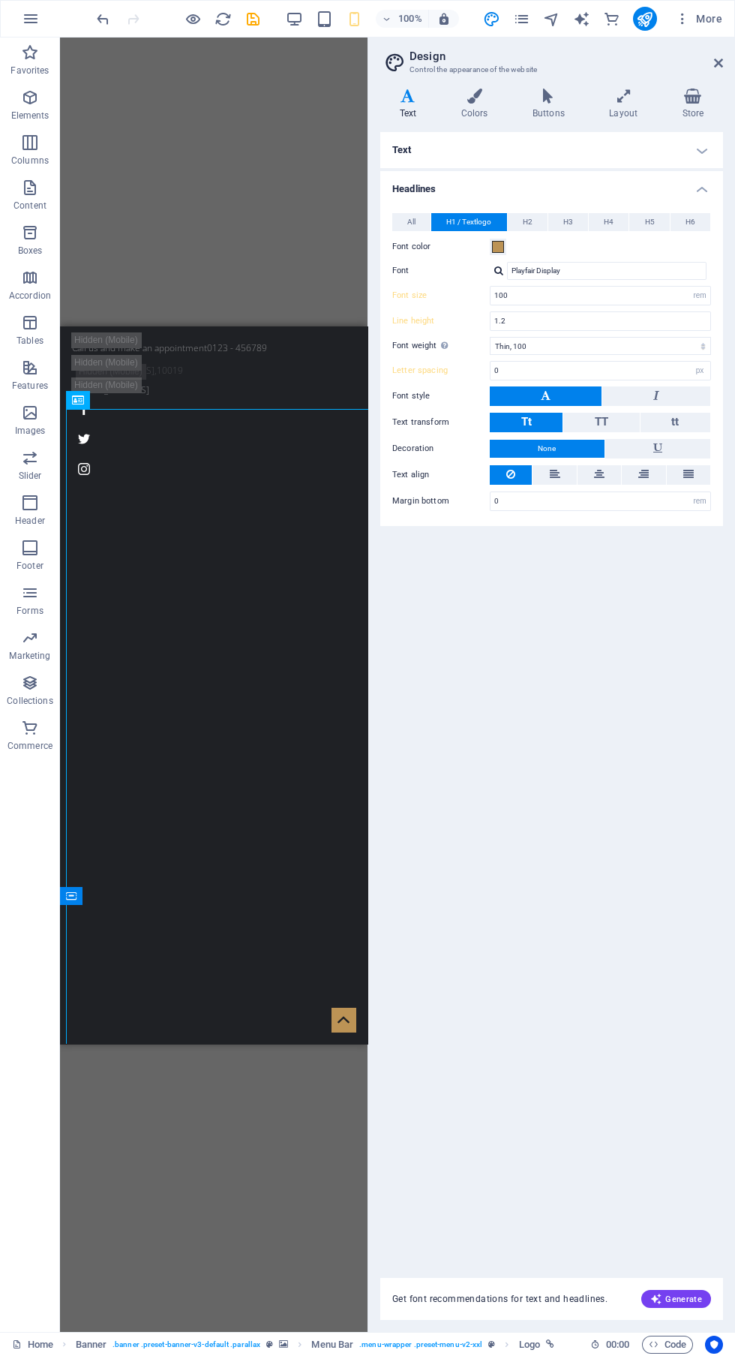
click at [711, 19] on span "More" at bounding box center [698, 18] width 47 height 15
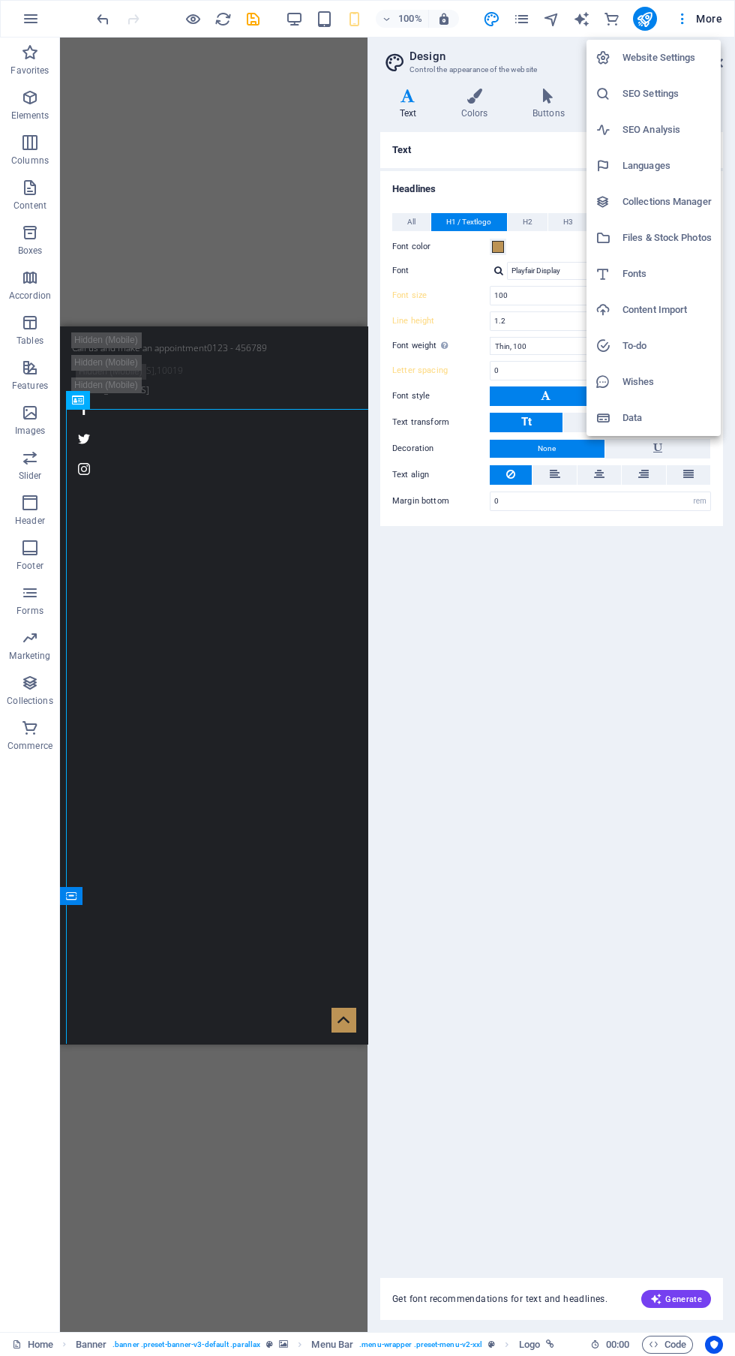
click at [582, 830] on div at bounding box center [367, 678] width 735 height 1356
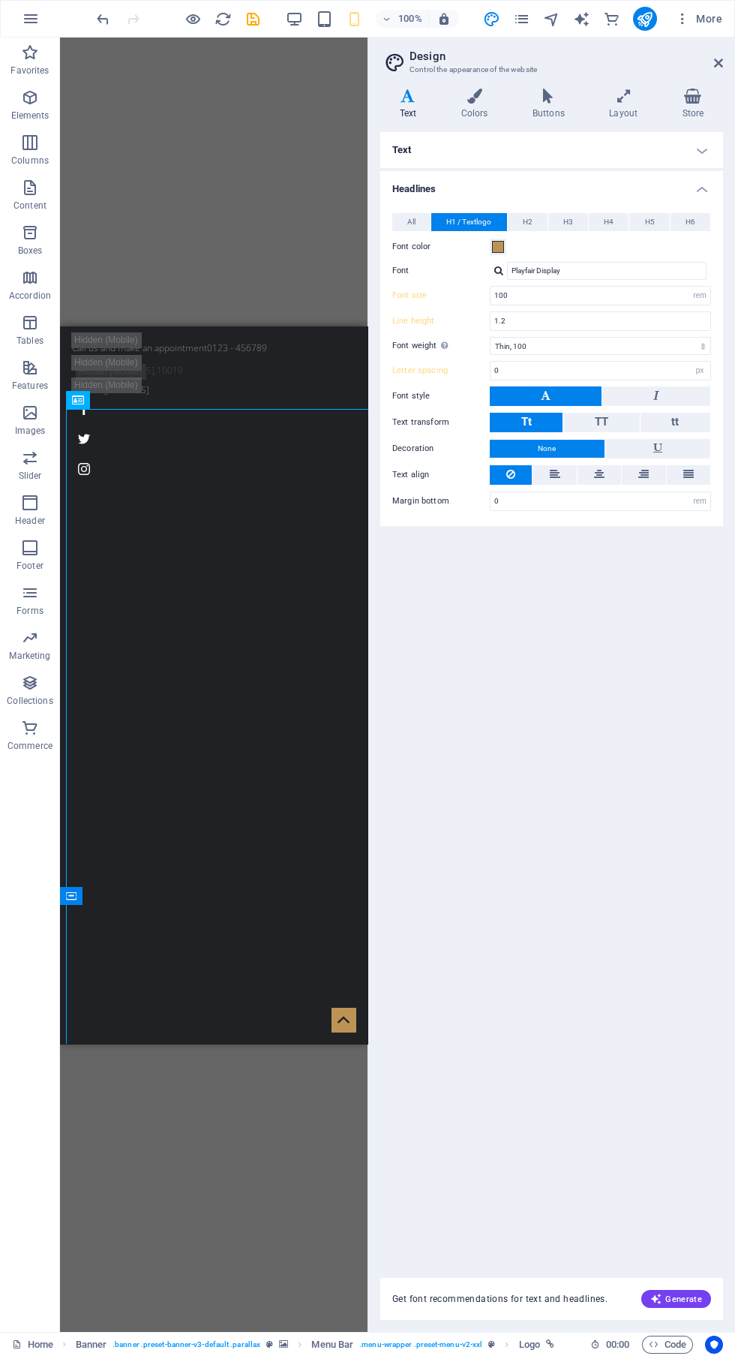
click at [718, 63] on icon at bounding box center [718, 63] width 9 height 12
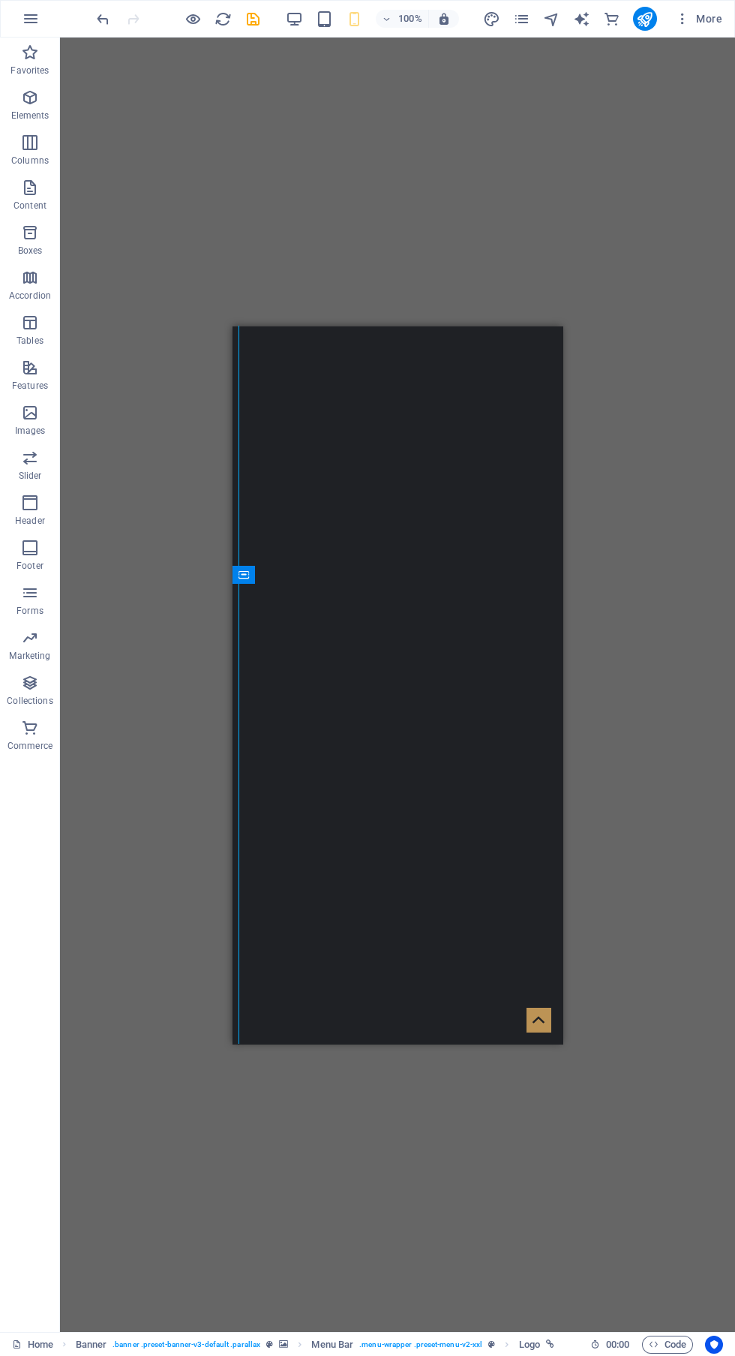
scroll to position [340, 0]
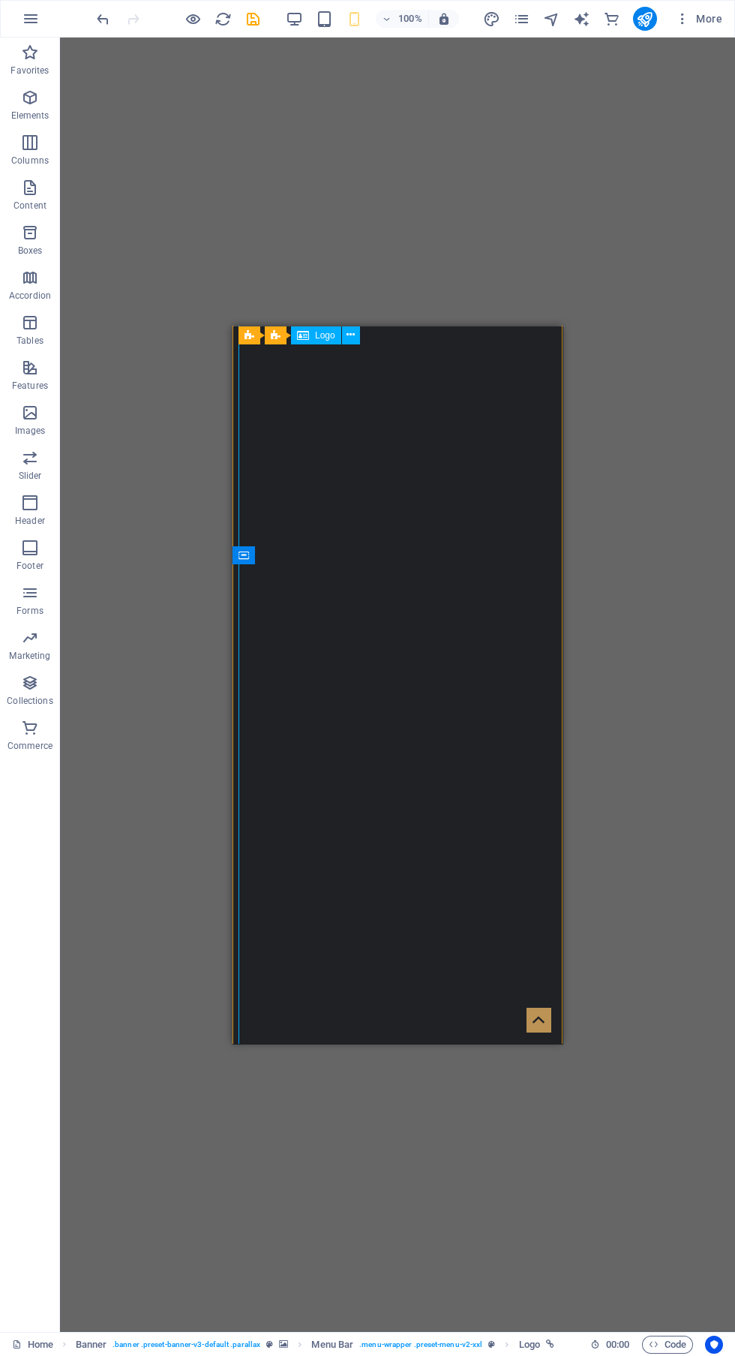
click at [104, 11] on icon "undo" at bounding box center [103, 19] width 17 height 17
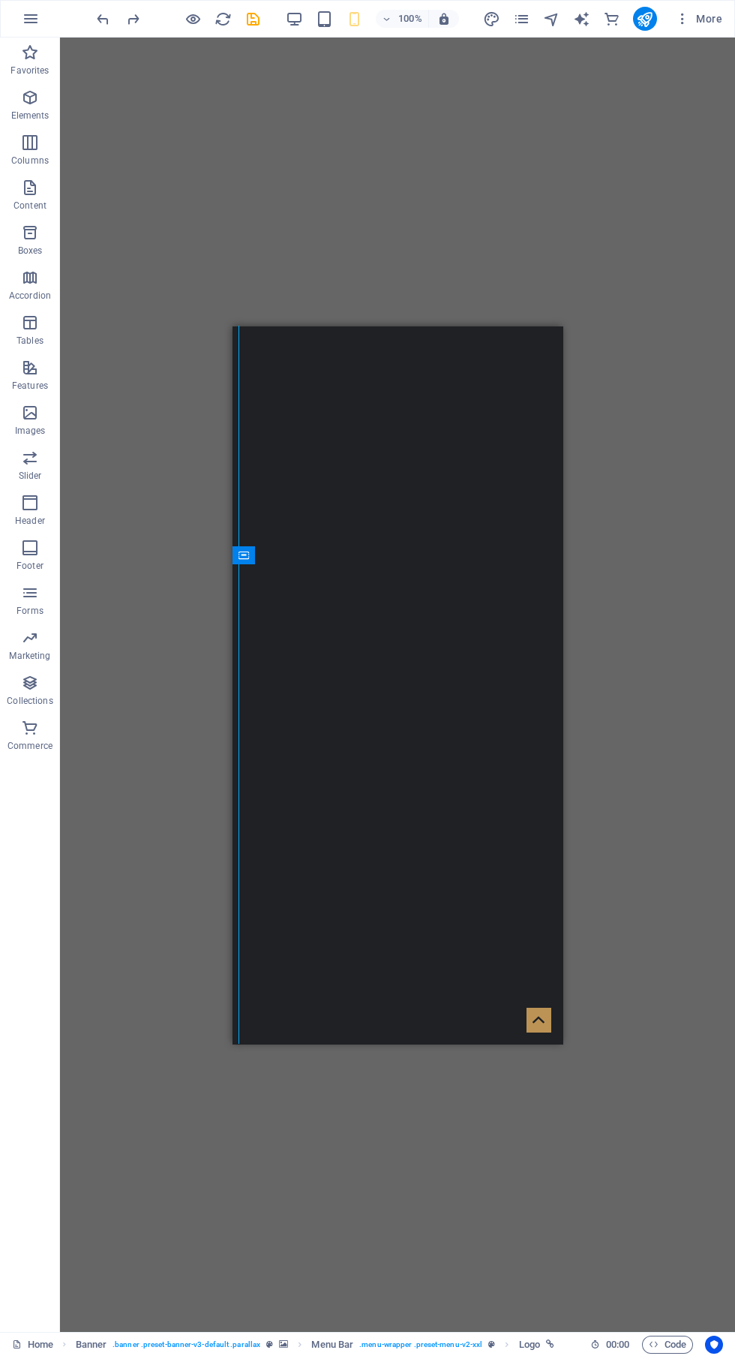
click at [101, 23] on icon "undo" at bounding box center [103, 19] width 17 height 17
click at [101, 25] on icon "undo" at bounding box center [103, 19] width 17 height 17
click at [99, 18] on icon "undo" at bounding box center [103, 19] width 17 height 17
click at [107, 23] on icon "undo" at bounding box center [103, 19] width 17 height 17
click at [101, 23] on icon "undo" at bounding box center [103, 19] width 17 height 17
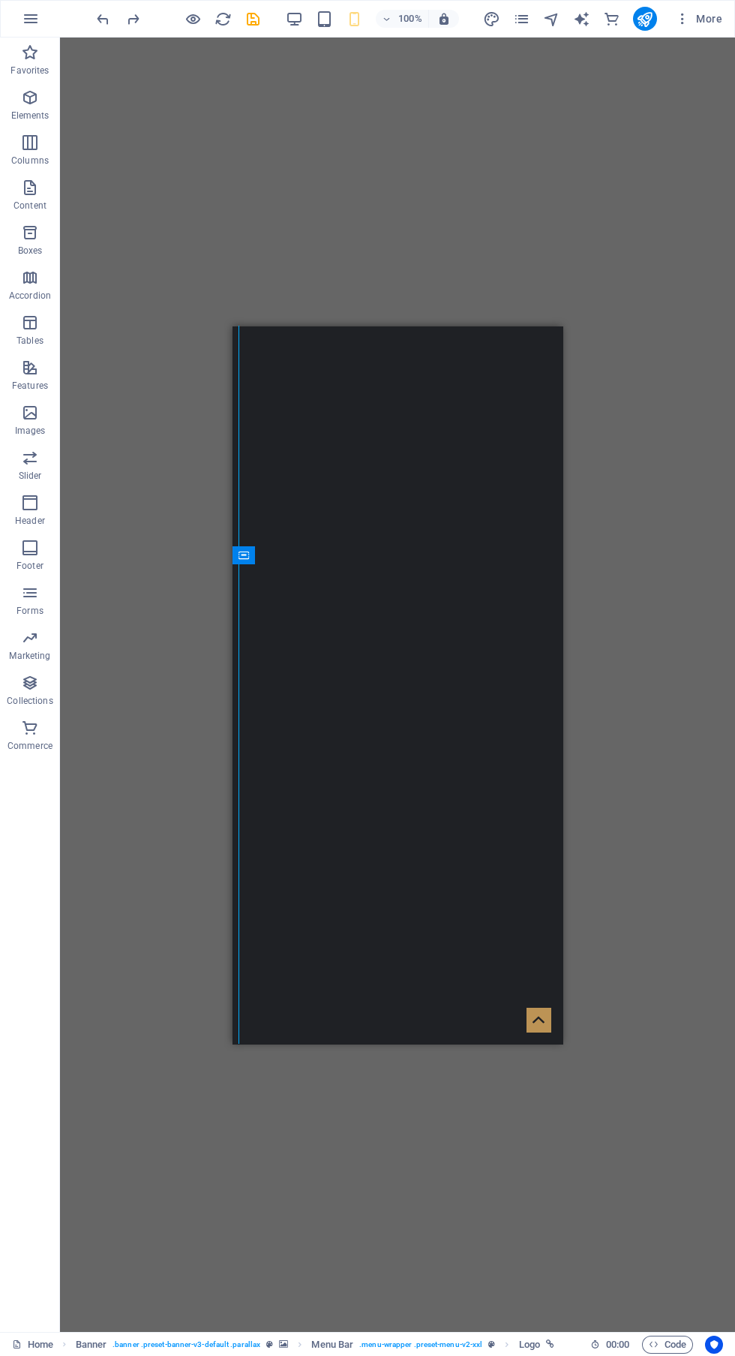
click at [110, 17] on icon "undo" at bounding box center [103, 19] width 17 height 17
click at [104, 20] on icon "undo" at bounding box center [103, 19] width 17 height 17
click at [109, 25] on icon "undo" at bounding box center [103, 19] width 17 height 17
click at [106, 8] on div at bounding box center [178, 19] width 168 height 24
click at [109, 16] on icon "undo" at bounding box center [103, 19] width 17 height 17
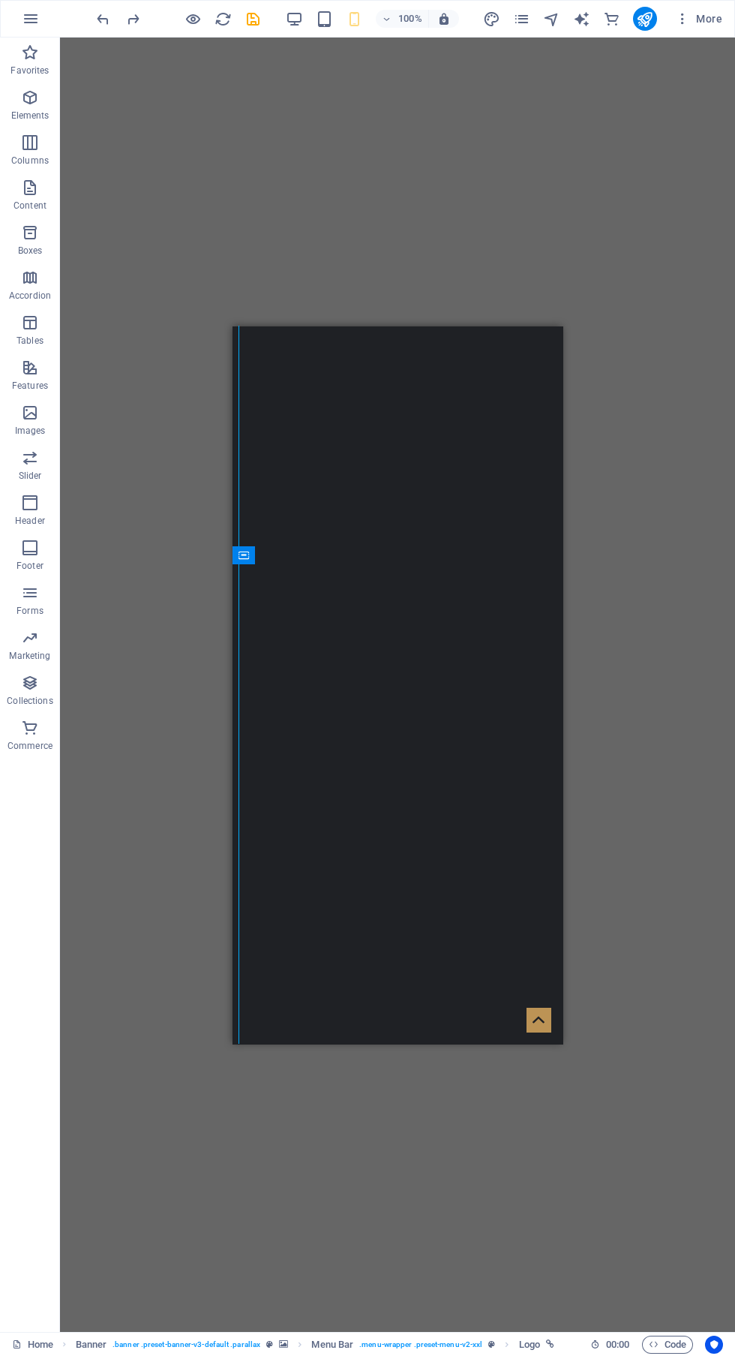
click at [107, 13] on icon "undo" at bounding box center [103, 19] width 17 height 17
click at [107, 20] on icon "undo" at bounding box center [103, 19] width 17 height 17
click at [102, 13] on icon "undo" at bounding box center [103, 19] width 17 height 17
click at [84, 14] on div "100% More" at bounding box center [368, 19] width 734 height 36
click at [101, 15] on icon "undo" at bounding box center [103, 19] width 17 height 17
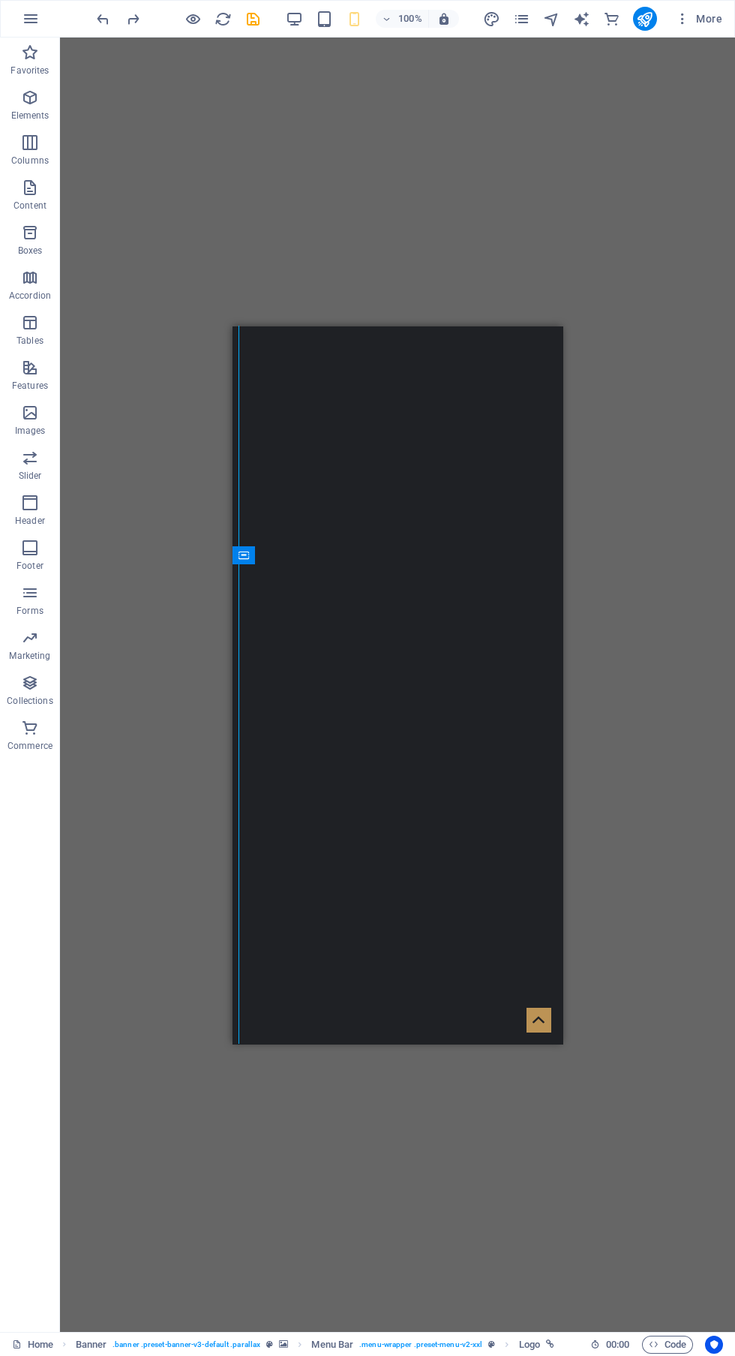
click at [81, 10] on div "100% More" at bounding box center [368, 19] width 734 height 36
click at [89, 11] on div "100% More" at bounding box center [368, 19] width 734 height 36
click at [96, 16] on icon "undo" at bounding box center [103, 19] width 17 height 17
click at [104, 27] on icon "undo" at bounding box center [103, 19] width 17 height 17
click at [125, 19] on icon "redo" at bounding box center [133, 19] width 17 height 17
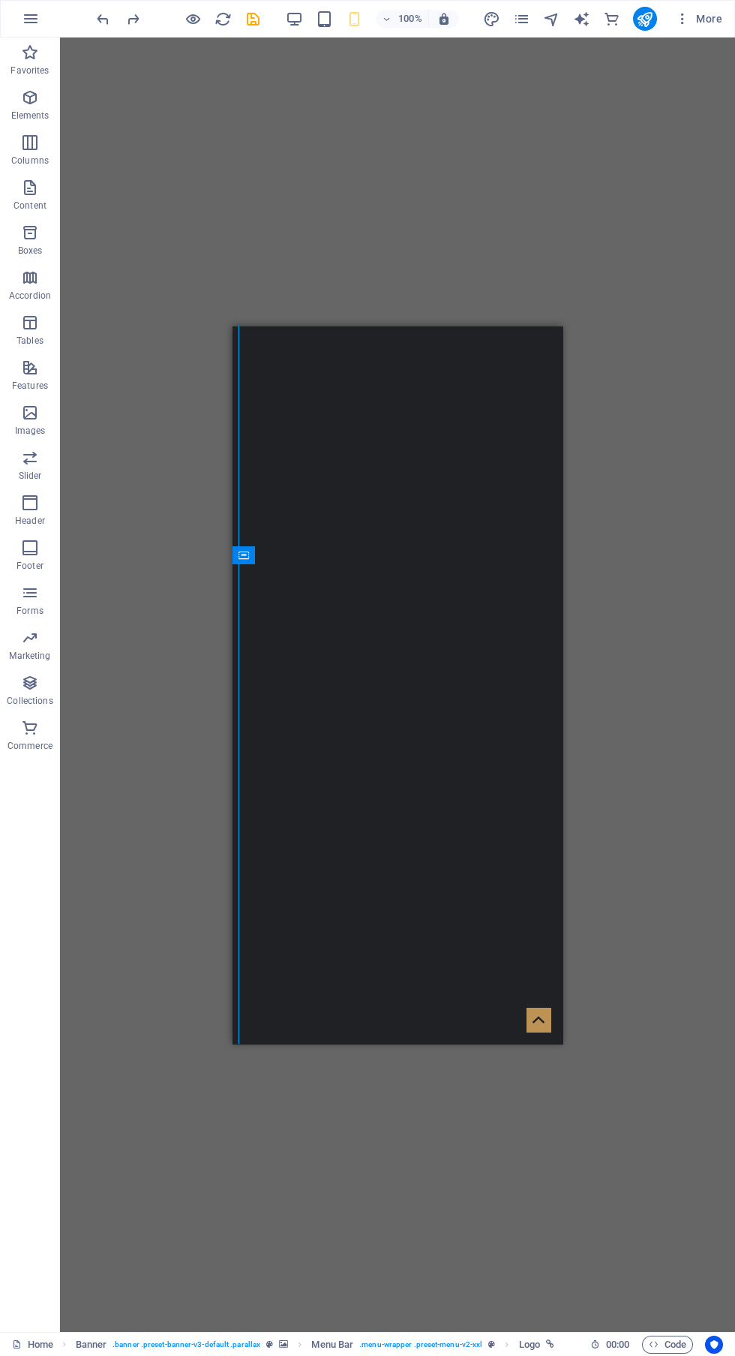
click at [51, 233] on span "Boxes" at bounding box center [30, 242] width 60 height 36
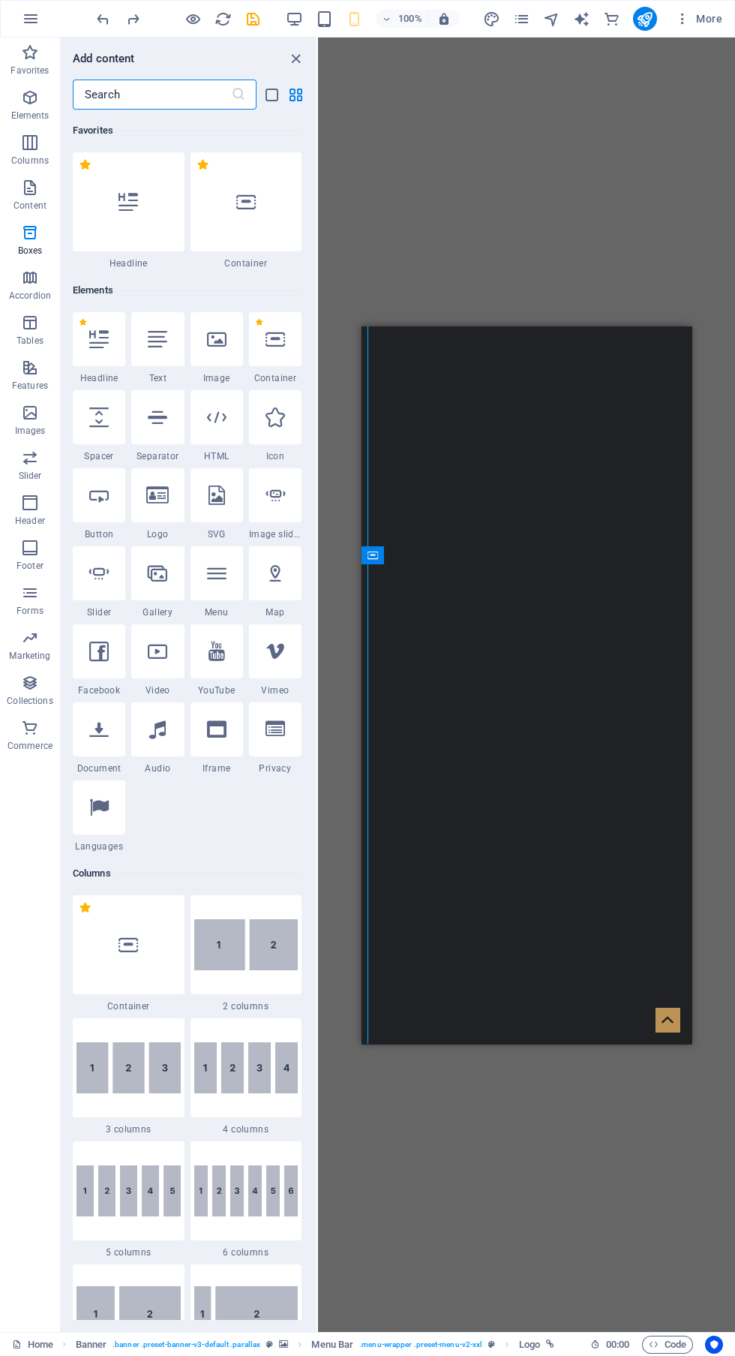
click at [107, 13] on icon "undo" at bounding box center [103, 19] width 17 height 17
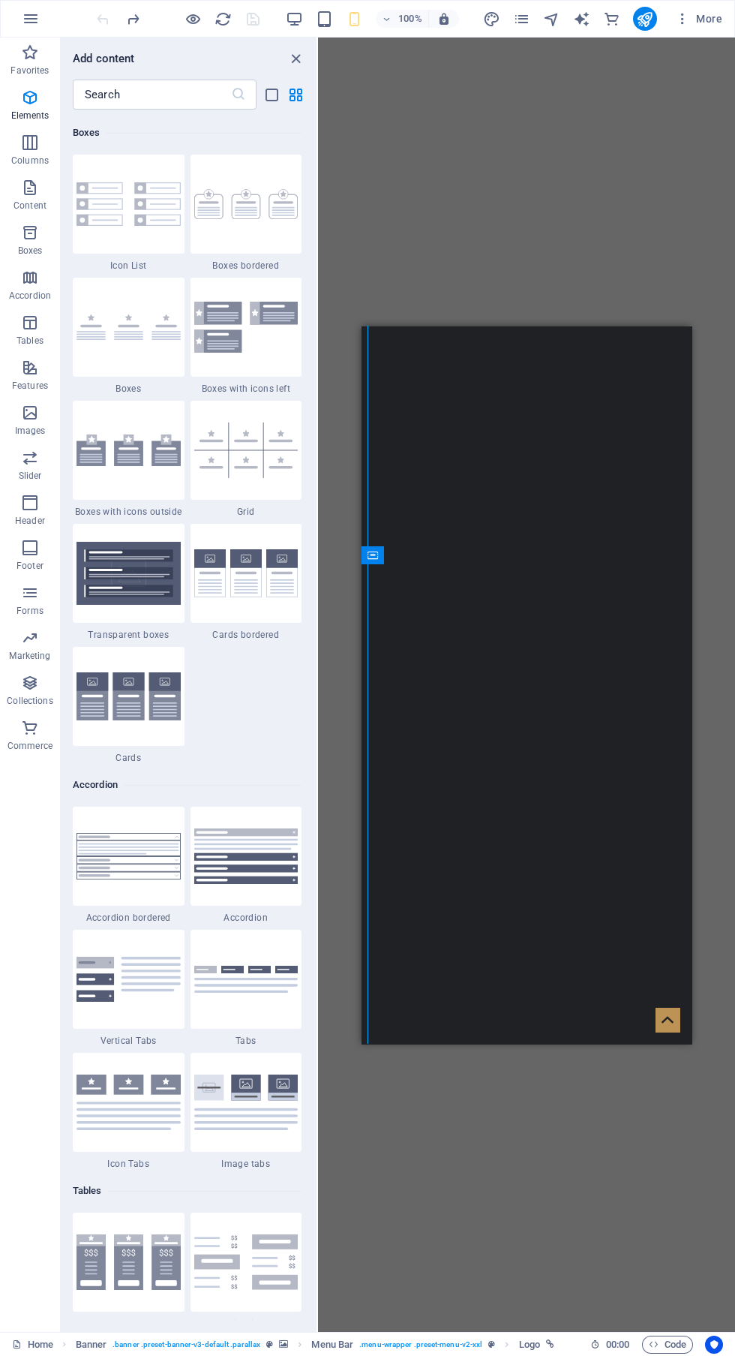
scroll to position [4138, 0]
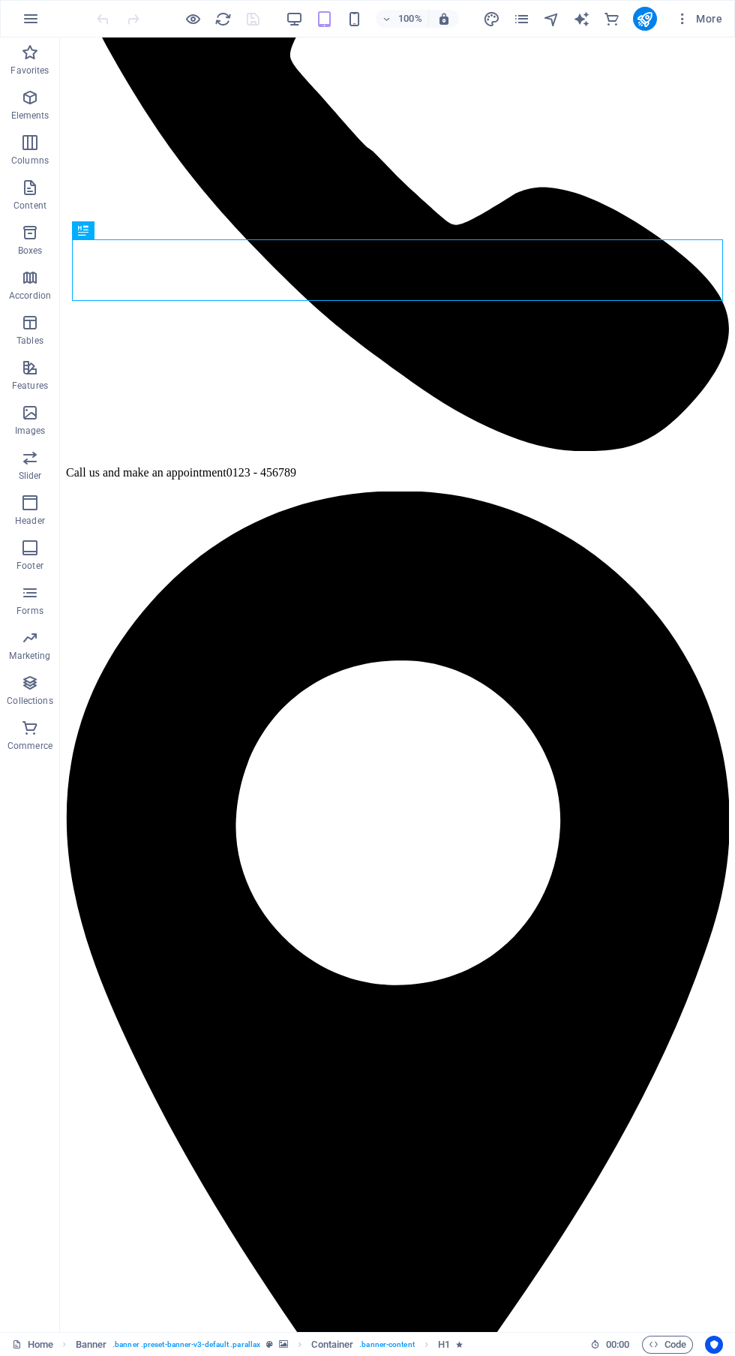
scroll to position [270, 0]
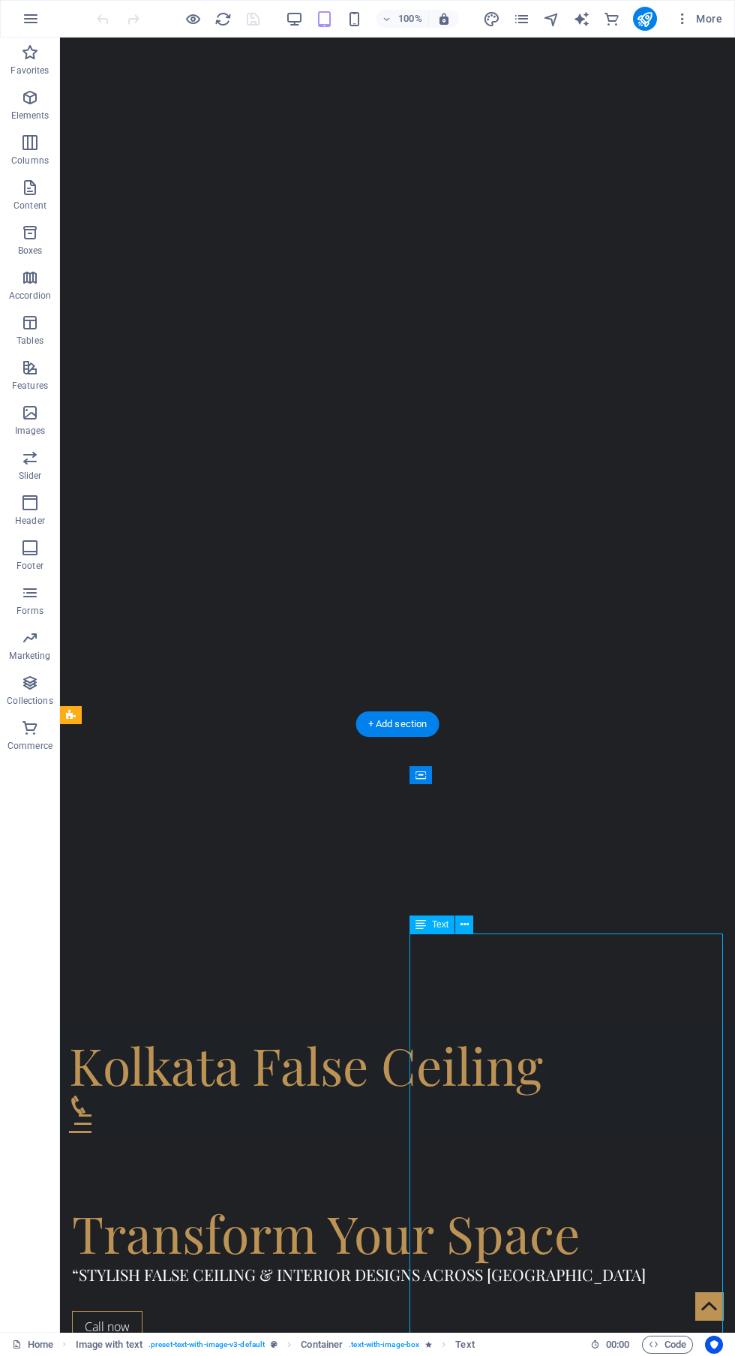
scroll to position [0, 0]
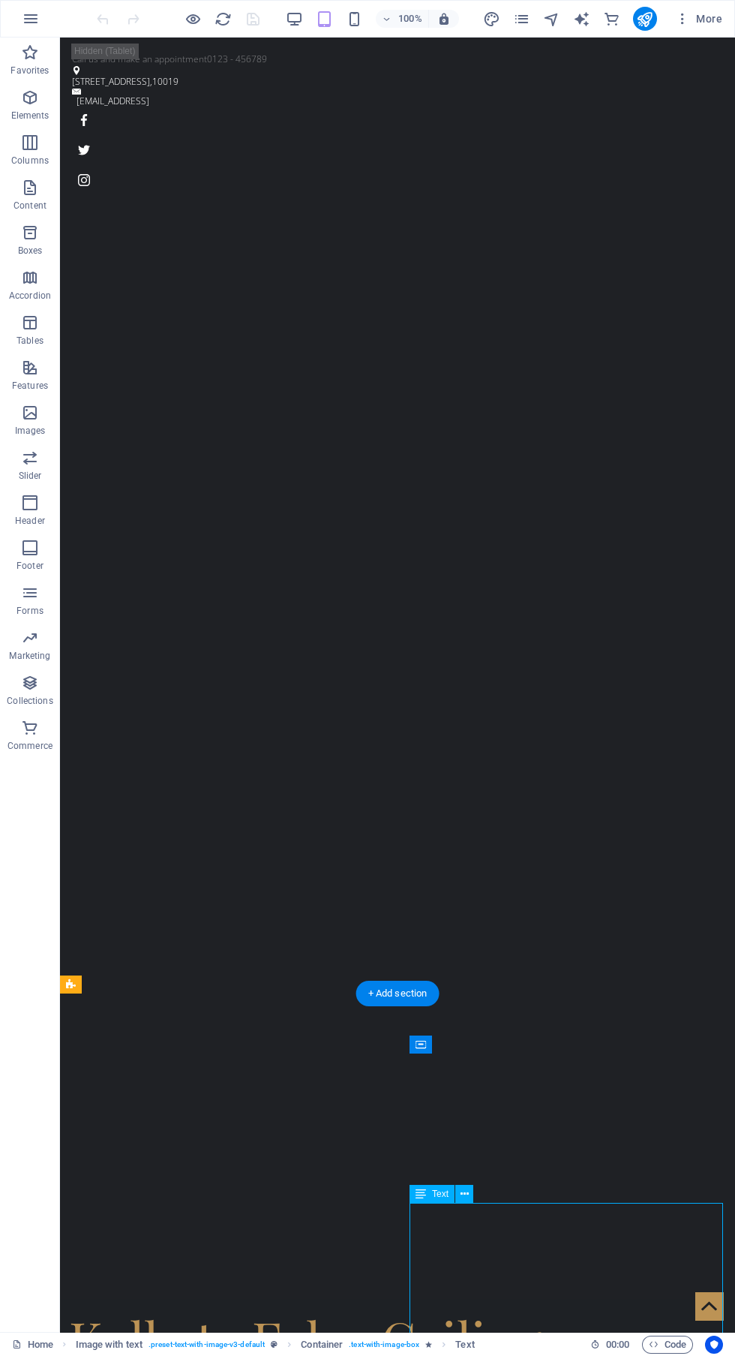
click at [298, 14] on icon "button" at bounding box center [294, 19] width 17 height 17
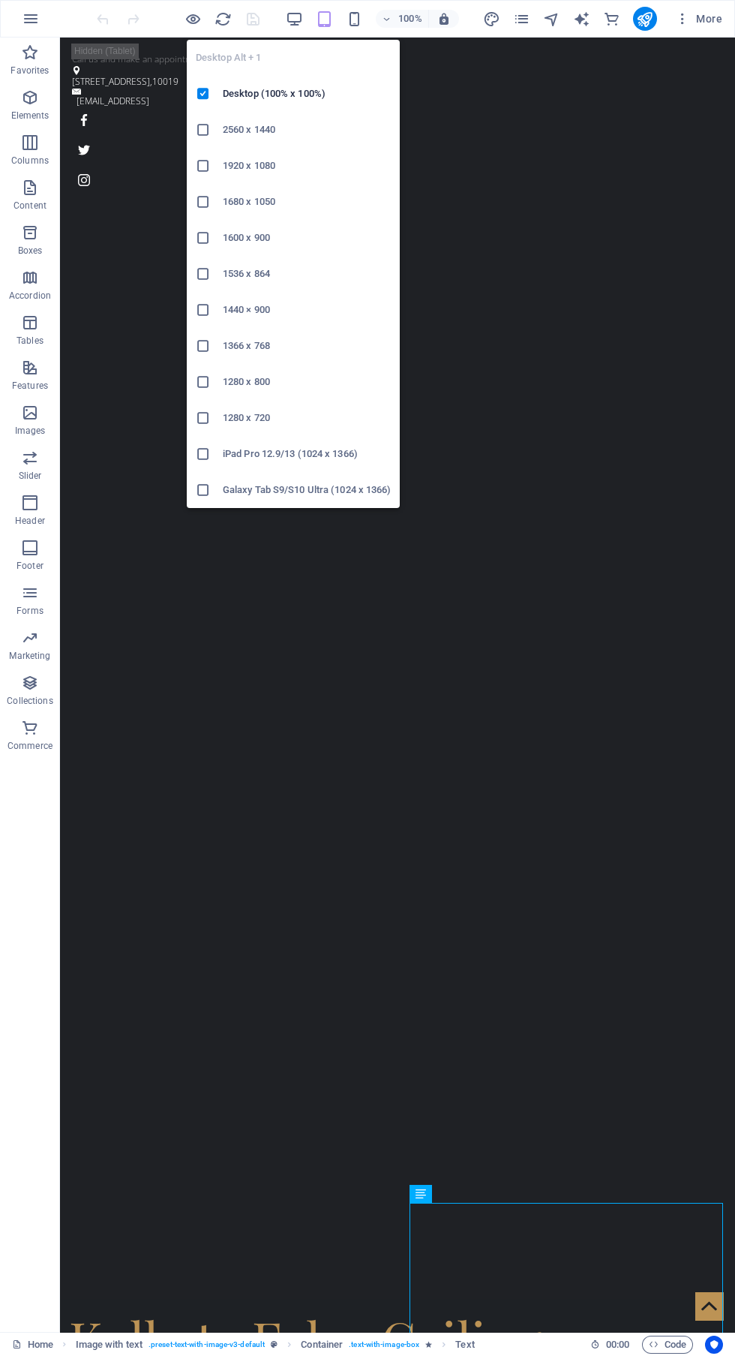
click at [356, 19] on icon "button" at bounding box center [354, 19] width 17 height 17
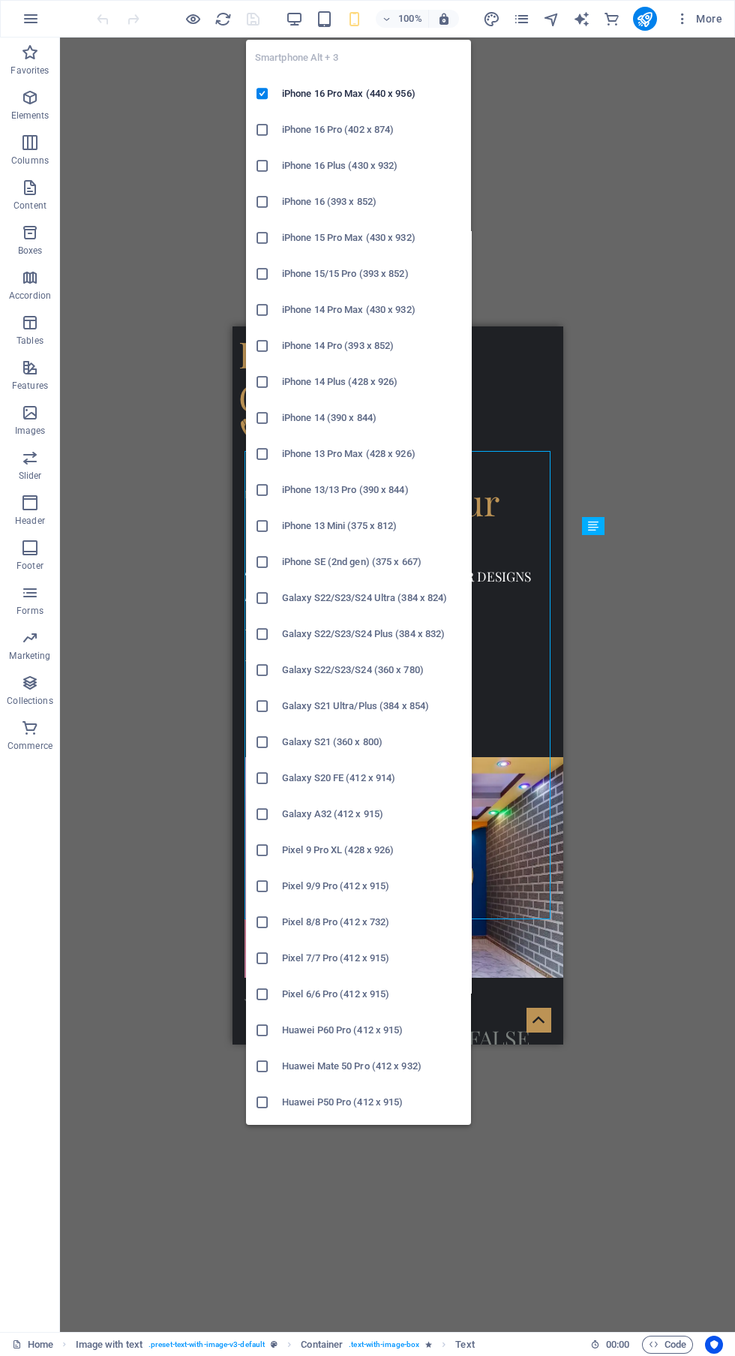
click at [628, 167] on div "Drag here to replace the existing content. Press “Ctrl” if you want to create a…" at bounding box center [397, 685] width 675 height 1294
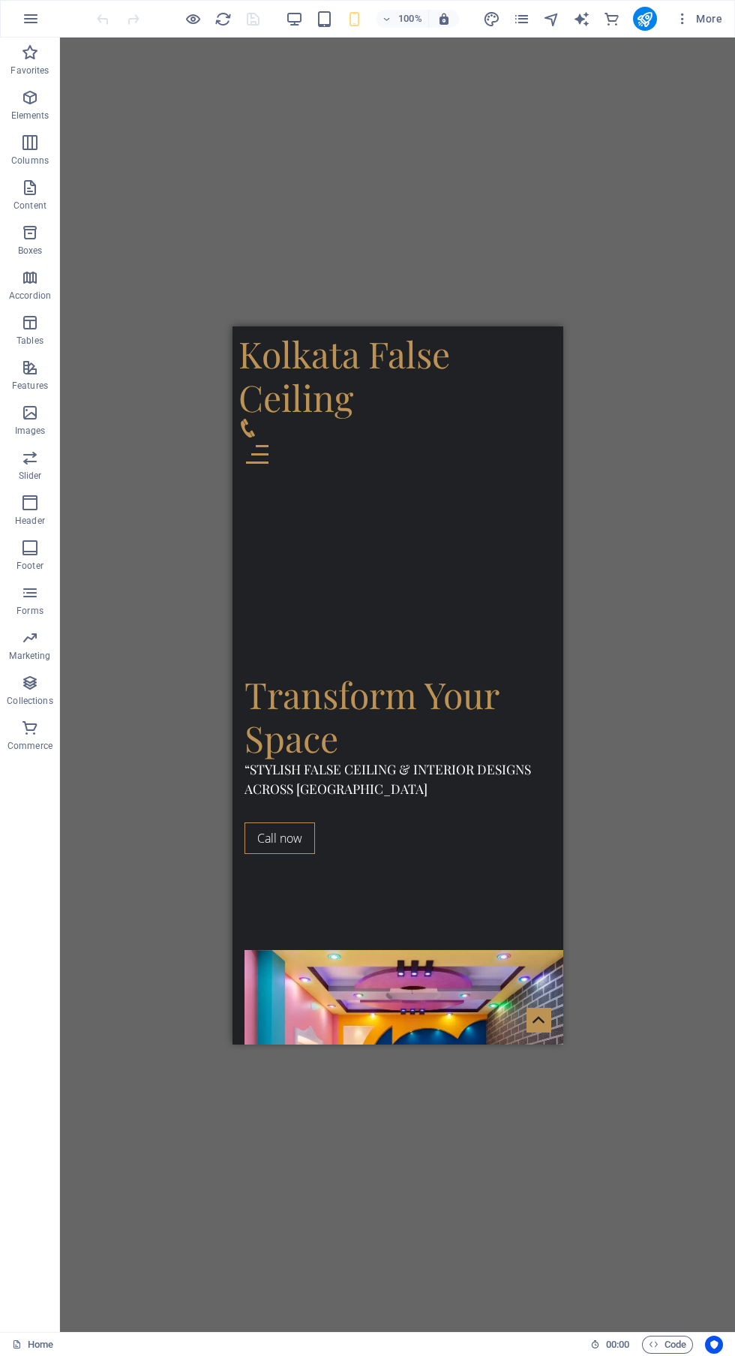
scroll to position [659, 0]
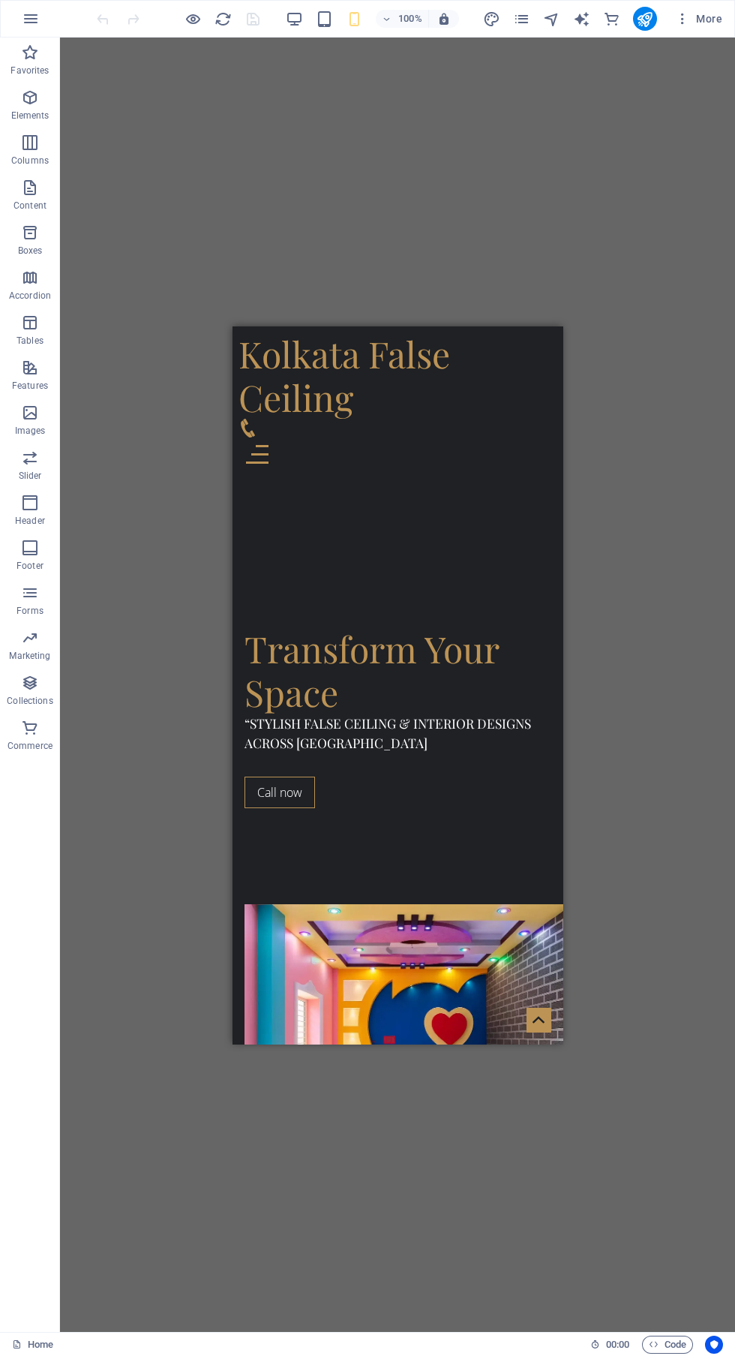
click at [300, 418] on div "Kolkata False Ceiling" at bounding box center [398, 375] width 318 height 86
click at [449, 1136] on div "Welcome to [GEOGRAPHIC_DATA] False Ceiling Services" at bounding box center [398, 1185] width 306 height 98
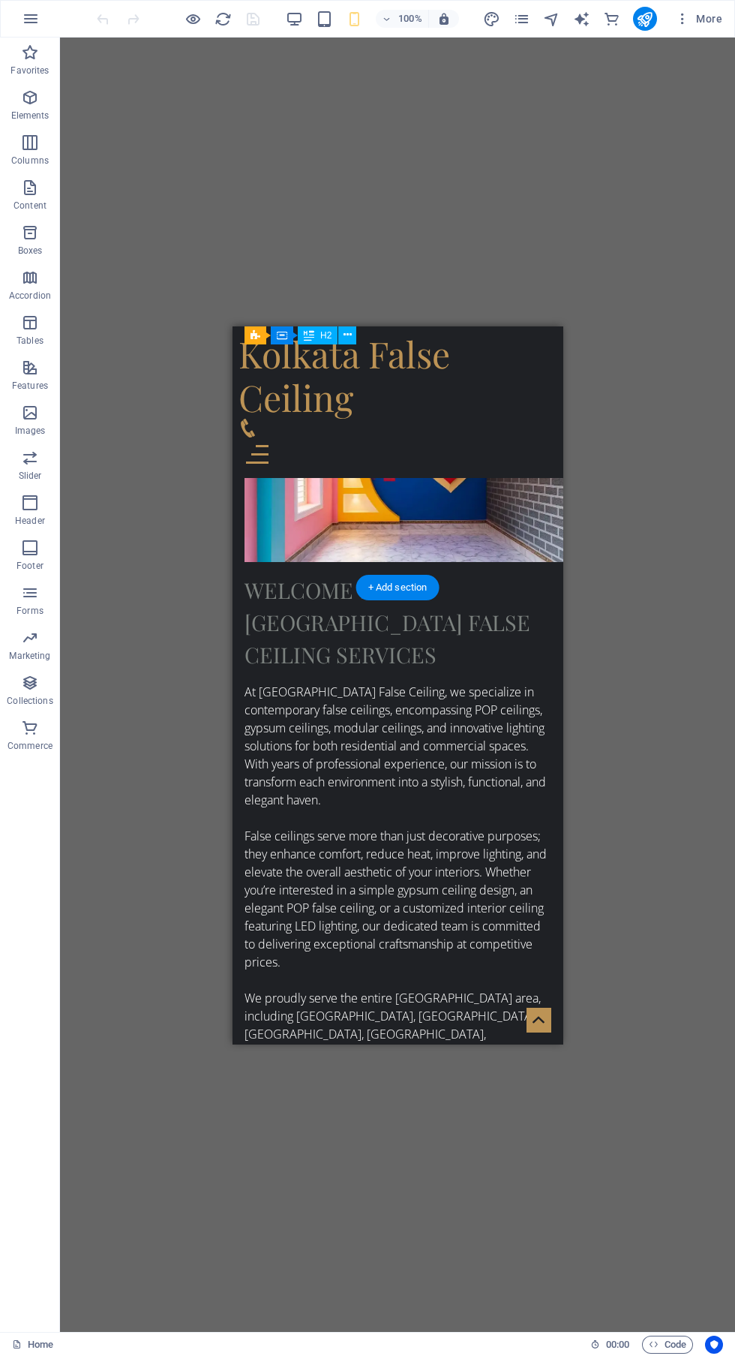
scroll to position [1223, 0]
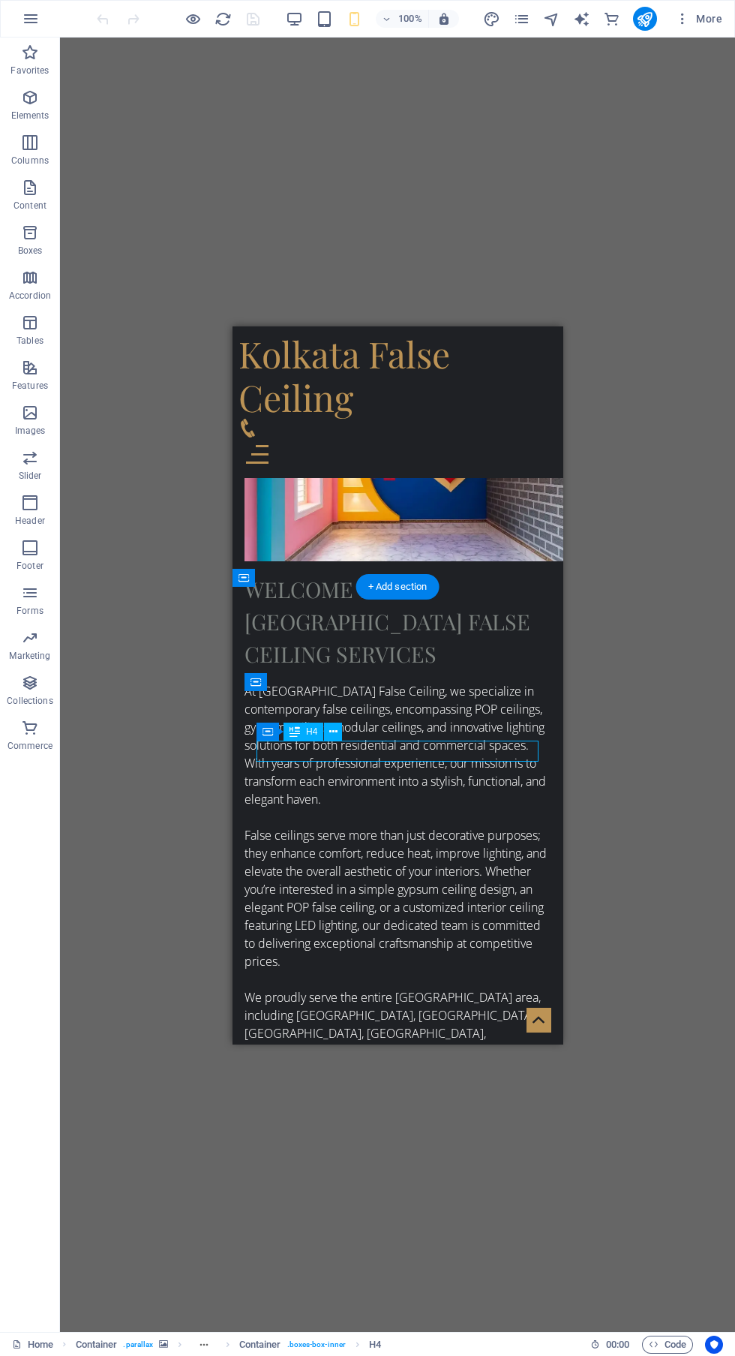
click at [338, 739] on button at bounding box center [333, 731] width 18 height 18
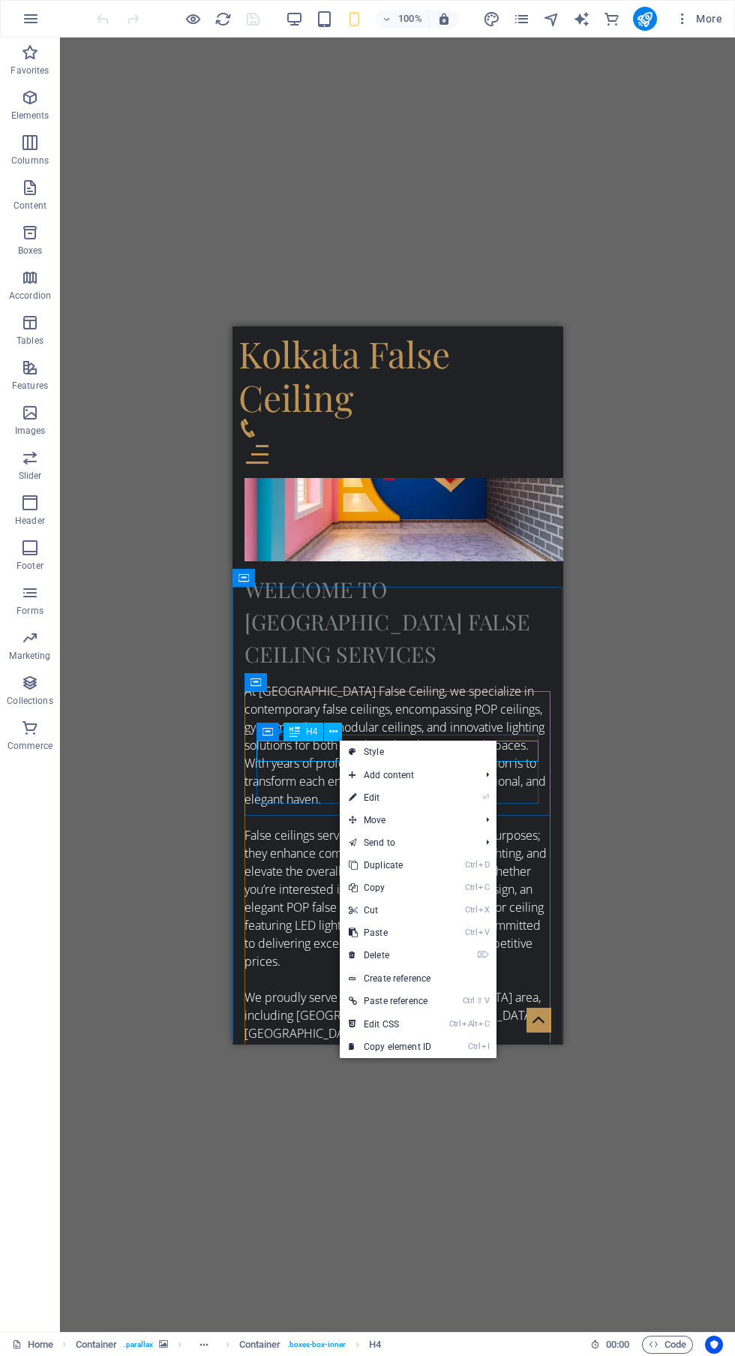
click at [422, 789] on link "⏎ Edit" at bounding box center [390, 797] width 101 height 23
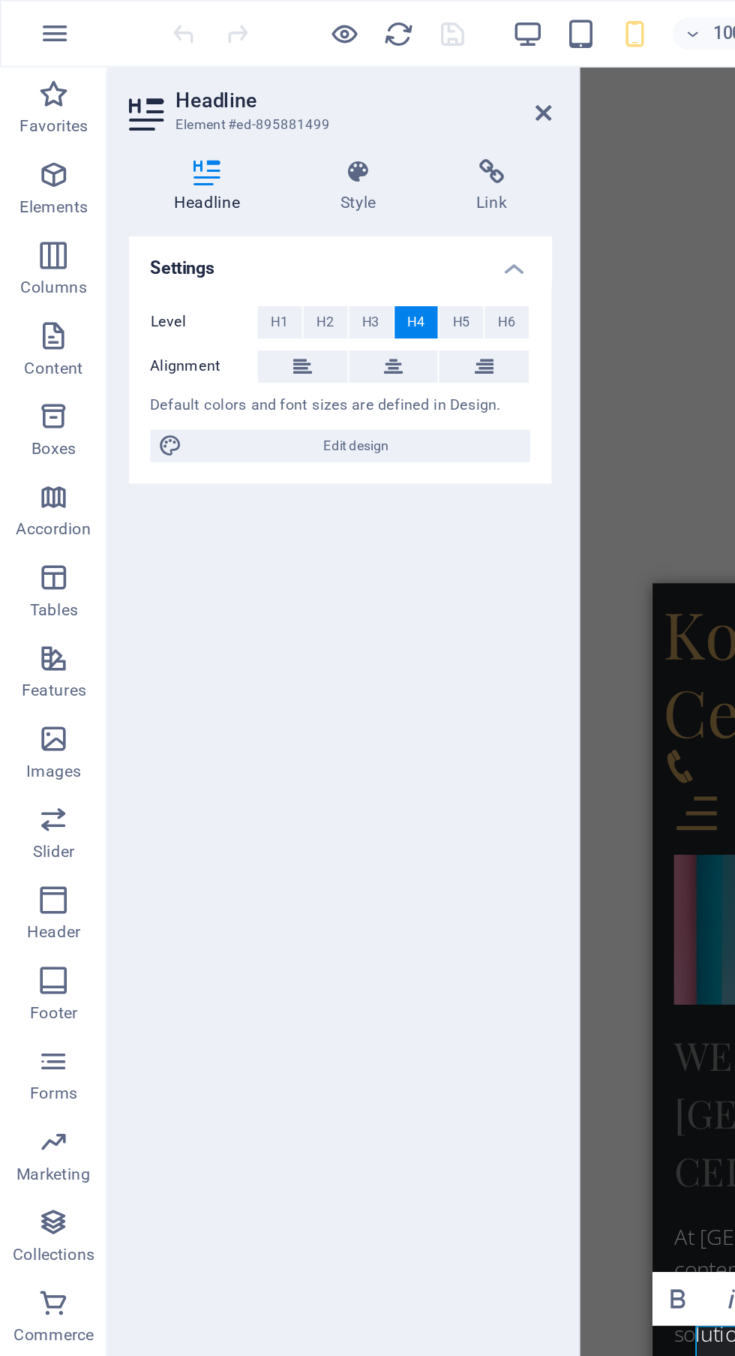
click at [245, 254] on span "Edit design" at bounding box center [199, 249] width 185 height 18
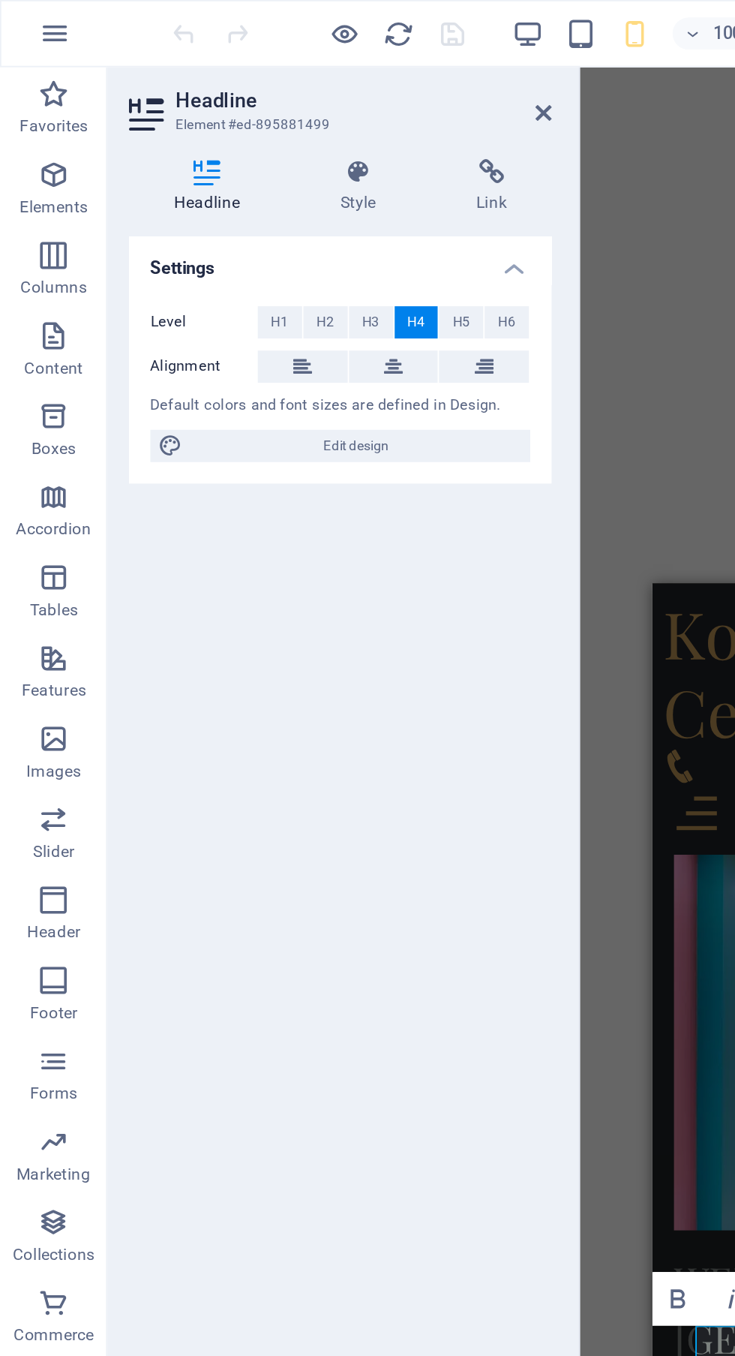
select select "ease-in-out"
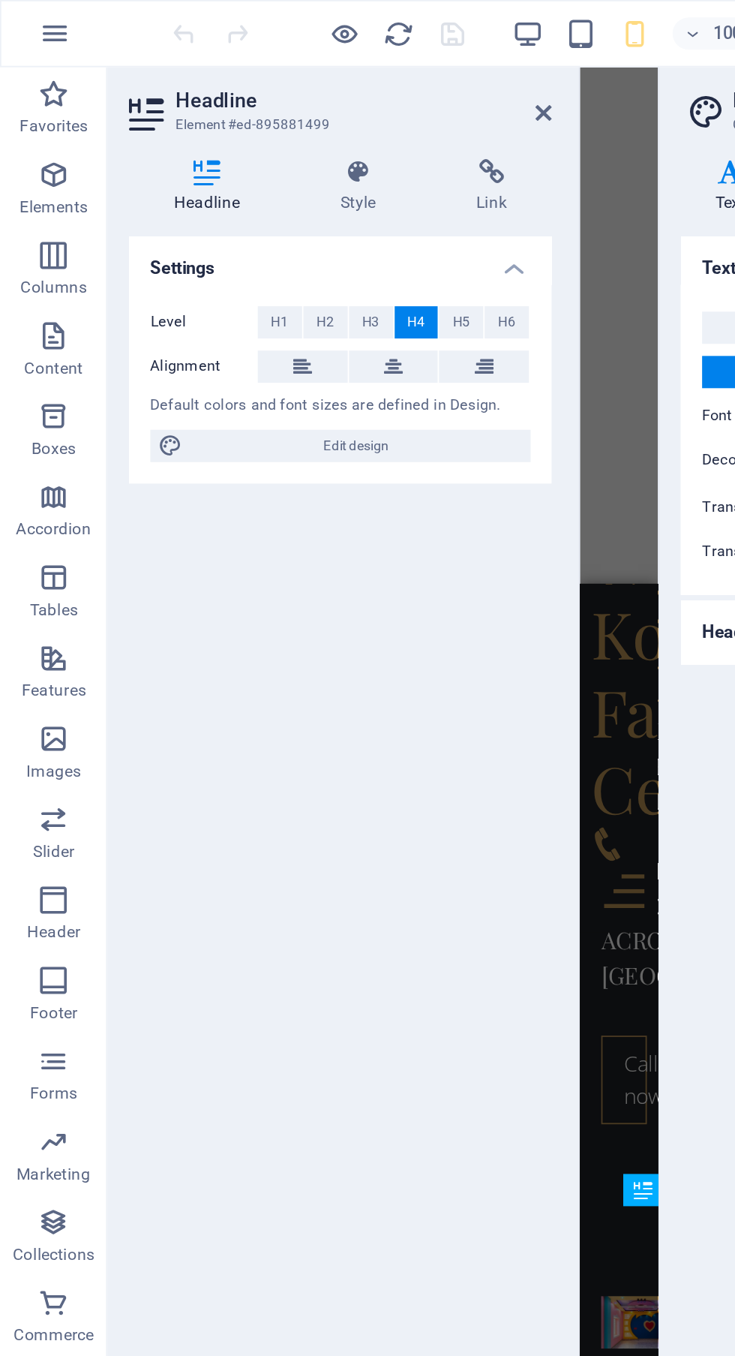
scroll to position [3865, 0]
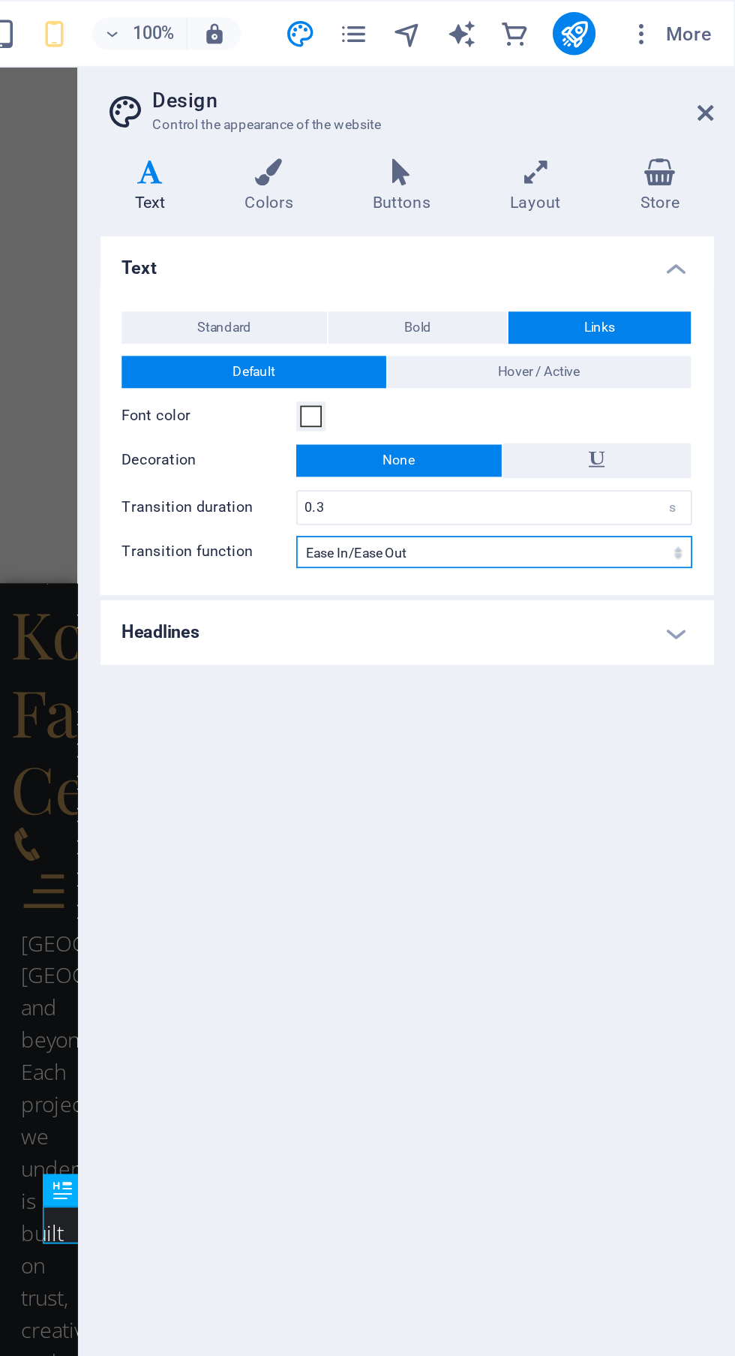
click at [667, 313] on select "Ease Ease In Ease Out Ease In/Ease Out Linear" at bounding box center [600, 308] width 221 height 18
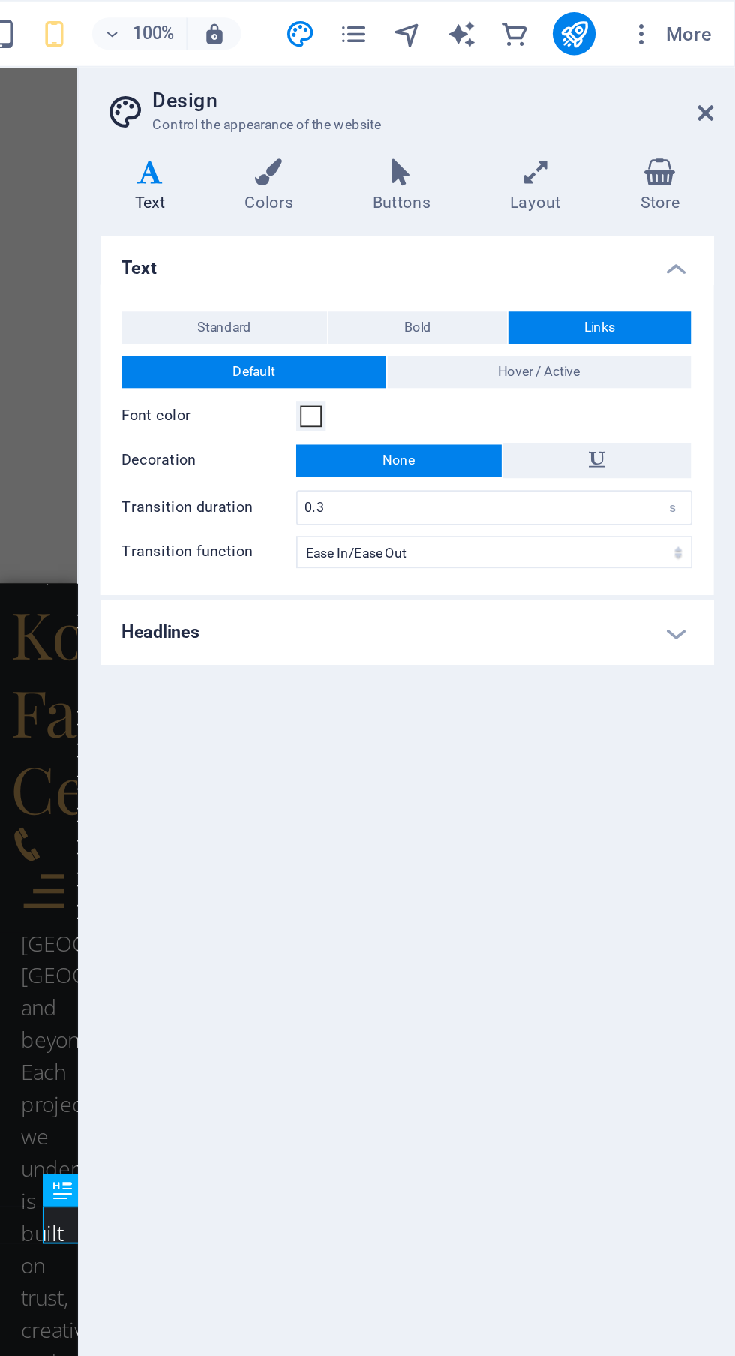
click at [563, 179] on span "Bold" at bounding box center [558, 183] width 15 height 18
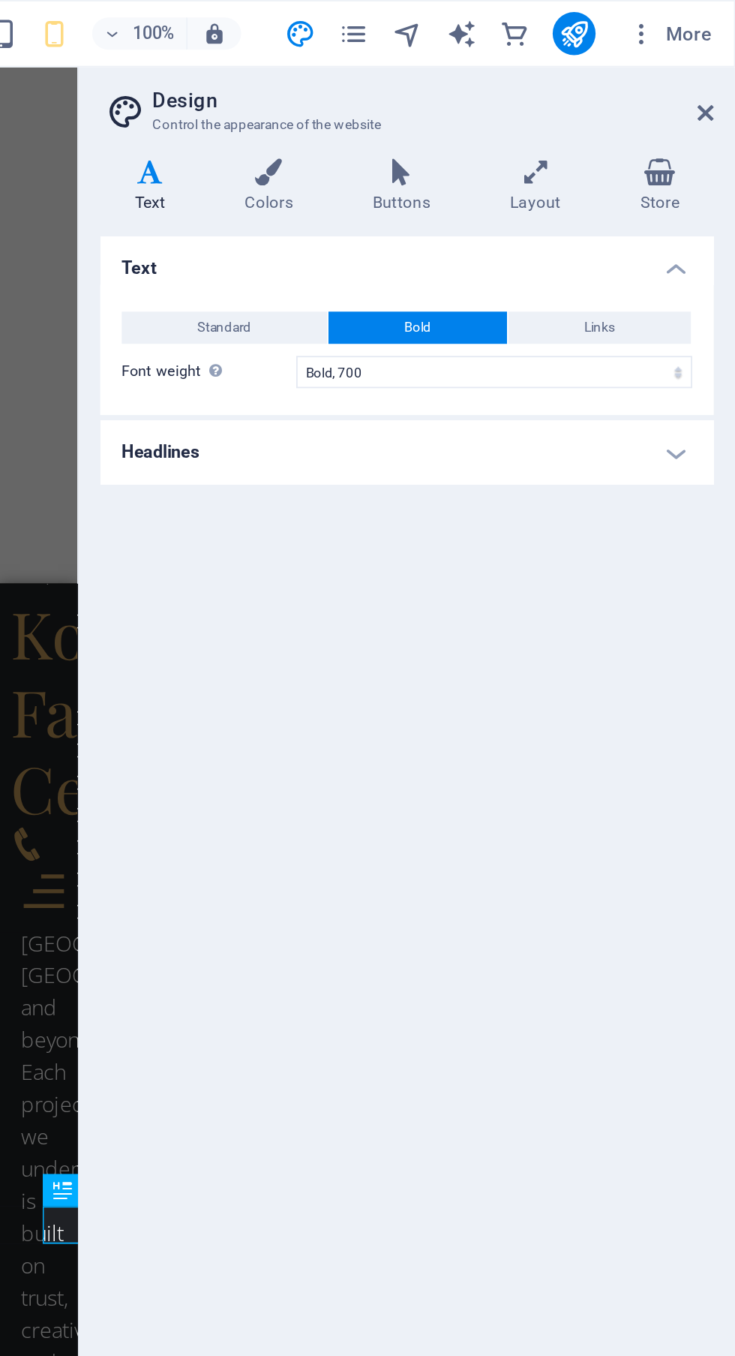
click at [455, 179] on span "Standard" at bounding box center [450, 183] width 30 height 18
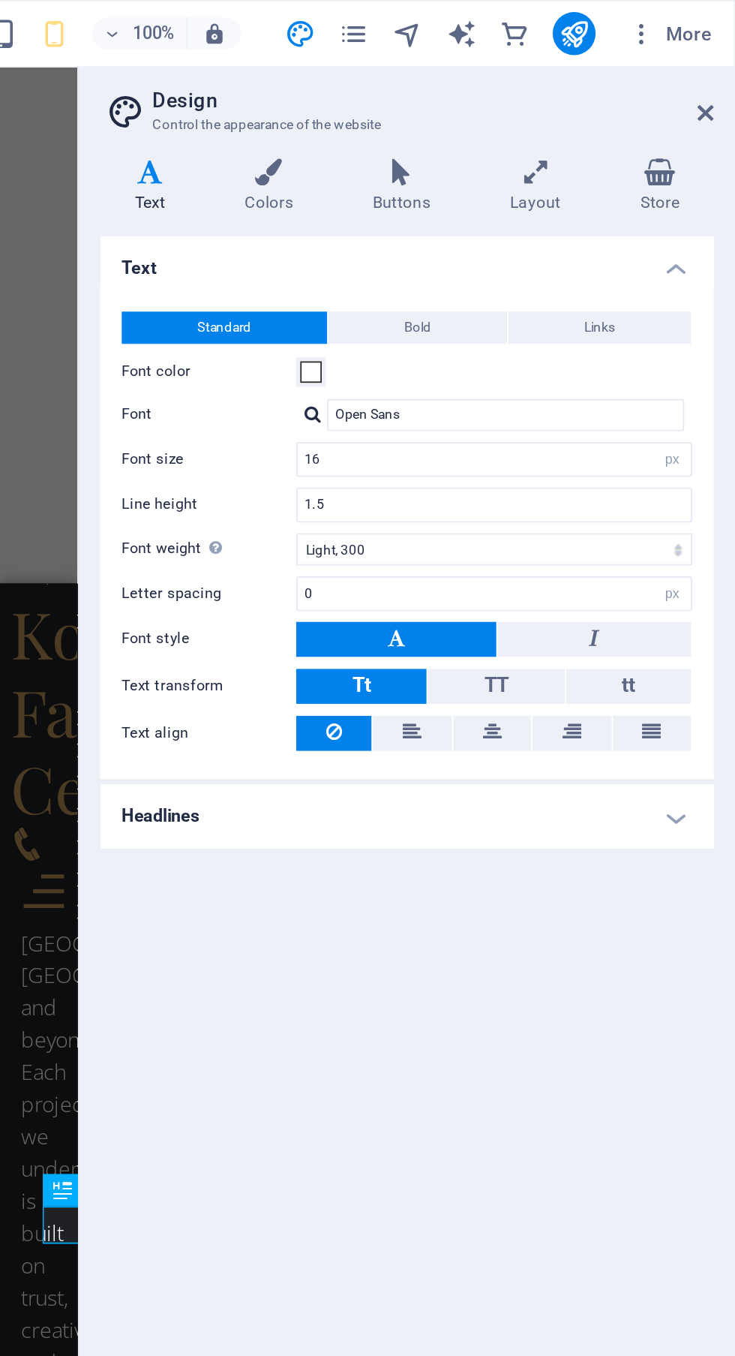
click at [340, 195] on div "H1 Banner Container Container Text Image with text Image with text Container Me…" at bounding box center [346, 685] width 44 height 1294
click at [351, 239] on div "H1 Banner Container Container Text Image with text Image with text Container Me…" at bounding box center [346, 685] width 44 height 1294
click at [718, 64] on icon at bounding box center [718, 63] width 9 height 12
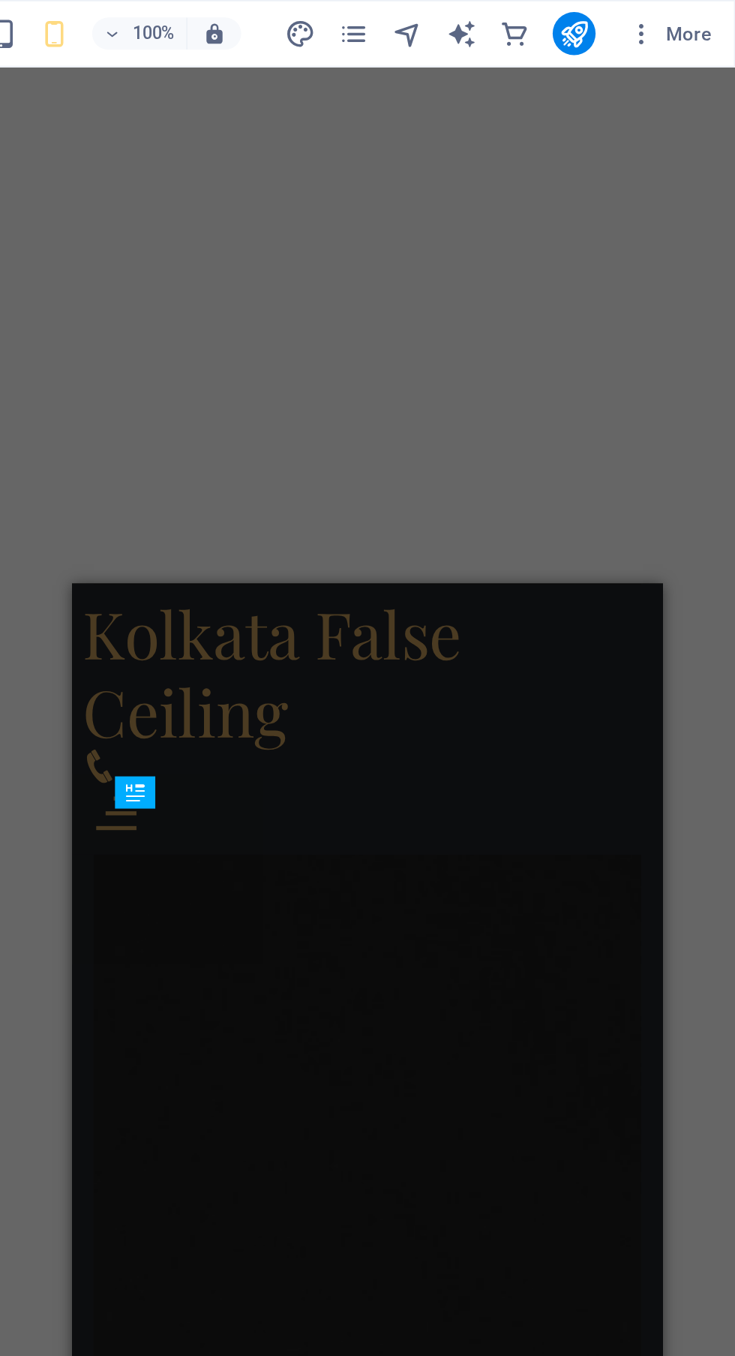
scroll to position [1506, 0]
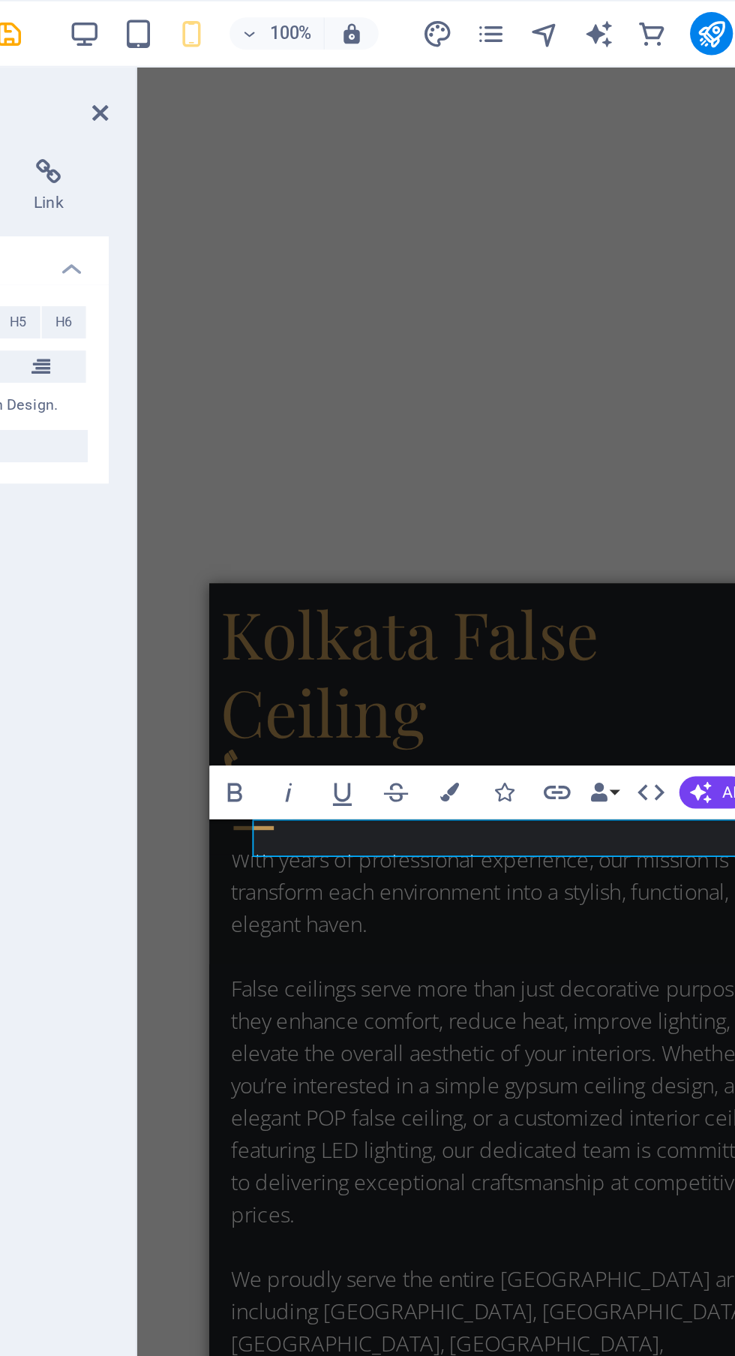
click at [273, 626] on div "Kolkata False Ceiling" at bounding box center [374, 632] width 318 height 86
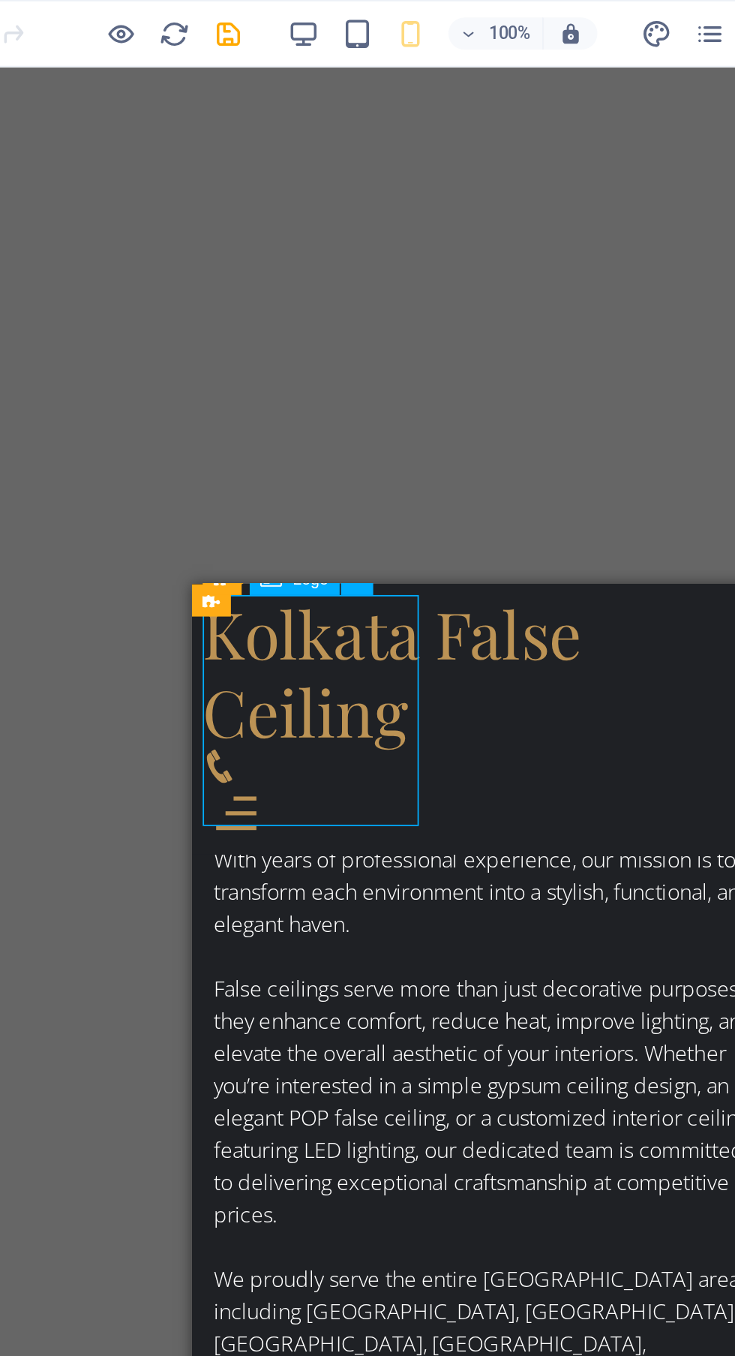
click at [278, 665] on div "Kolkata False Ceiling" at bounding box center [356, 632] width 318 height 86
click at [258, 675] on div "Kolkata False Ceiling" at bounding box center [356, 632] width 318 height 86
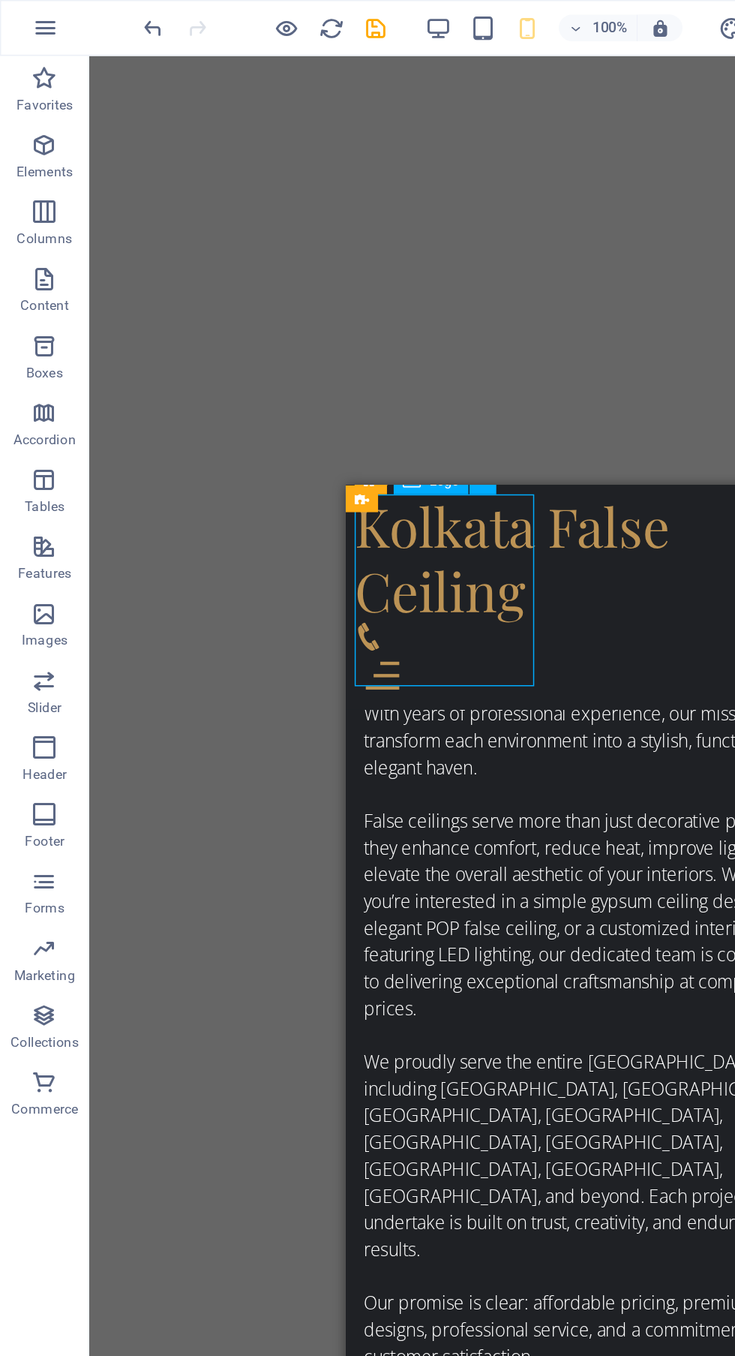
click at [98, 23] on icon "undo" at bounding box center [103, 19] width 17 height 17
click at [107, 25] on icon "undo" at bounding box center [103, 19] width 17 height 17
click at [428, 568] on div "Kolkata False Ceiling" at bounding box center [510, 534] width 318 height 86
click at [434, 496] on div "Kolkata False Ceiling" at bounding box center [510, 534] width 318 height 86
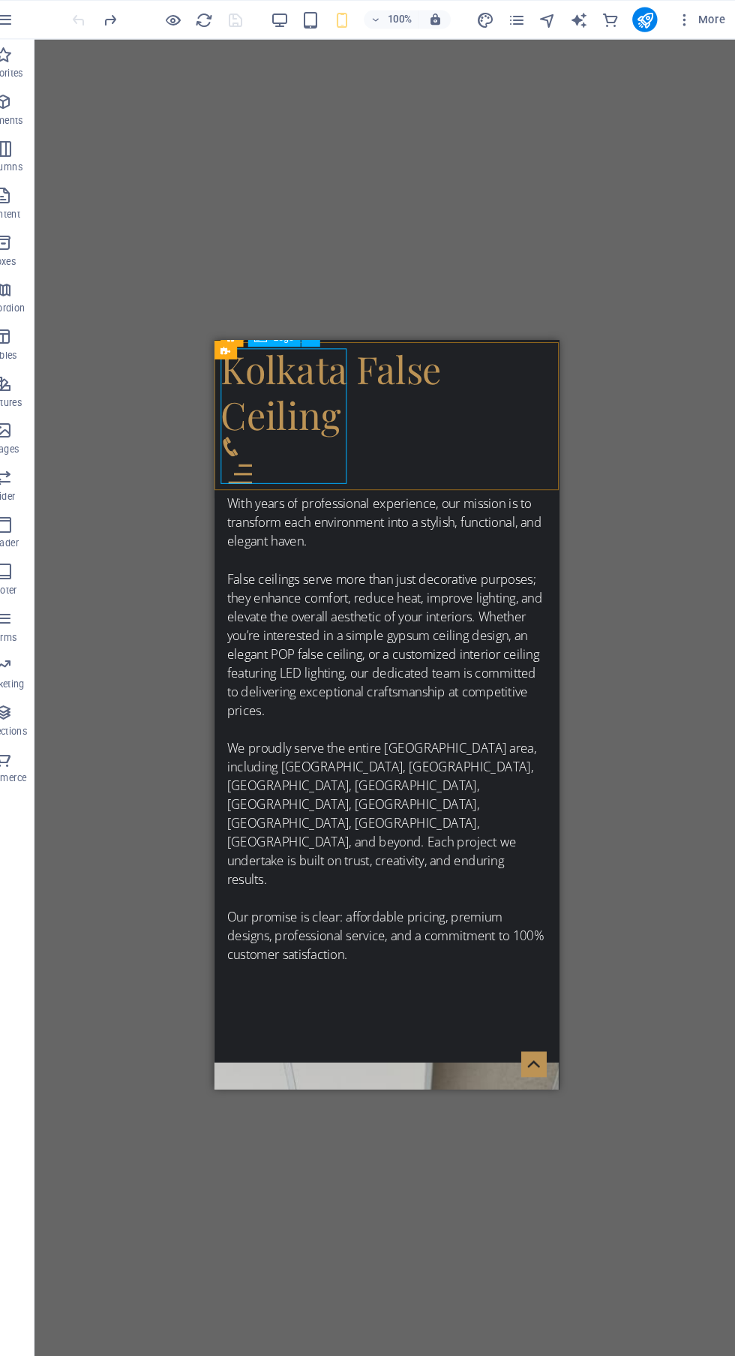
click at [295, 17] on icon "button" at bounding box center [294, 19] width 17 height 17
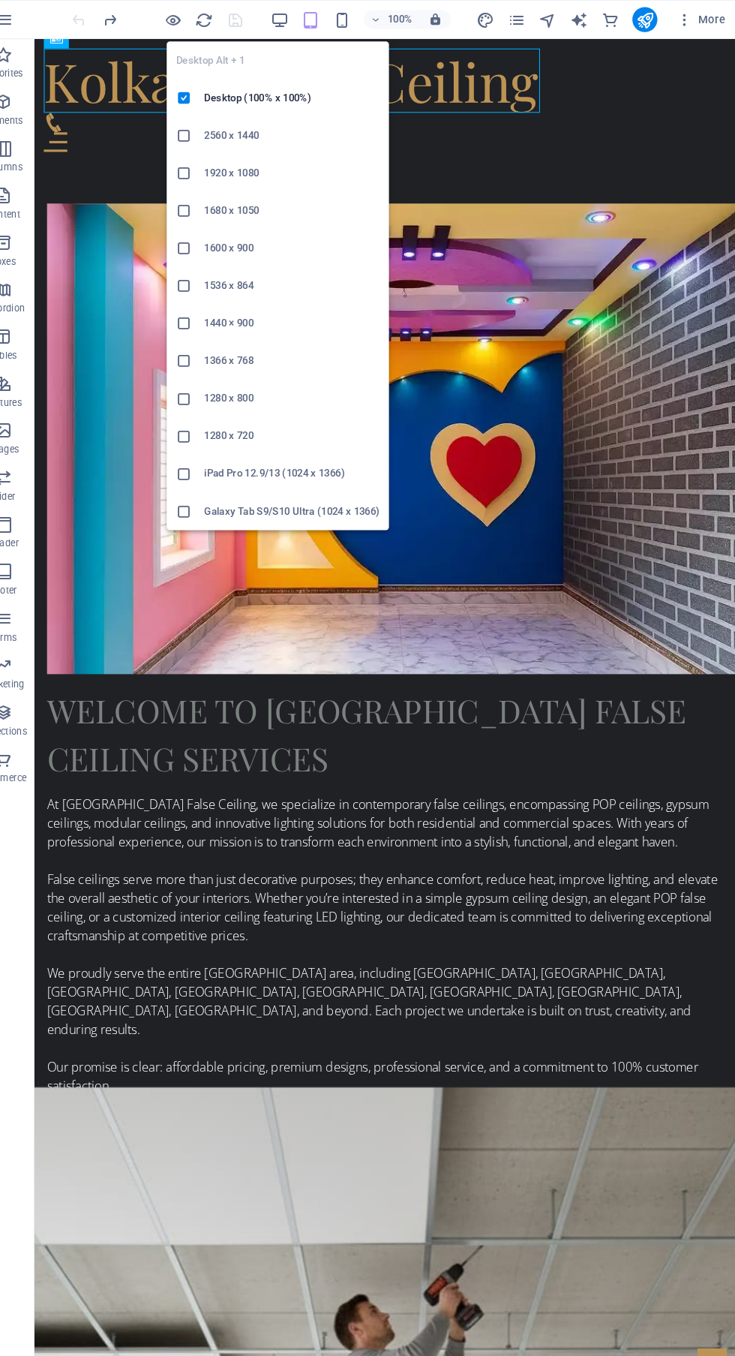
click at [467, 763] on div "At Kolkata False Ceiling, we specialize in contemporary false ceilings, encompa…" at bounding box center [371, 907] width 651 height 288
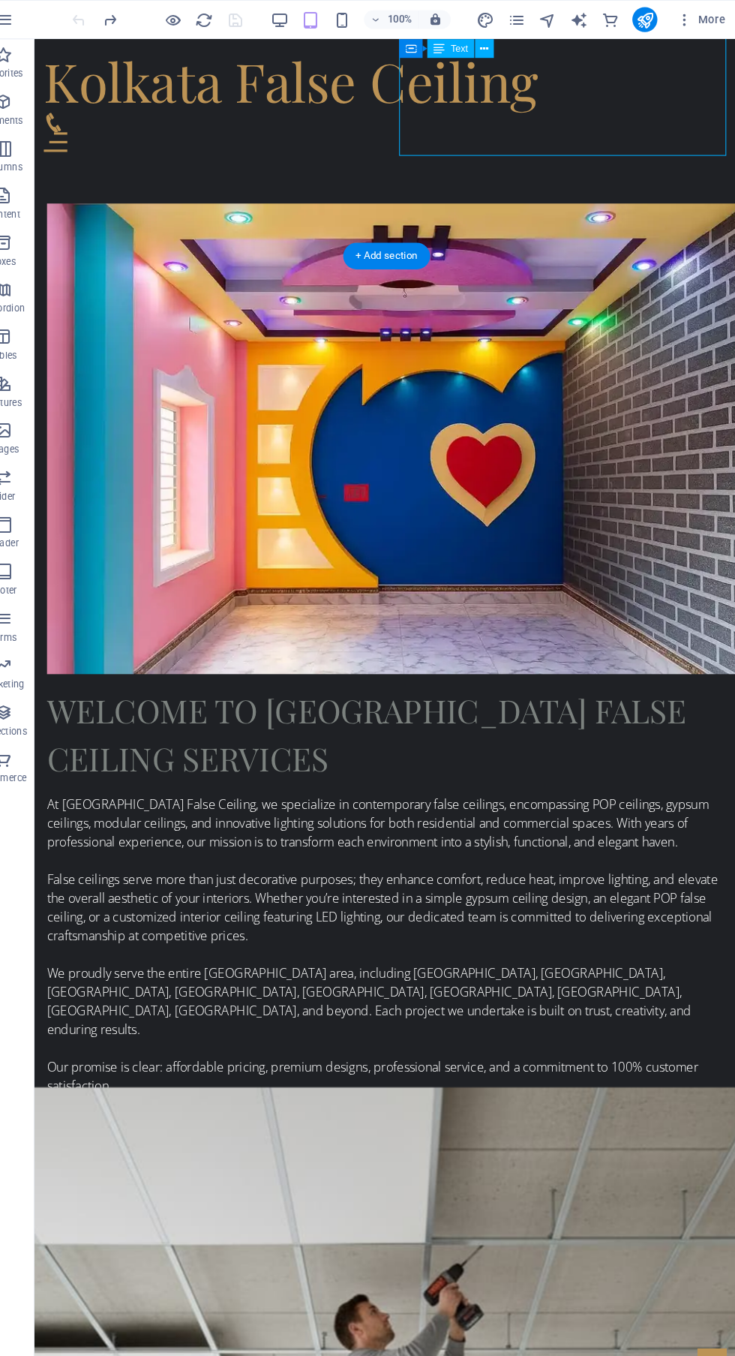
click at [266, 94] on div "Kolkata False Ceiling" at bounding box center [371, 79] width 657 height 62
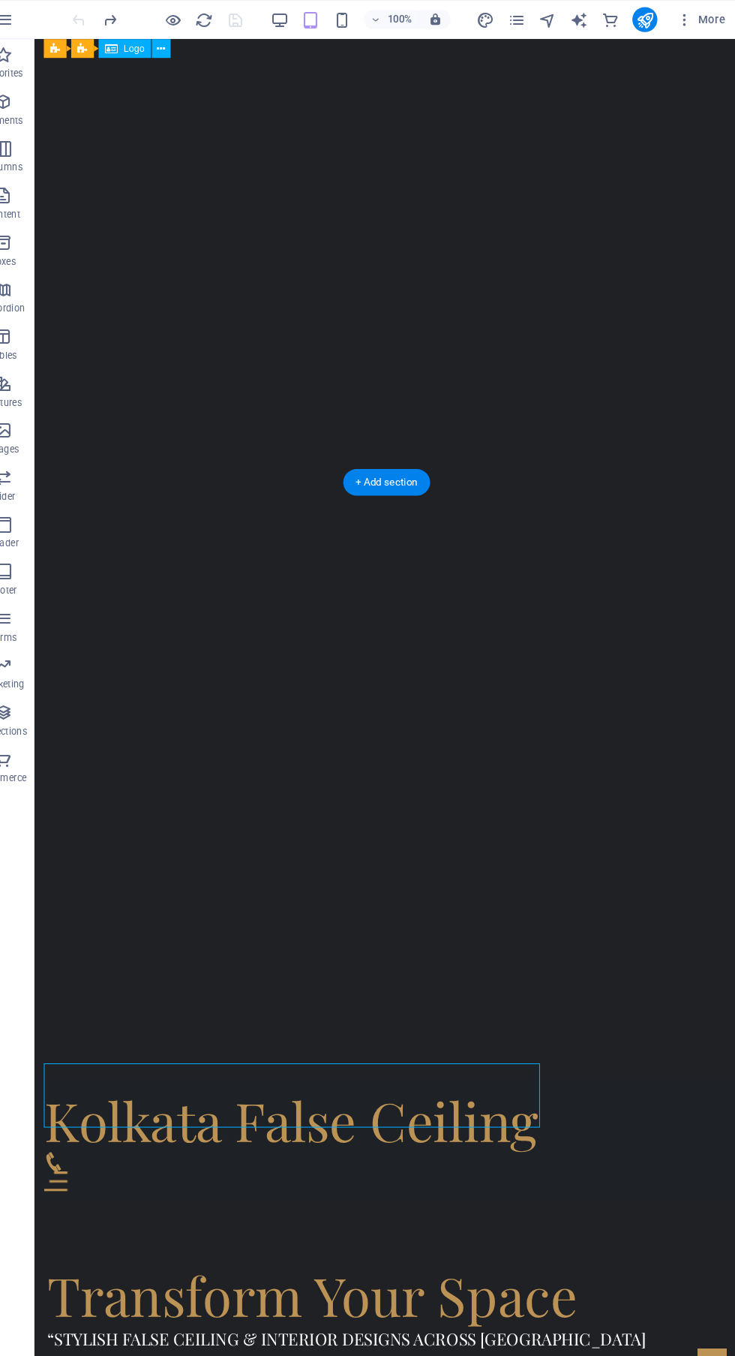
scroll to position [0, 0]
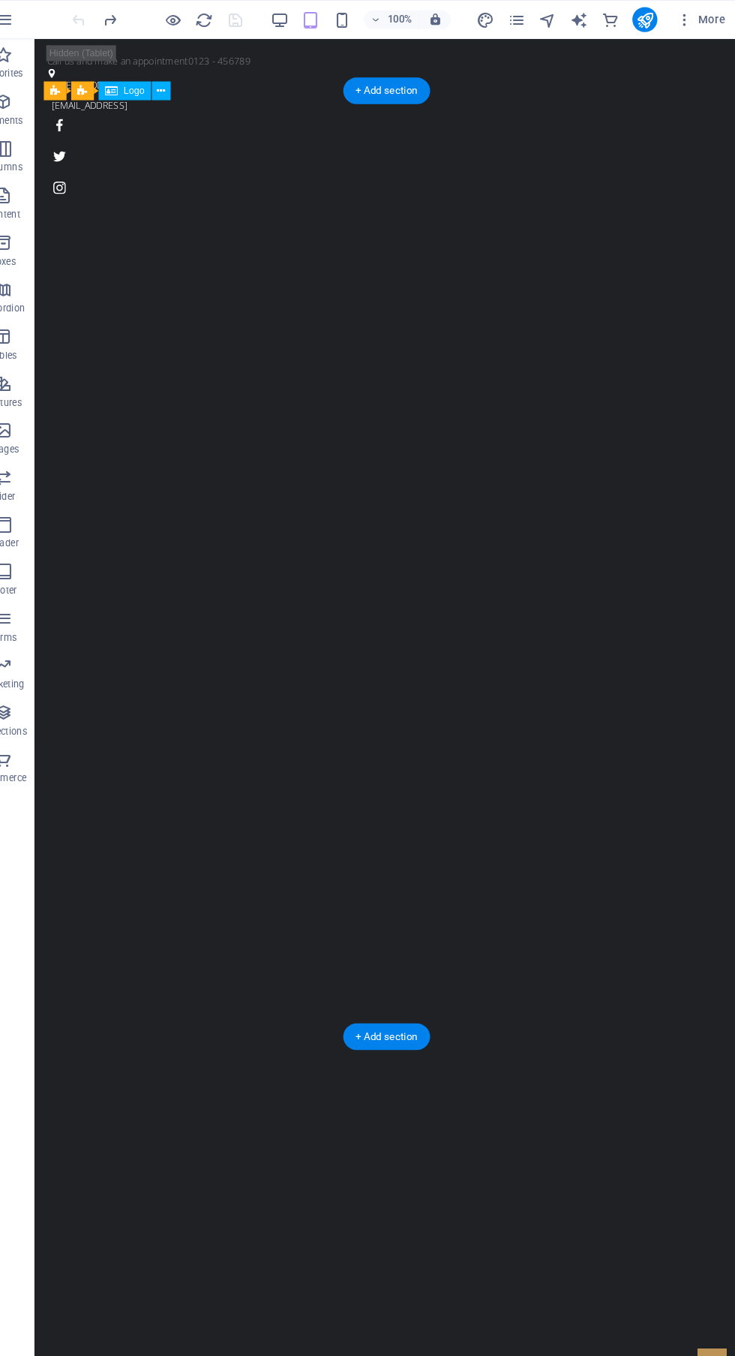
click at [428, 1309] on div "Kolkata False Ceiling" at bounding box center [371, 1340] width 657 height 62
click at [183, 80] on icon at bounding box center [181, 88] width 8 height 16
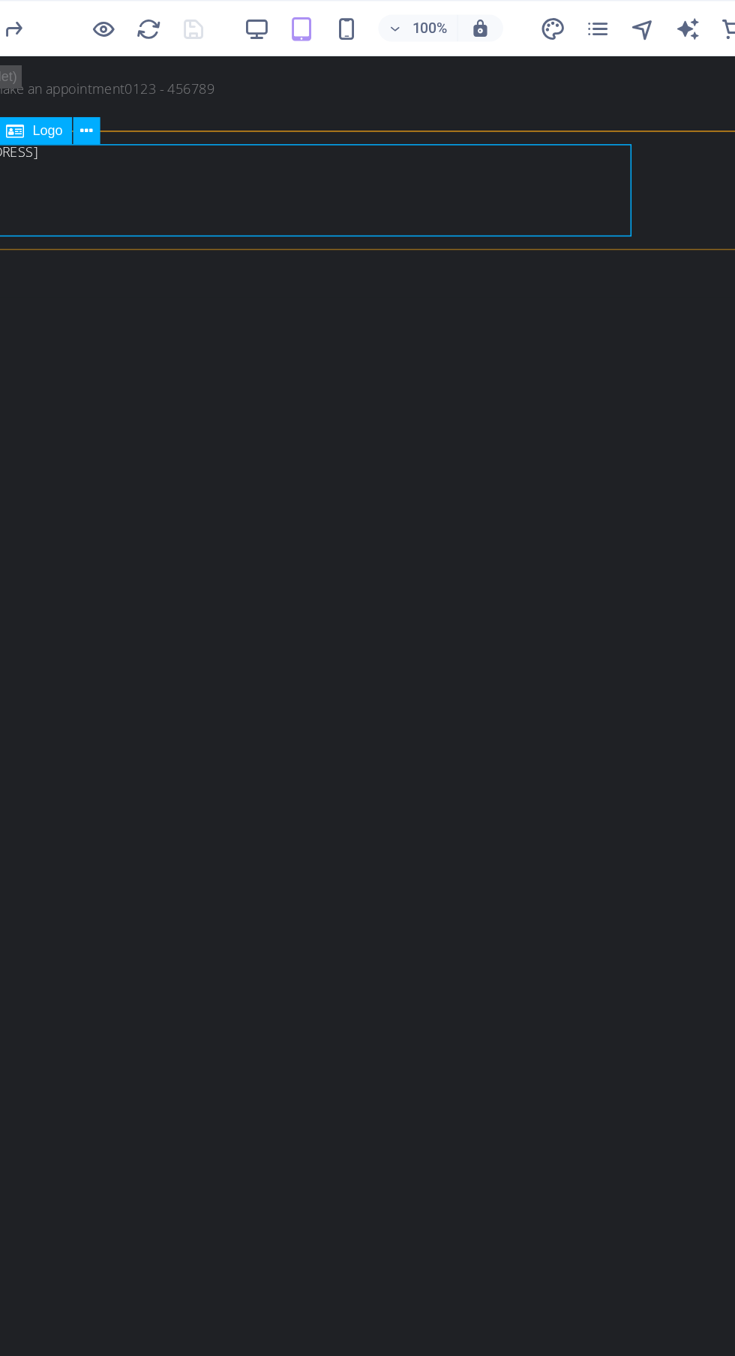
click at [356, 18] on icon "button" at bounding box center [354, 19] width 17 height 17
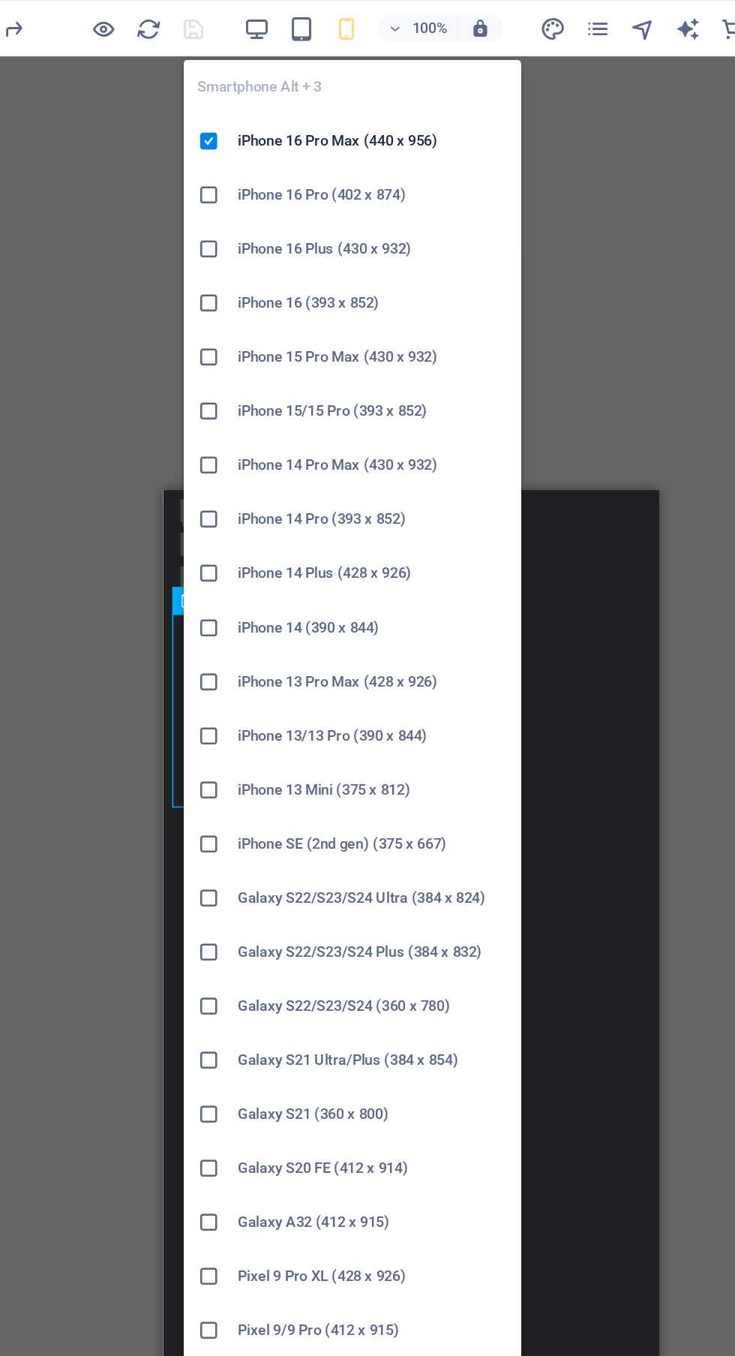
scroll to position [12, 0]
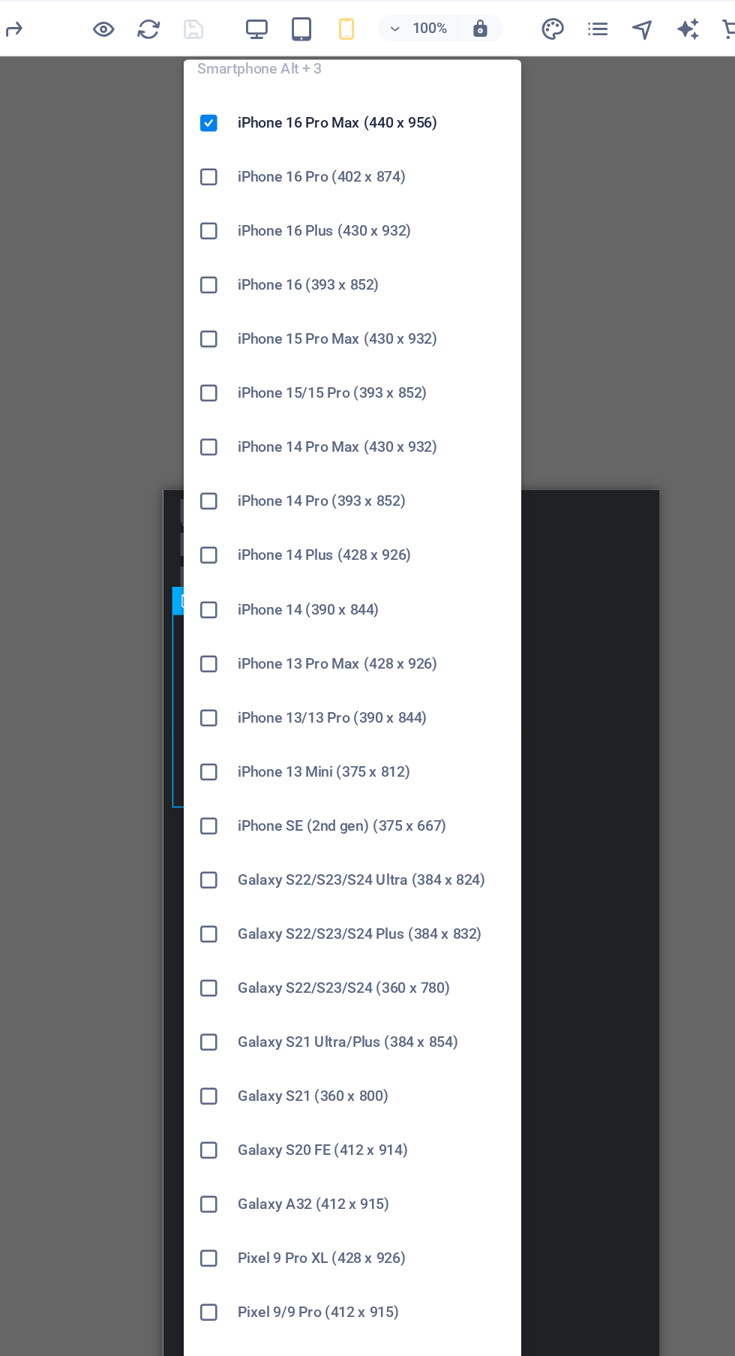
click at [362, 731] on h6 "Galaxy S21 (360 x 800)" at bounding box center [372, 730] width 180 height 18
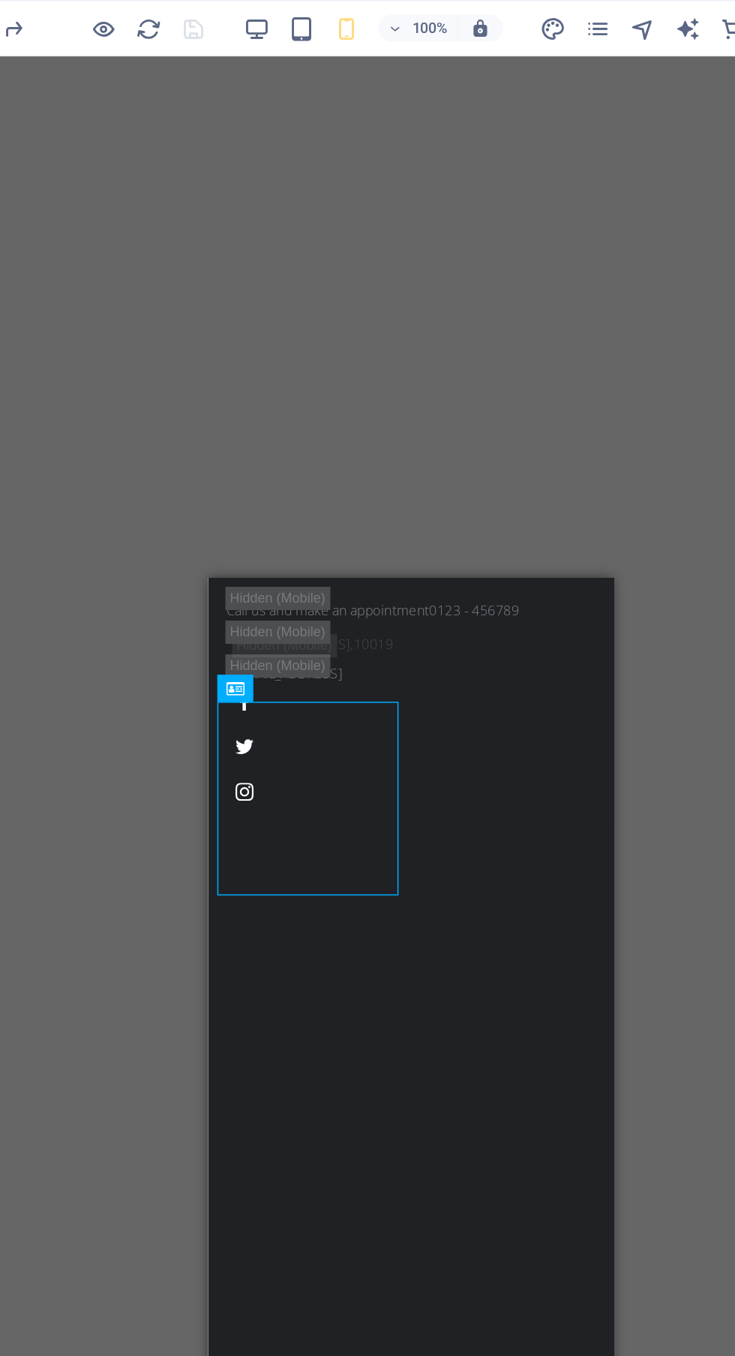
click at [278, 1254] on div "Kolkata False Ceiling" at bounding box center [343, 1297] width 258 height 86
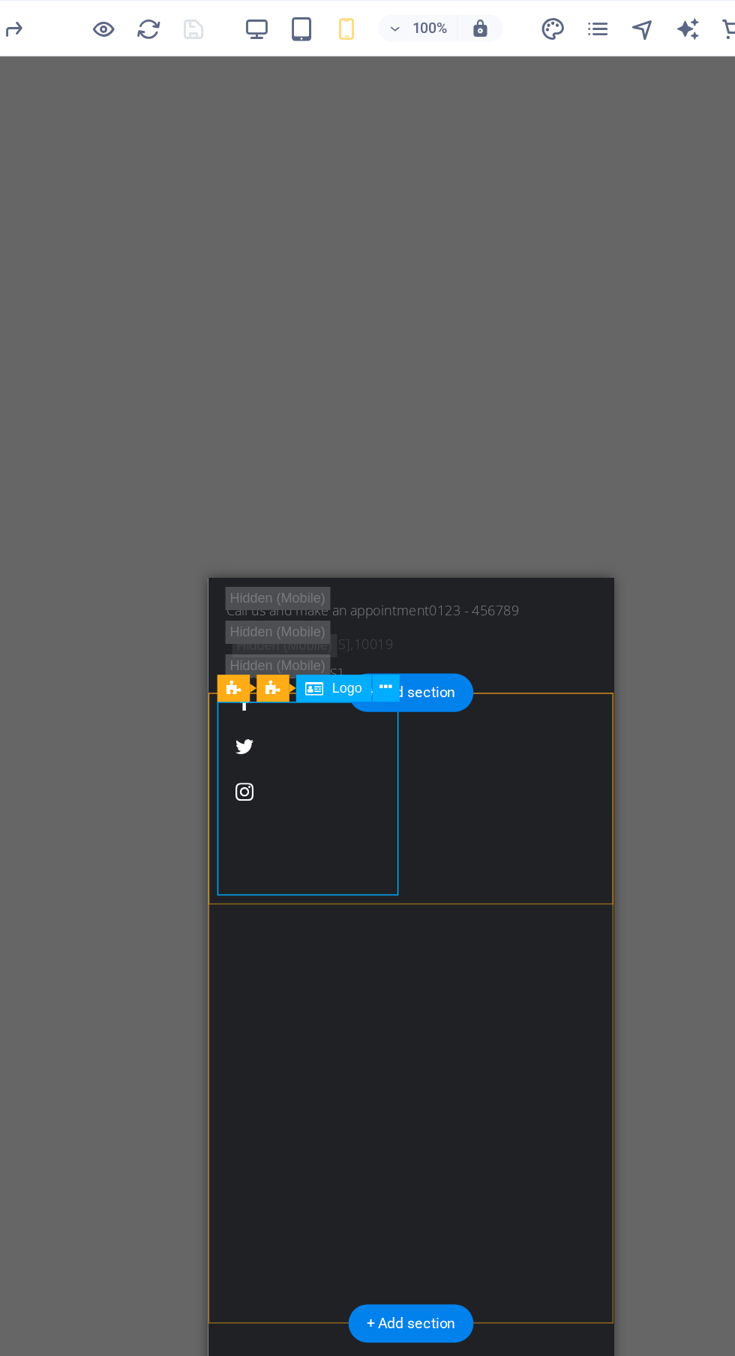
click at [383, 455] on icon at bounding box center [381, 458] width 8 height 16
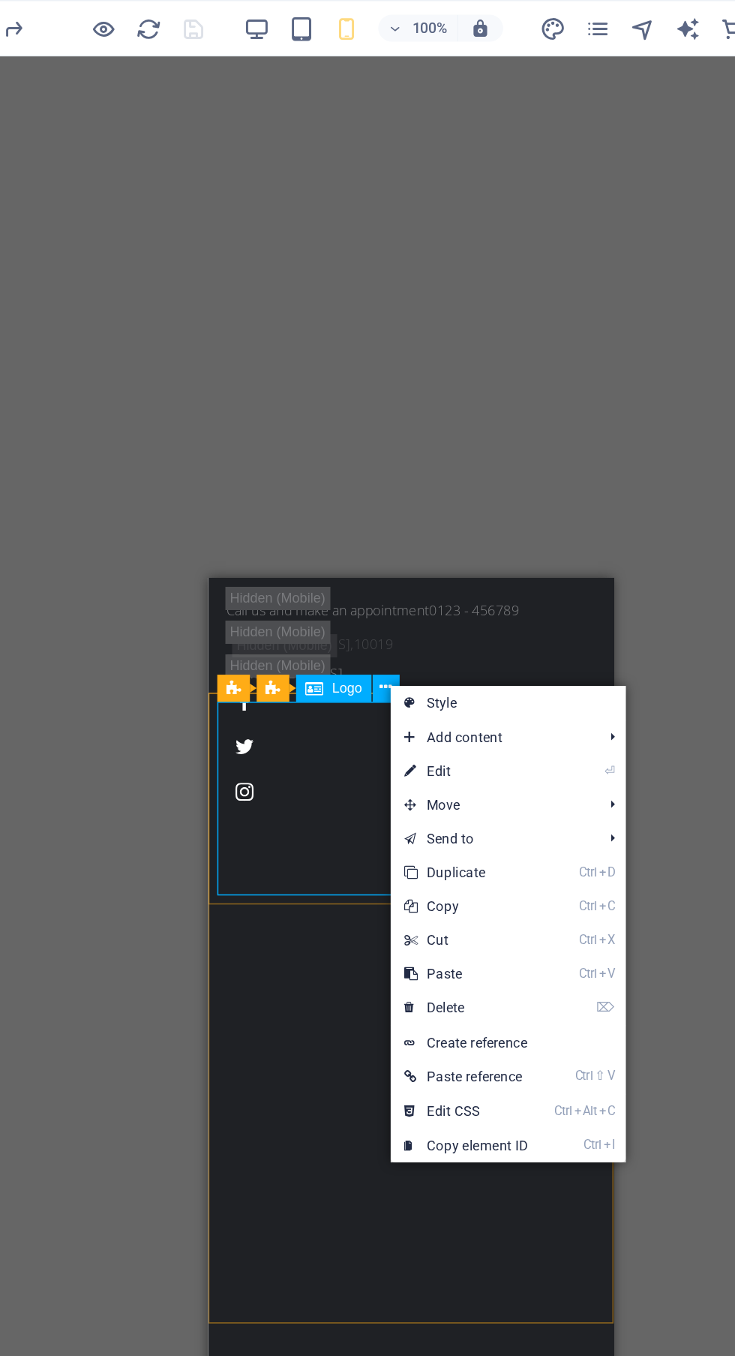
click at [443, 467] on link "Style" at bounding box center [462, 468] width 157 height 23
select select "rem"
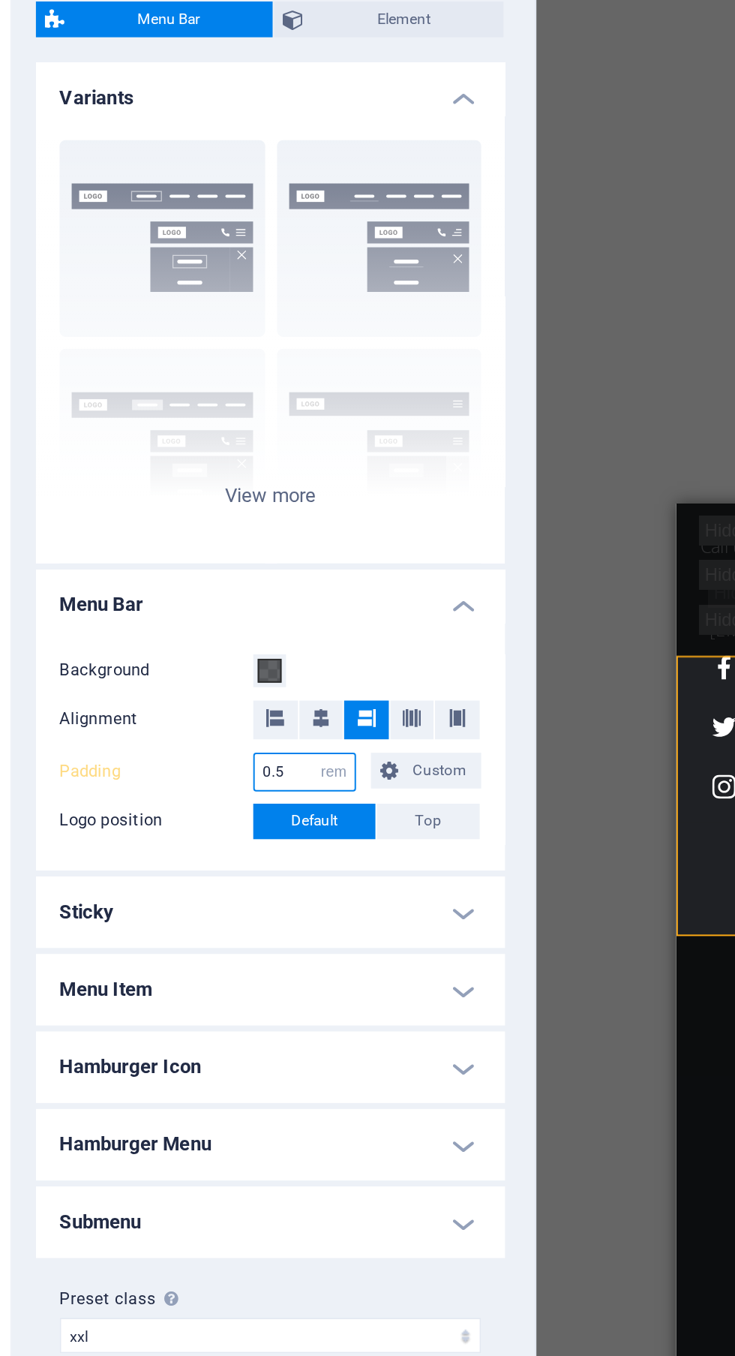
click at [201, 526] on input "0.5" at bounding box center [207, 520] width 50 height 18
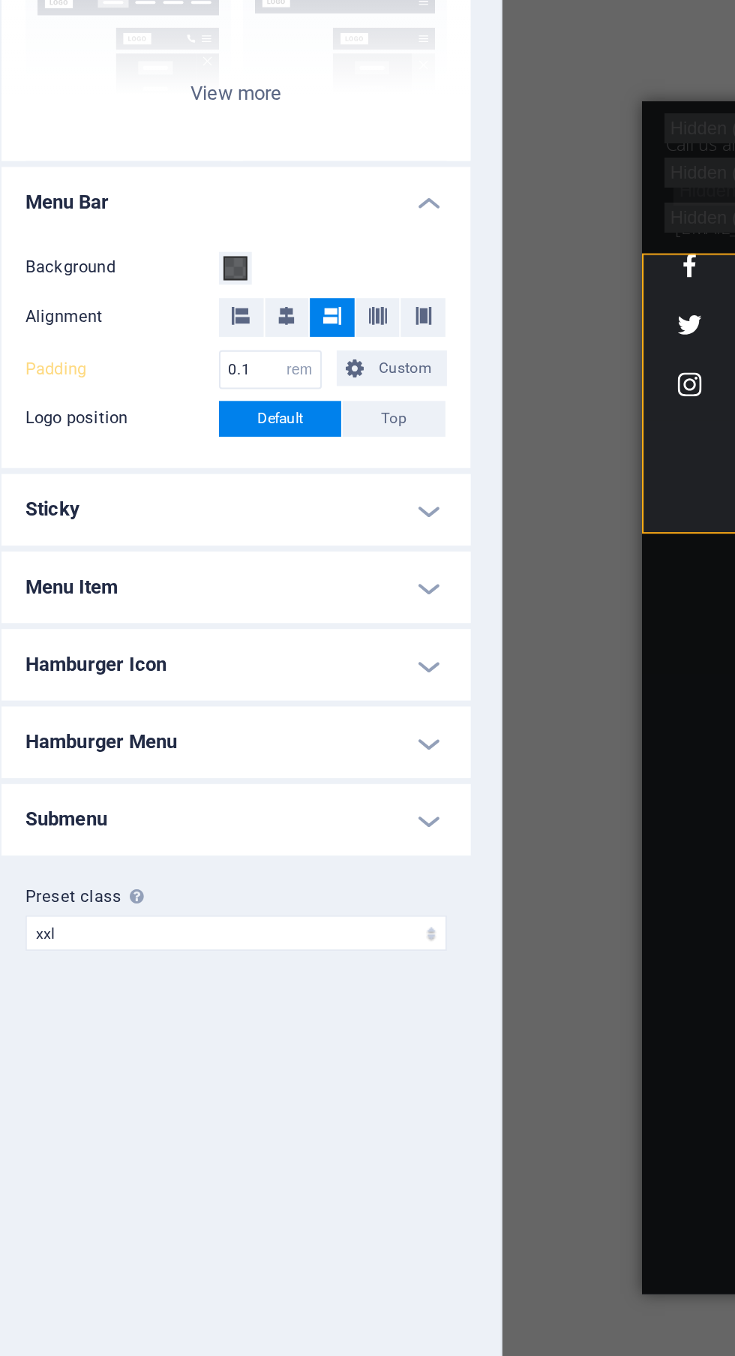
click at [365, 644] on div "Drag here to replace the existing content. Press “Ctrl” if you want to create a…" at bounding box center [529, 685] width 411 height 1294
click at [350, 694] on div "Drag here to replace the existing content. Press “Ctrl” if you want to create a…" at bounding box center [529, 685] width 411 height 1294
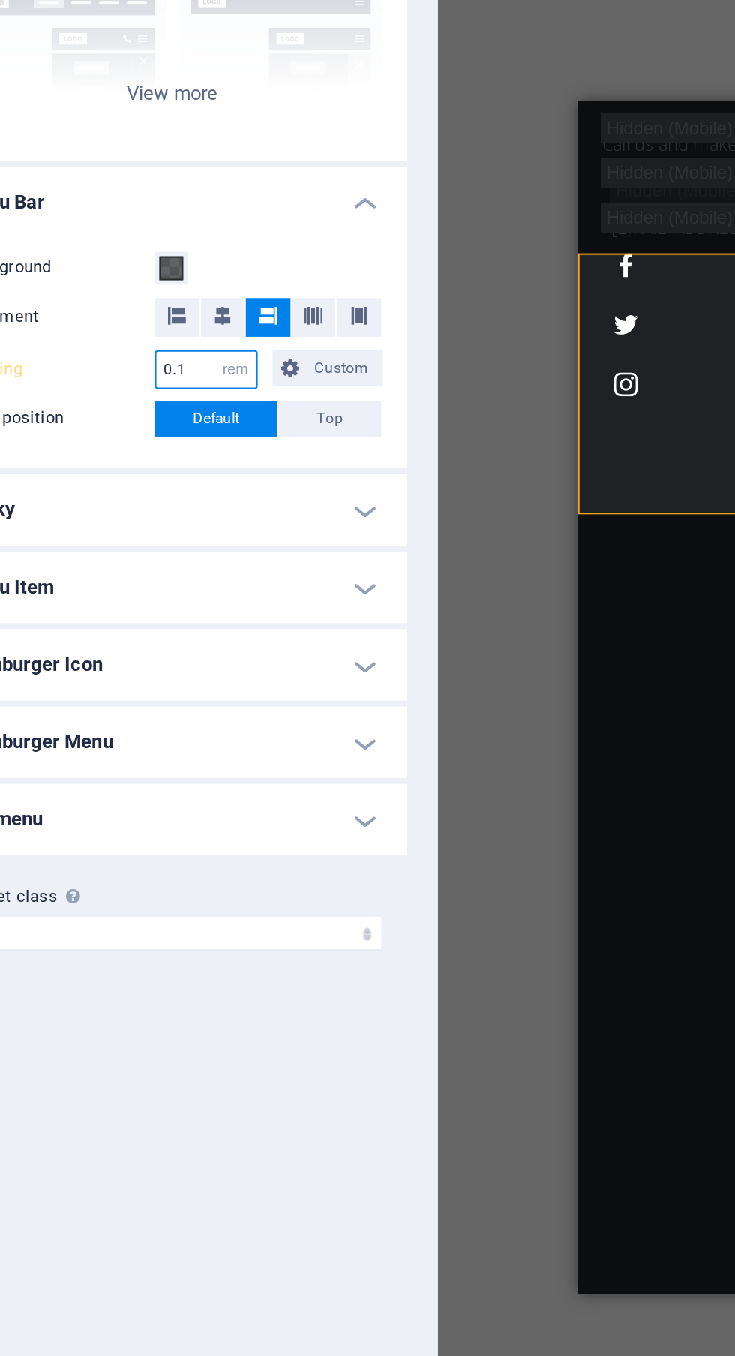
click at [202, 515] on input "0.1" at bounding box center [207, 520] width 50 height 18
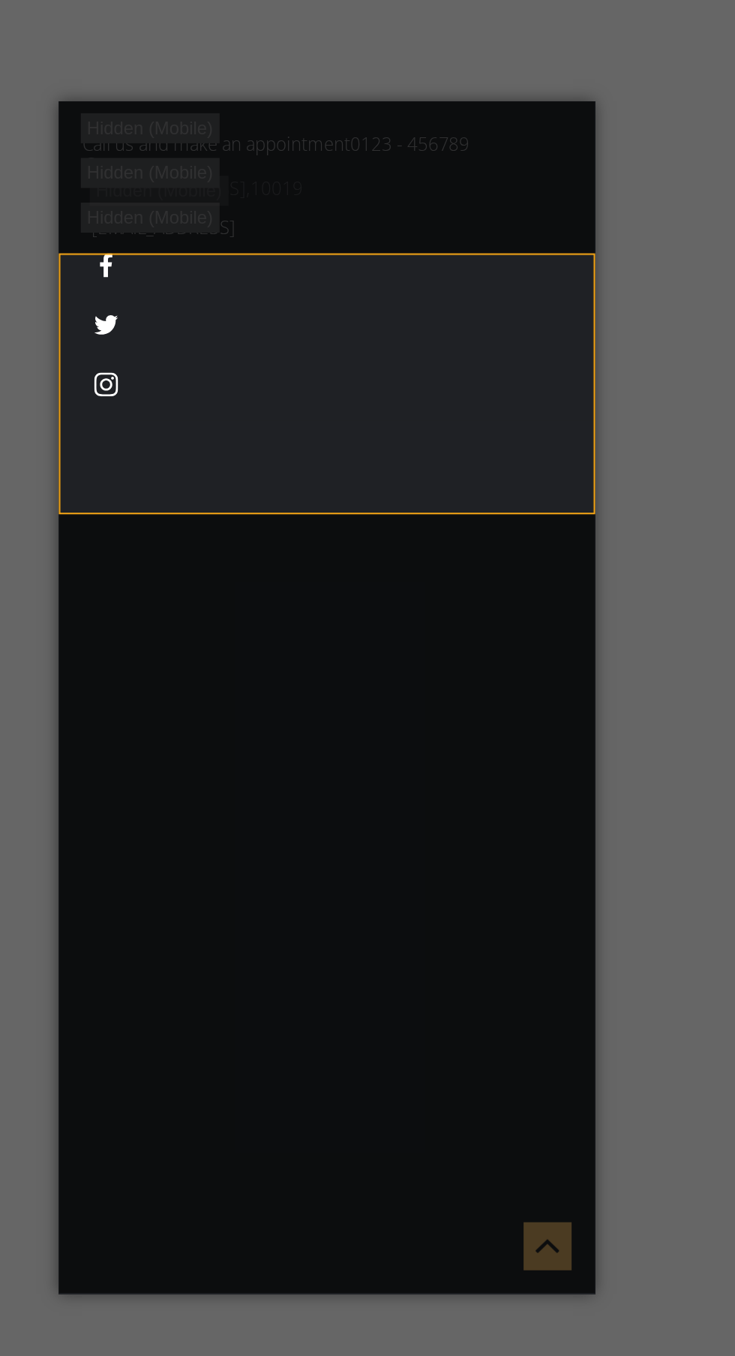
scroll to position [0, 0]
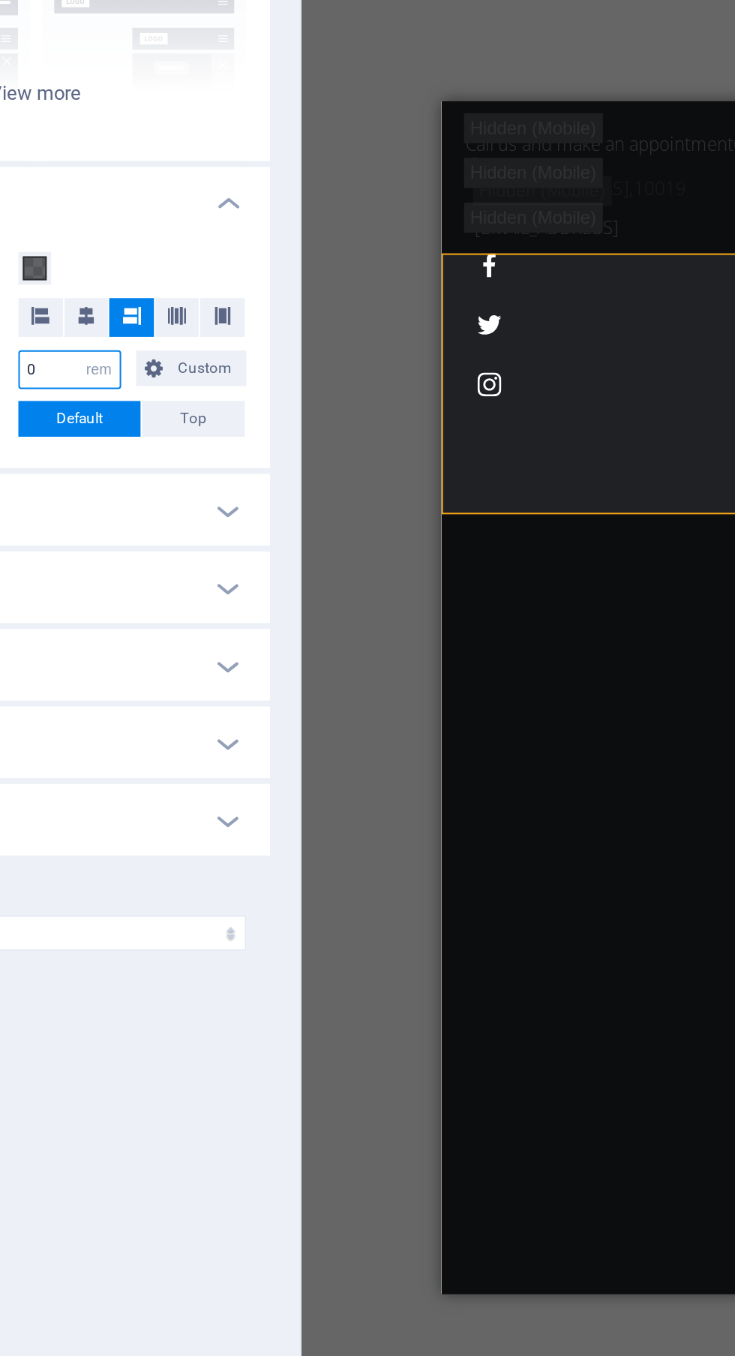
type input "0"
